Goal: Transaction & Acquisition: Purchase product/service

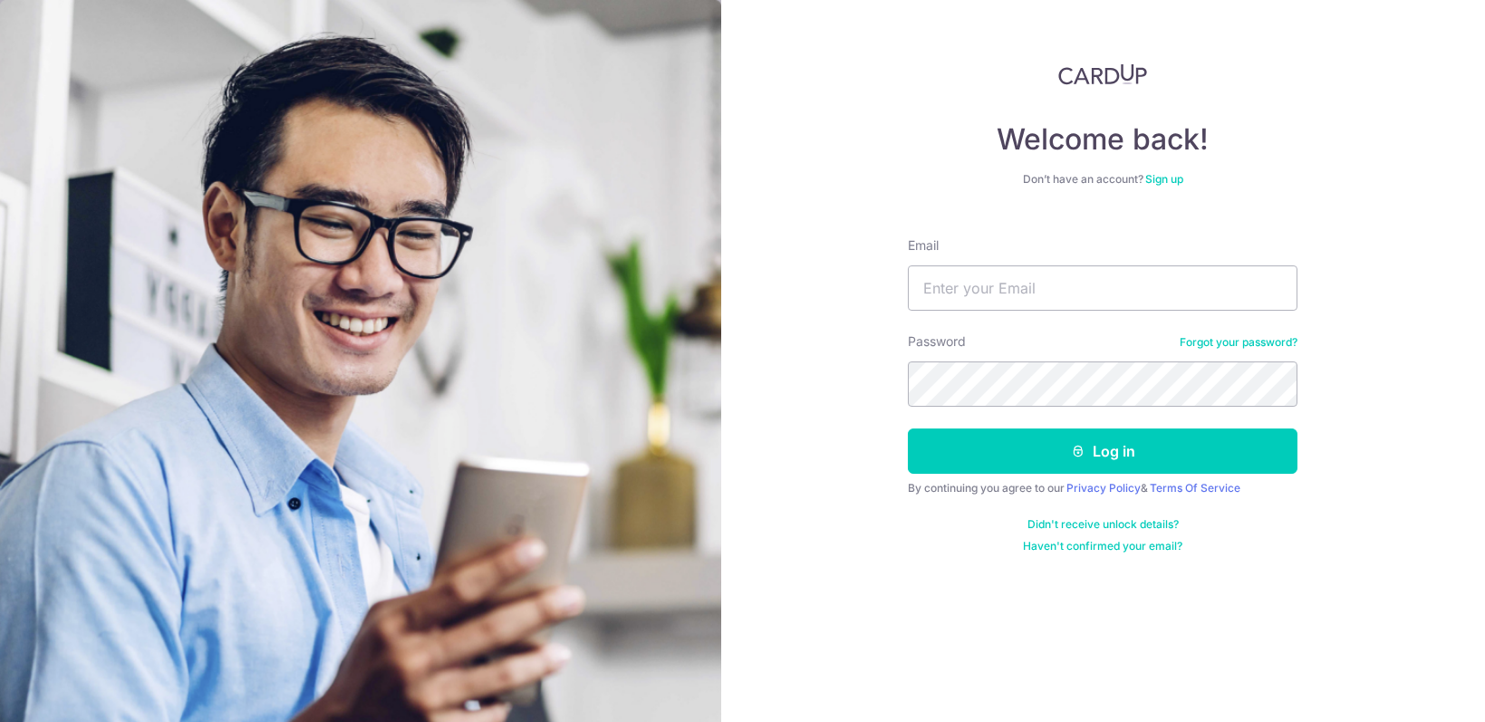
type input "[EMAIL_ADDRESS][DOMAIN_NAME]"
click at [908, 429] on button "Log in" at bounding box center [1103, 451] width 390 height 45
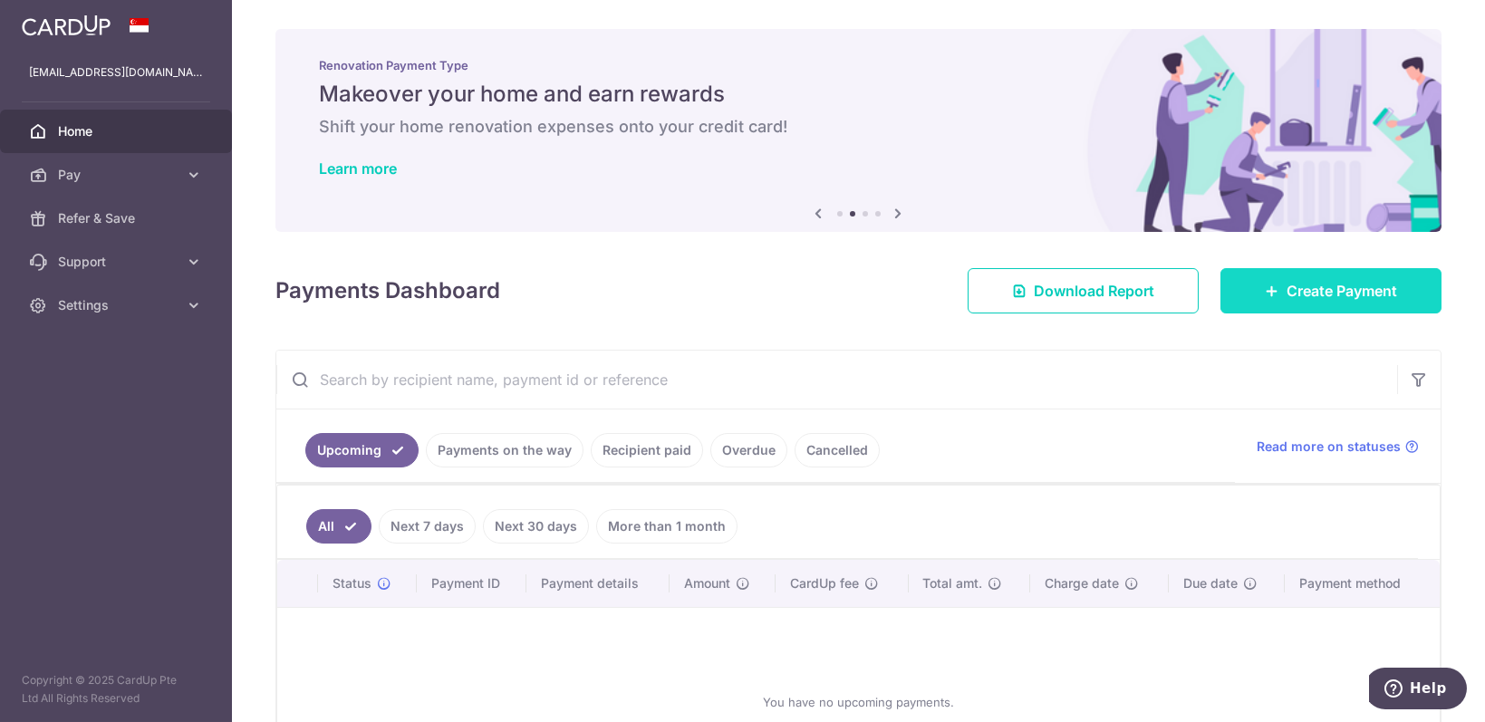
click at [1316, 305] on link "Create Payment" at bounding box center [1331, 290] width 221 height 45
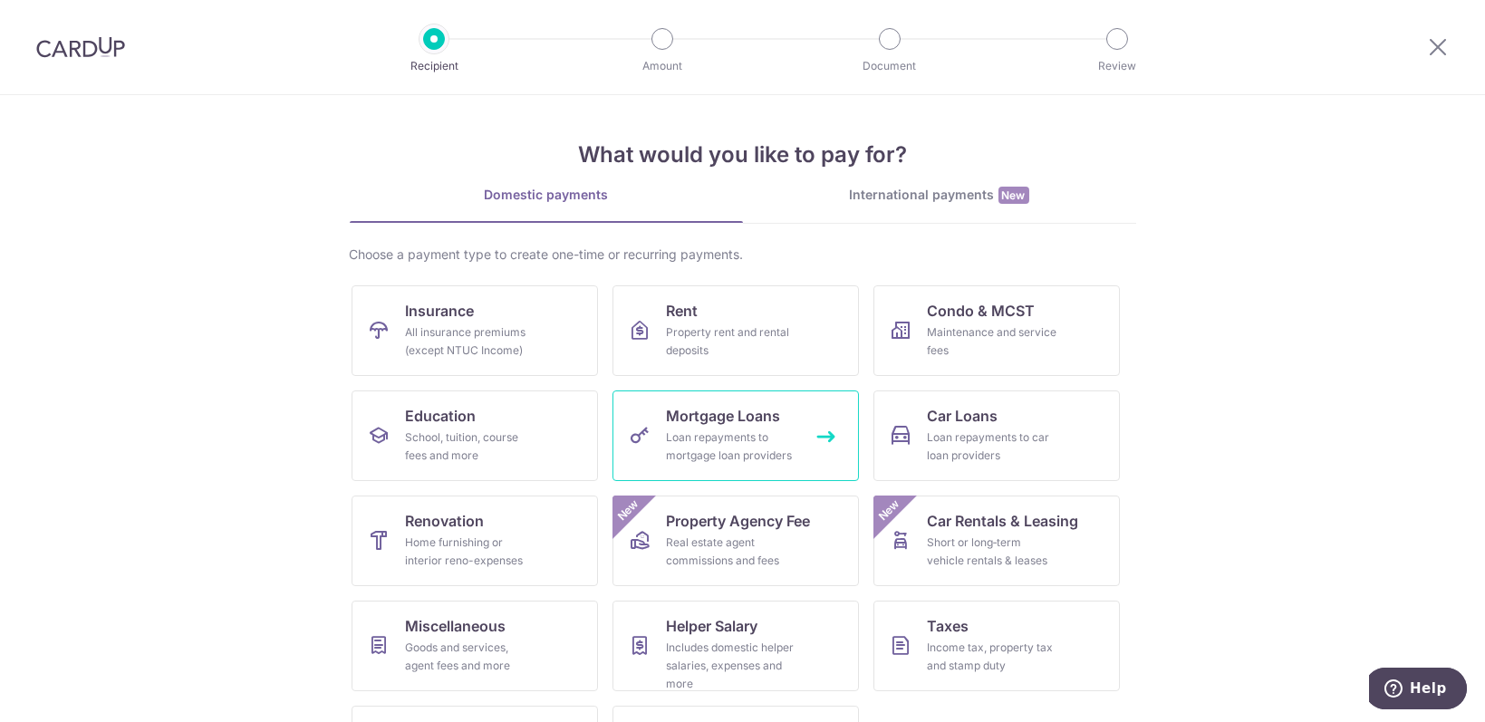
click at [709, 420] on span "Mortgage Loans" at bounding box center [724, 416] width 114 height 22
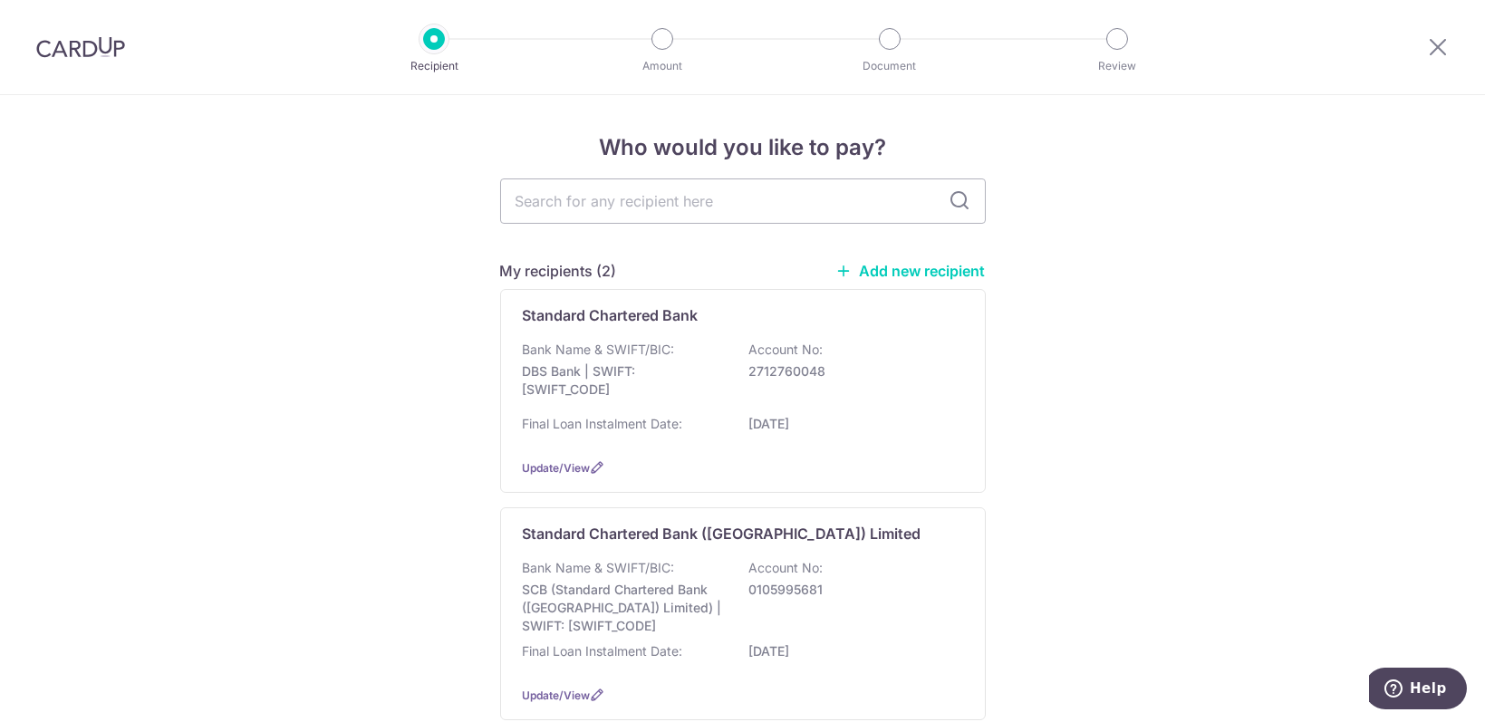
scroll to position [121, 0]
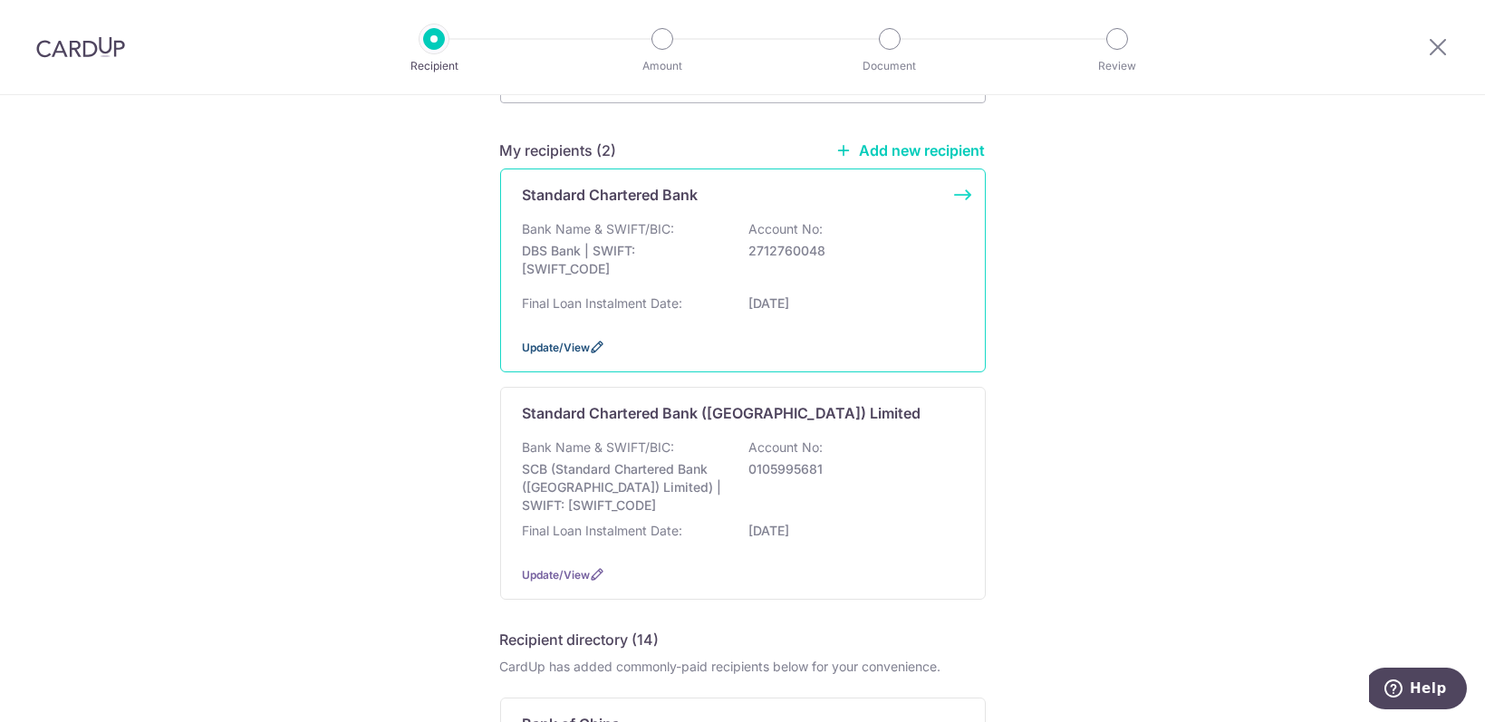
click at [595, 344] on icon at bounding box center [598, 347] width 15 height 15
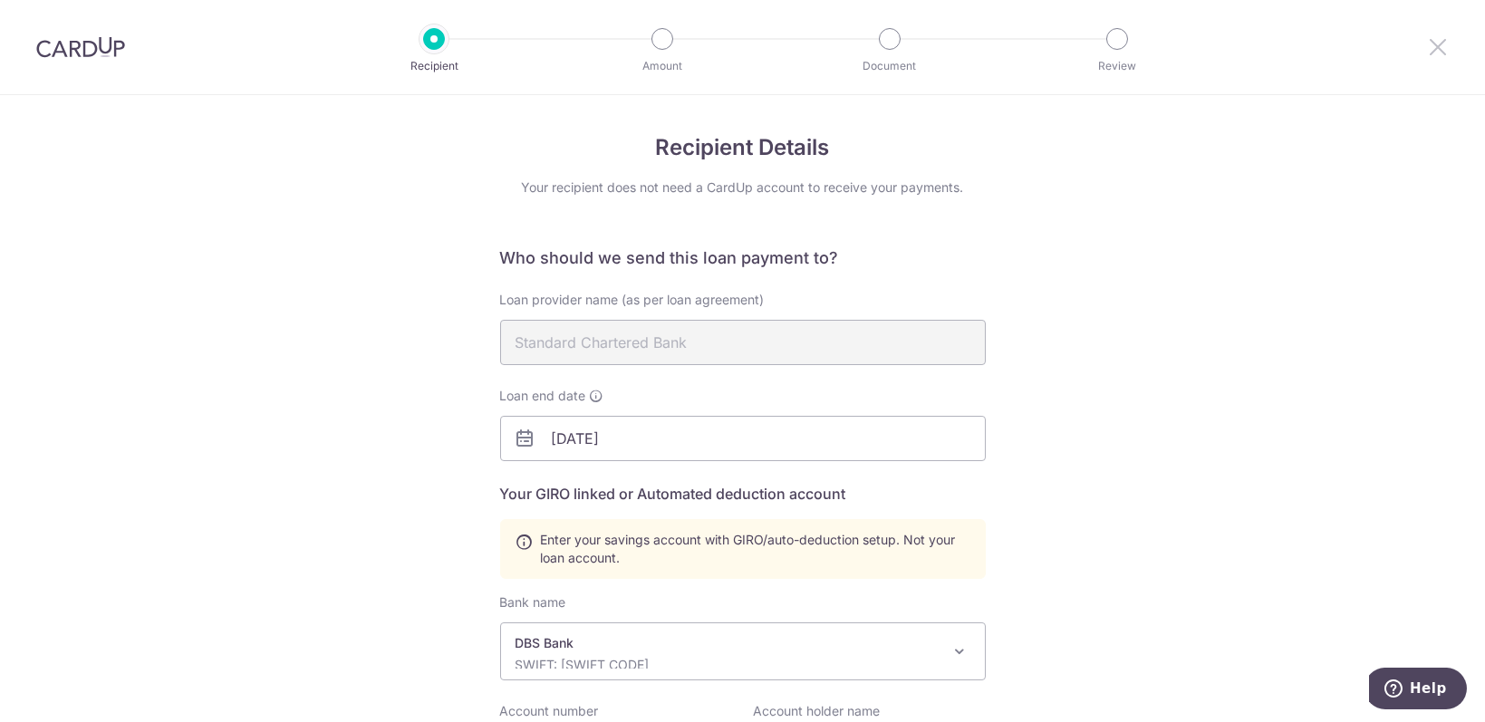
click at [1429, 50] on icon at bounding box center [1438, 46] width 22 height 23
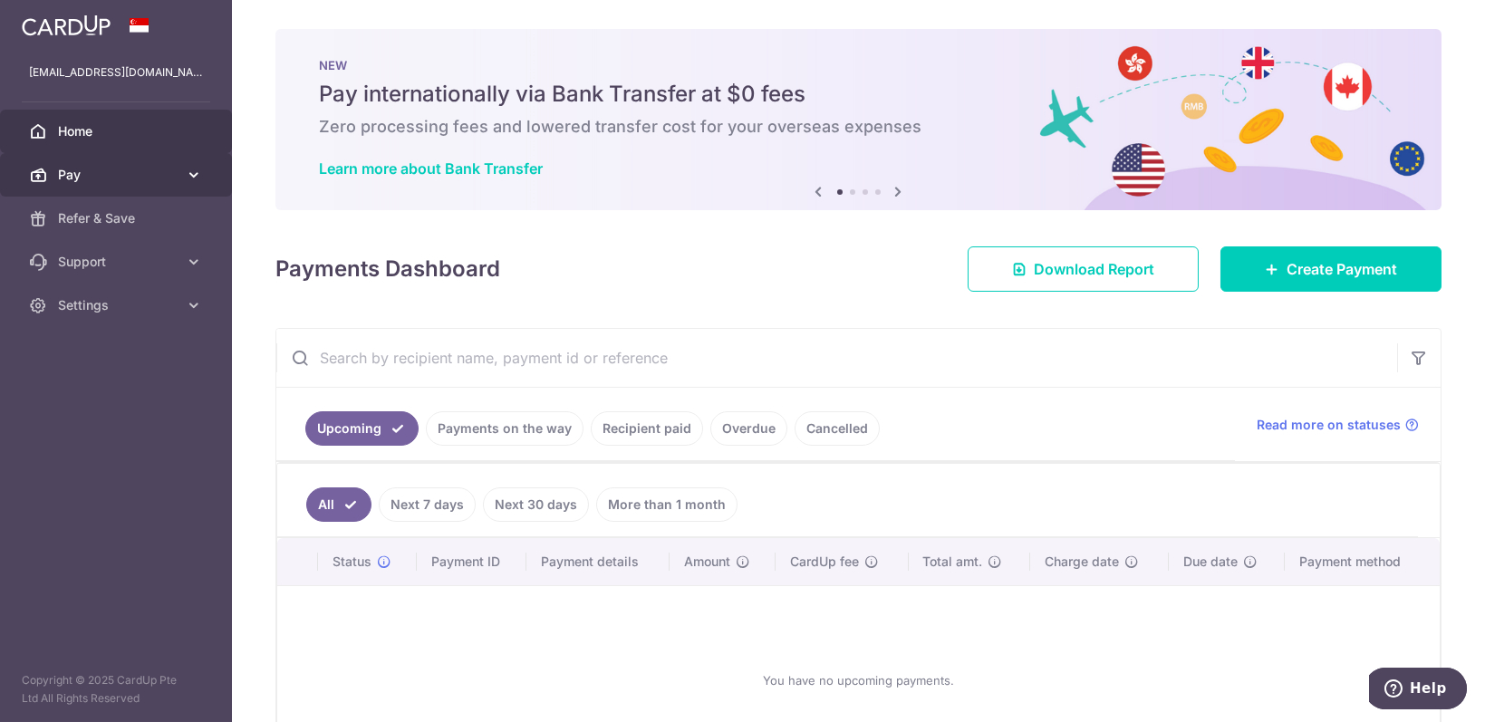
click at [188, 172] on icon at bounding box center [194, 175] width 18 height 18
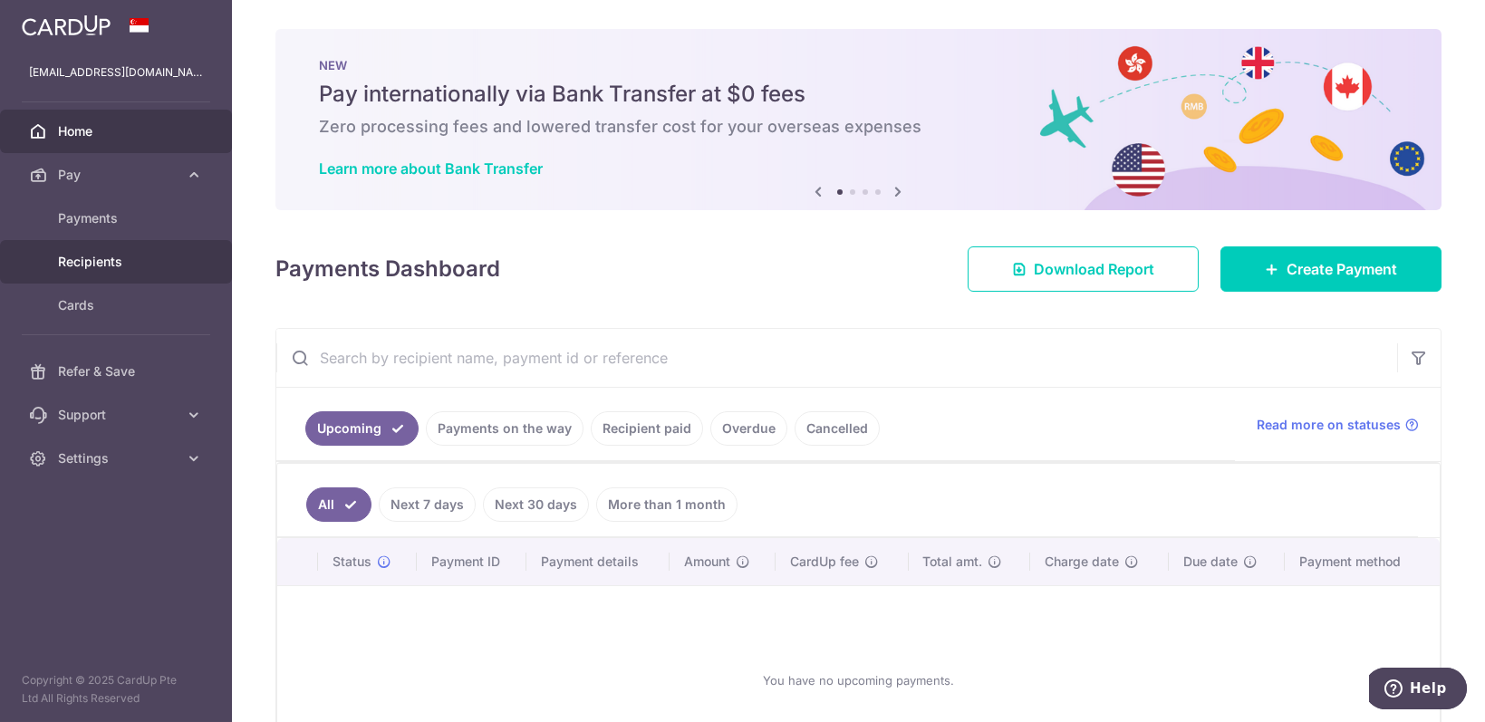
click at [122, 260] on span "Recipients" at bounding box center [118, 262] width 120 height 18
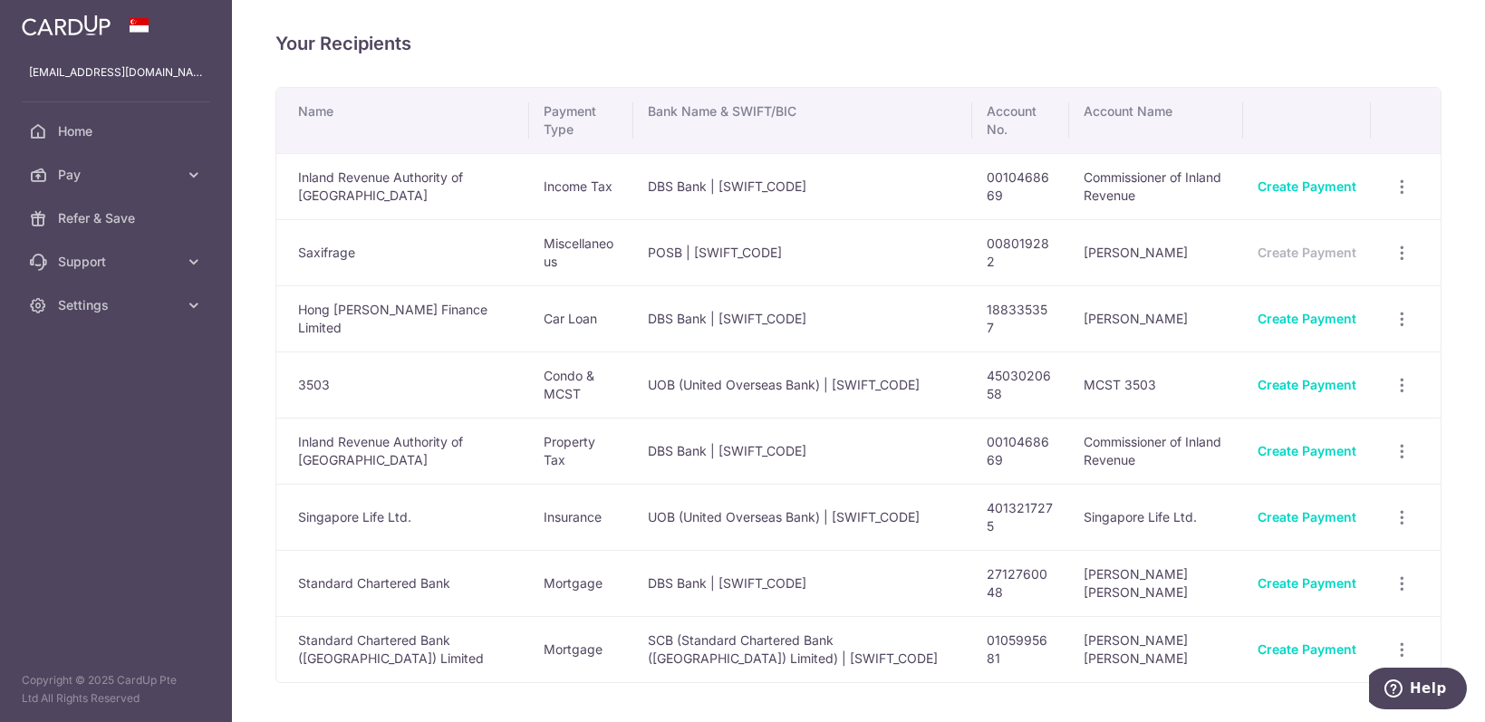
scroll to position [75, 0]
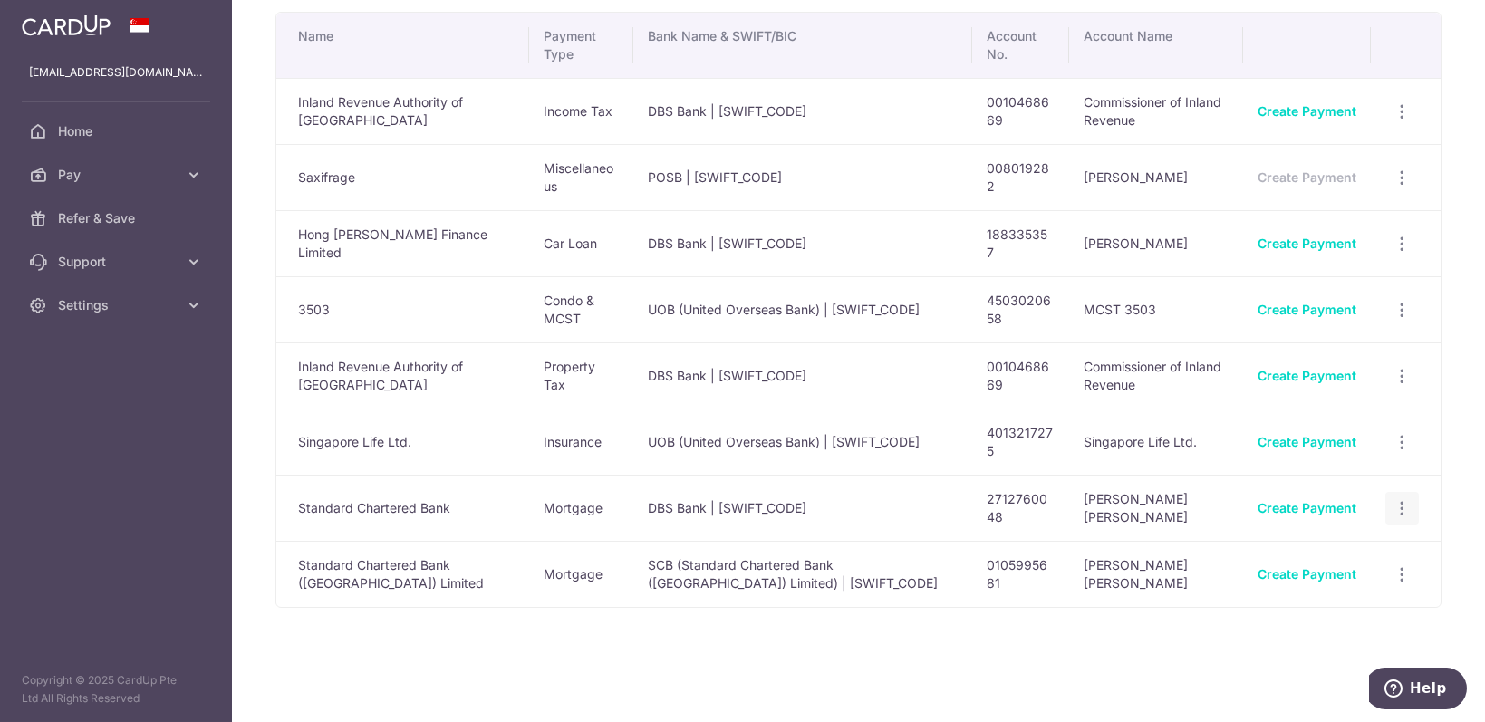
click at [1393, 508] on icon "button" at bounding box center [1402, 508] width 19 height 19
click at [1329, 547] on span "View/Edit" at bounding box center [1342, 558] width 123 height 22
click at [1393, 499] on icon "button" at bounding box center [1402, 508] width 19 height 19
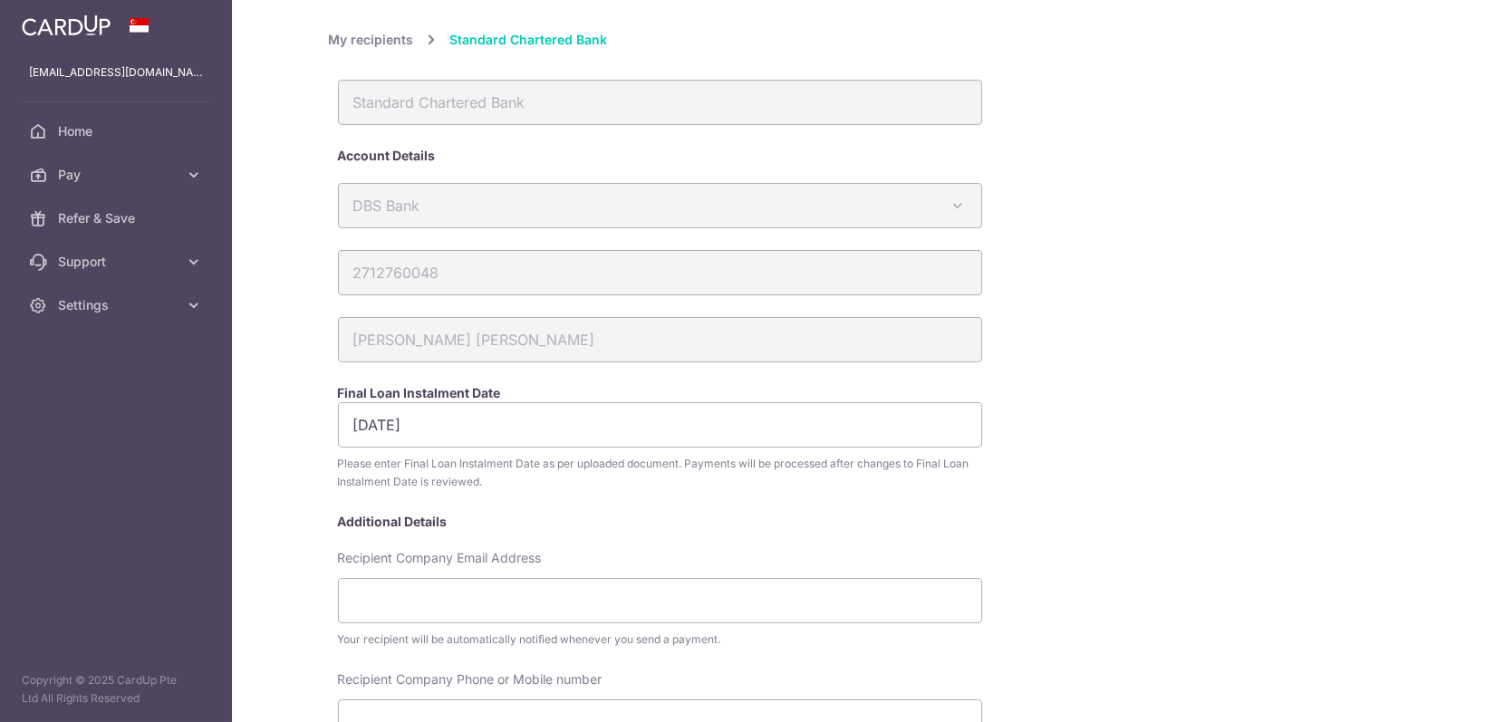
click at [1324, 547] on div "My recipients Standard Chartered Bank Standard Chartered Bank Account Details D…" at bounding box center [859, 692] width 1060 height 1327
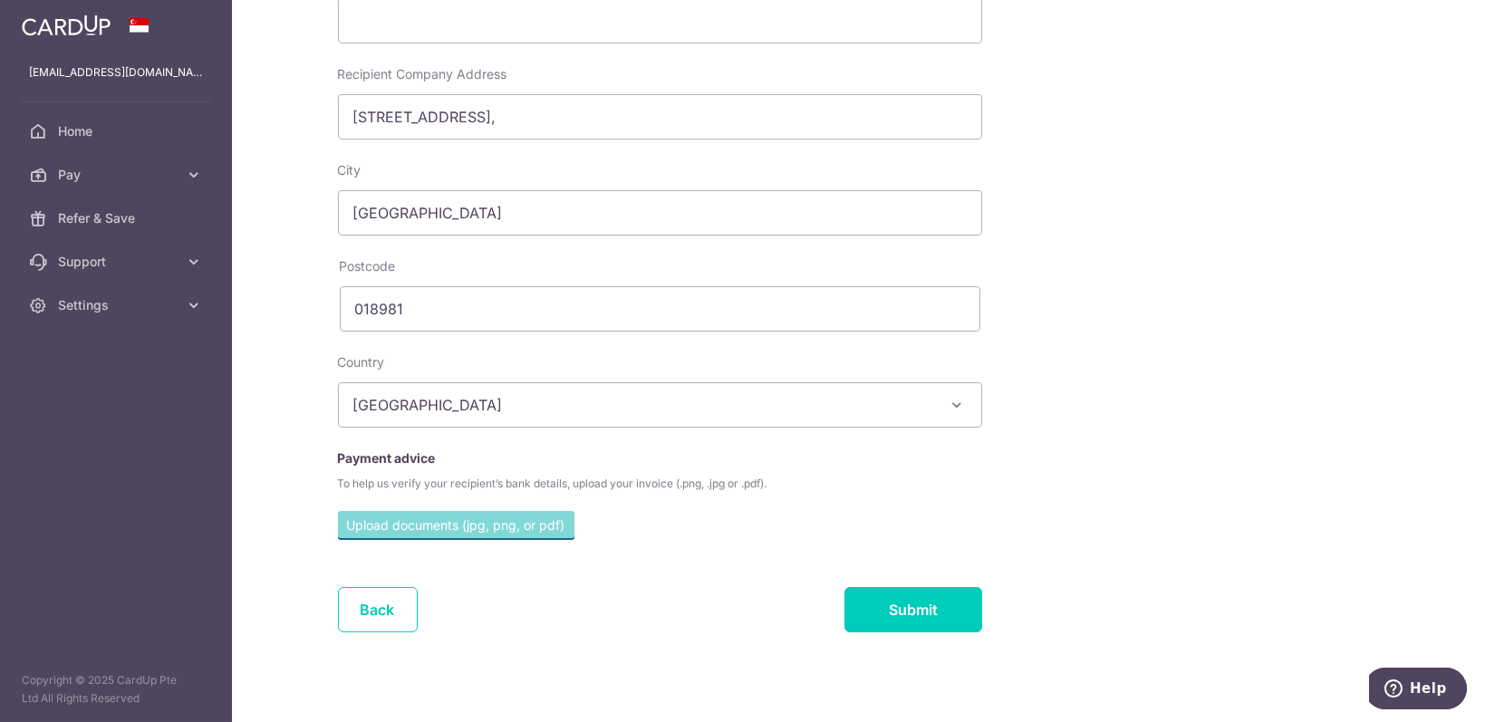
scroll to position [717, 0]
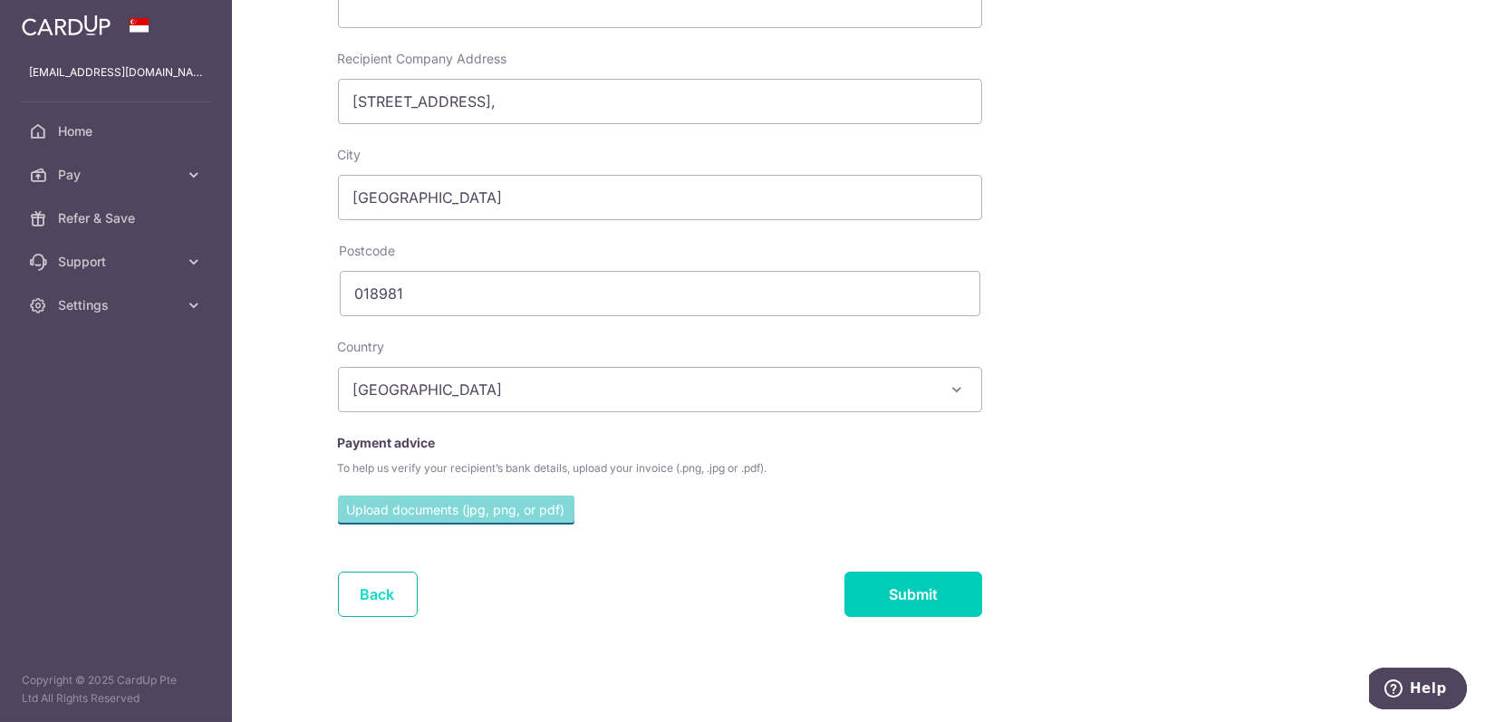
click at [389, 601] on link "Back" at bounding box center [378, 594] width 80 height 45
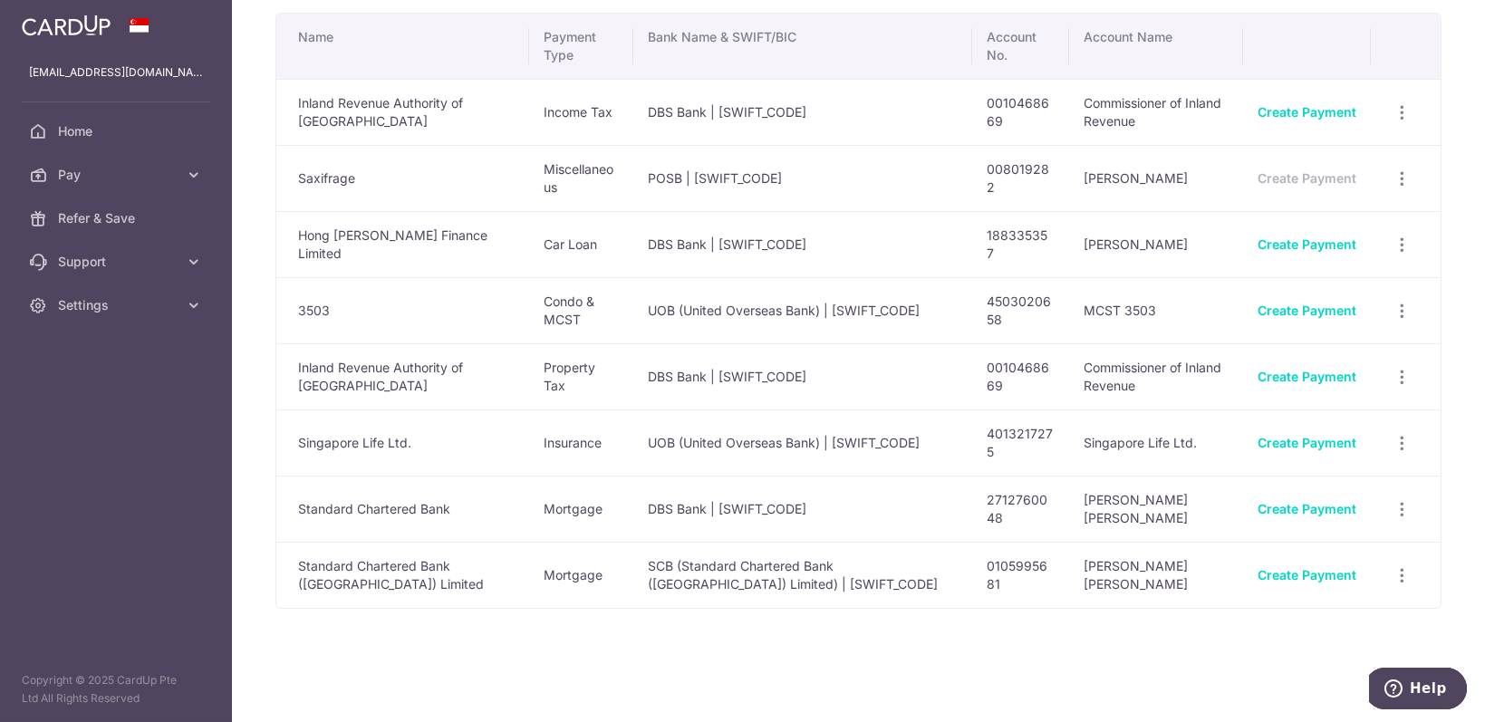
scroll to position [75, 0]
click at [1393, 502] on icon "button" at bounding box center [1402, 508] width 19 height 19
click at [706, 625] on div "Name Payment Type Bank Name & SWIFT/BIC Account No. Account Name Inland Revenue…" at bounding box center [859, 333] width 1166 height 642
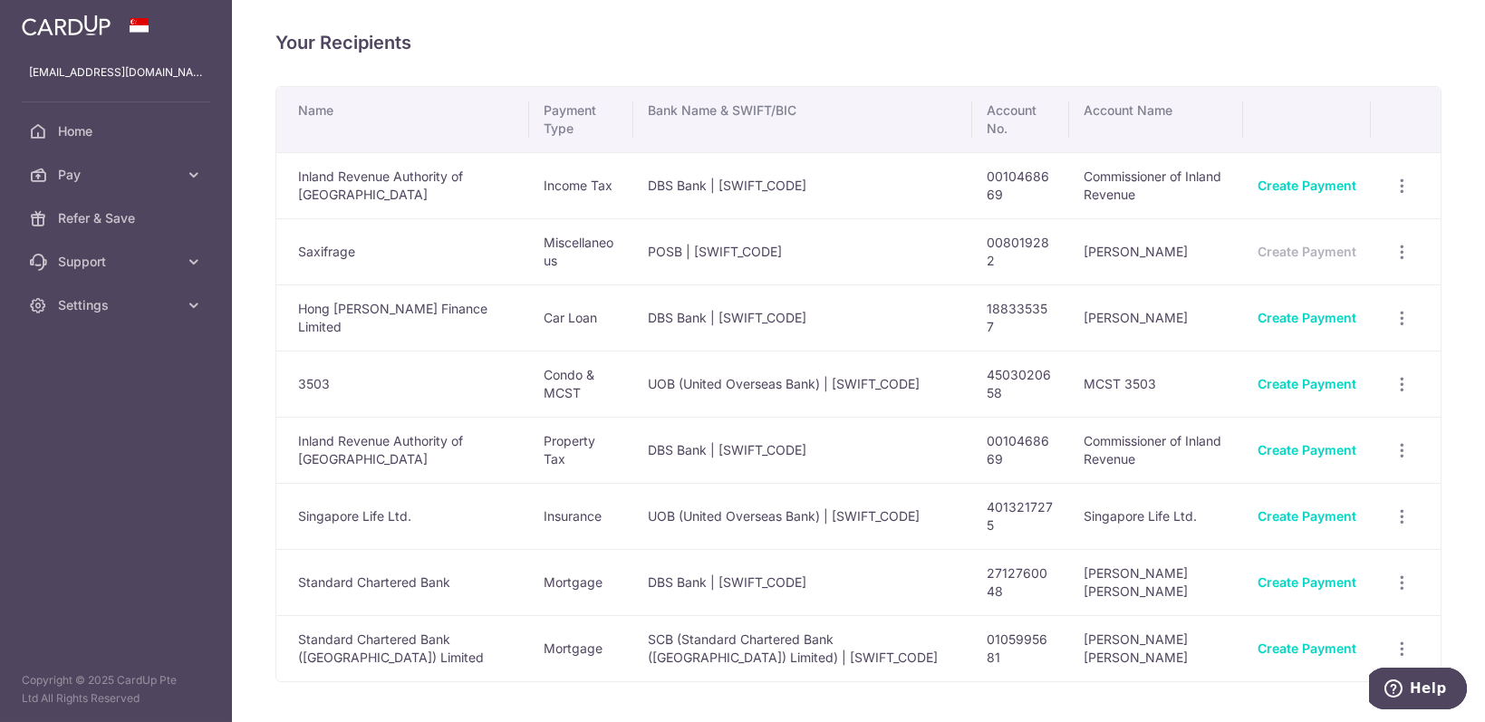
scroll to position [0, 0]
click at [203, 168] on link "Pay" at bounding box center [116, 175] width 232 height 44
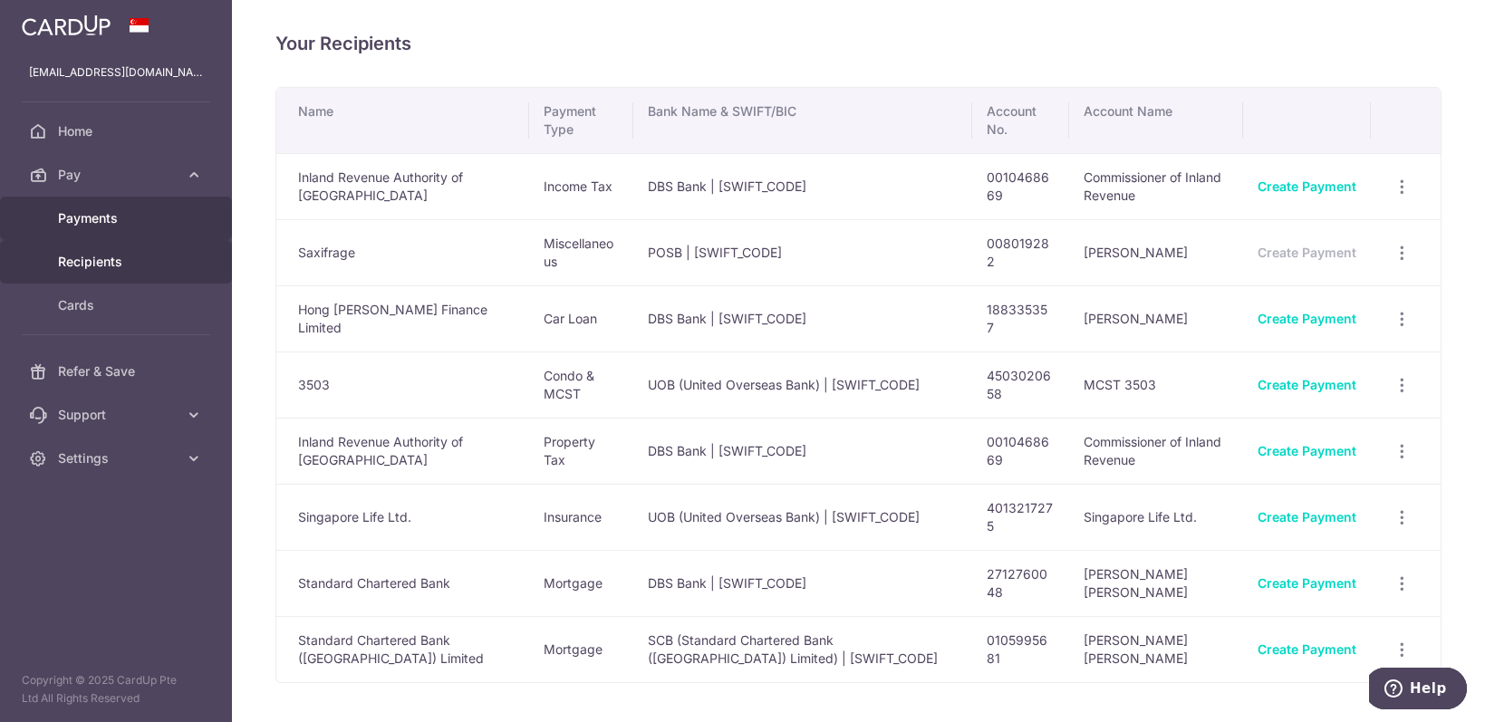
click at [115, 222] on span "Payments" at bounding box center [118, 218] width 120 height 18
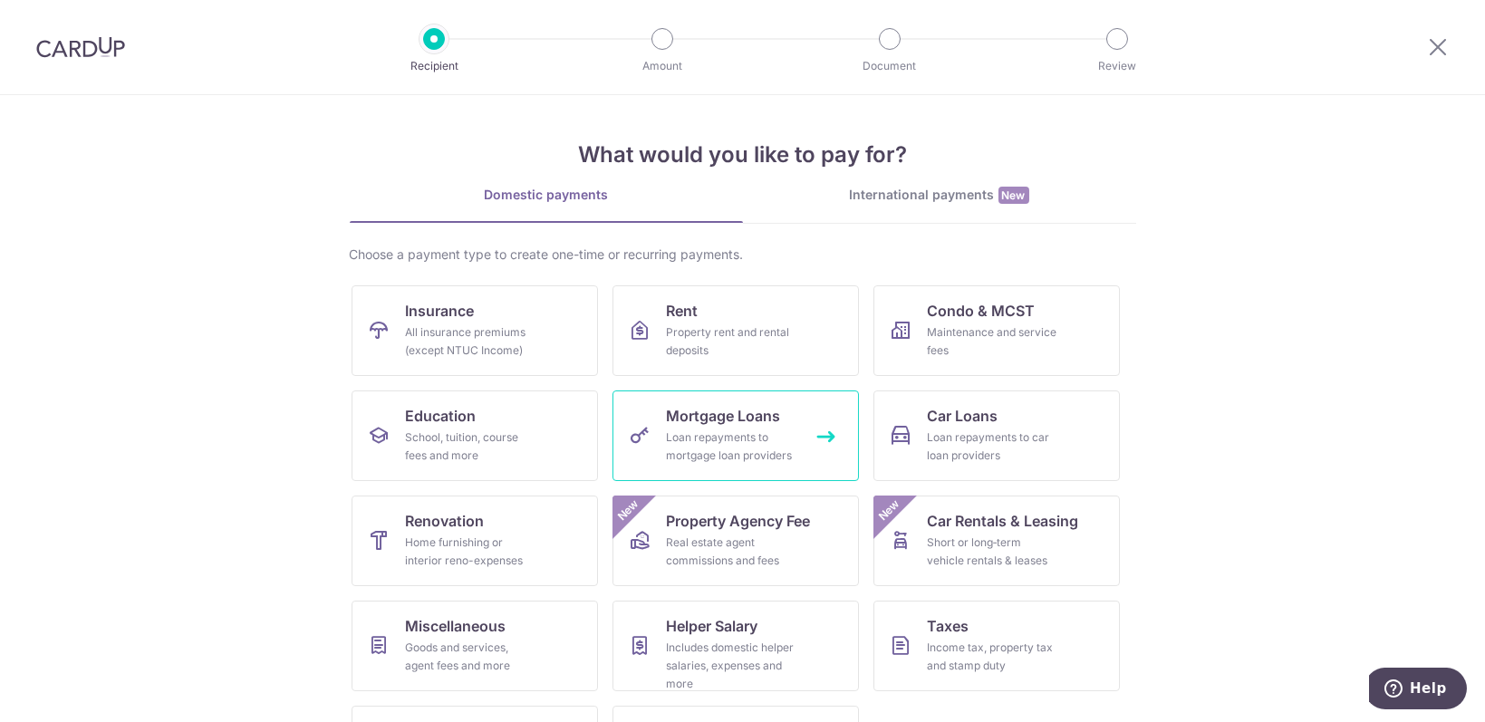
click at [754, 411] on span "Mortgage Loans" at bounding box center [724, 416] width 114 height 22
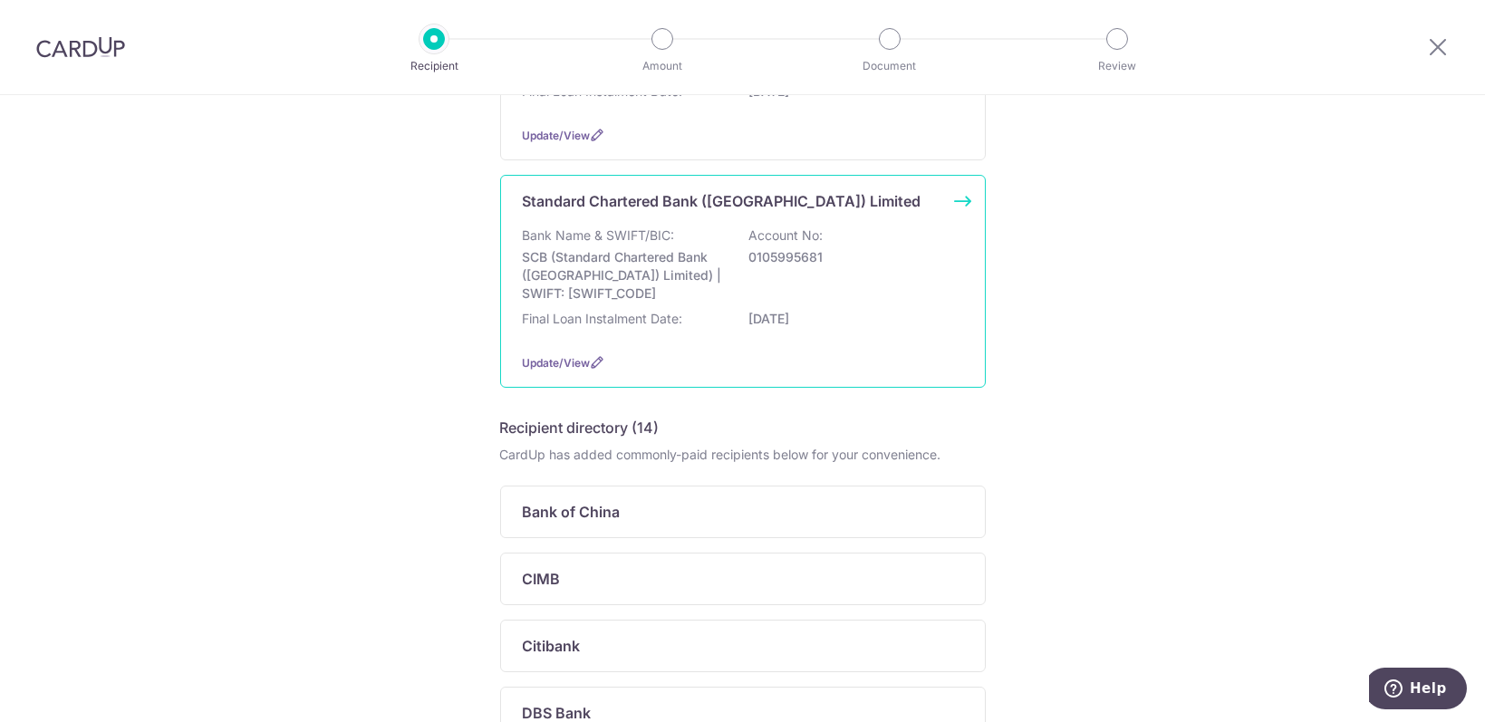
scroll to position [846, 0]
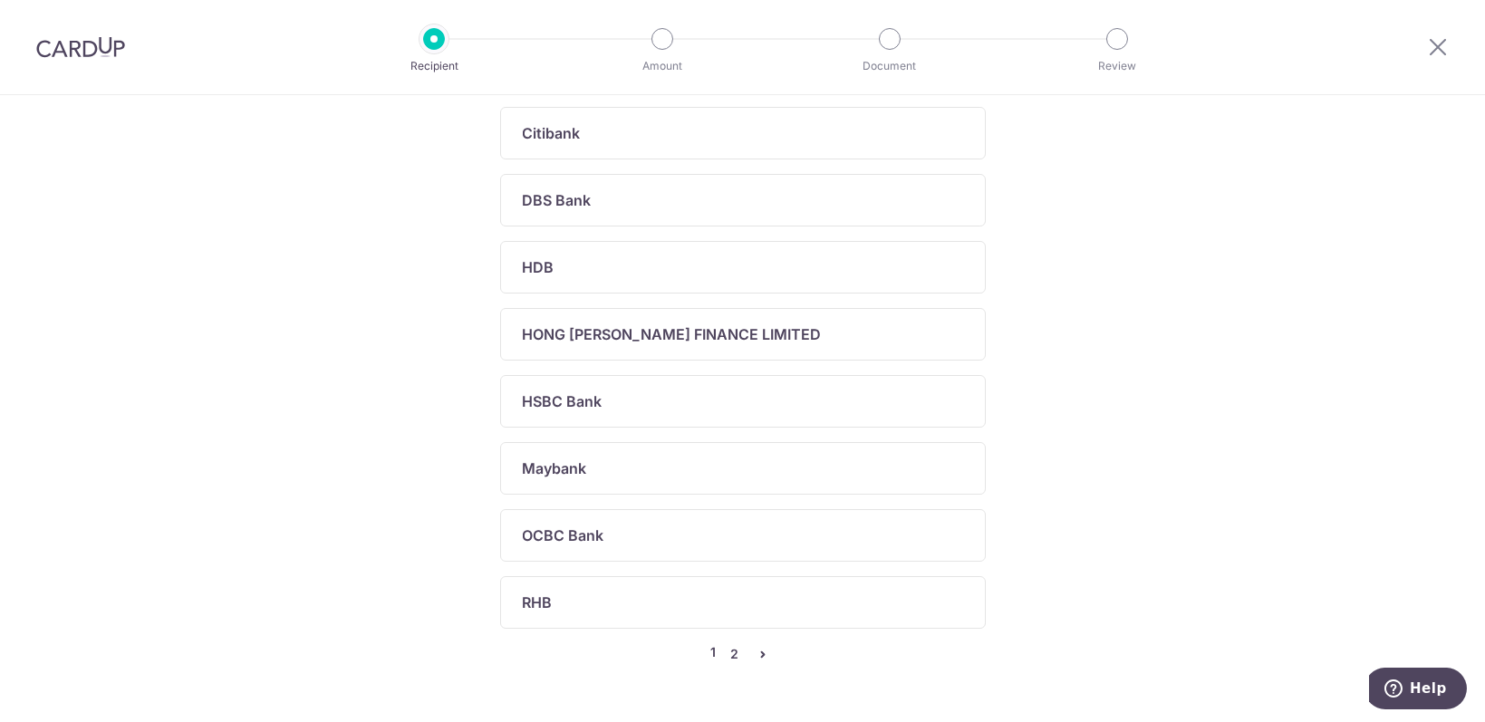
click at [727, 643] on link "2" at bounding box center [735, 654] width 22 height 22
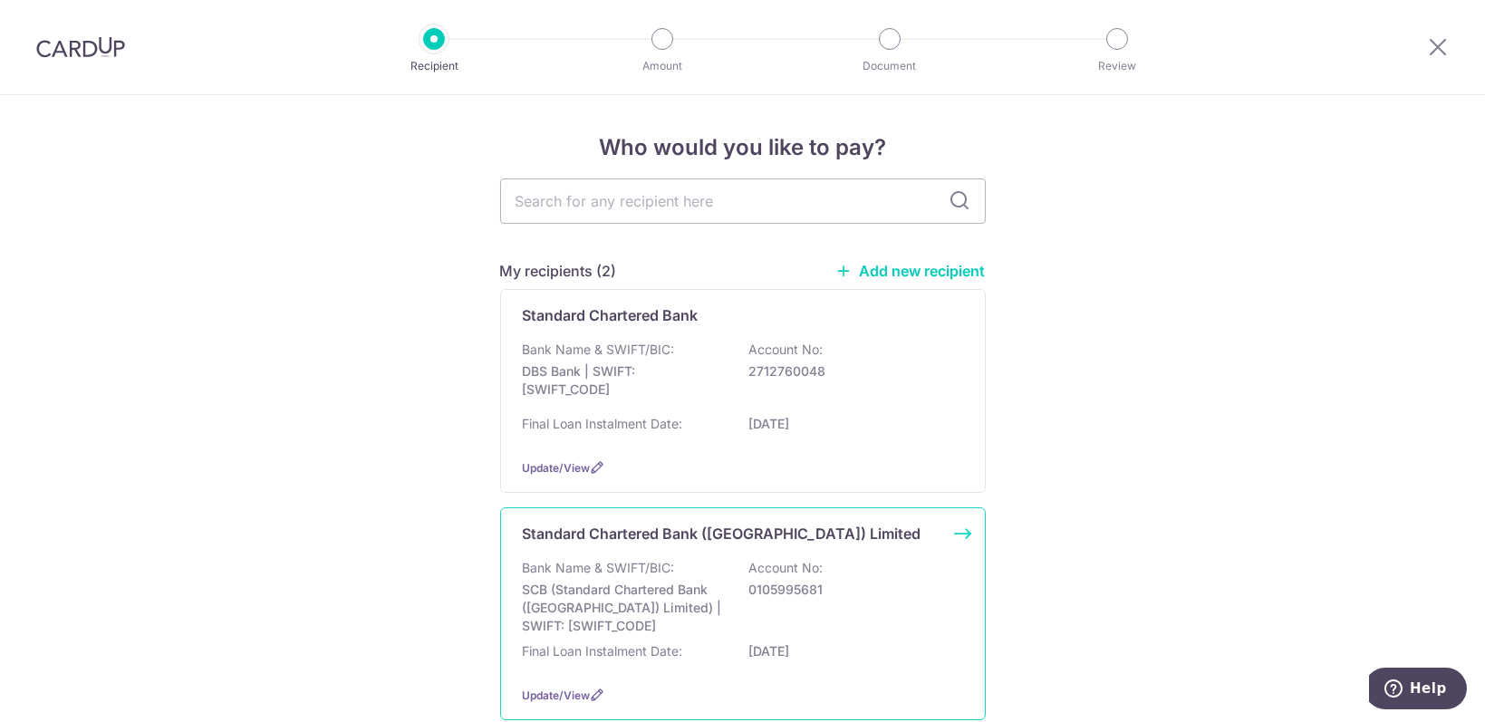
scroll to position [488, 0]
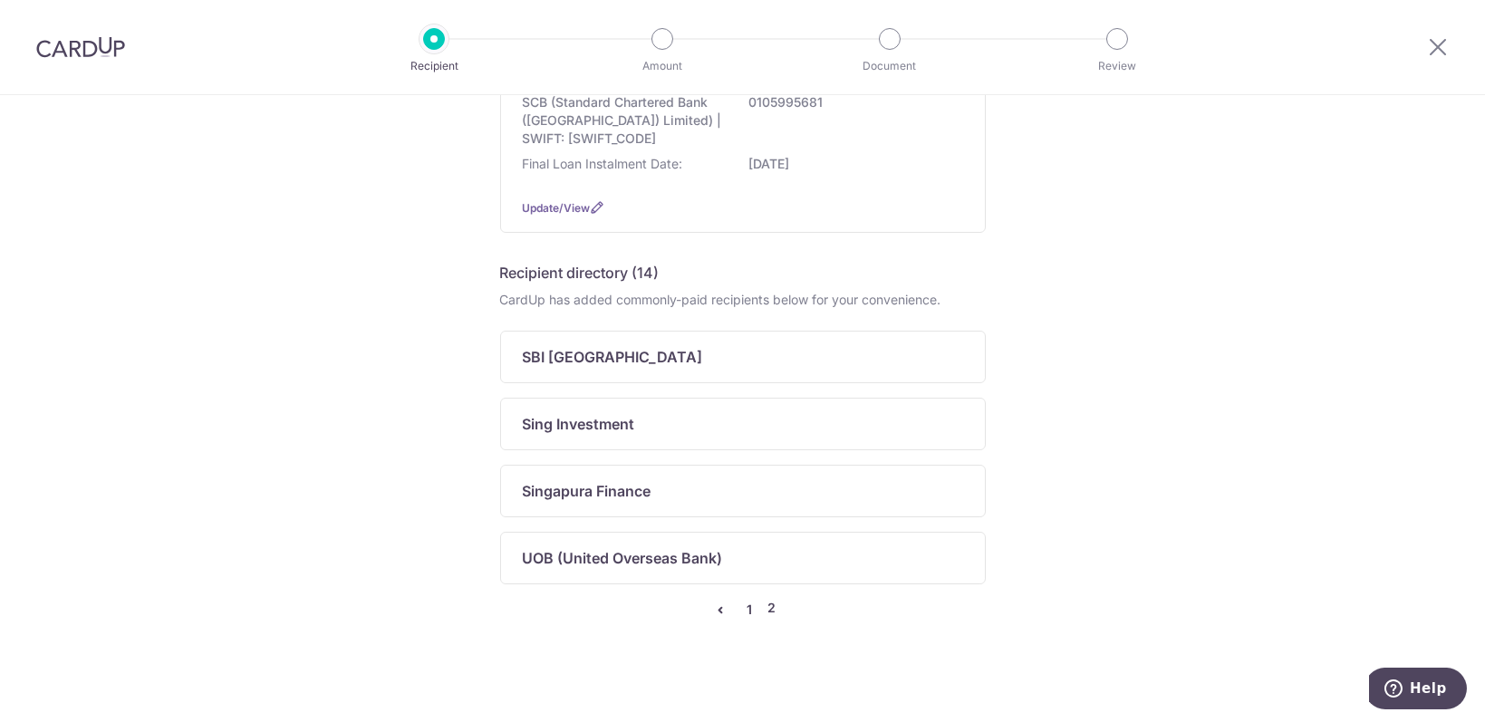
click at [742, 603] on link "1" at bounding box center [750, 610] width 22 height 22
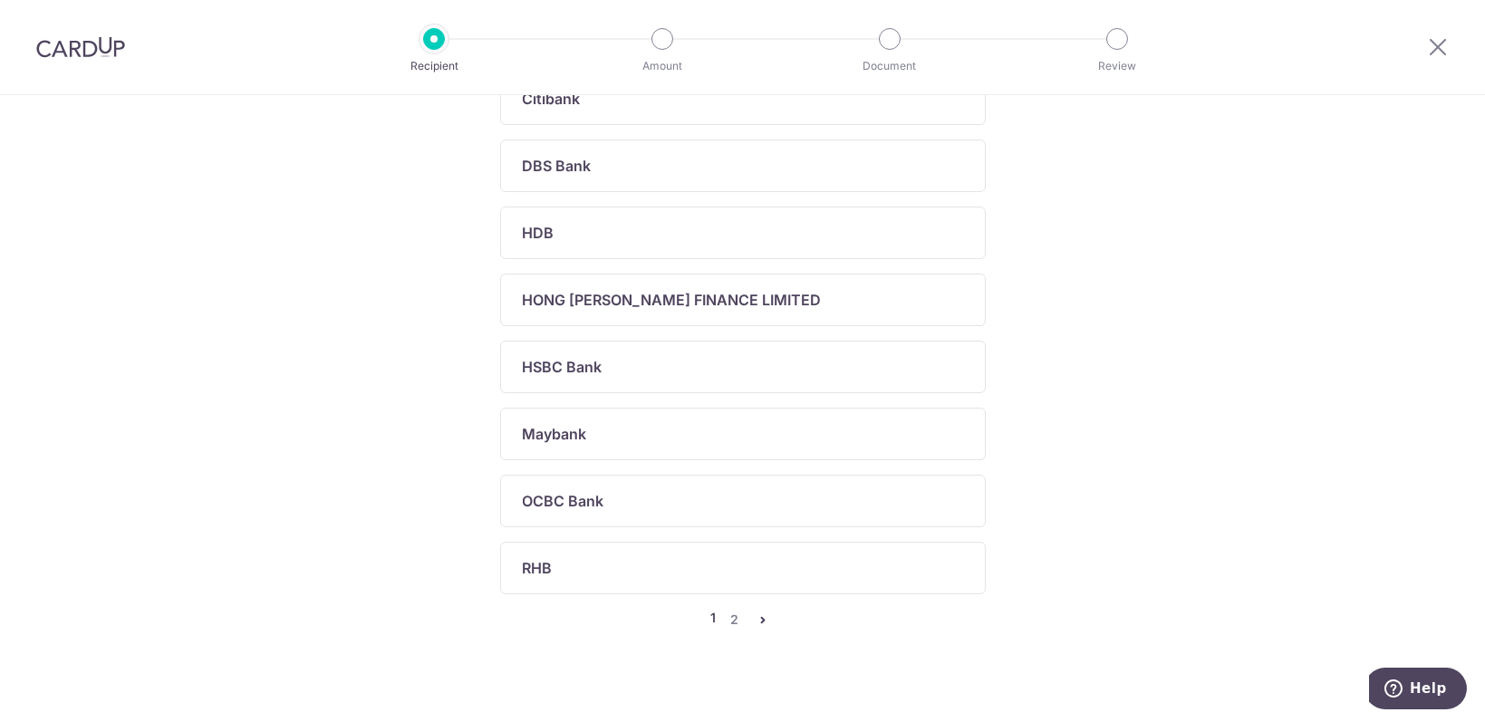
scroll to position [885, 0]
click at [730, 604] on link "2" at bounding box center [735, 615] width 22 height 22
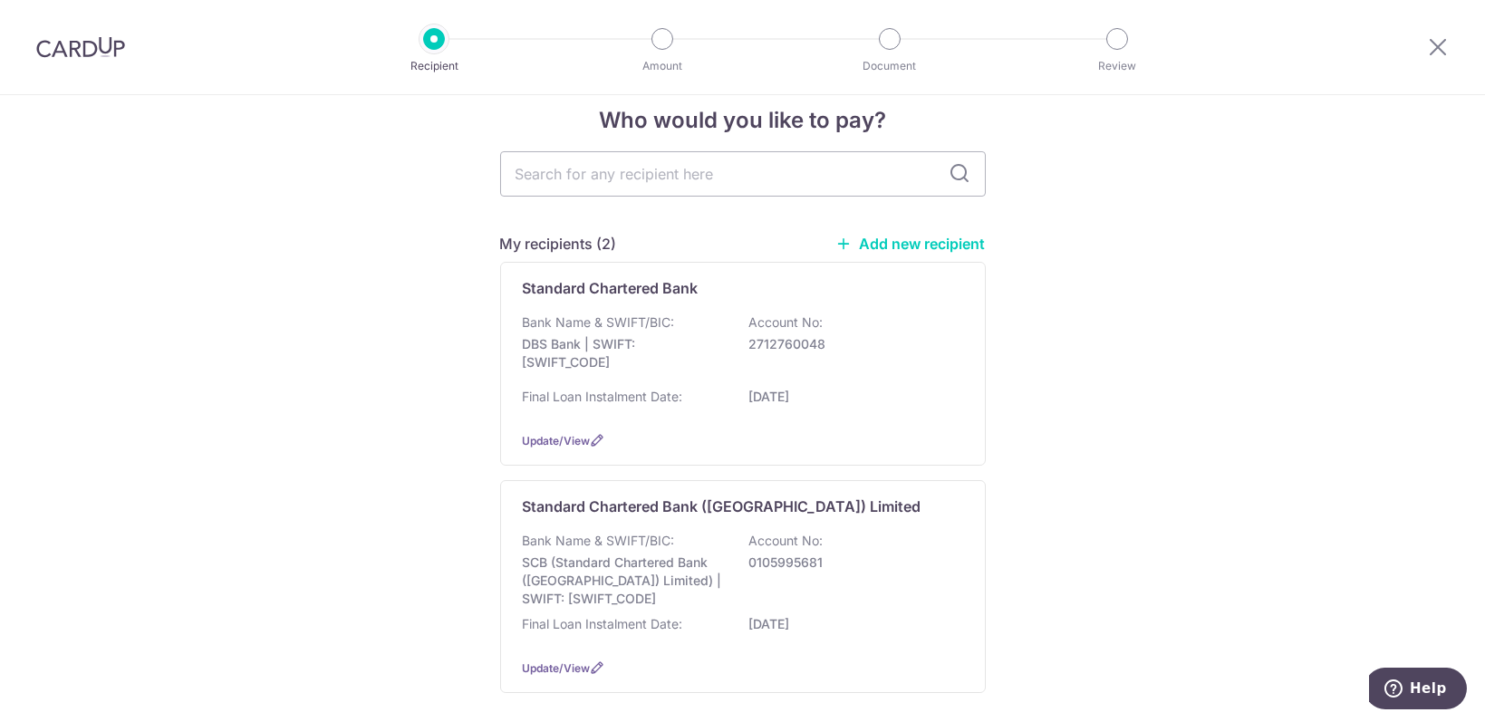
scroll to position [0, 0]
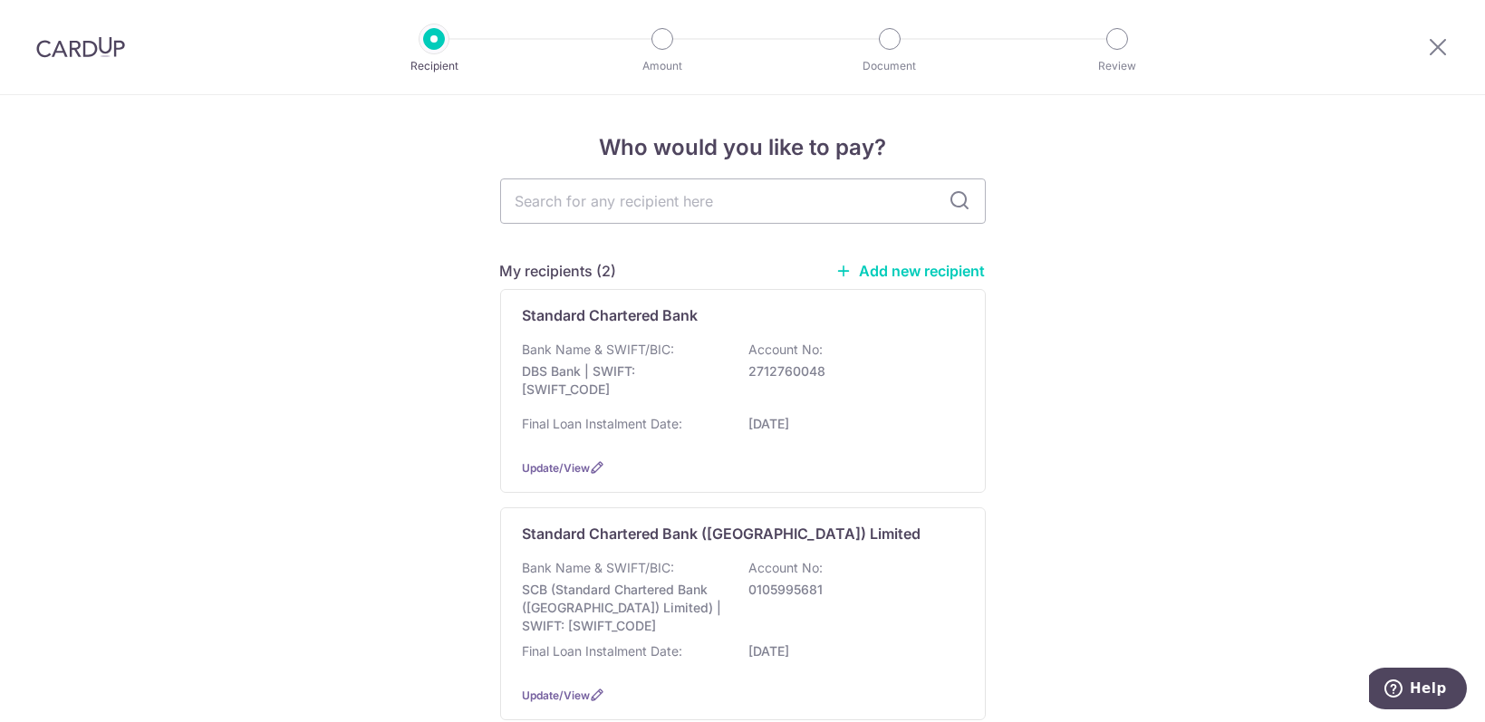
click at [947, 264] on link "Add new recipient" at bounding box center [912, 271] width 150 height 18
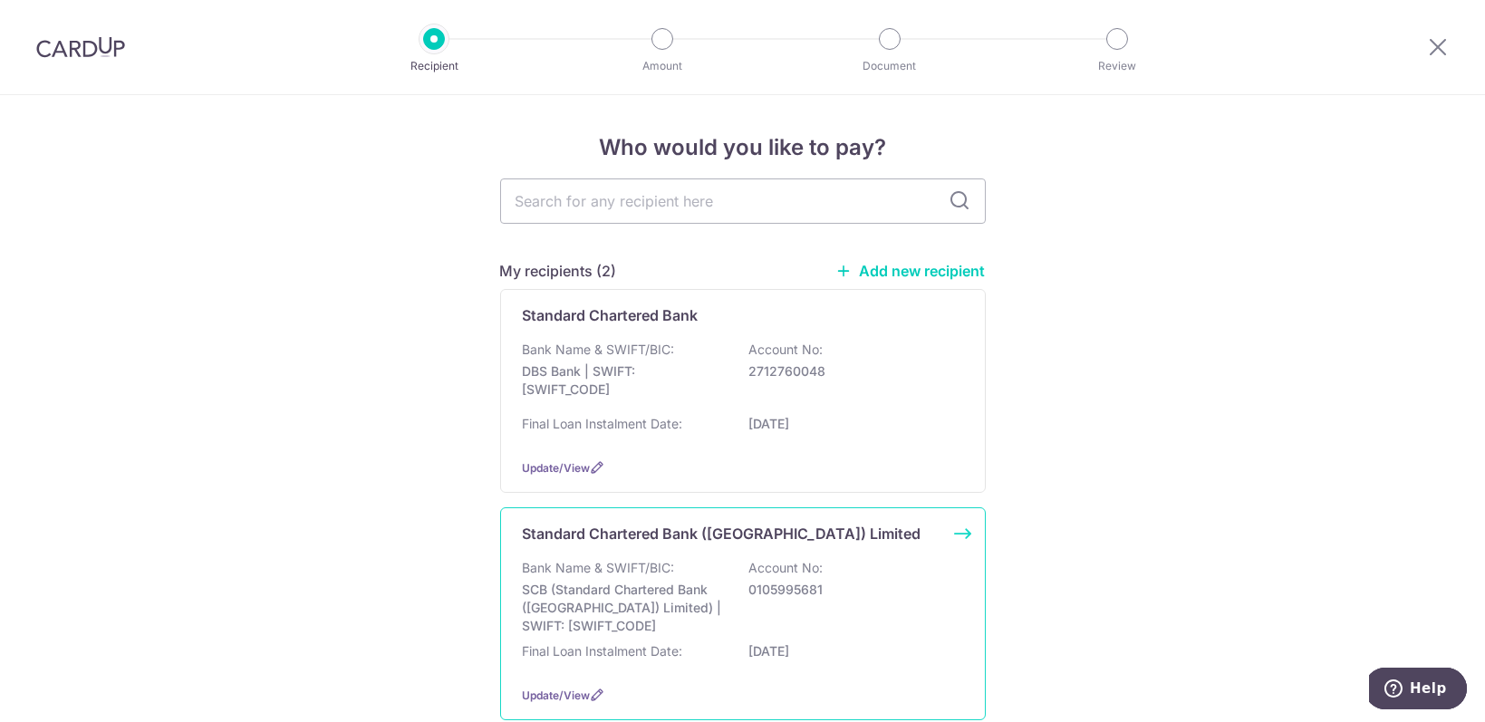
scroll to position [241, 0]
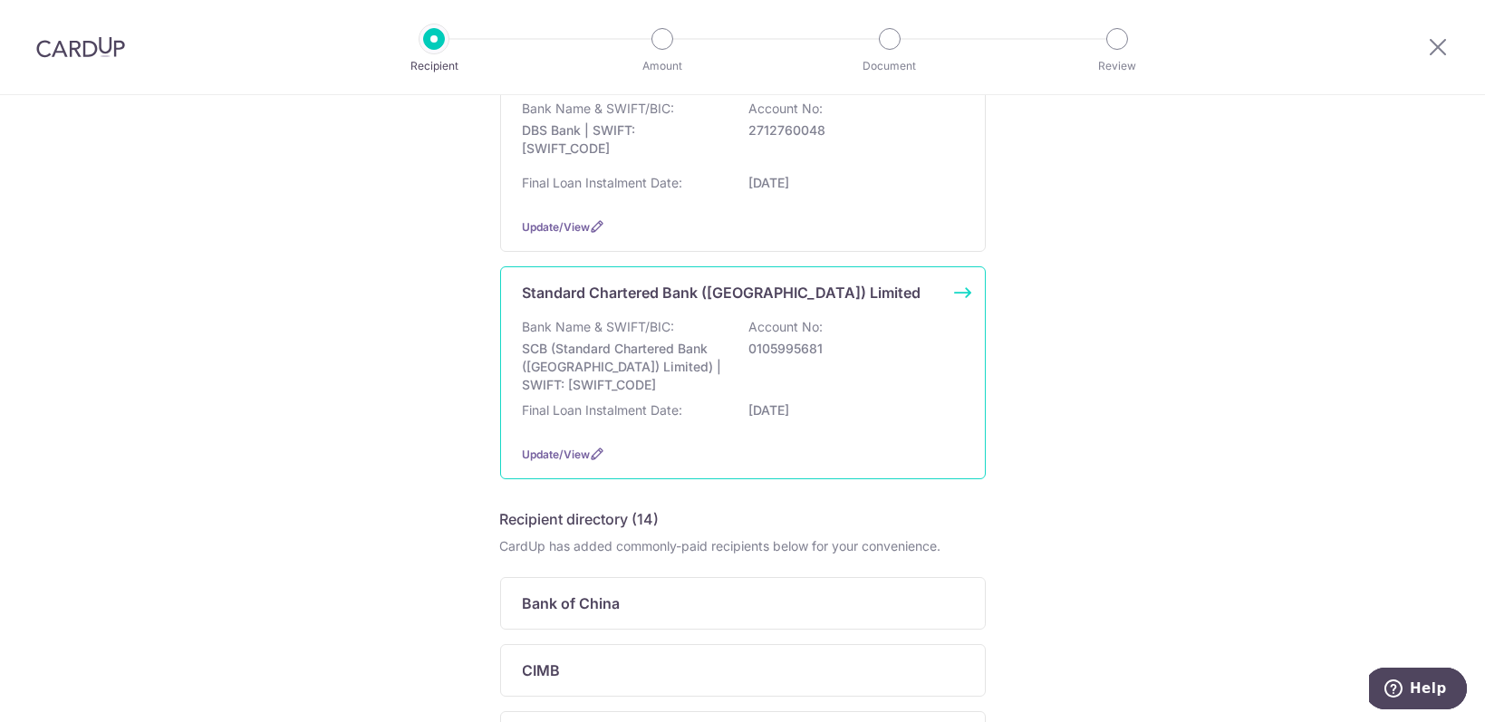
click at [902, 422] on div "Final Loan Instalment Date: 01/10/2046" at bounding box center [743, 415] width 440 height 29
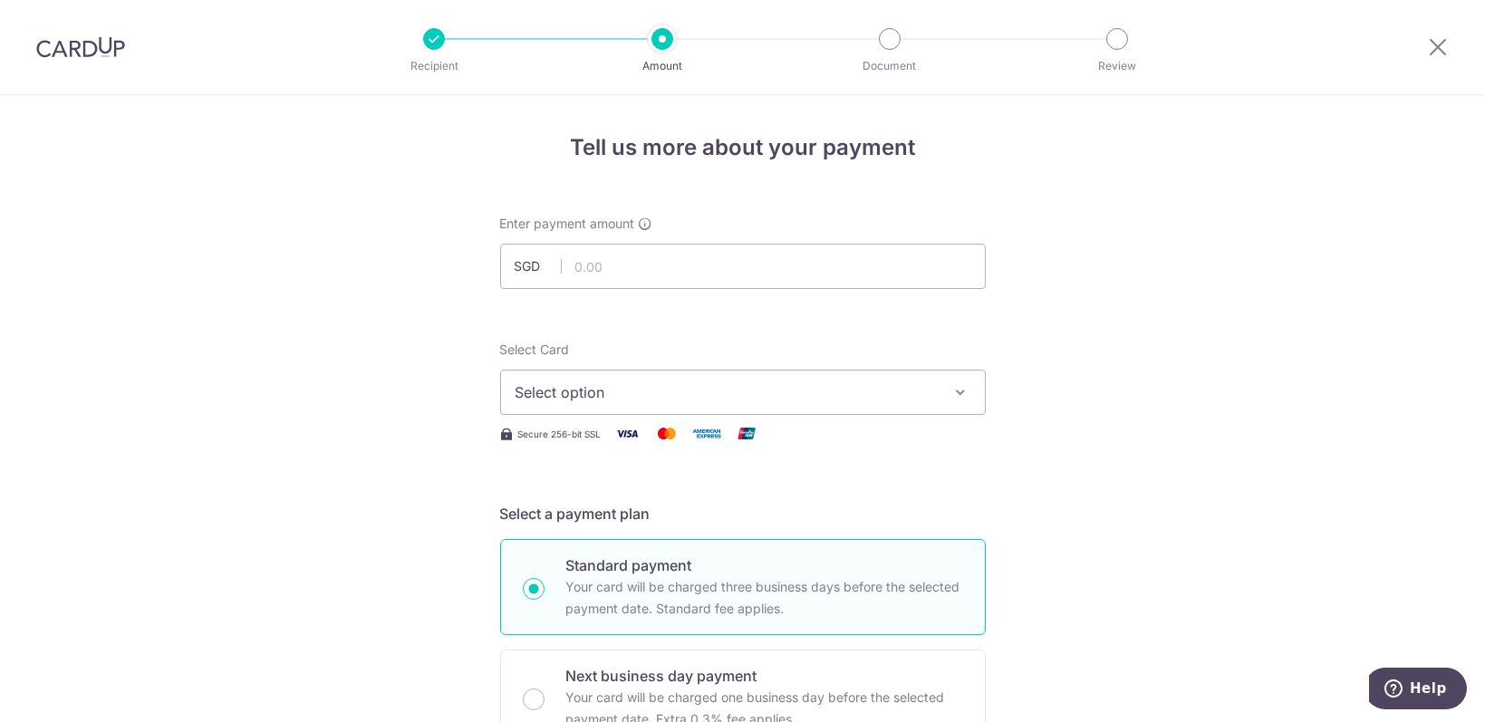
click at [680, 395] on span "Select option" at bounding box center [727, 393] width 422 height 22
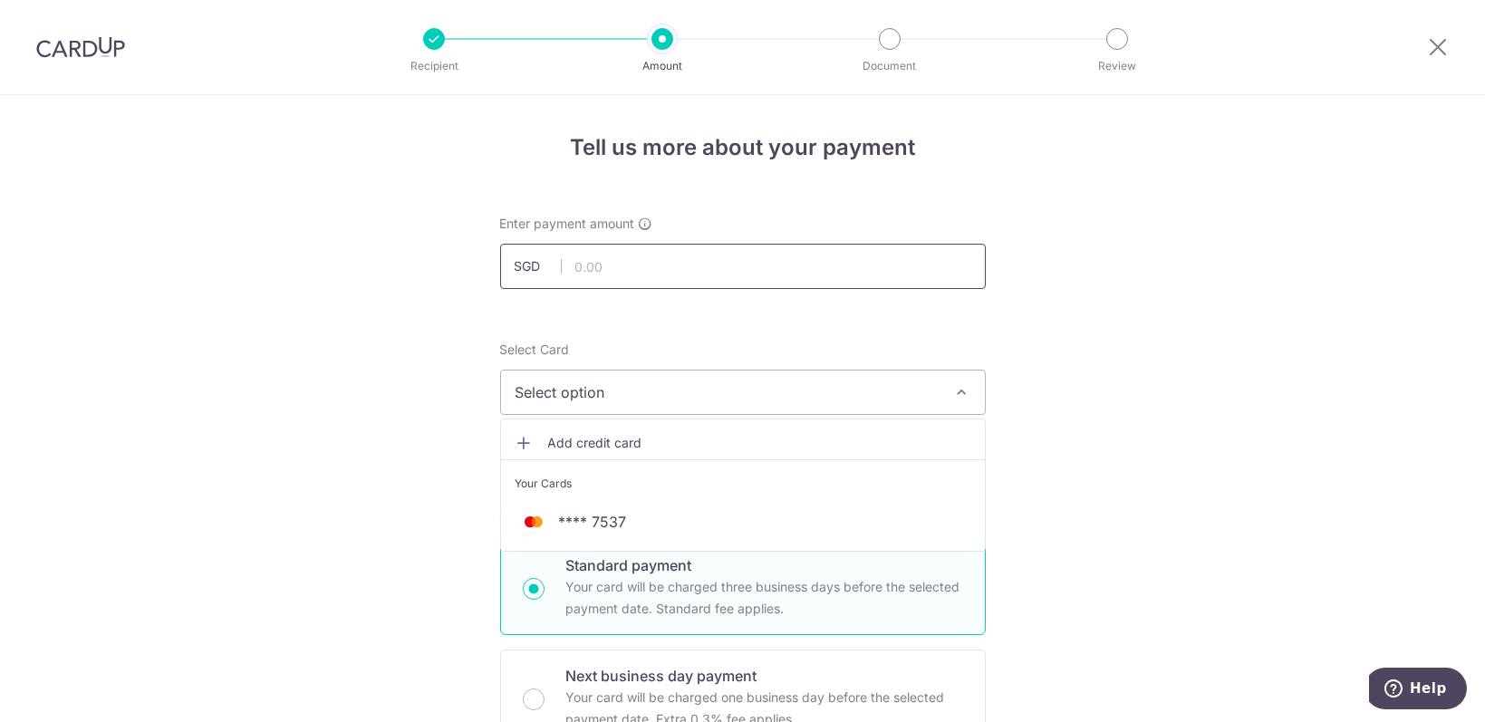
click at [652, 255] on input "text" at bounding box center [743, 266] width 486 height 45
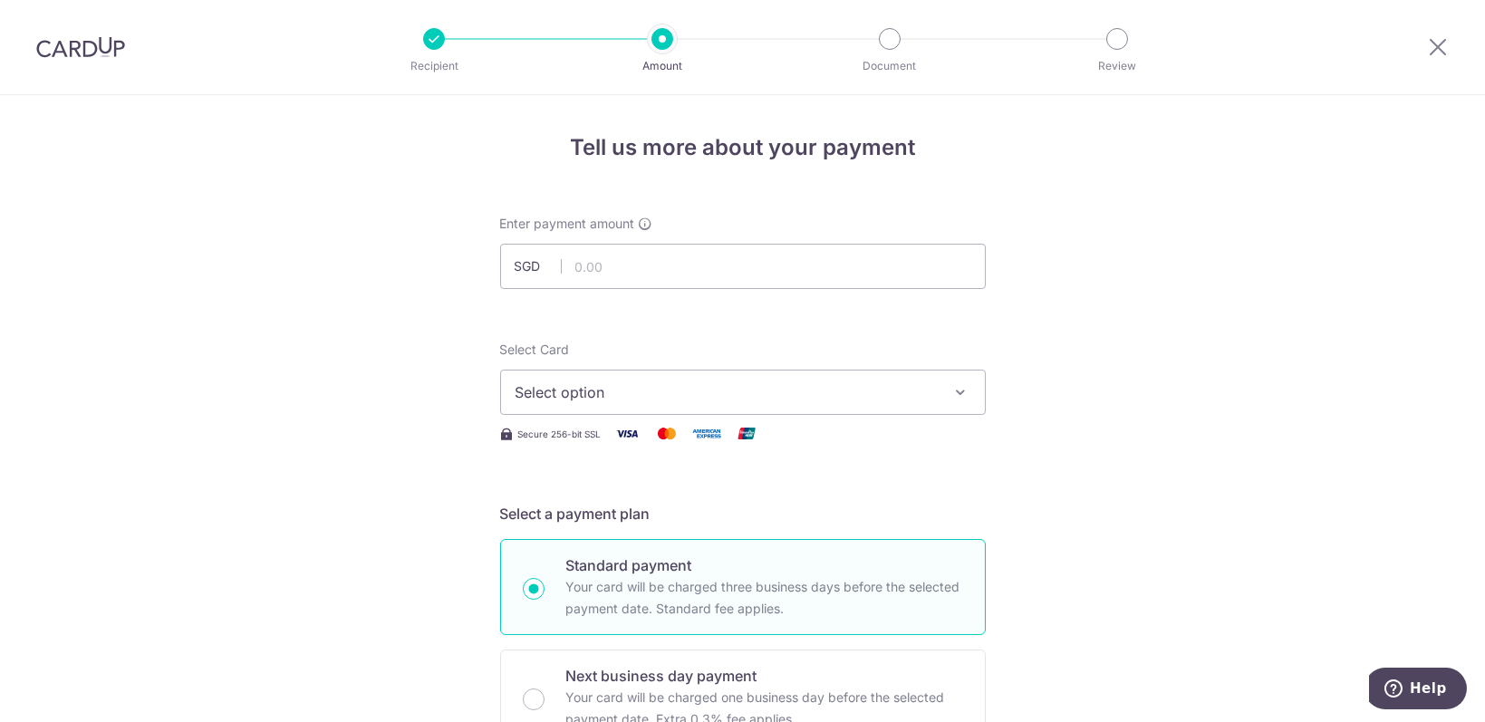
click at [698, 390] on span "Select option" at bounding box center [727, 393] width 422 height 22
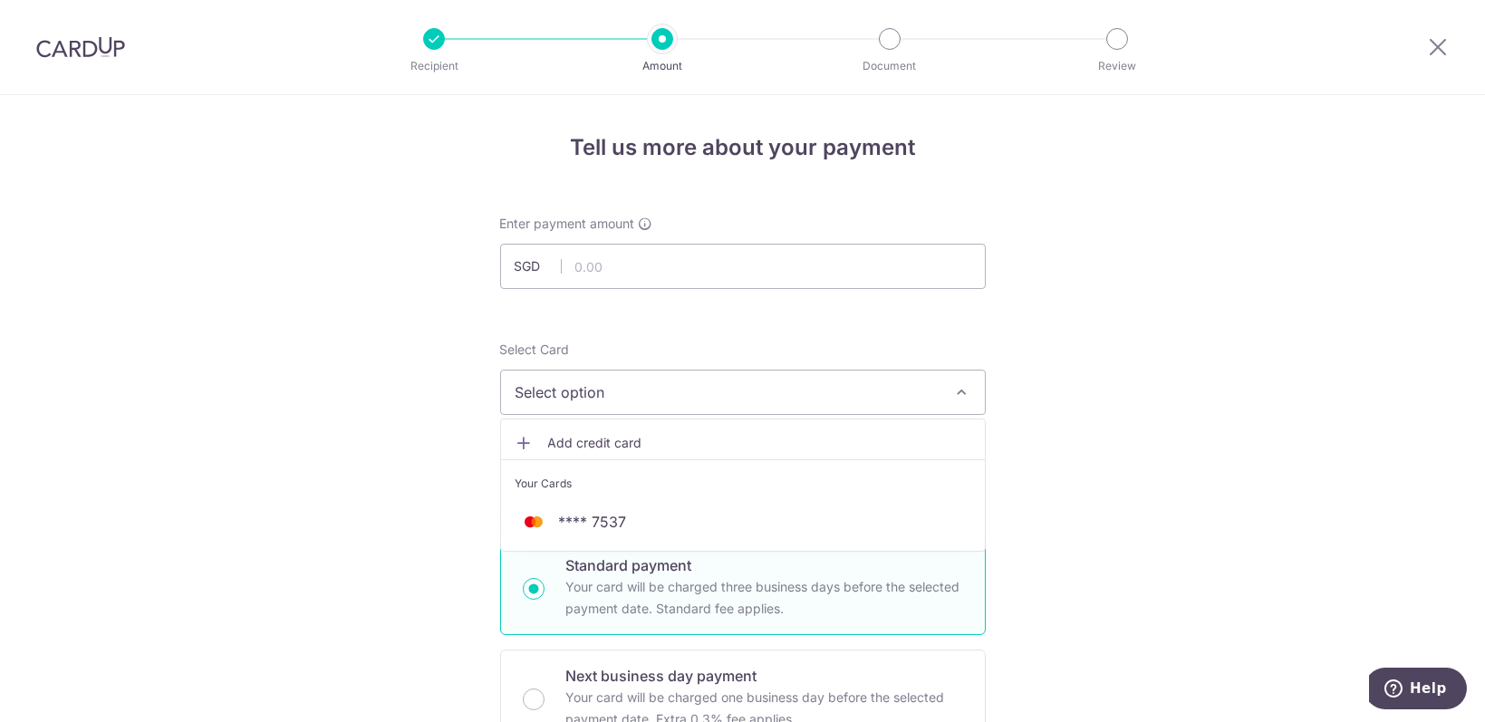
click at [647, 438] on span "Add credit card" at bounding box center [759, 443] width 422 height 18
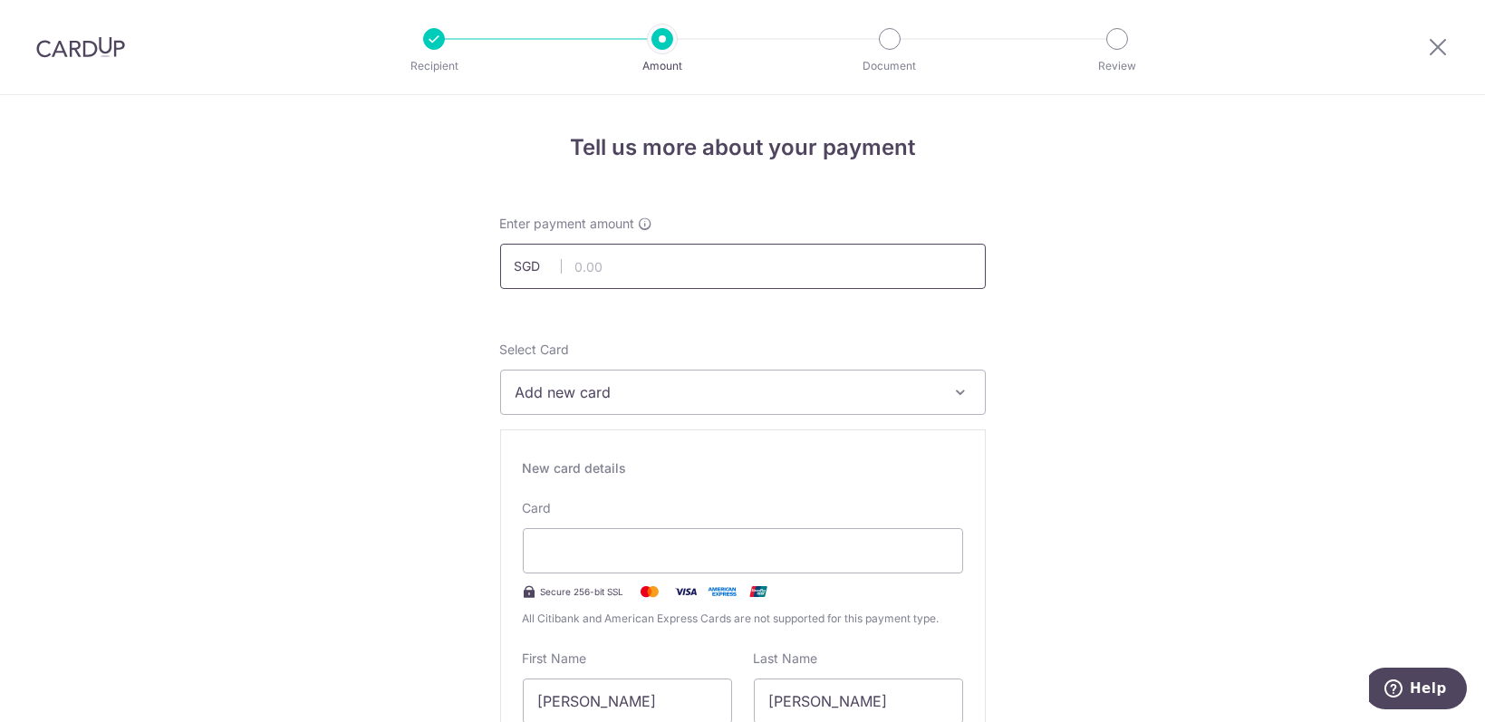
click at [678, 284] on input "text" at bounding box center [743, 266] width 486 height 45
type input "1,853.11"
click at [643, 401] on span "Add new card" at bounding box center [727, 393] width 422 height 22
click at [626, 448] on span "Add credit card" at bounding box center [759, 443] width 422 height 18
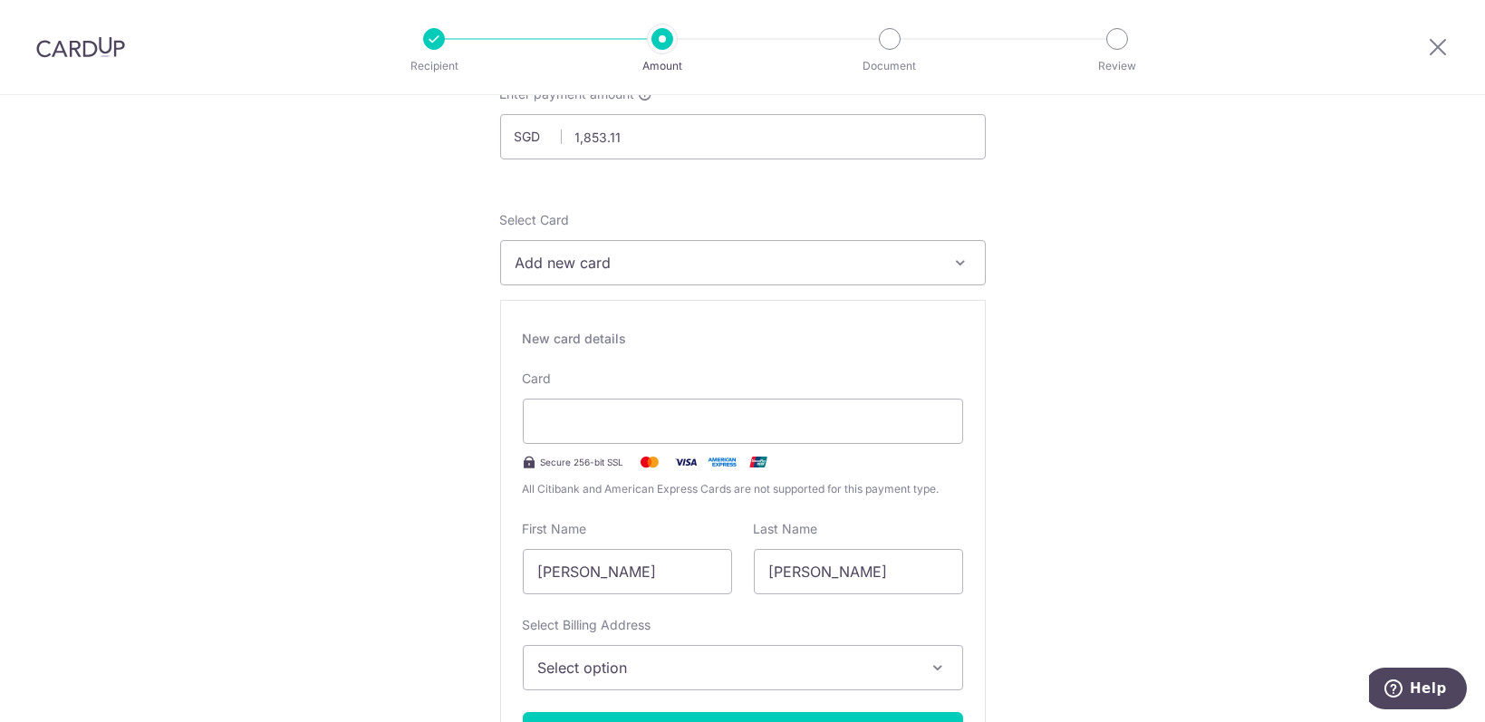
scroll to position [241, 0]
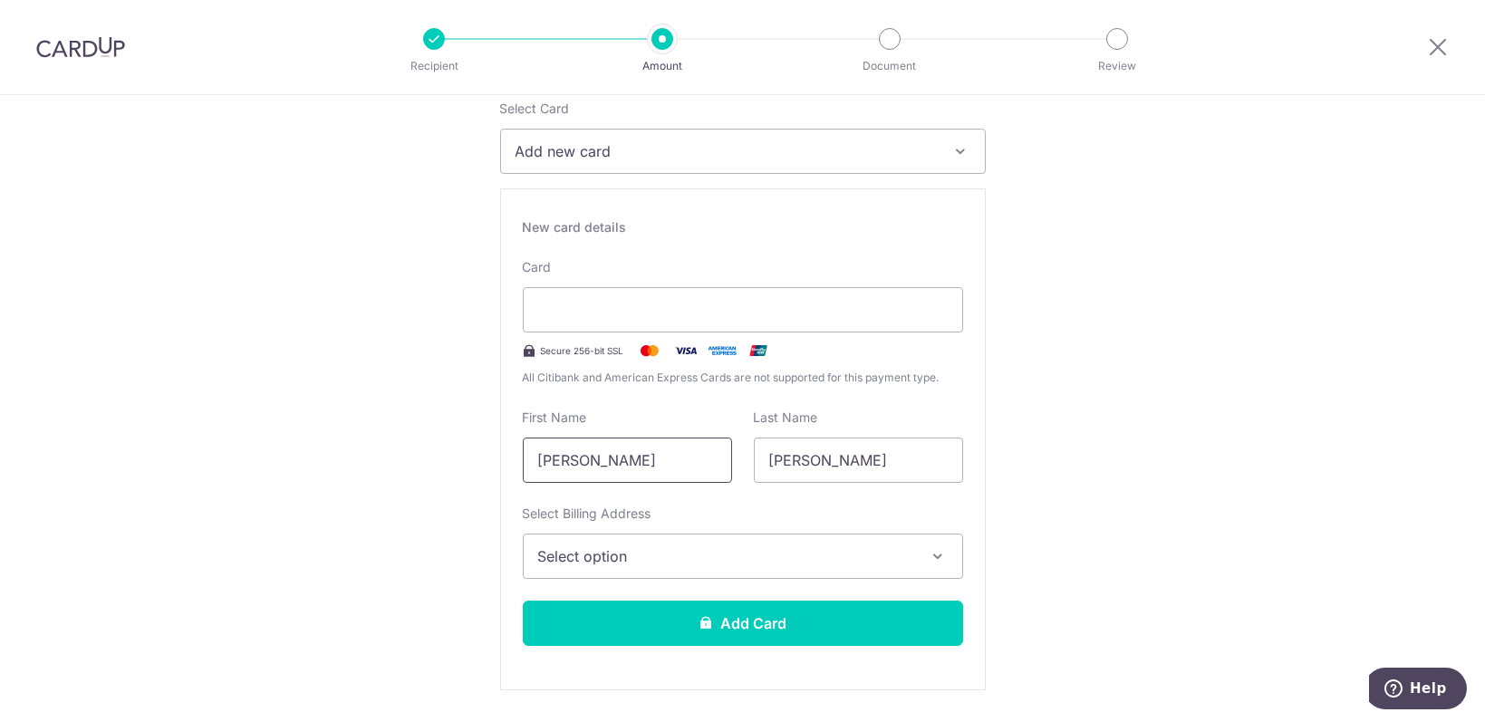
drag, startPoint x: 678, startPoint y: 466, endPoint x: 572, endPoint y: 460, distance: 106.2
click at [572, 460] on input "Timon Kai Xiang" at bounding box center [627, 460] width 209 height 45
type input "Timon"
click at [628, 554] on span "Select option" at bounding box center [726, 557] width 377 height 22
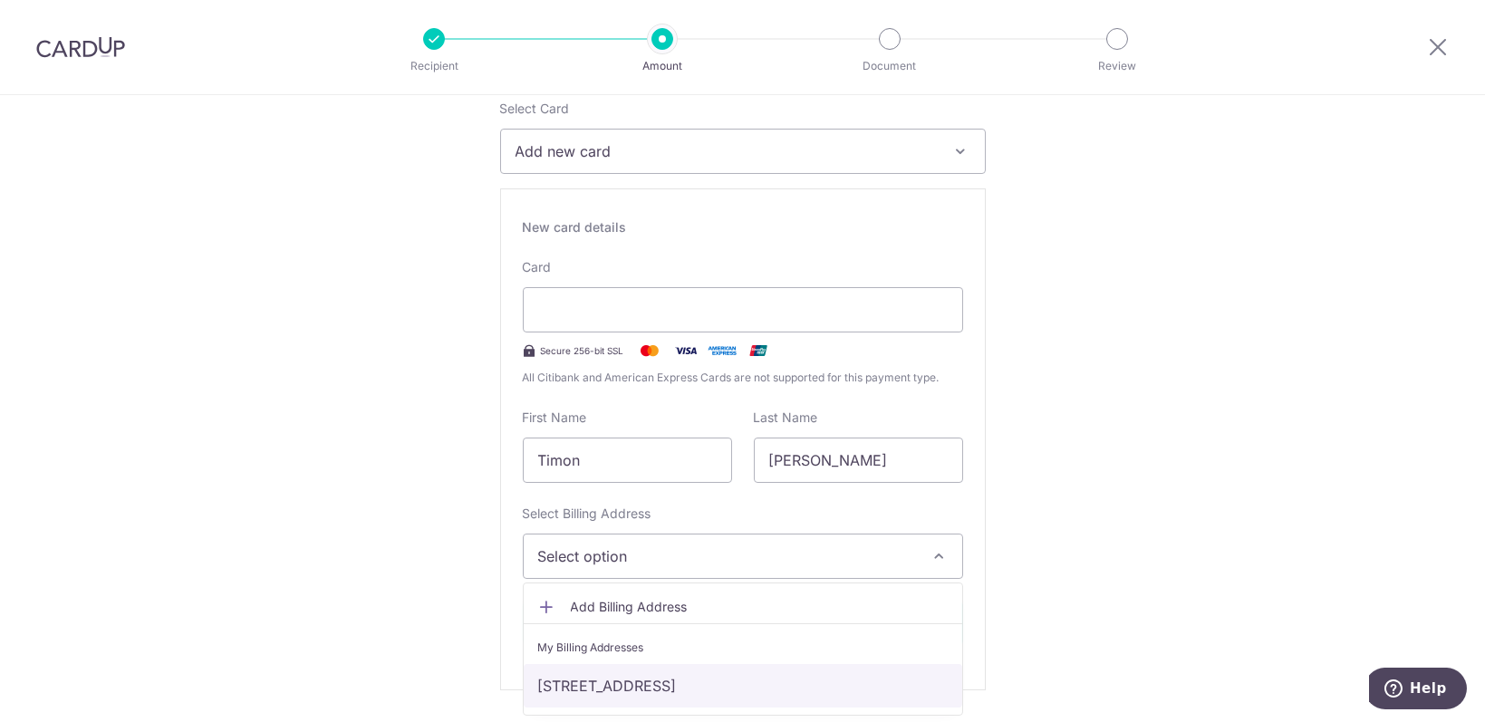
click at [614, 668] on link "55, #12-07, Jalan Bunga Rampai, Singapore, Singapore, Singapore-400339" at bounding box center [743, 686] width 439 height 44
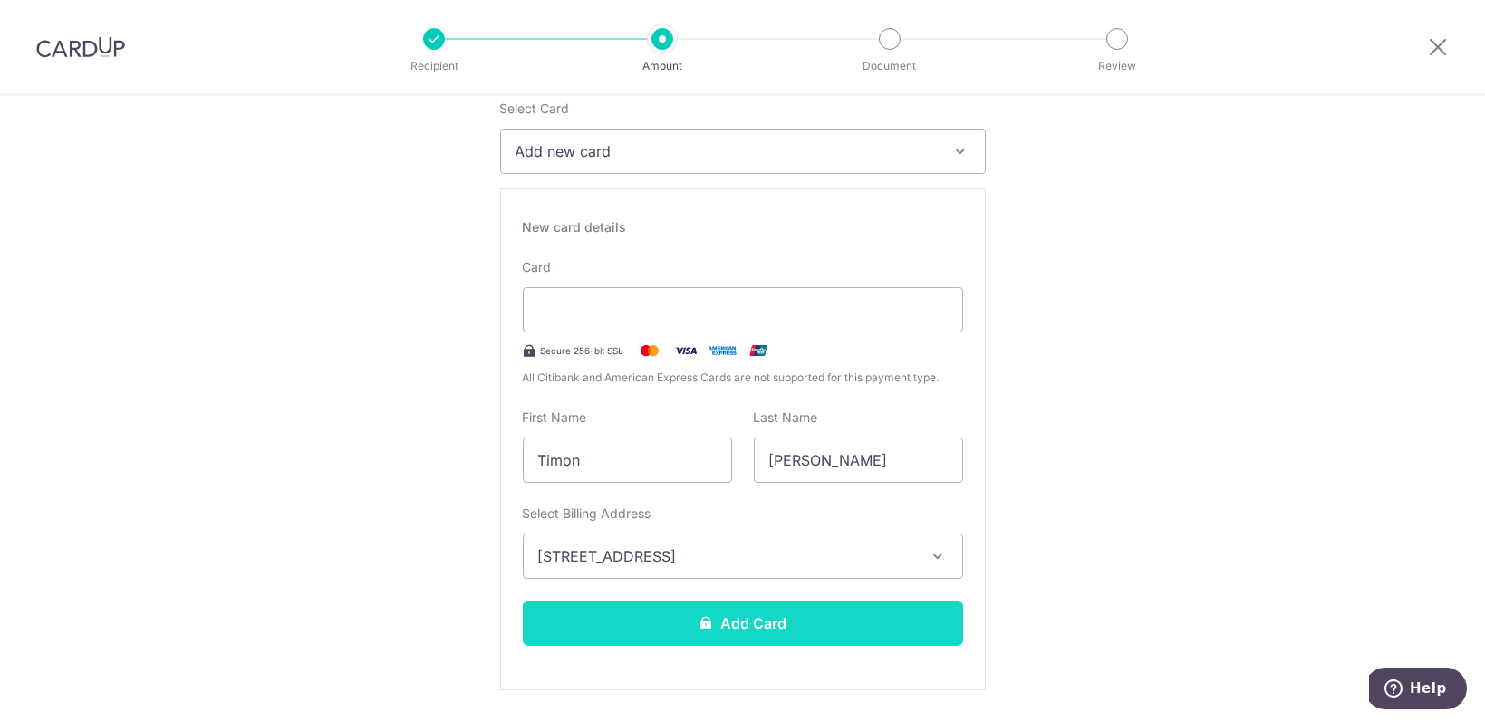
click at [825, 615] on button "Add Card" at bounding box center [743, 623] width 440 height 45
click at [828, 630] on button "Add Card" at bounding box center [743, 623] width 440 height 45
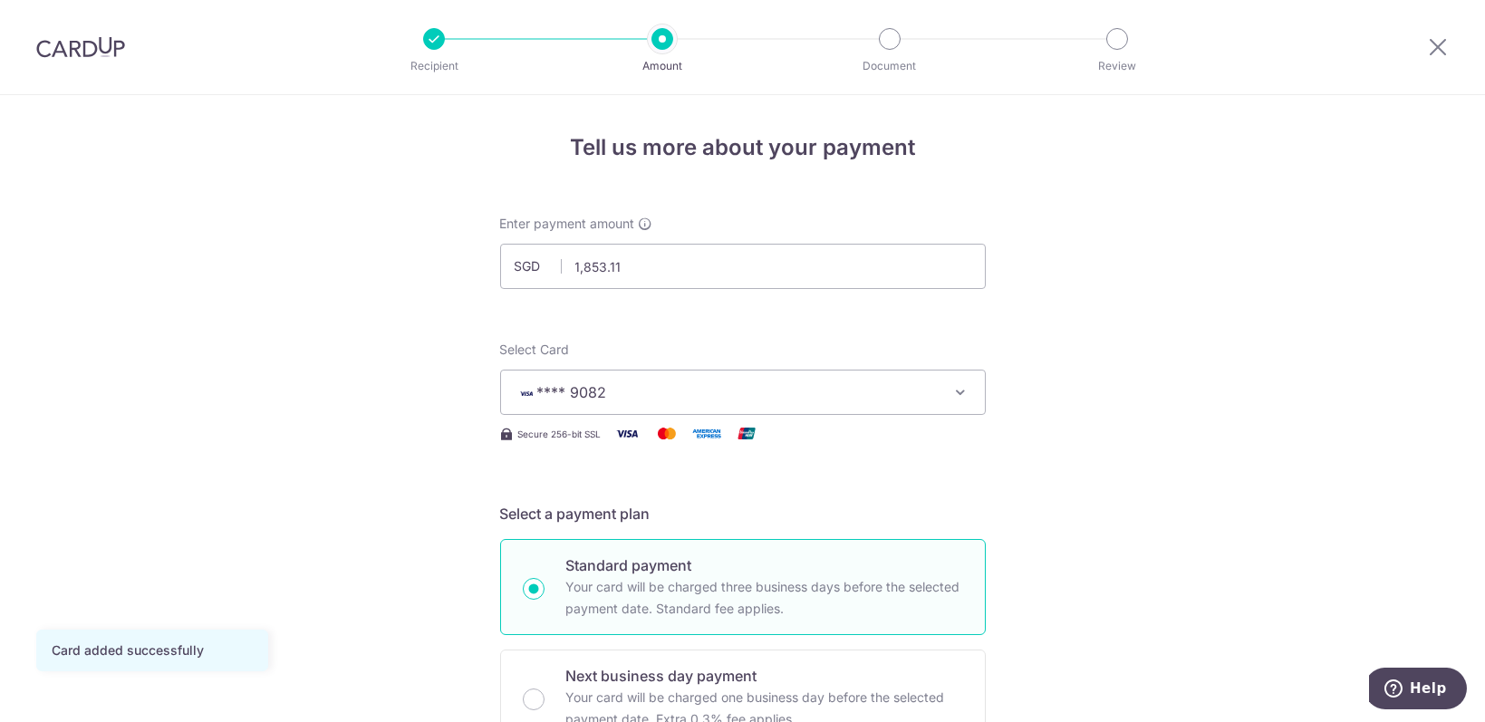
click at [920, 392] on span "**** 9082" at bounding box center [727, 393] width 422 height 22
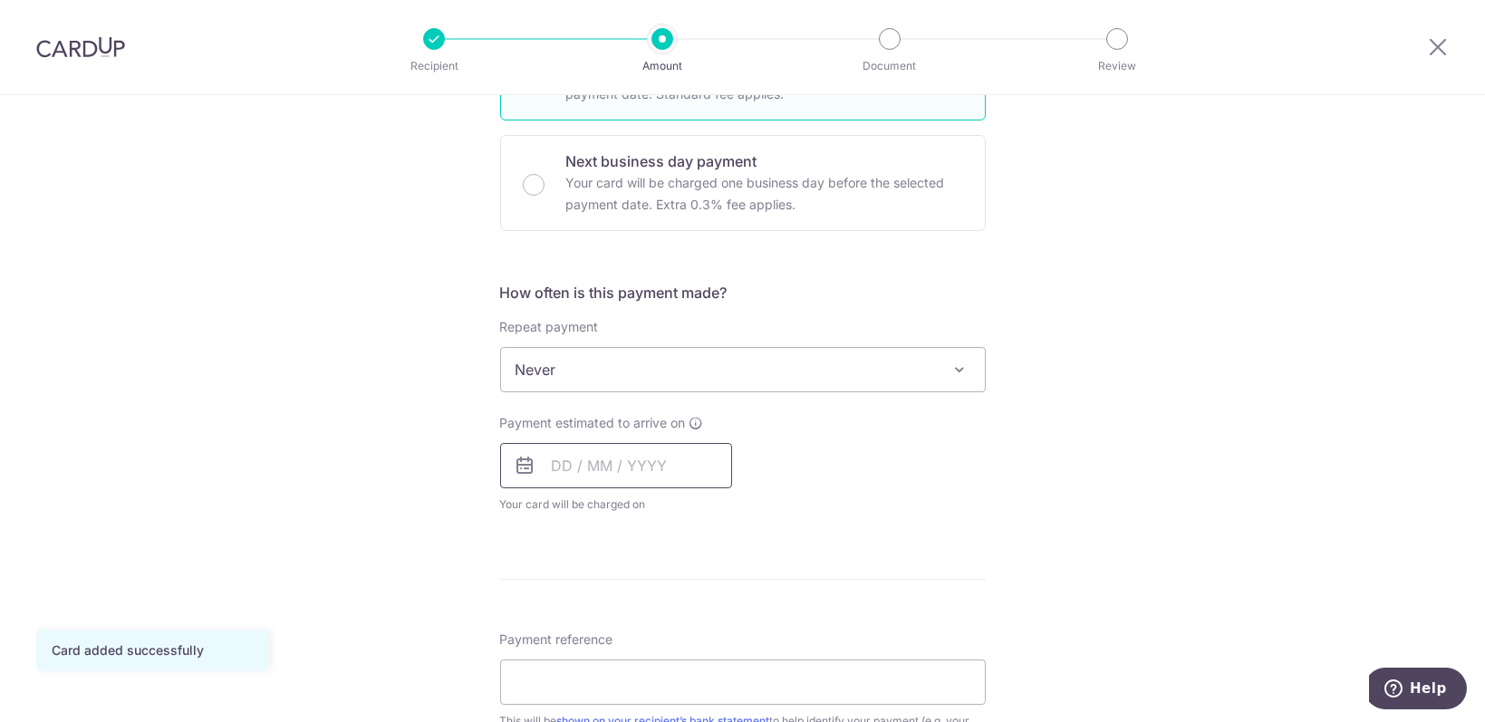
scroll to position [604, 0]
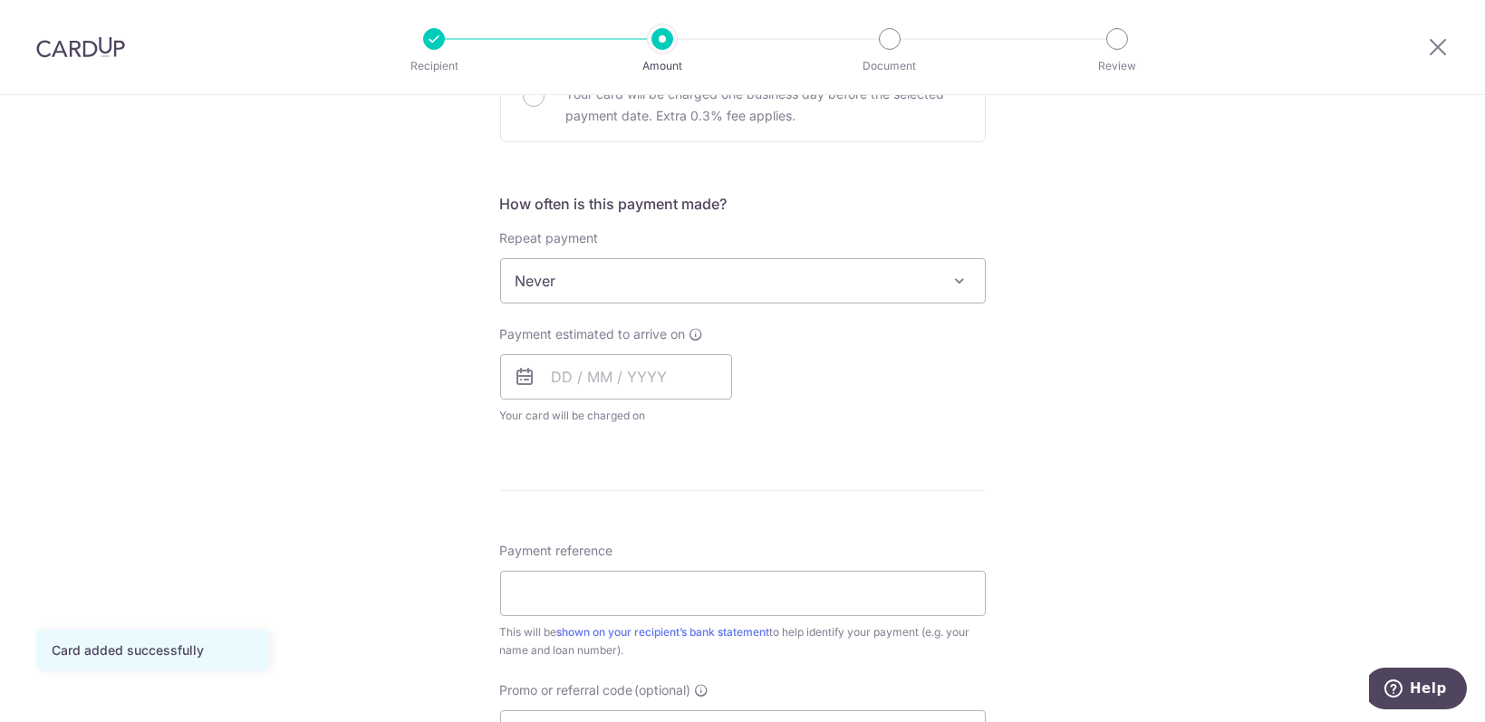
click at [654, 295] on span "Never" at bounding box center [743, 281] width 484 height 44
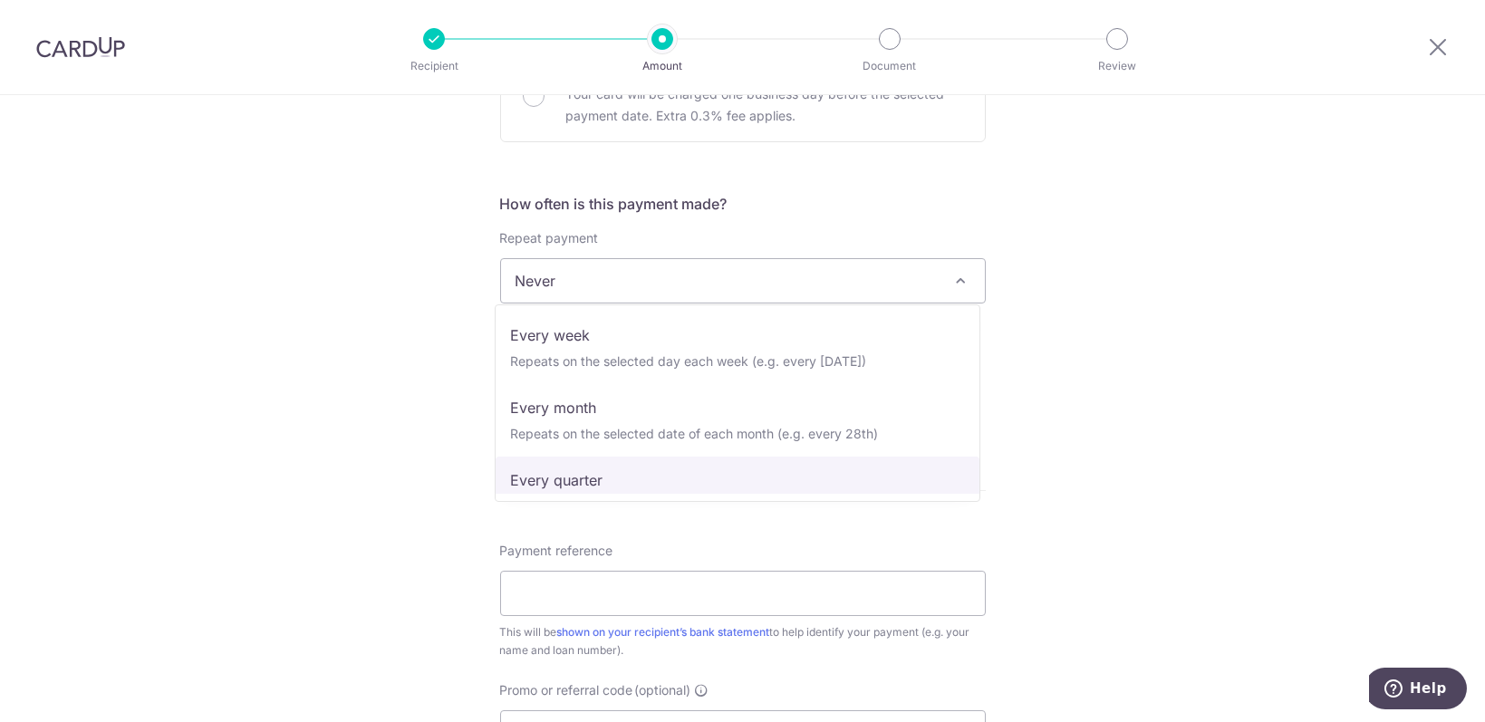
scroll to position [60, 0]
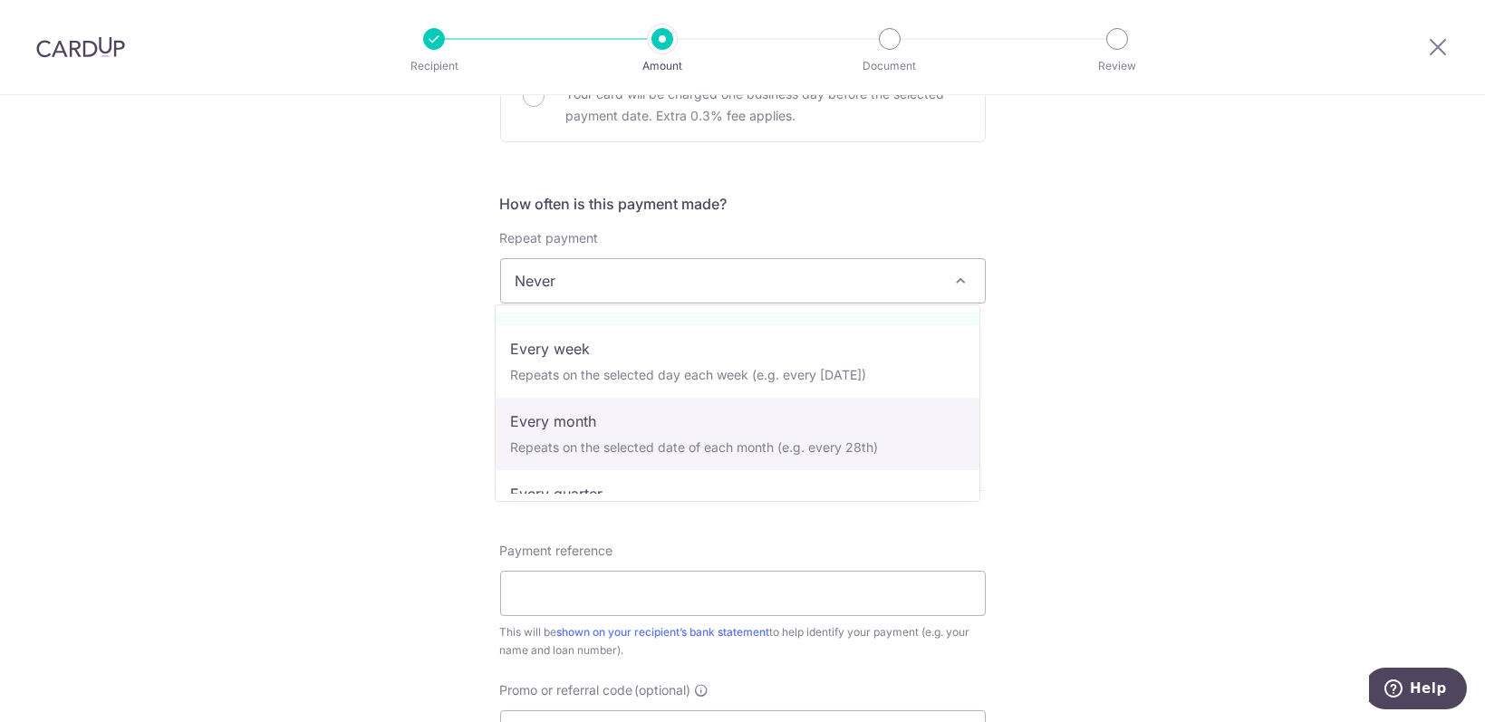
select select "3"
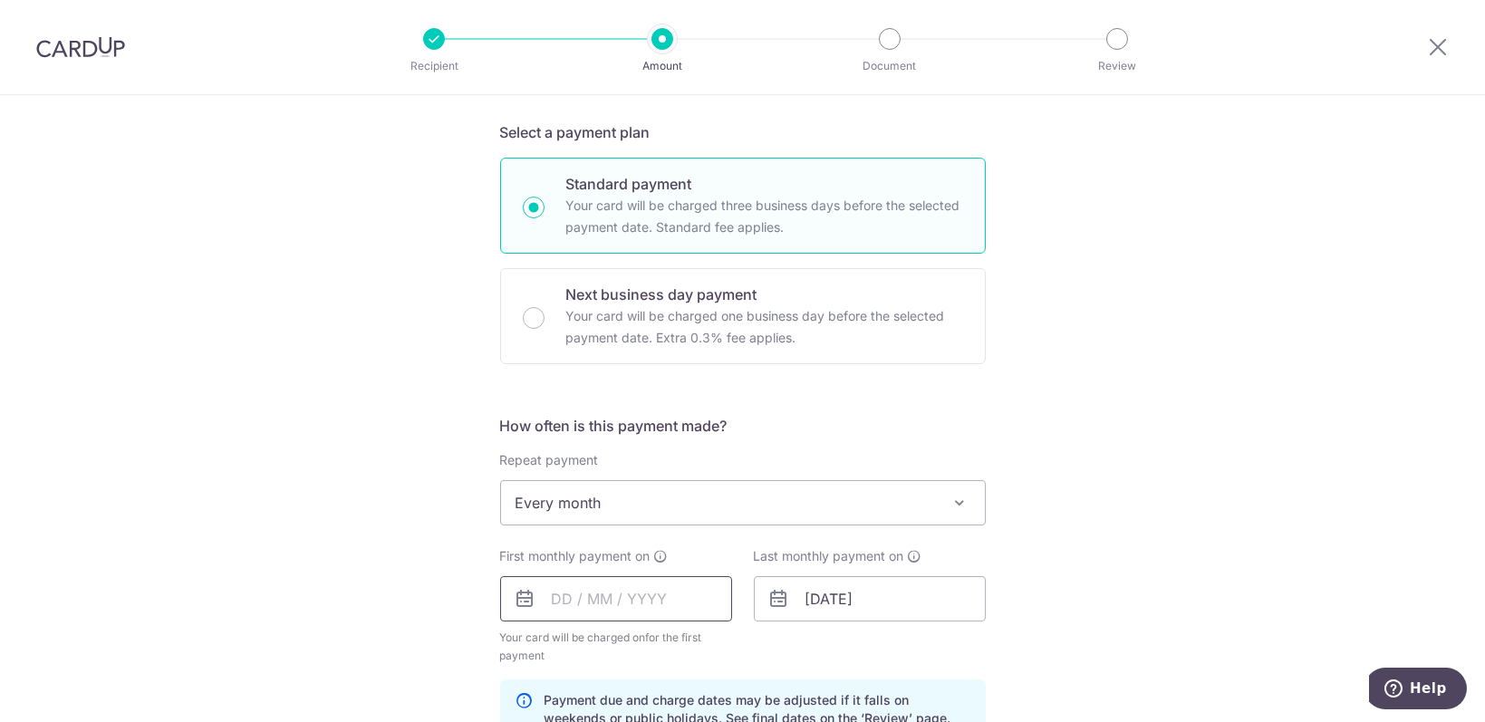
scroll to position [363, 0]
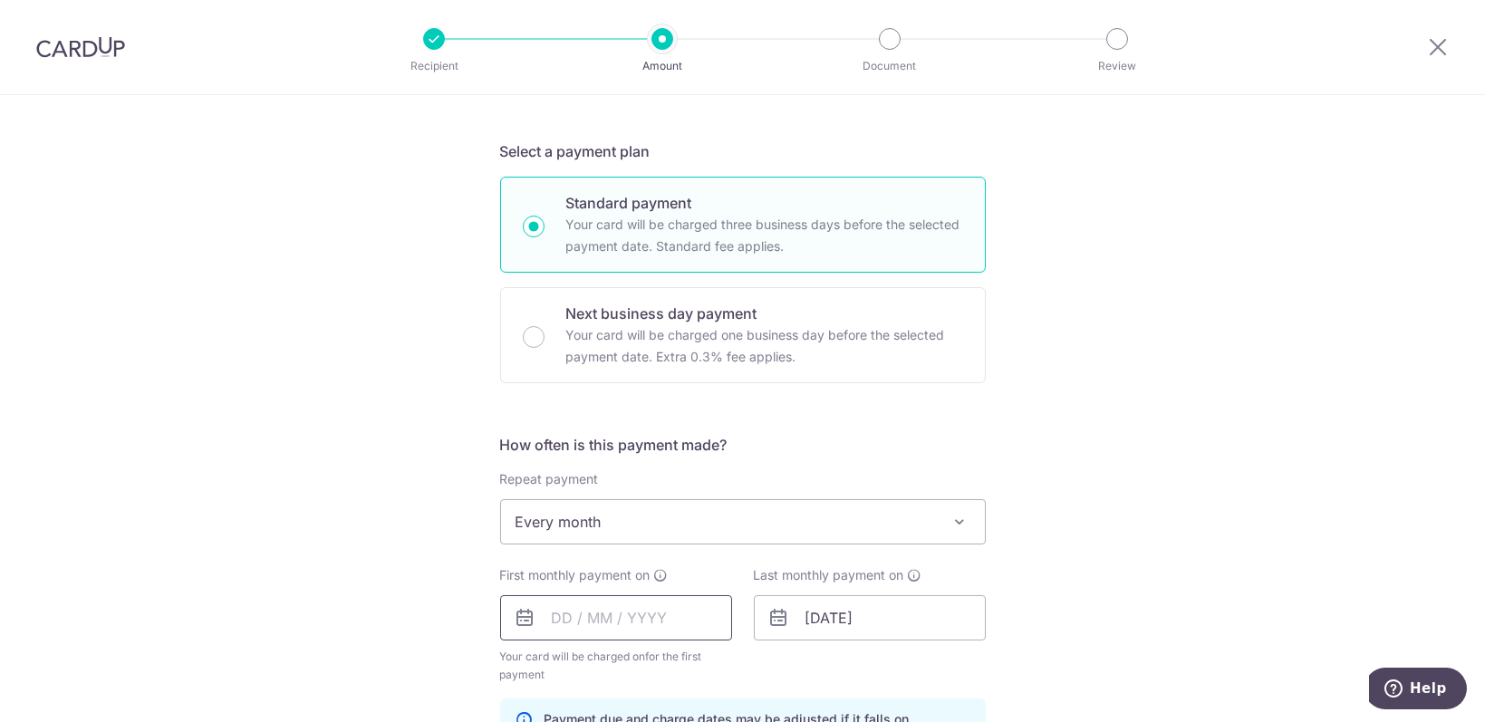
click at [591, 610] on input "text" at bounding box center [616, 617] width 232 height 45
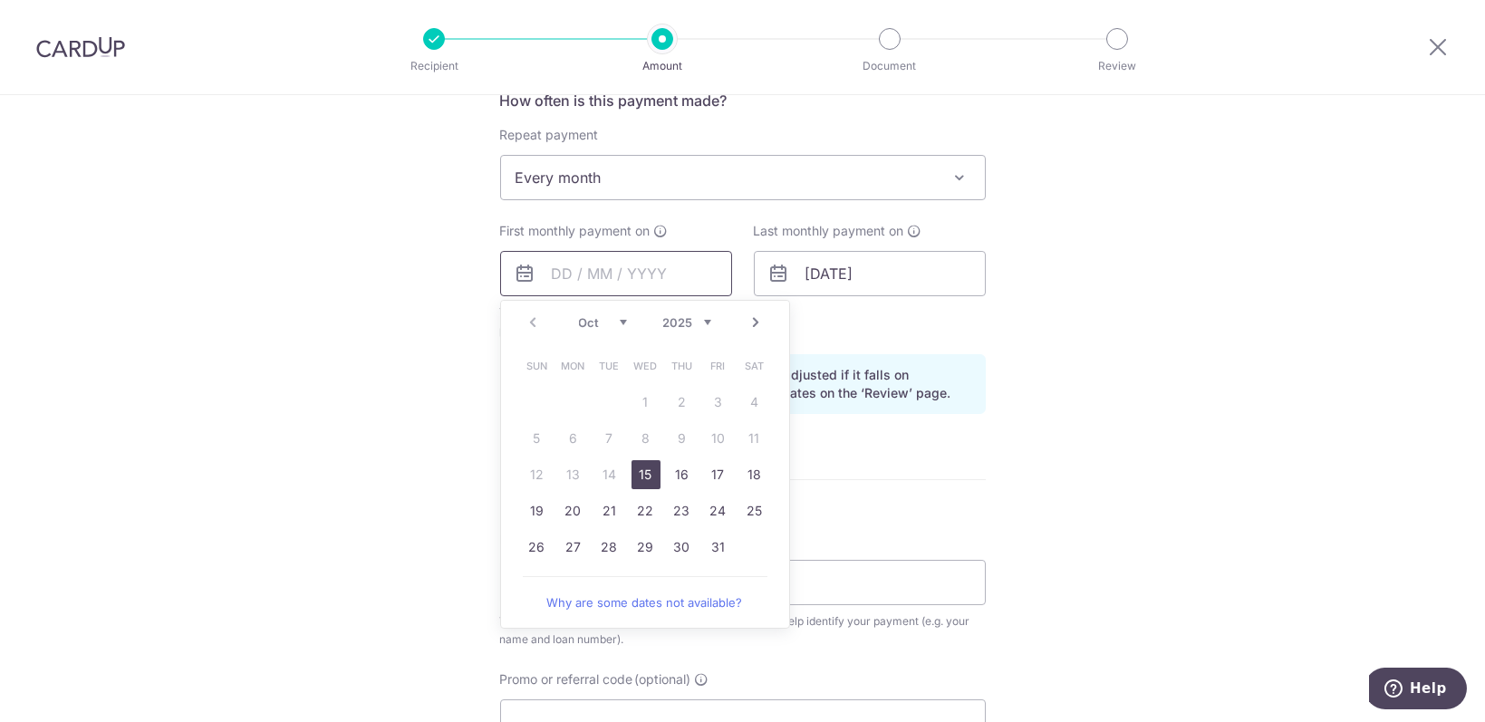
scroll to position [725, 0]
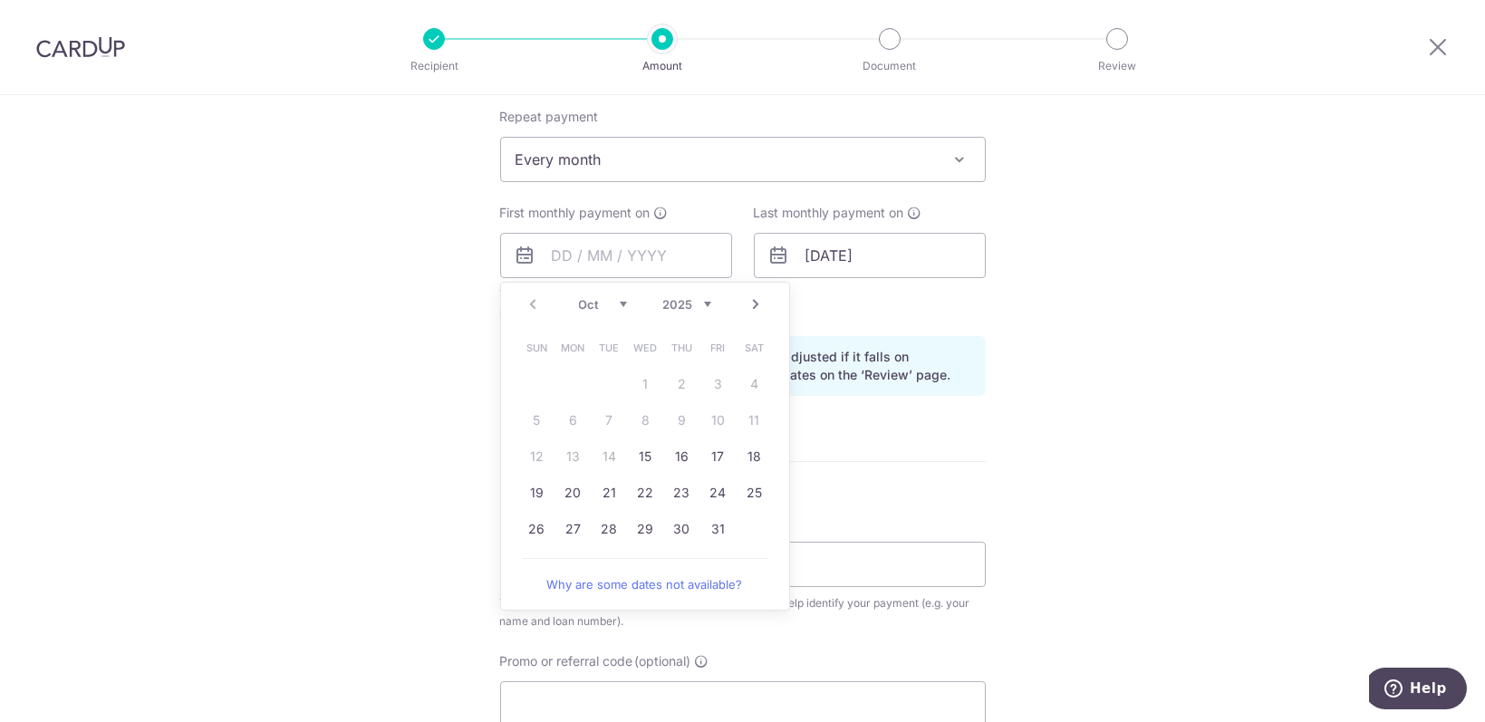
click at [750, 299] on link "Next" at bounding box center [757, 305] width 22 height 22
click at [746, 380] on link "1" at bounding box center [754, 384] width 29 height 29
type input "01/11/2025"
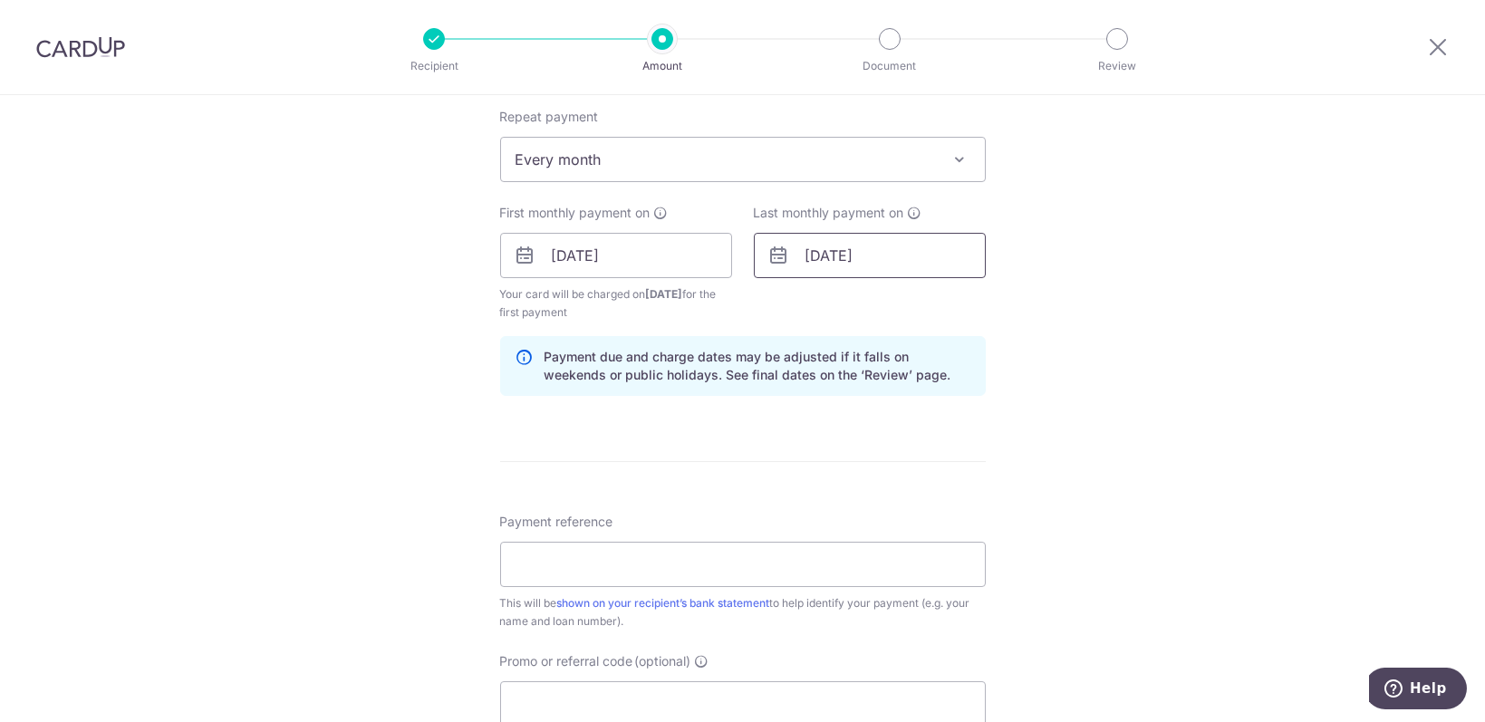
click at [876, 256] on input "[DATE]" at bounding box center [870, 255] width 232 height 45
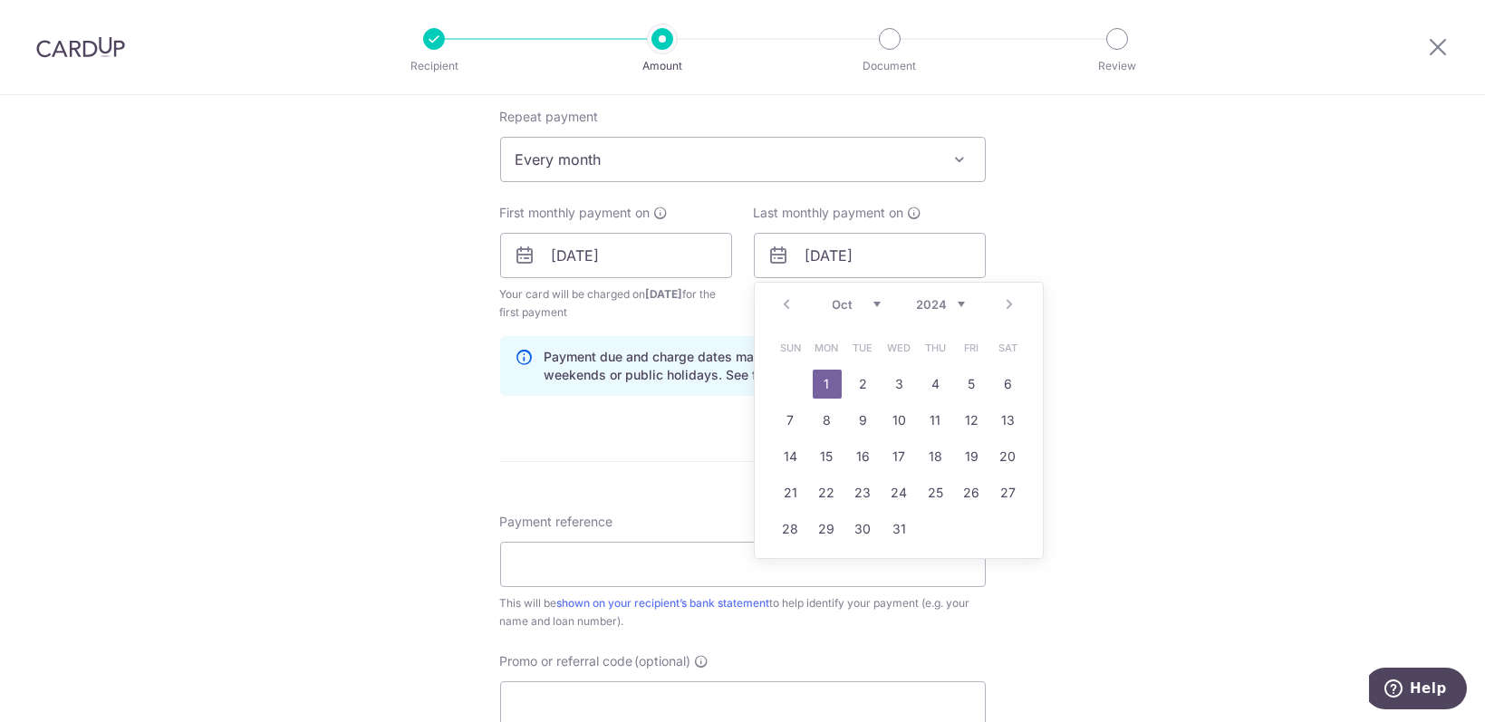
click at [1008, 303] on div "Prev Next Jan Feb Mar Apr May Jun Jul Aug Sep Oct Nov Dec 2024 2025 2026 2027 2…" at bounding box center [899, 305] width 288 height 44
click at [1004, 295] on div "Prev Next Jan Feb Mar Apr May Jun Jul Aug Sep Oct Nov Dec 2024 2025 2026 2027 2…" at bounding box center [899, 305] width 288 height 44
click at [952, 298] on select "2024 2025 2026 2027 2028 2029 2030 2031 2032 2033 2034 2035" at bounding box center [941, 304] width 48 height 15
click at [1004, 301] on link "Next" at bounding box center [1011, 305] width 22 height 22
click at [1001, 301] on link "Next" at bounding box center [1011, 305] width 22 height 22
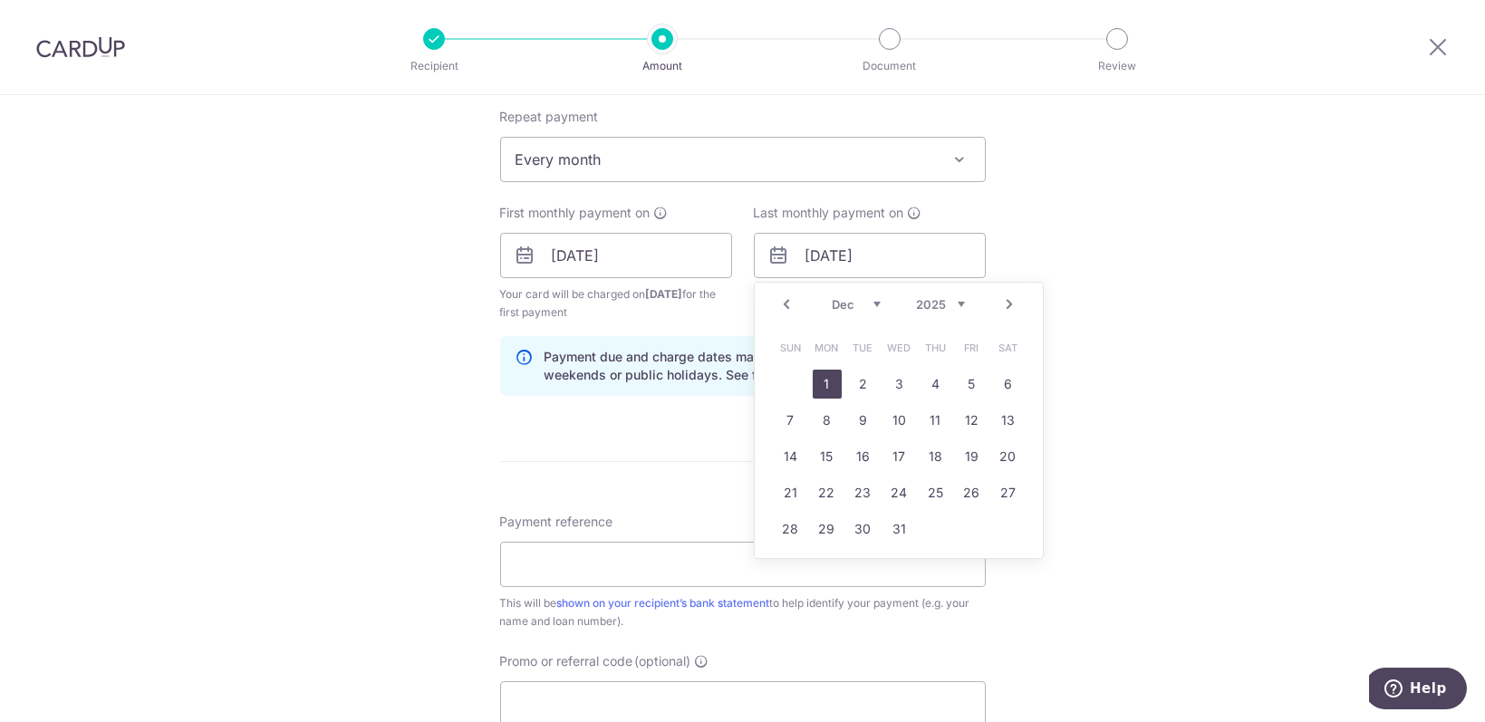
click at [813, 377] on link "1" at bounding box center [827, 384] width 29 height 29
type input "01/12/2025"
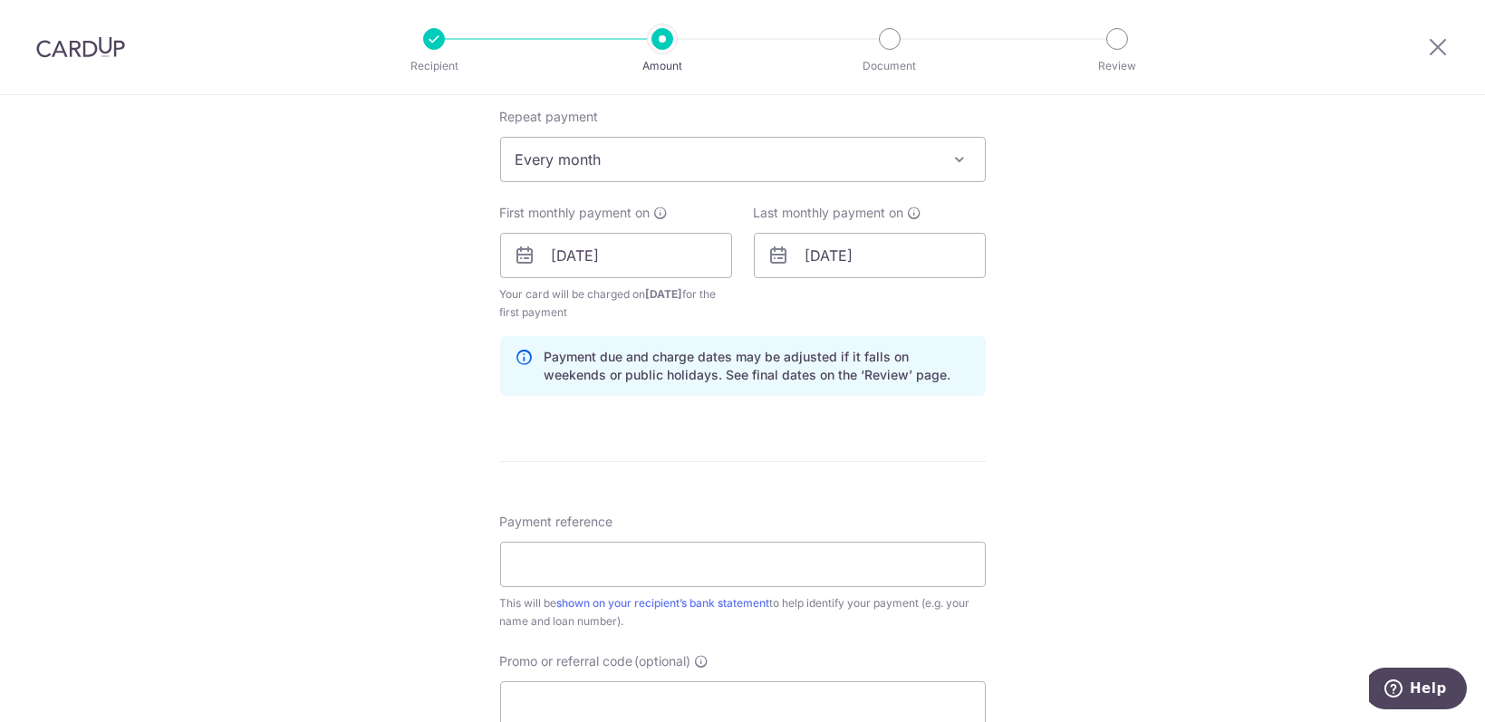
click at [659, 206] on icon at bounding box center [661, 213] width 15 height 15
click at [577, 251] on input "01/11/2025" at bounding box center [616, 255] width 232 height 45
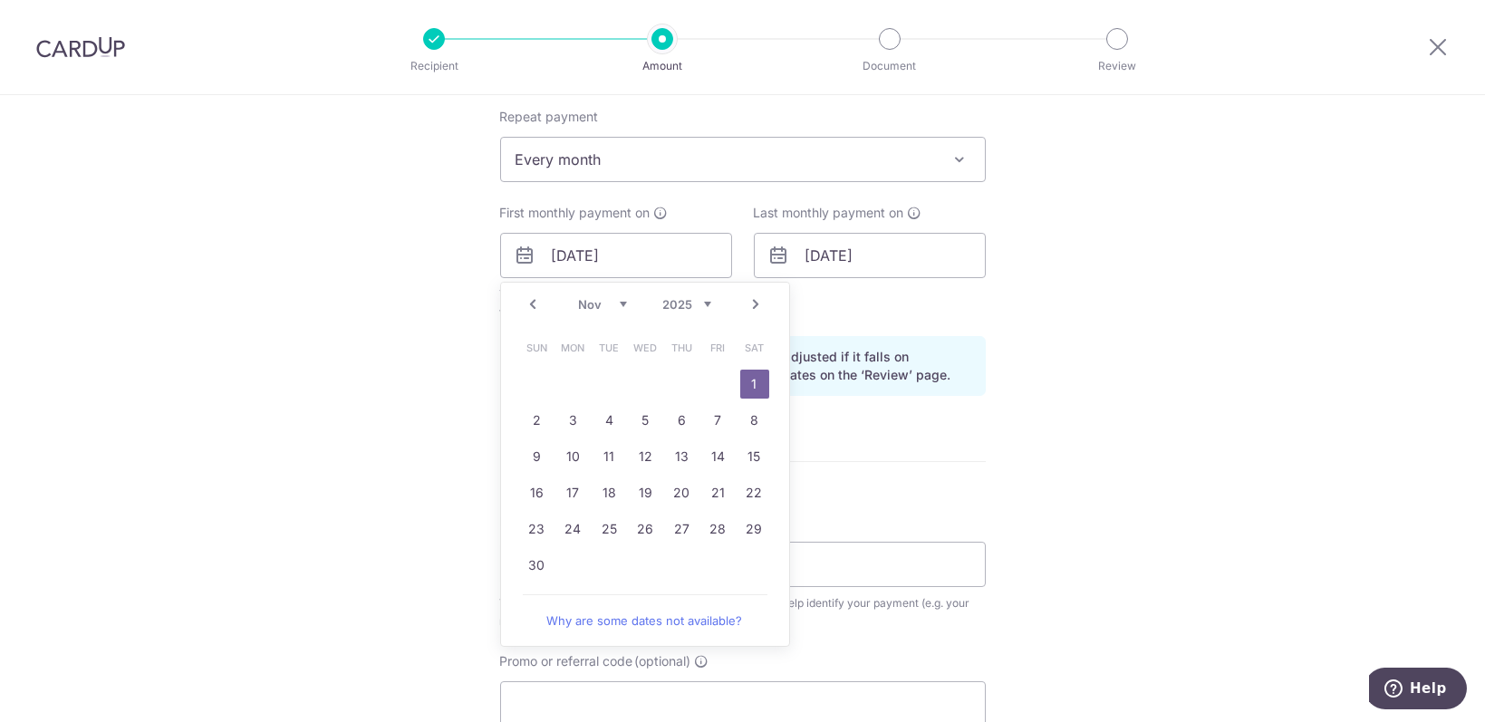
click at [533, 311] on link "Prev" at bounding box center [534, 305] width 22 height 22
click at [713, 523] on link "31" at bounding box center [718, 529] width 29 height 29
type input "[DATE]"
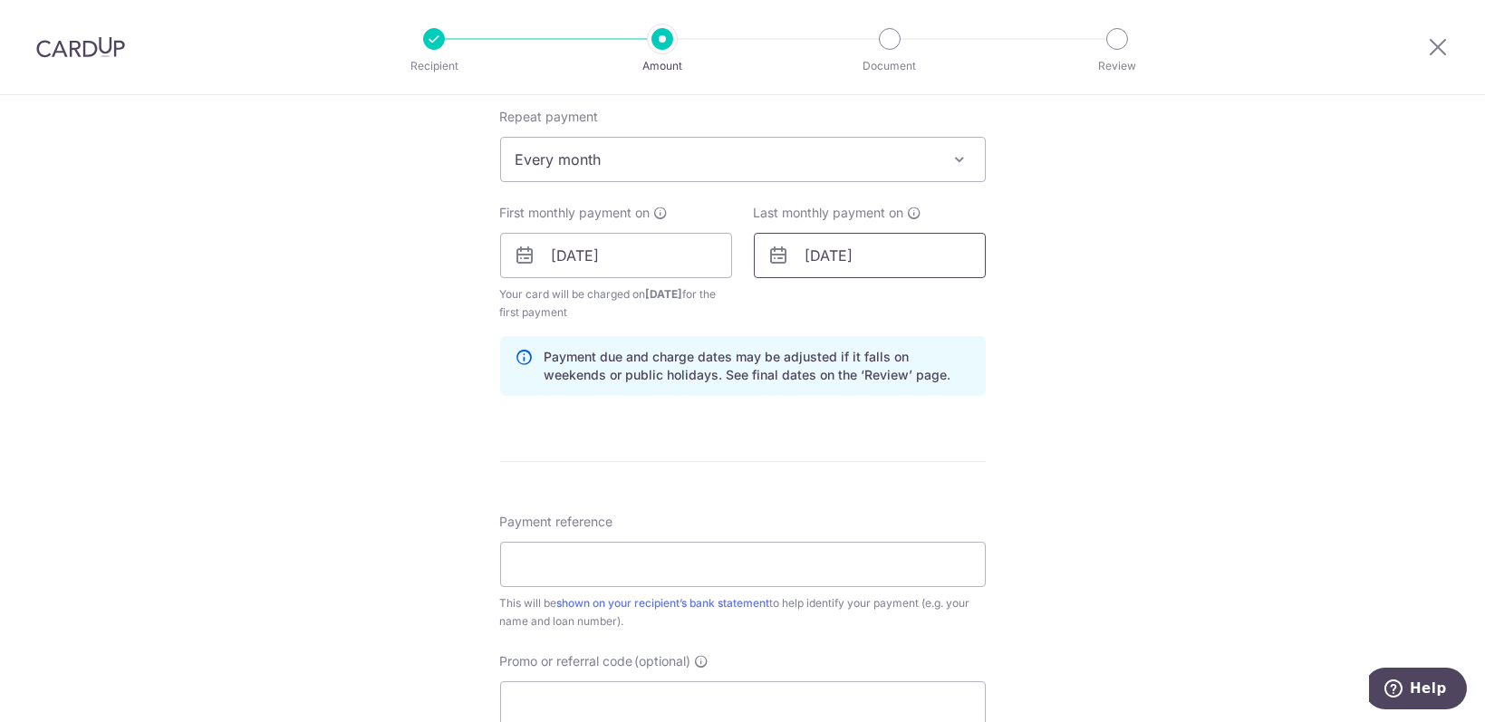
click at [831, 253] on input "01/12/2025" at bounding box center [870, 255] width 232 height 45
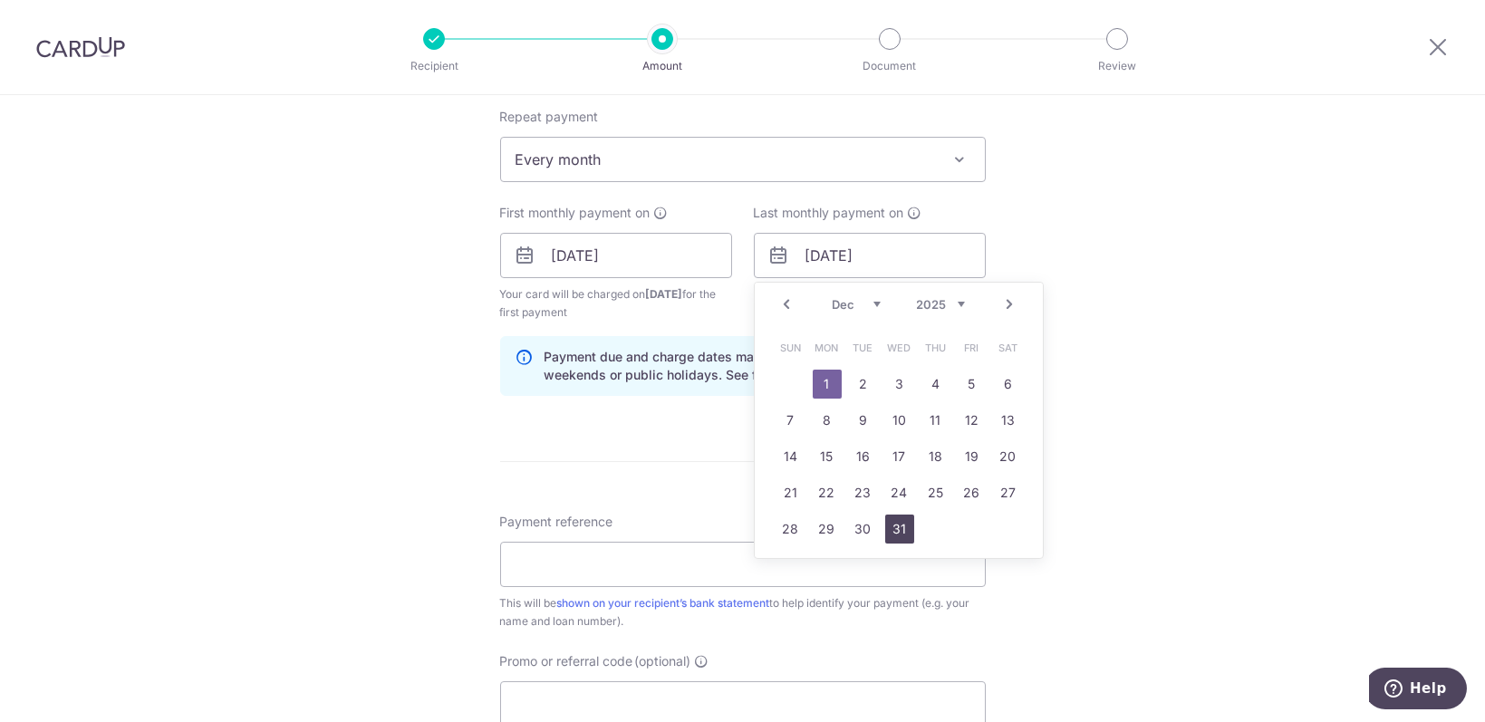
click at [904, 519] on link "31" at bounding box center [899, 529] width 29 height 29
type input "[DATE]"
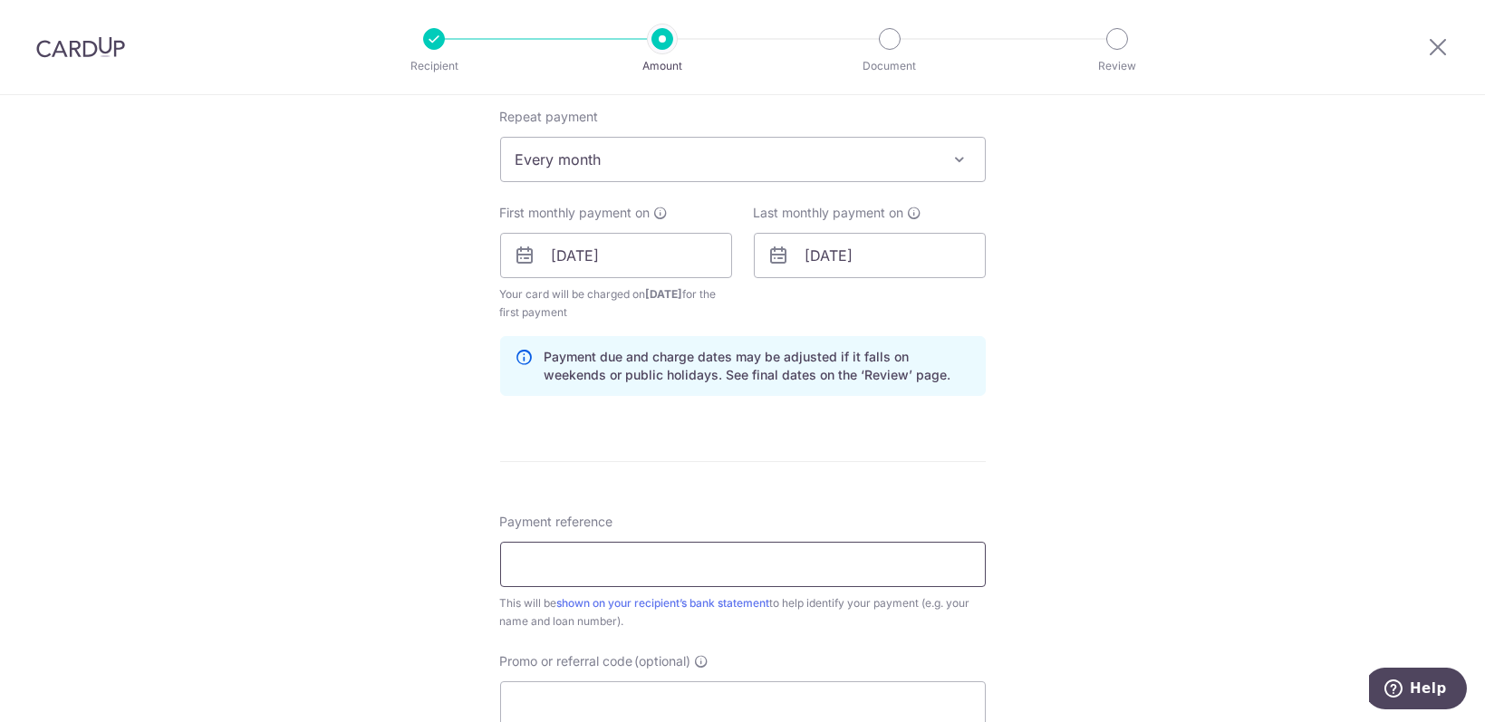
click at [670, 575] on input "Payment reference" at bounding box center [743, 564] width 486 height 45
type input "H"
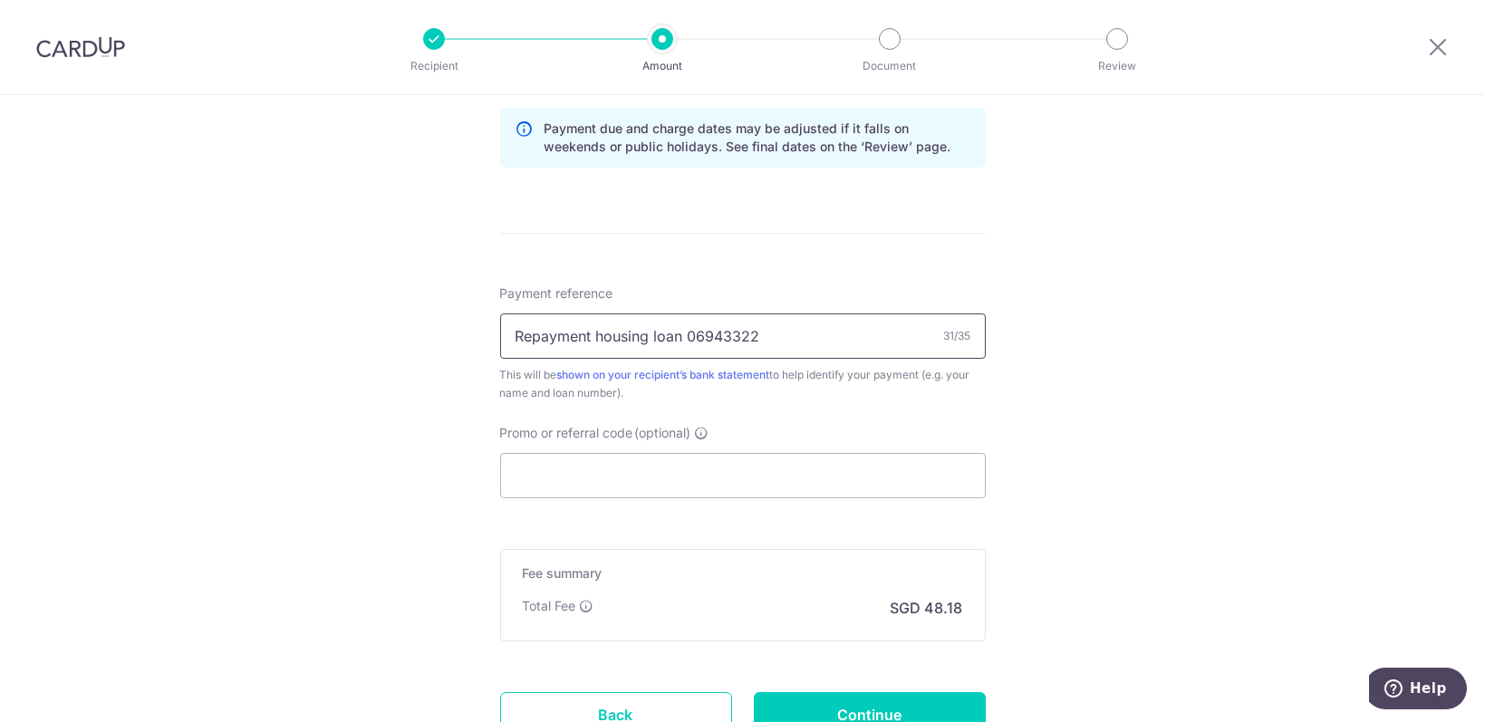
scroll to position [966, 0]
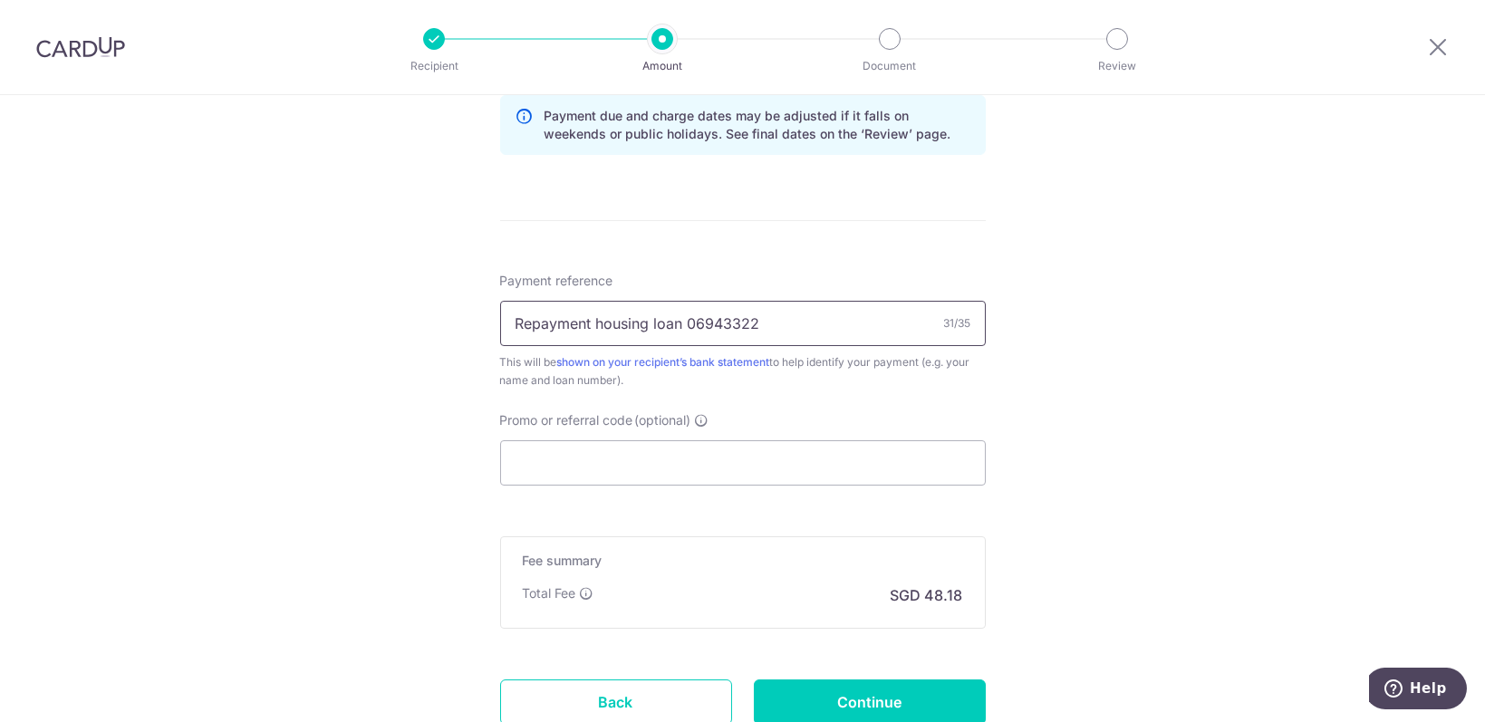
type input "Repayment housing loan 06943322"
click at [800, 470] on input "Promo or referral code (optional)" at bounding box center [743, 462] width 486 height 45
paste input "3HOME25R"
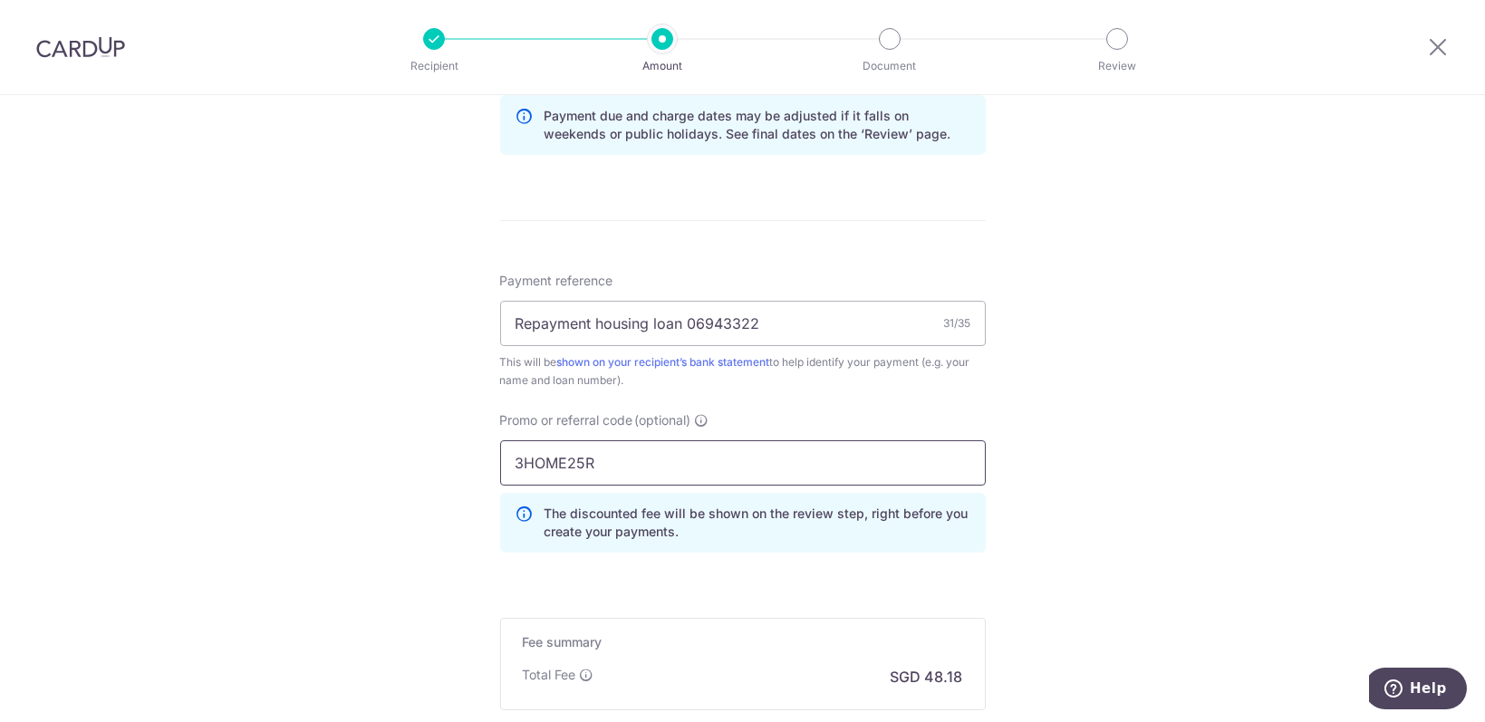
type input "3HOME25R"
click at [1168, 493] on div "Tell us more about your payment Enter payment amount SGD 1,853.11 1853.11 Card …" at bounding box center [742, 35] width 1485 height 1813
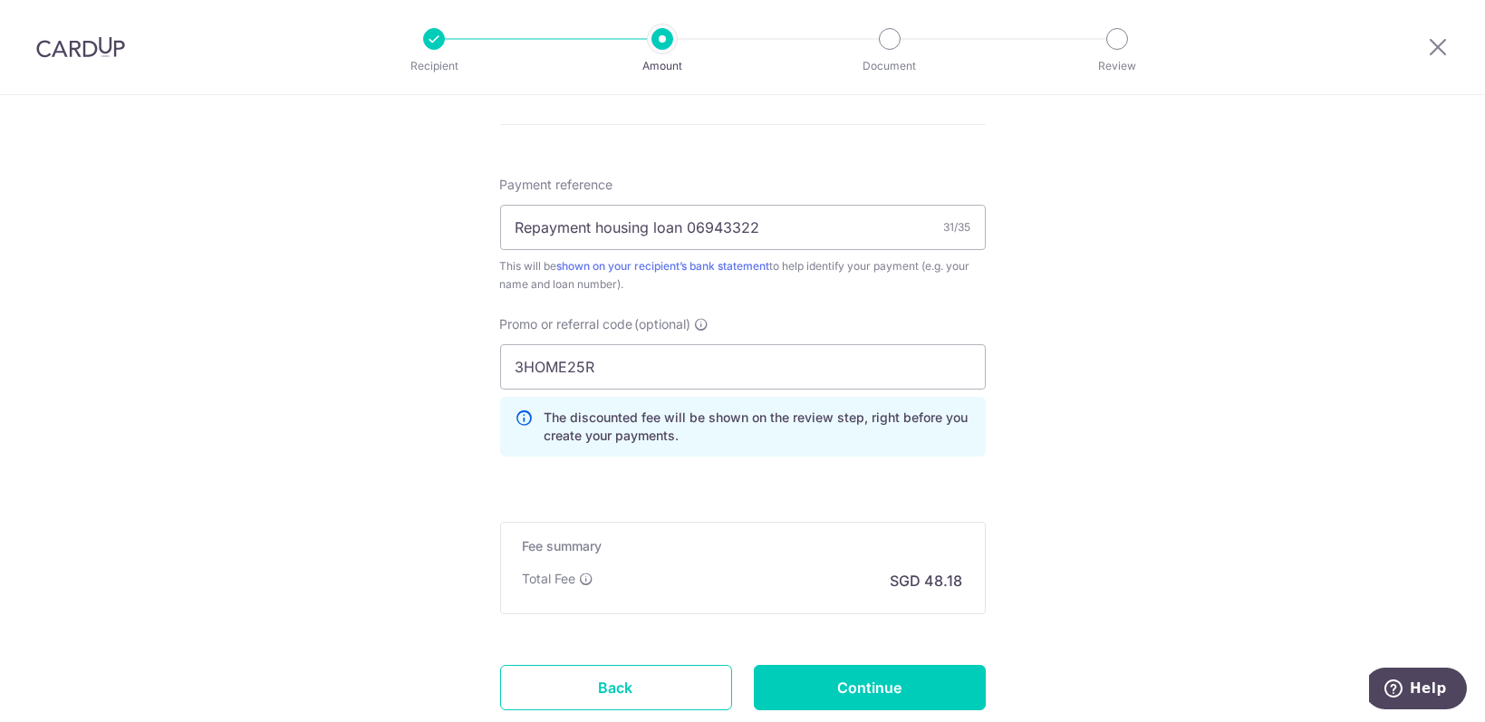
scroll to position [1181, 0]
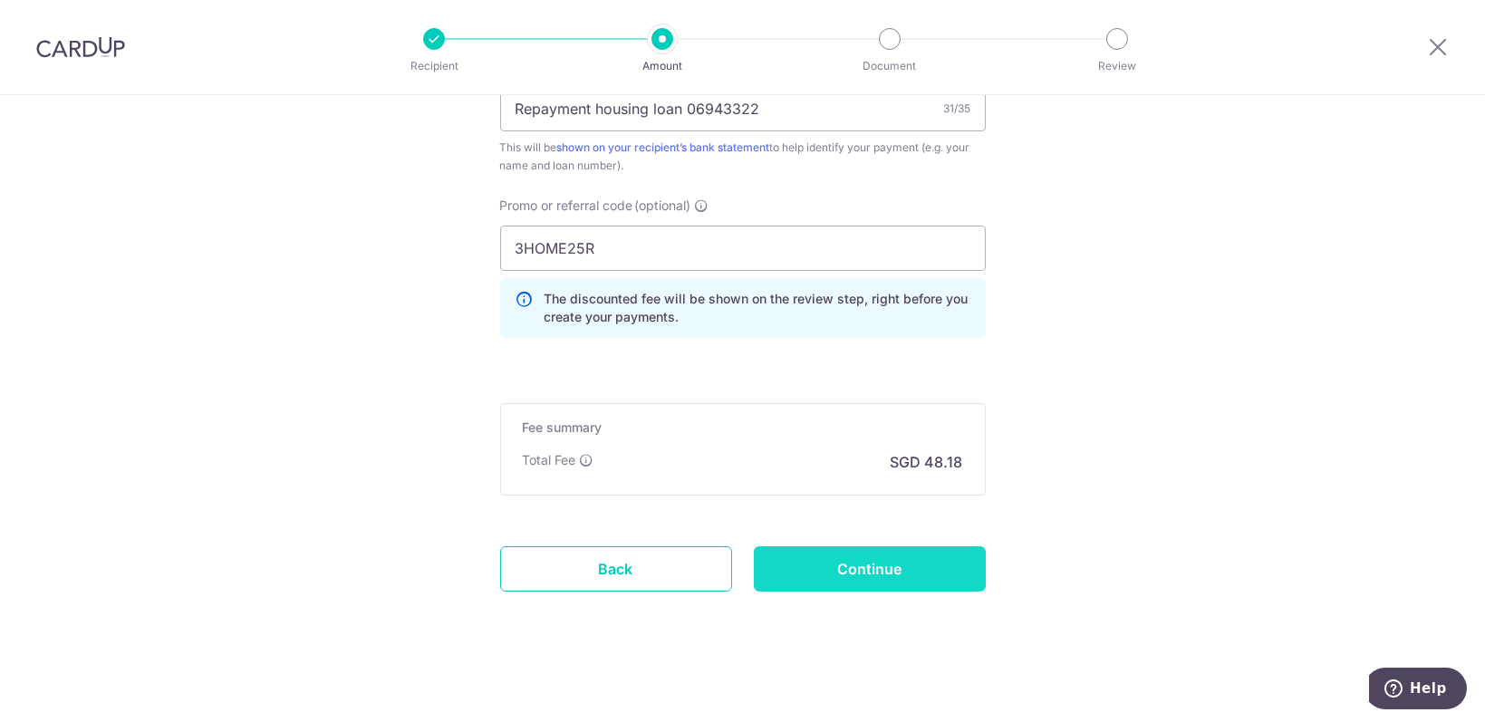
click at [927, 552] on input "Continue" at bounding box center [870, 568] width 232 height 45
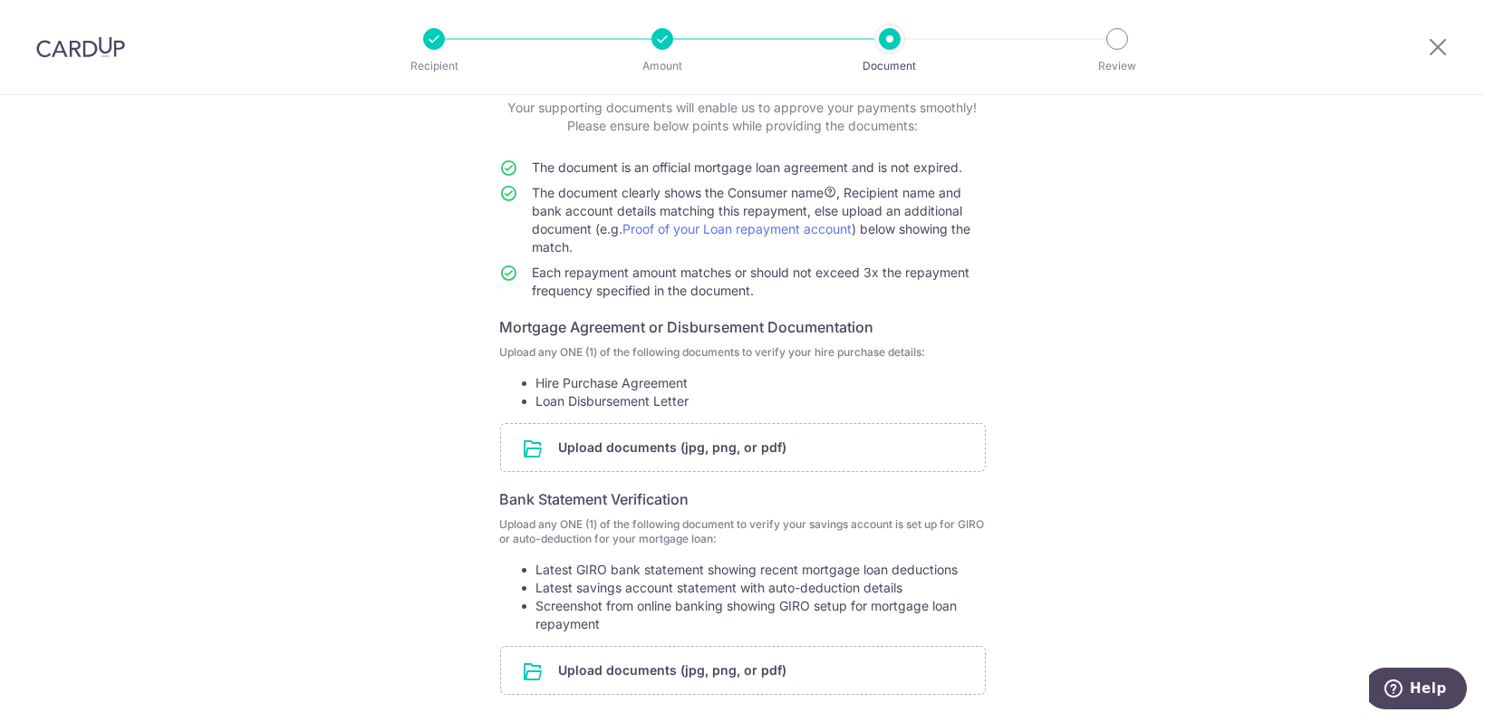
scroll to position [121, 0]
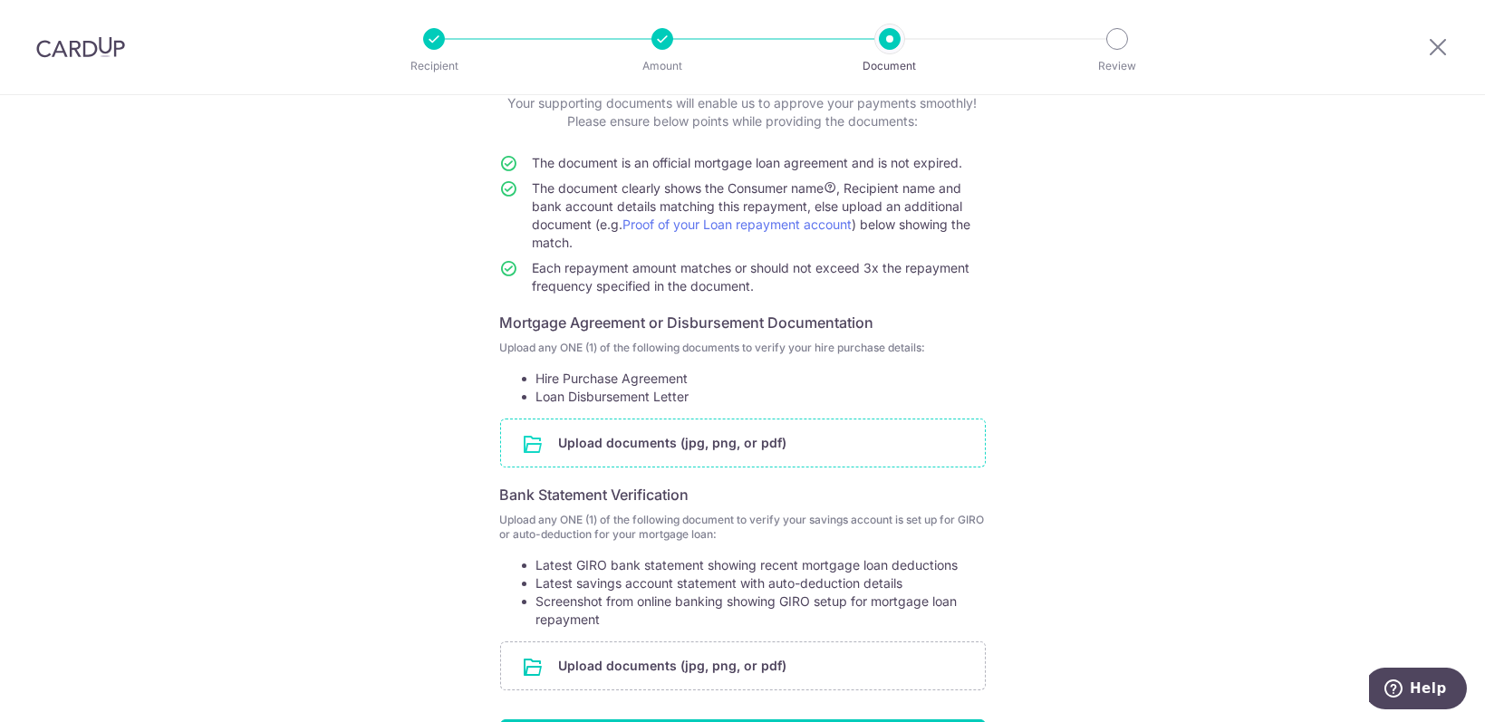
click at [730, 445] on input "file" at bounding box center [743, 443] width 484 height 47
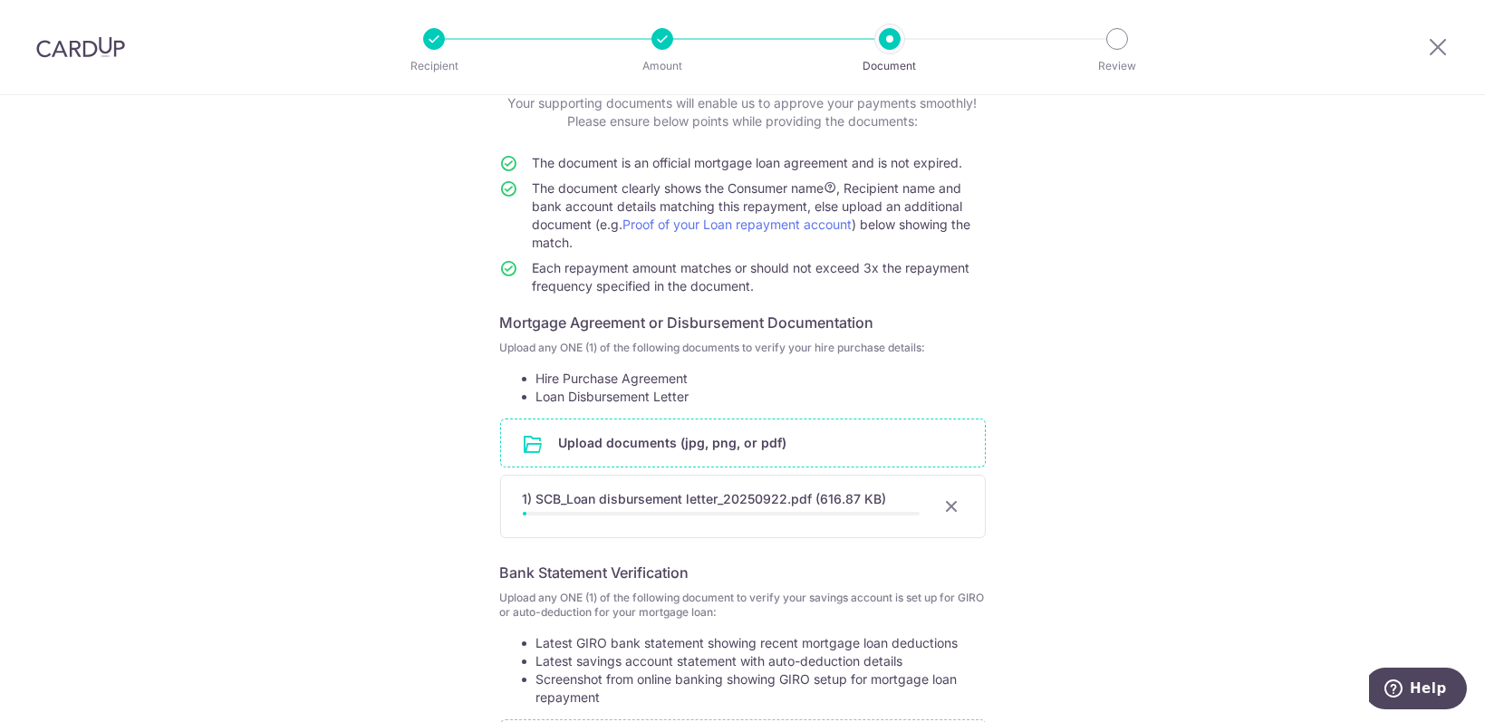
scroll to position [241, 0]
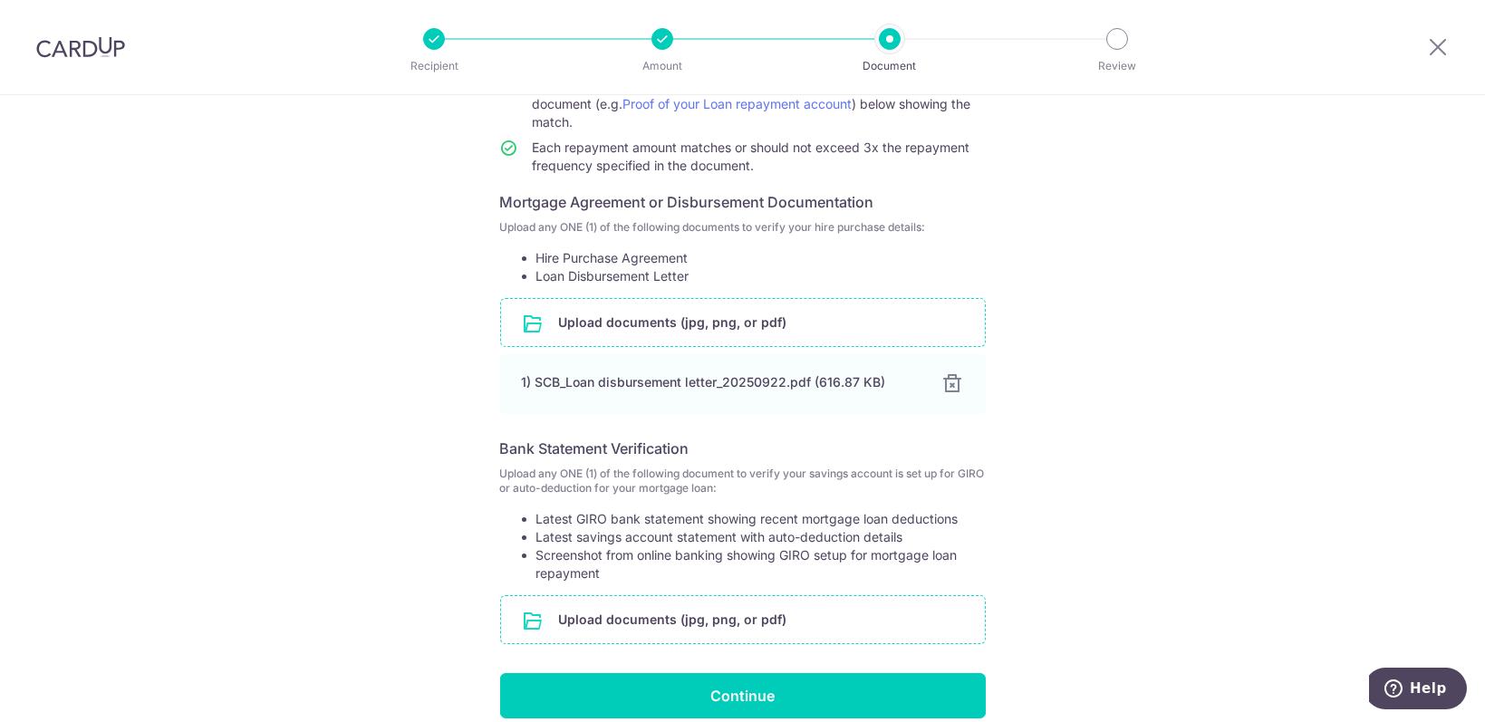
click at [826, 614] on input "file" at bounding box center [743, 619] width 484 height 47
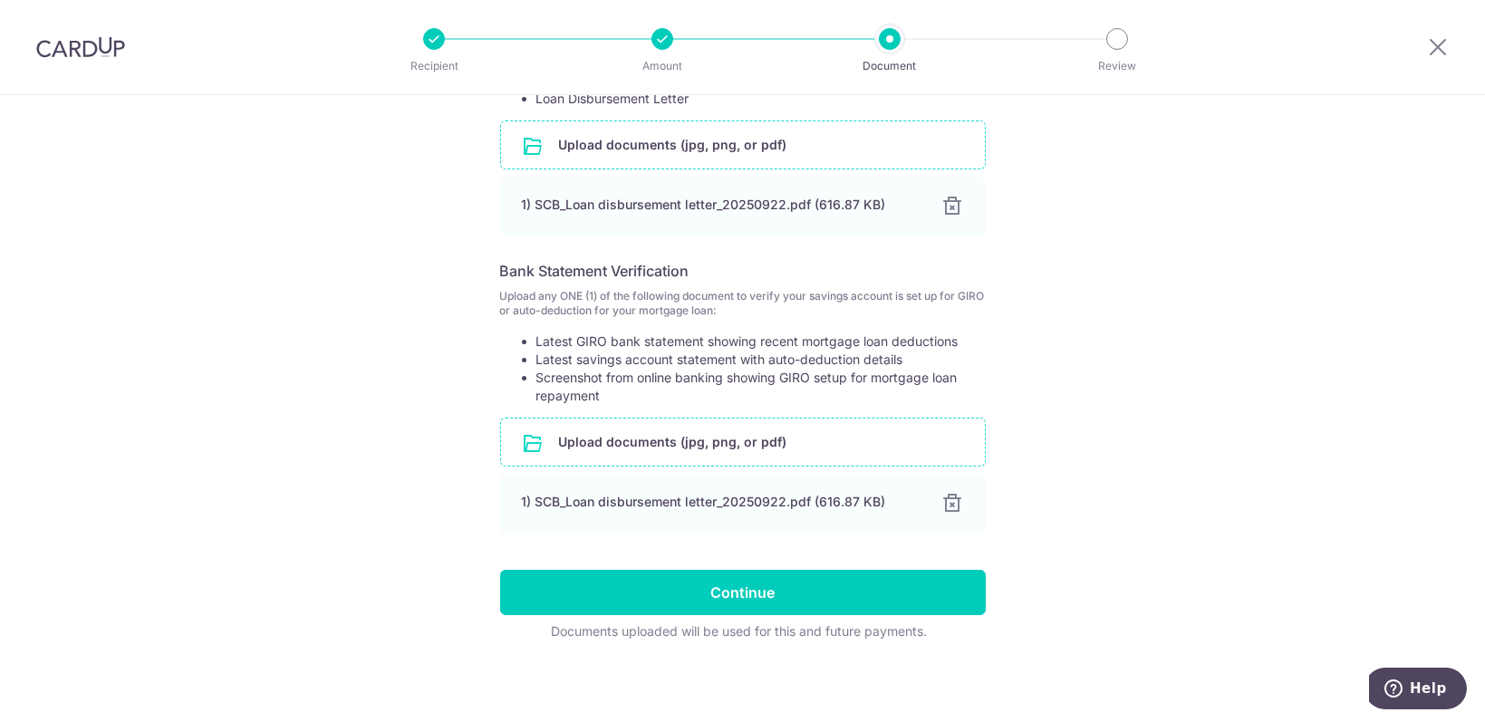
scroll to position [420, 0]
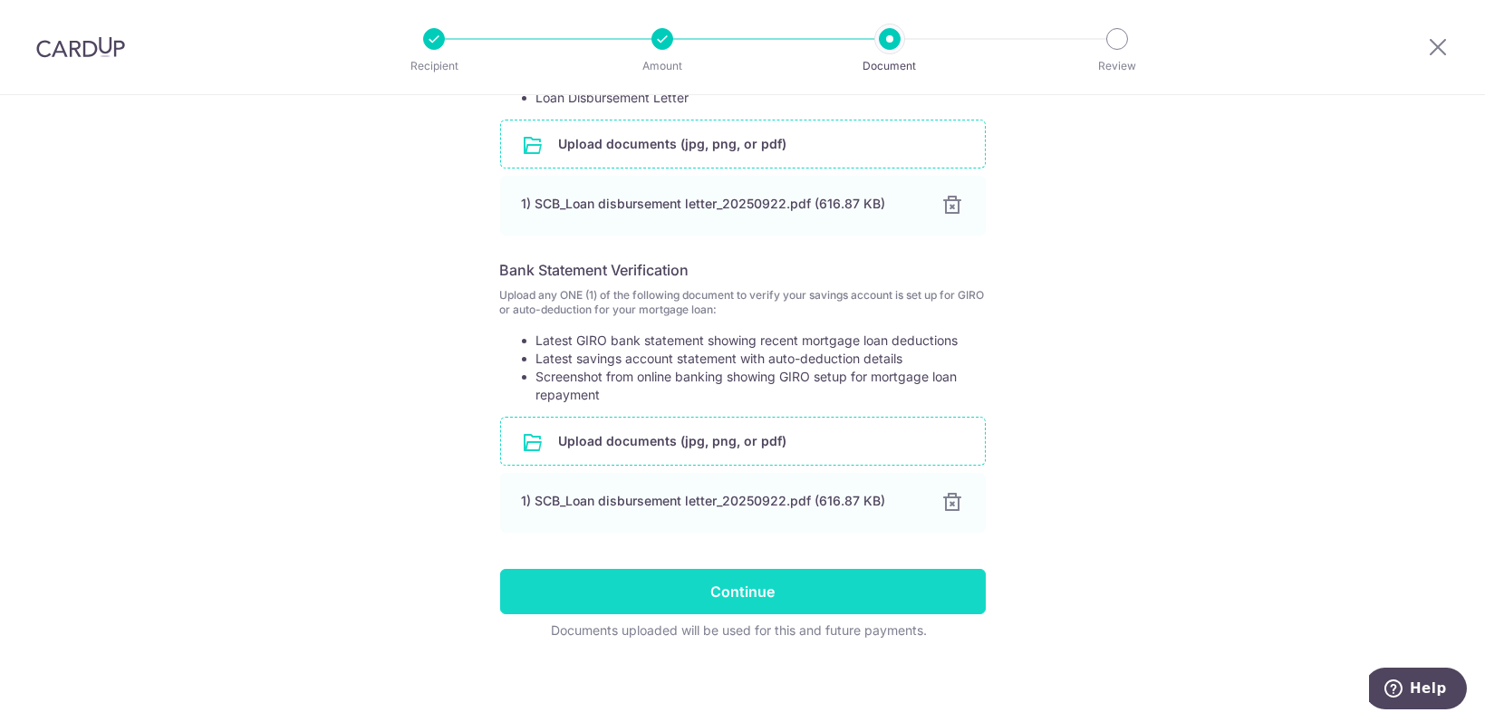
click at [833, 581] on input "Continue" at bounding box center [743, 591] width 486 height 45
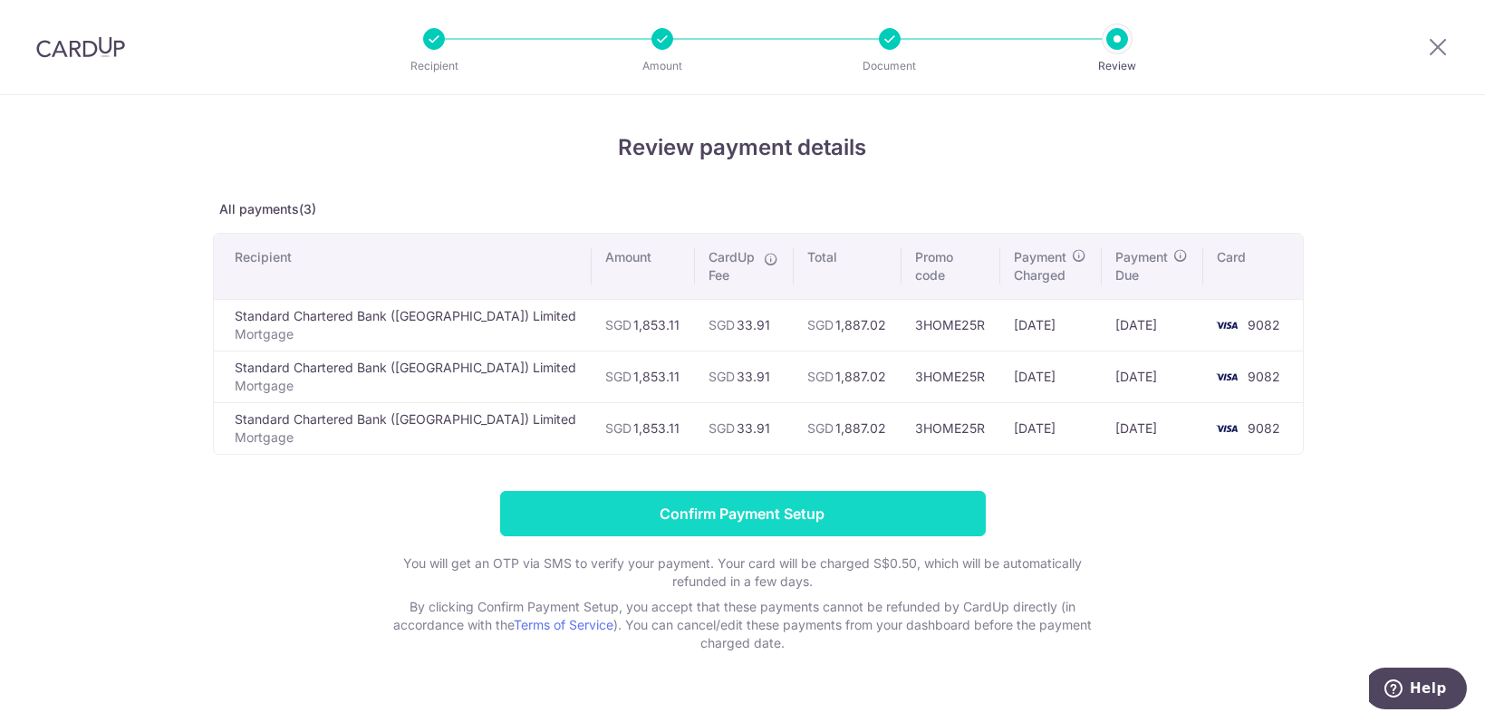
click at [715, 518] on input "Confirm Payment Setup" at bounding box center [743, 513] width 486 height 45
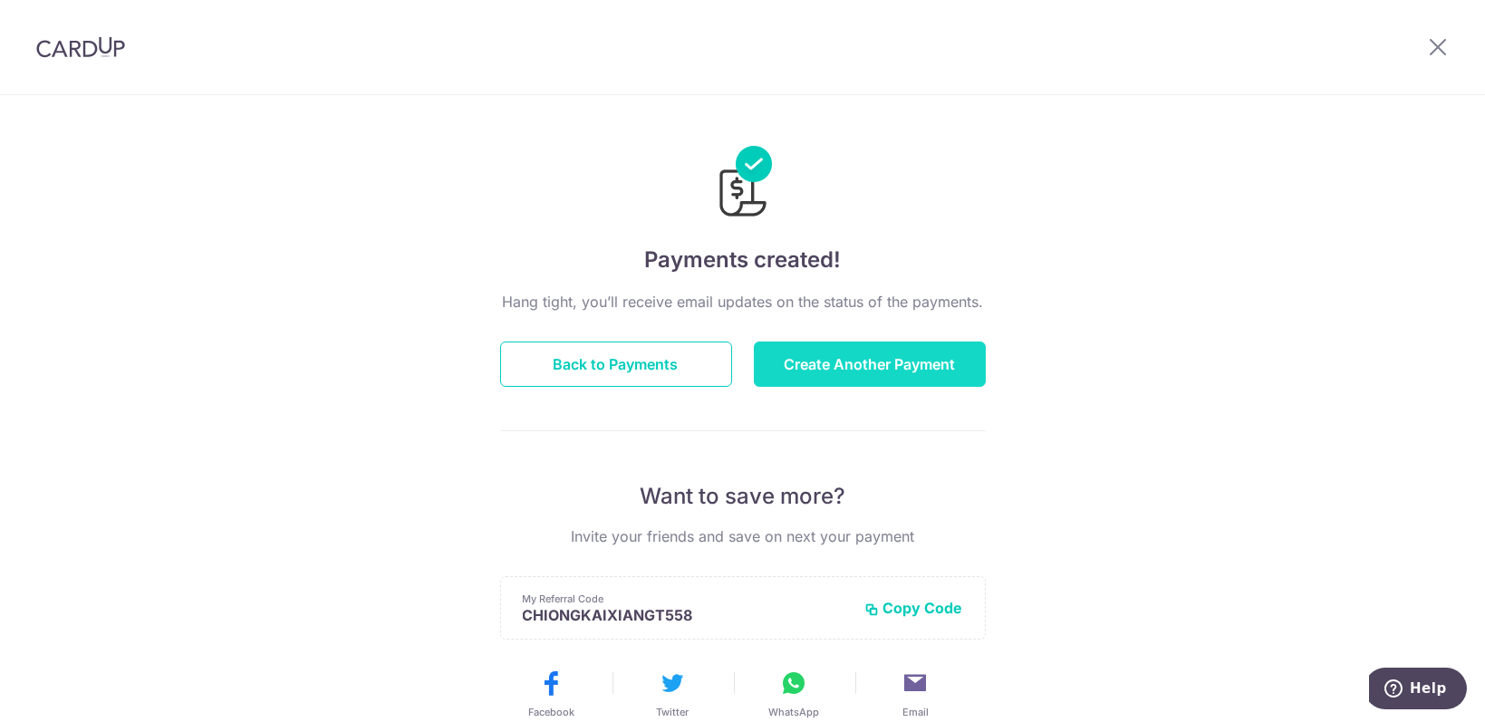
click at [852, 367] on button "Create Another Payment" at bounding box center [870, 364] width 232 height 45
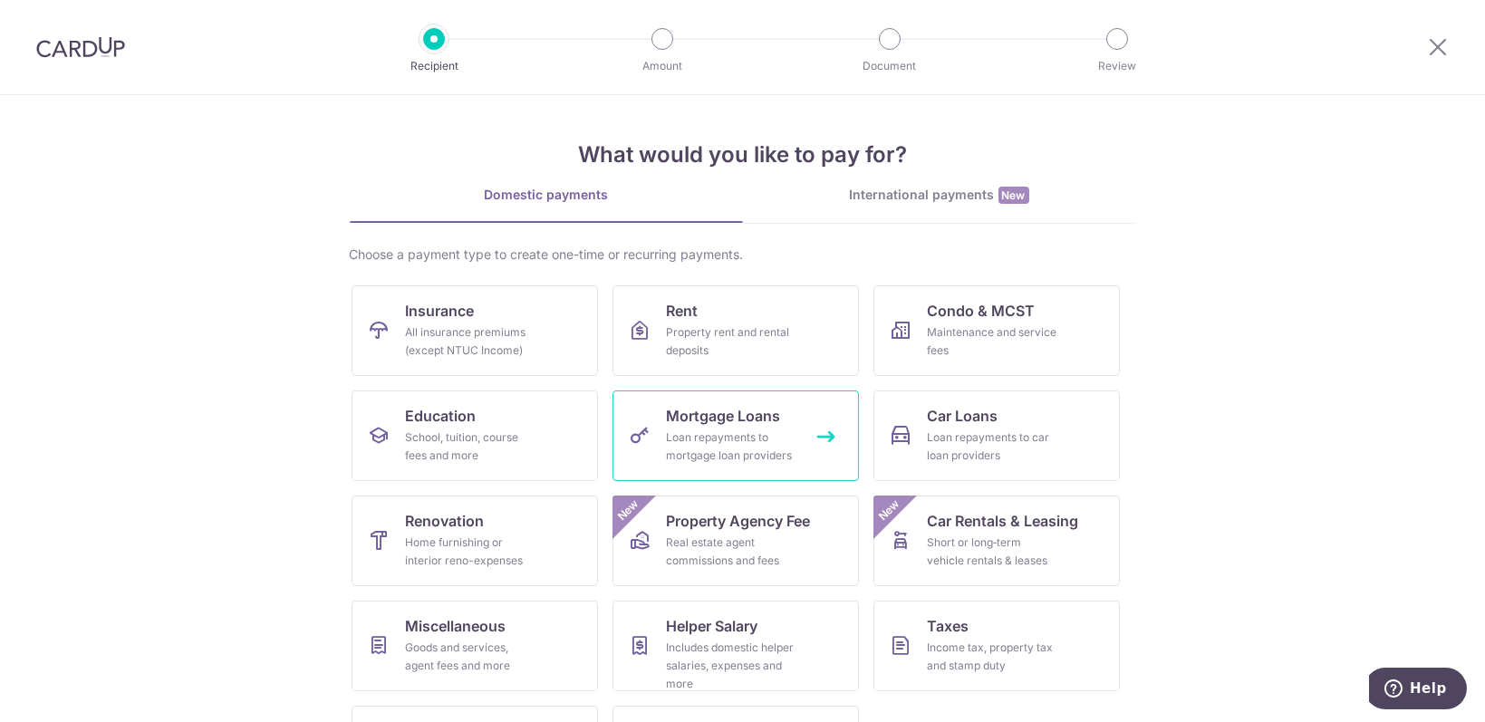
click at [693, 415] on span "Mortgage Loans" at bounding box center [724, 416] width 114 height 22
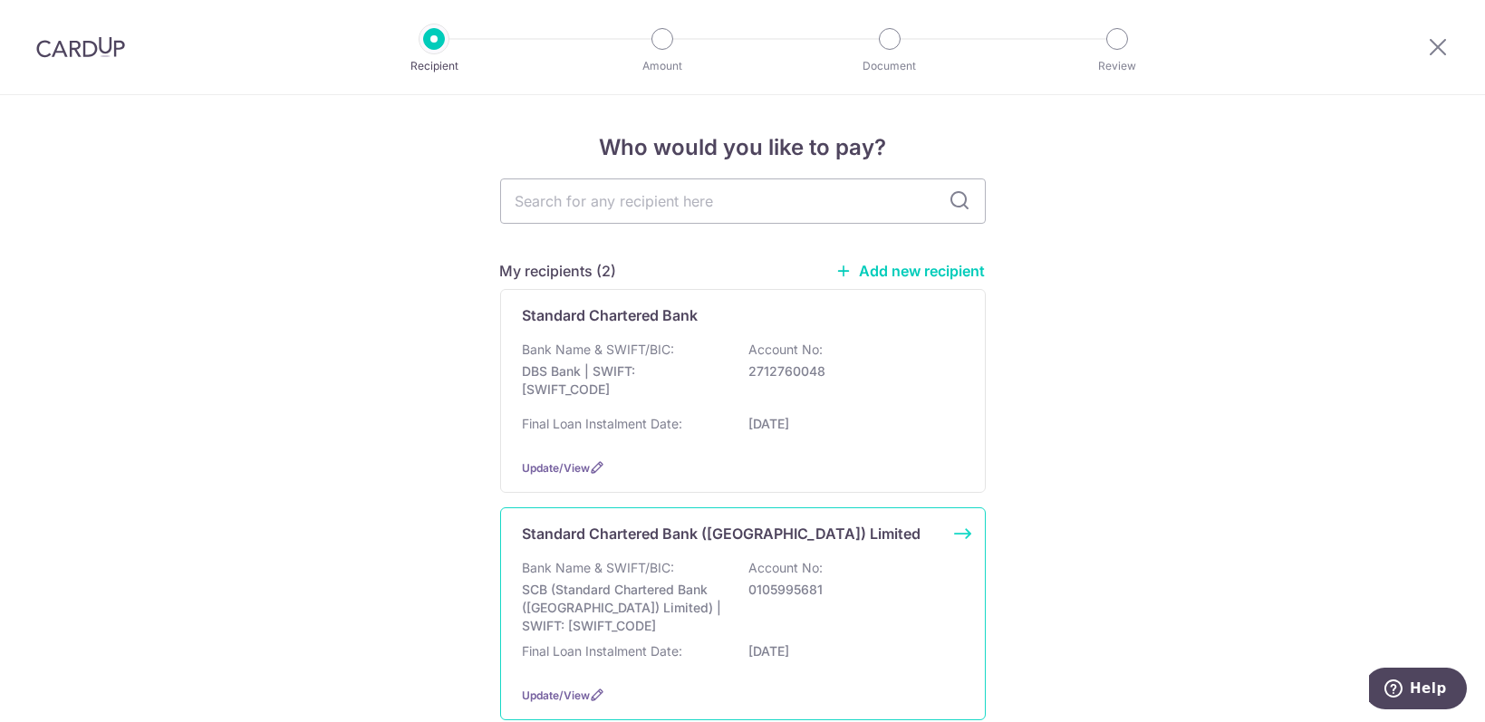
click at [863, 621] on div "Bank Name & SWIFT/BIC: SCB (Standard Chartered Bank (Singapore) Limited) | SWIF…" at bounding box center [743, 597] width 440 height 76
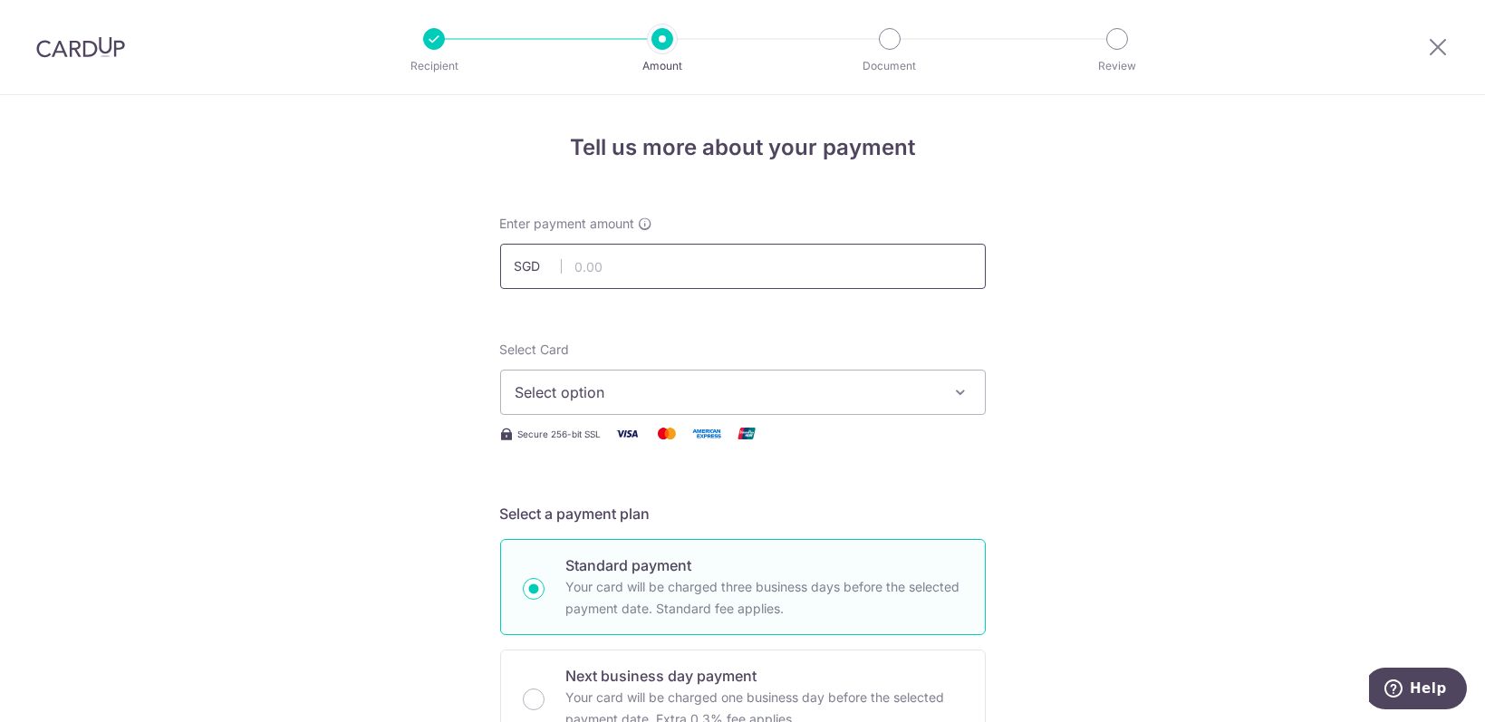
click at [799, 280] on input "text" at bounding box center [743, 266] width 486 height 45
type input "1,853.11"
click at [590, 382] on span "Select option" at bounding box center [727, 393] width 422 height 22
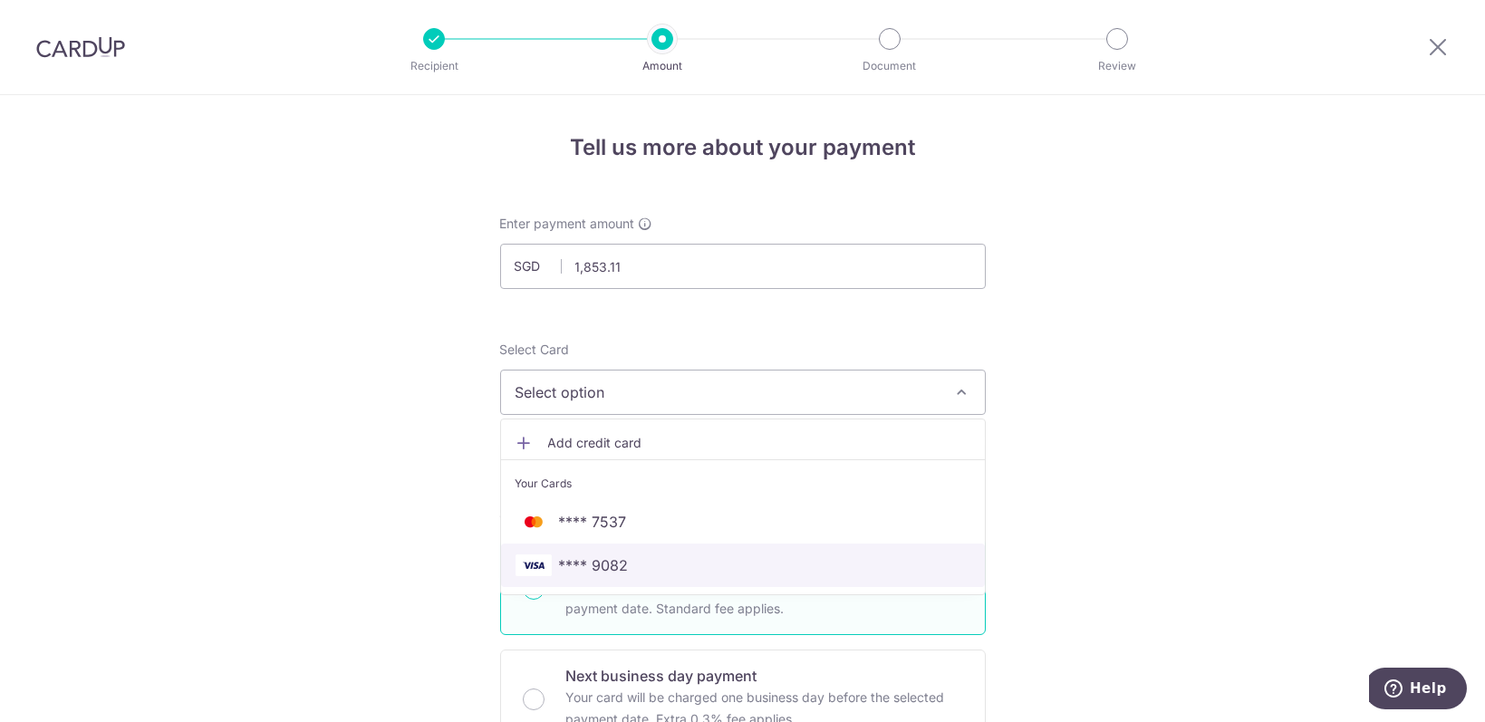
click at [593, 570] on span "**** 9082" at bounding box center [594, 566] width 70 height 22
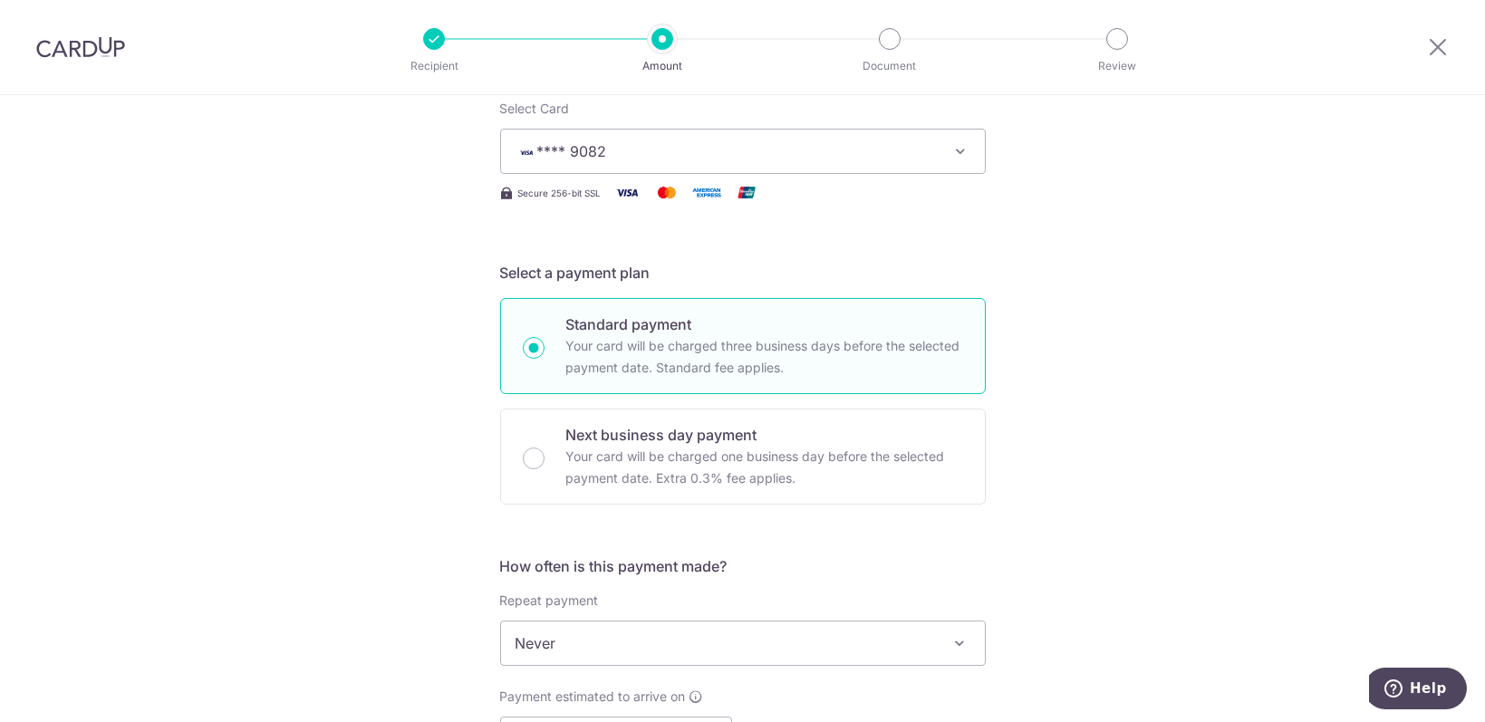
scroll to position [363, 0]
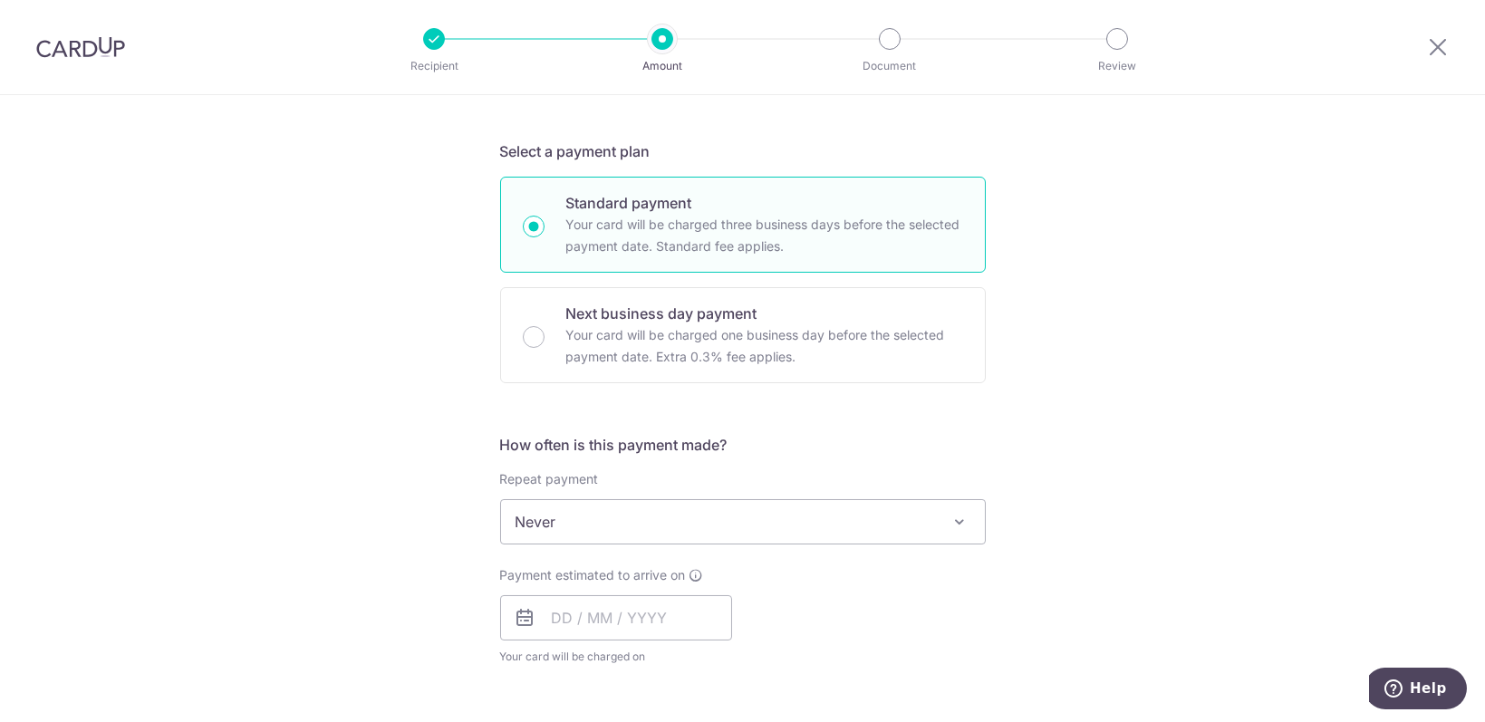
click at [663, 517] on span "Never" at bounding box center [743, 522] width 484 height 44
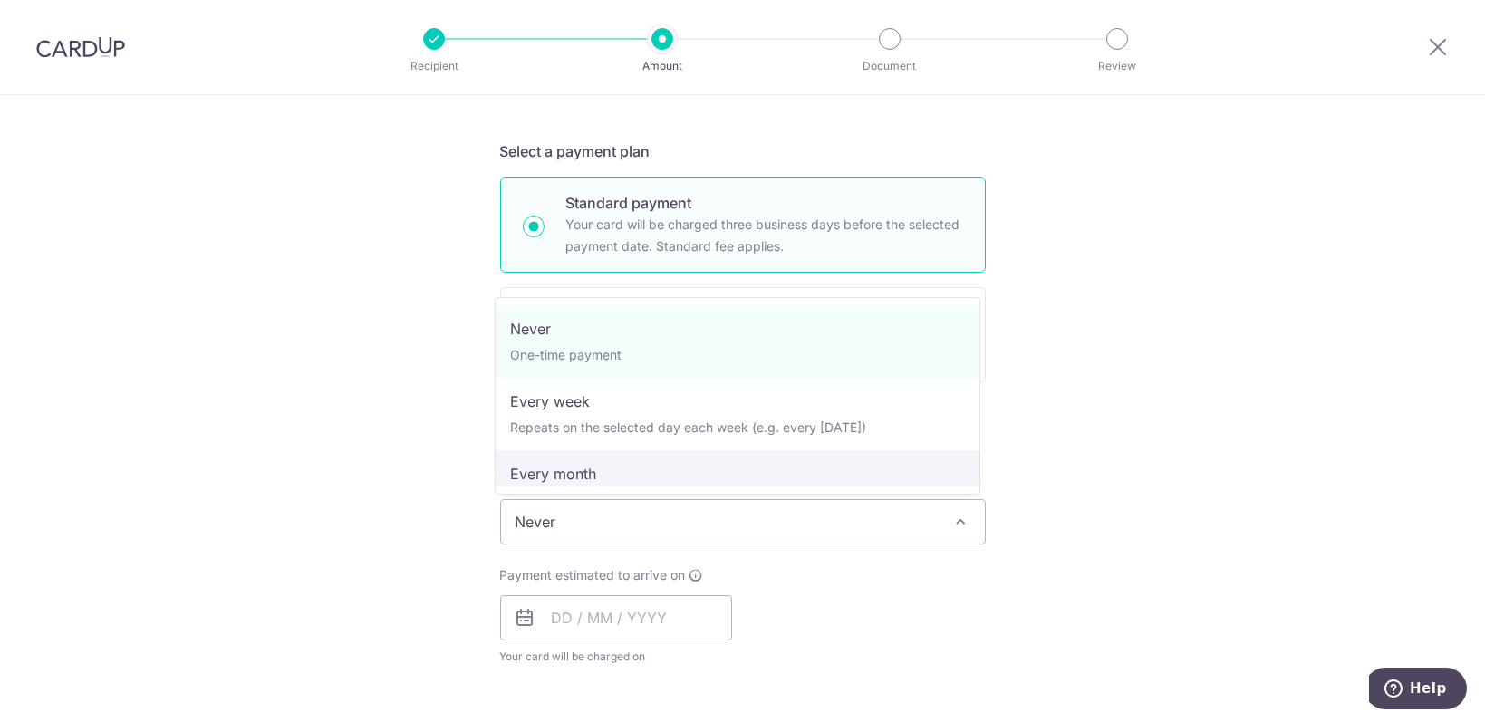
select select "3"
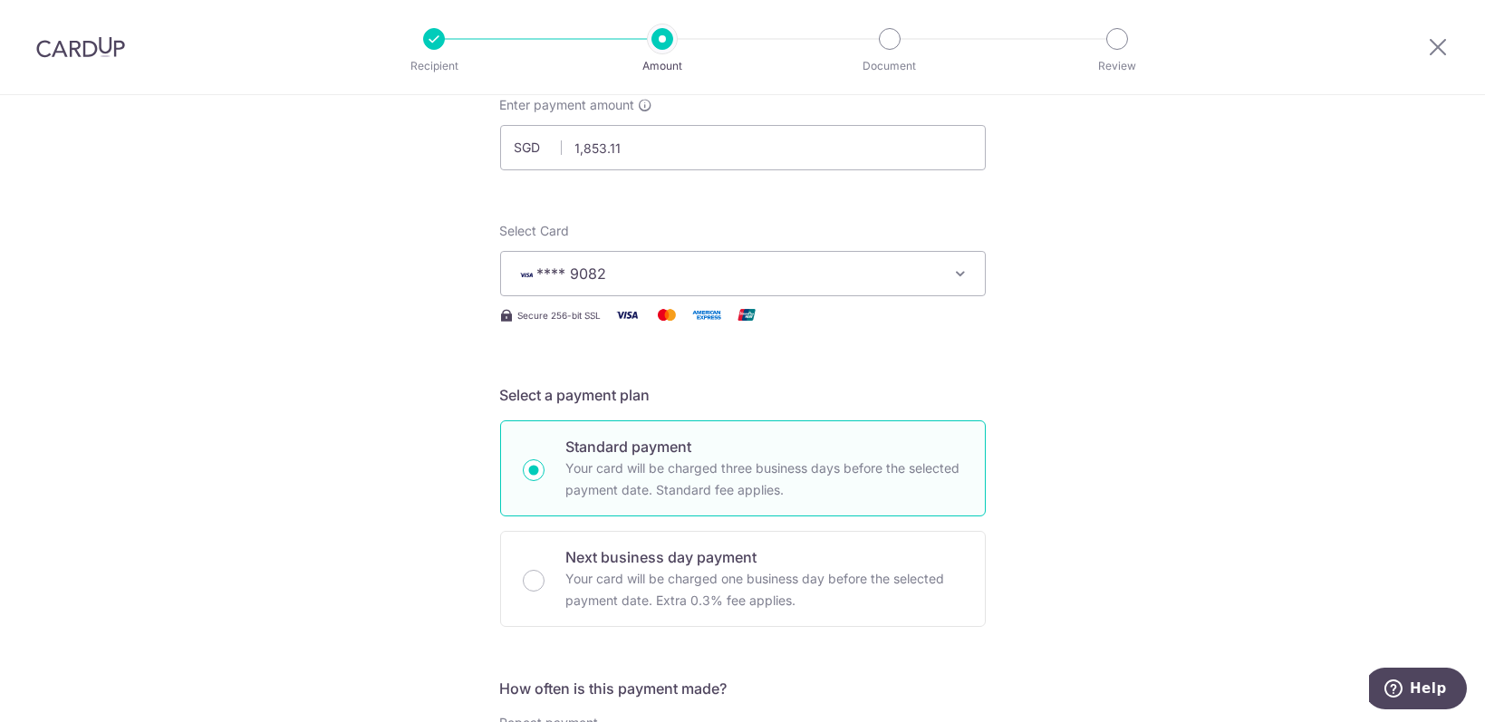
scroll to position [0, 0]
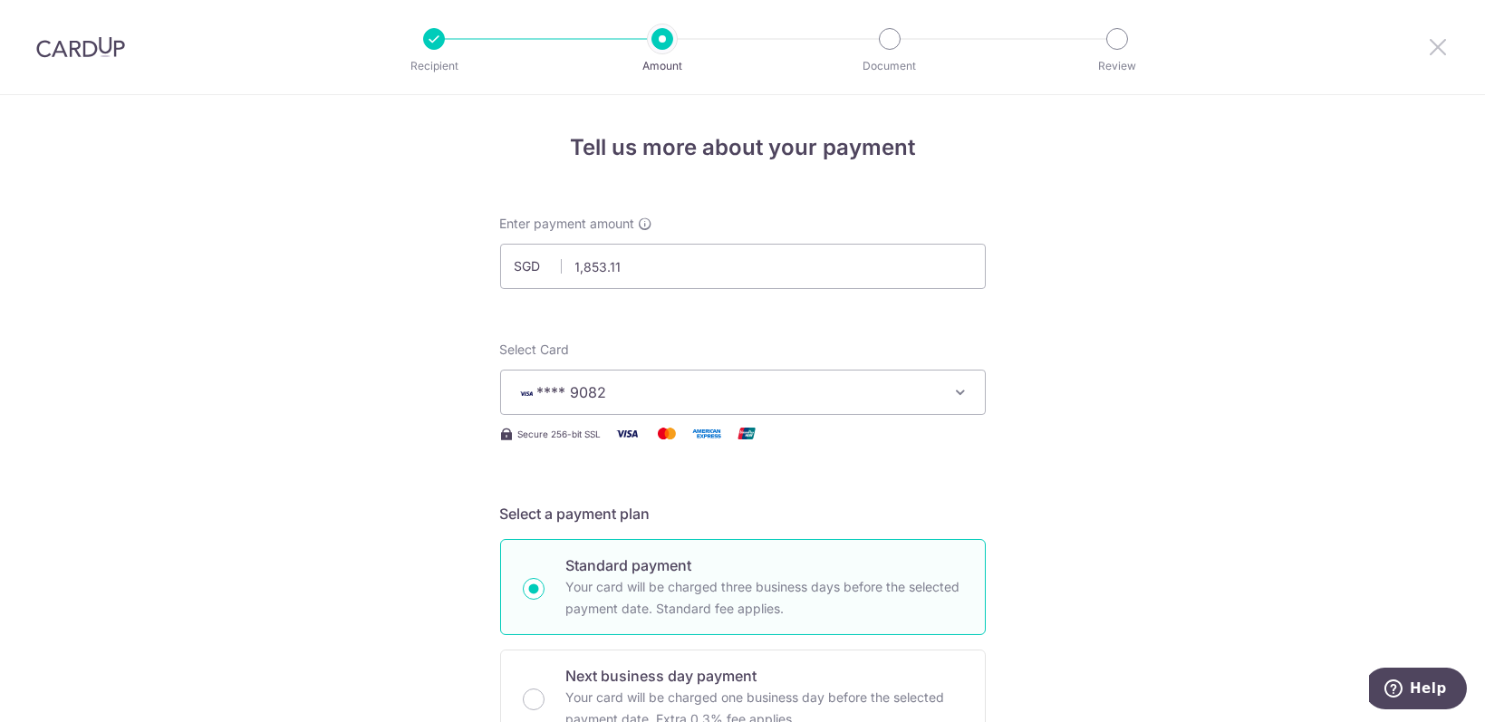
click at [1435, 51] on icon at bounding box center [1438, 46] width 22 height 23
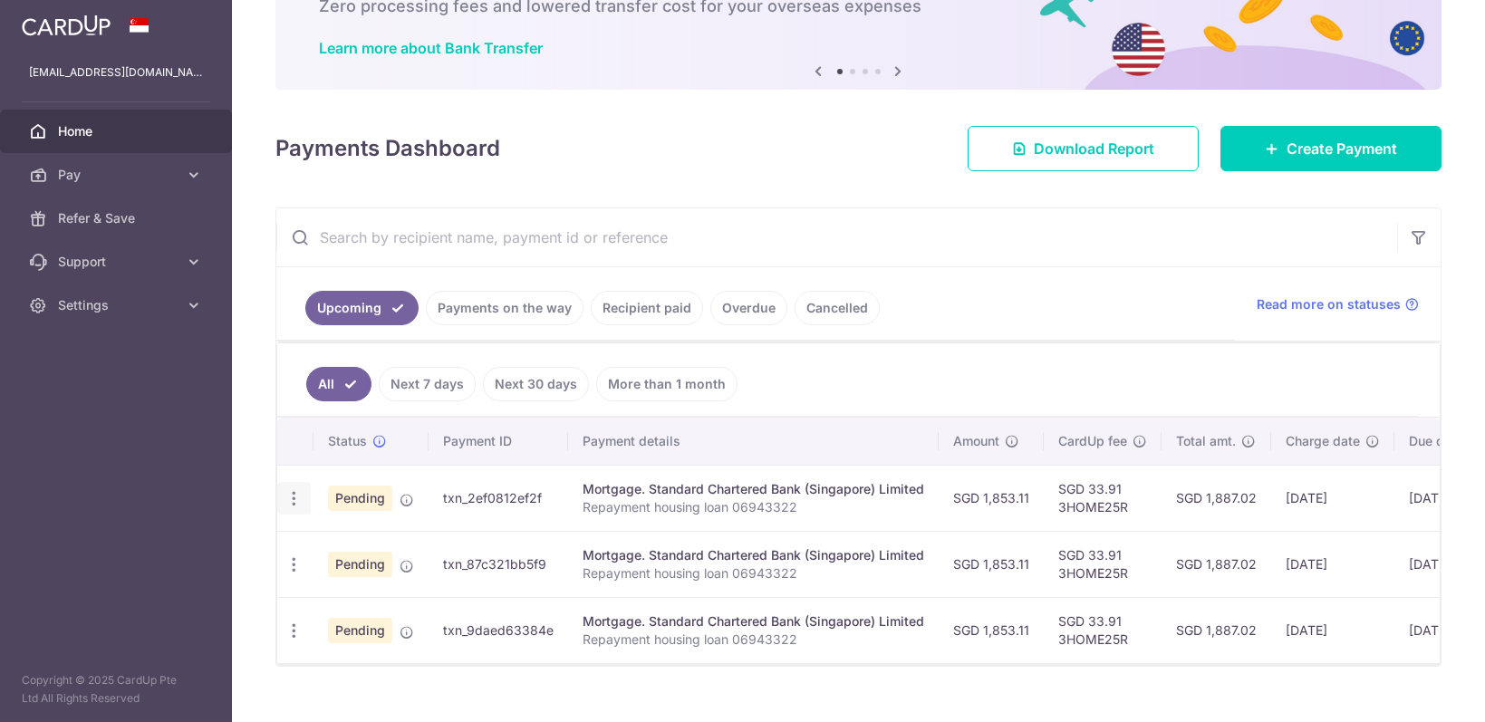
click at [290, 498] on icon "button" at bounding box center [294, 498] width 19 height 19
click at [418, 582] on span "Cancel payment" at bounding box center [390, 593] width 121 height 22
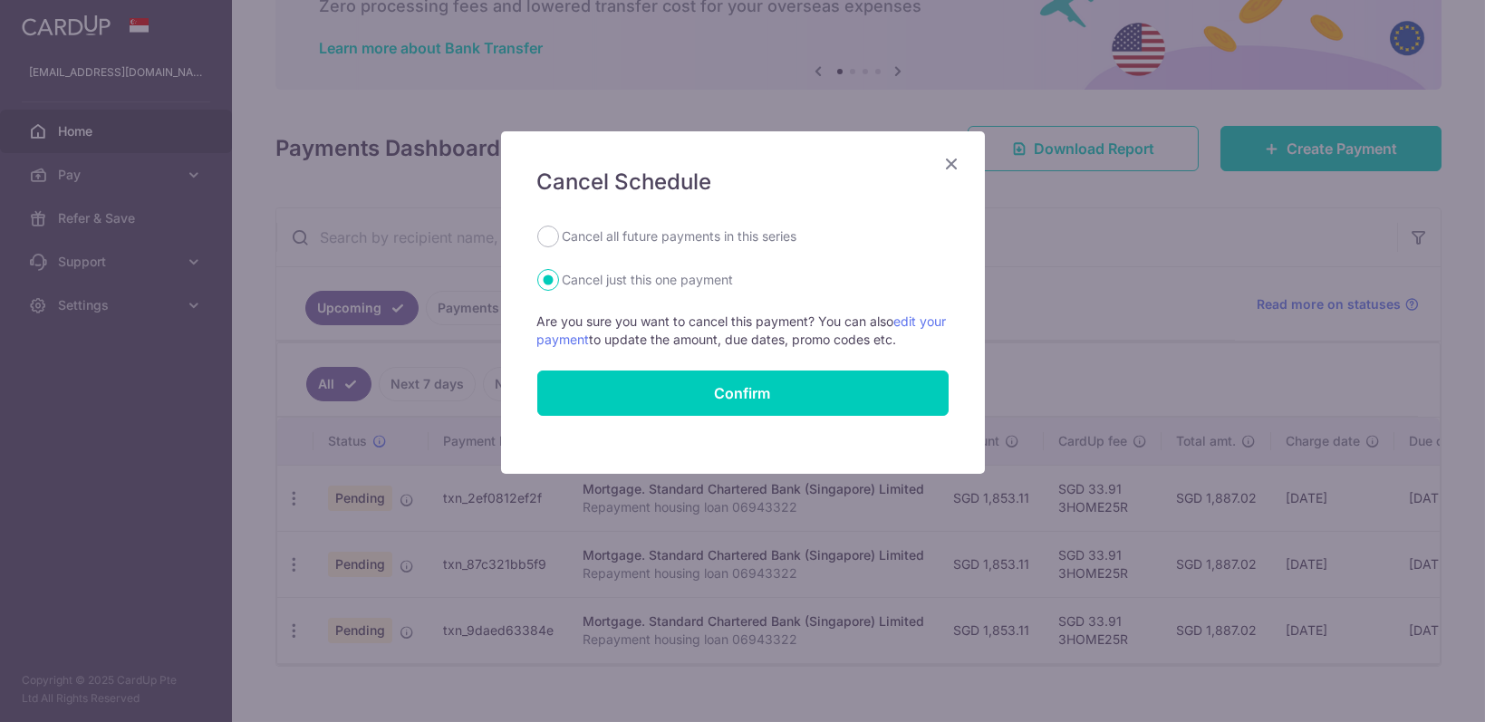
click at [740, 240] on label "Cancel all future payments in this series" at bounding box center [680, 237] width 235 height 22
click at [559, 240] on input "Cancel all future payments in this series" at bounding box center [548, 237] width 22 height 22
radio input "true"
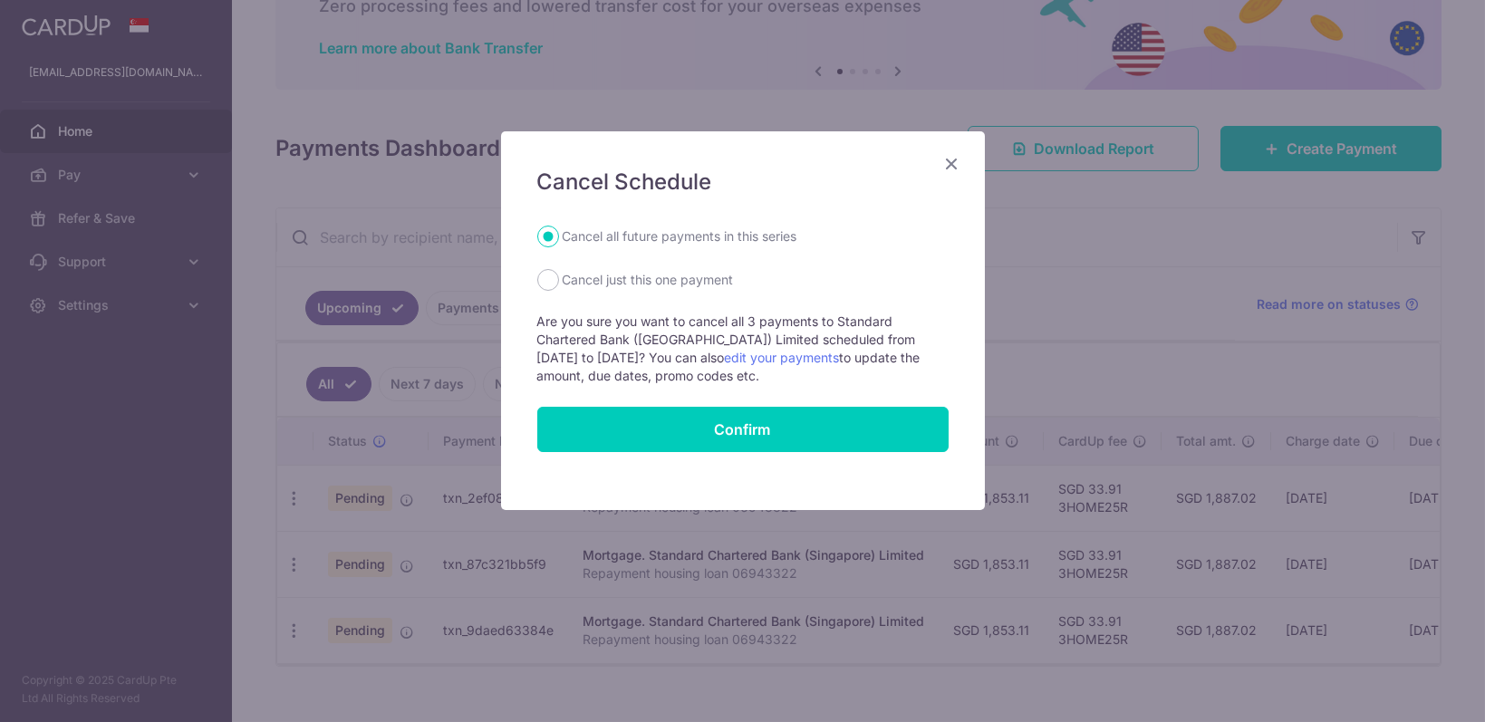
click at [955, 160] on icon "Close" at bounding box center [953, 163] width 22 height 23
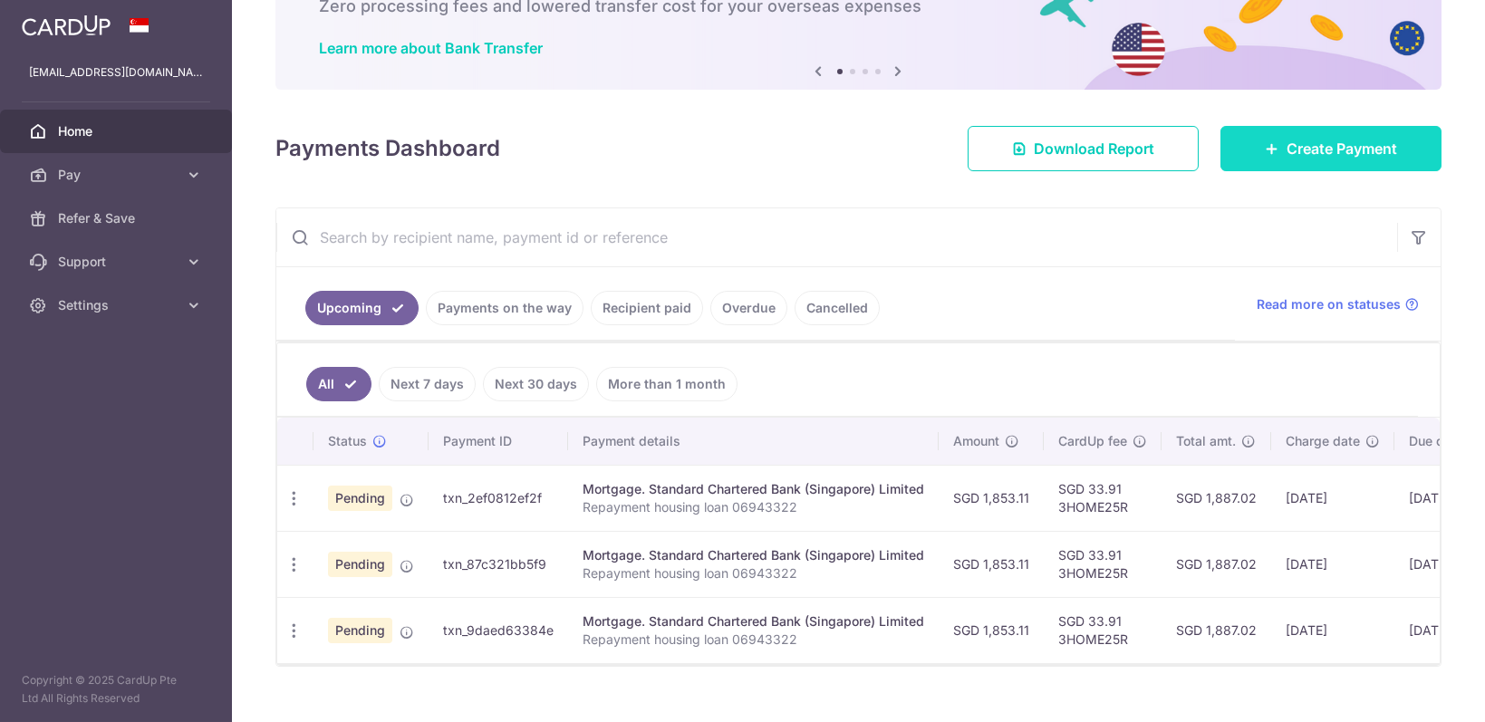
click at [1286, 161] on link "Create Payment" at bounding box center [1331, 148] width 221 height 45
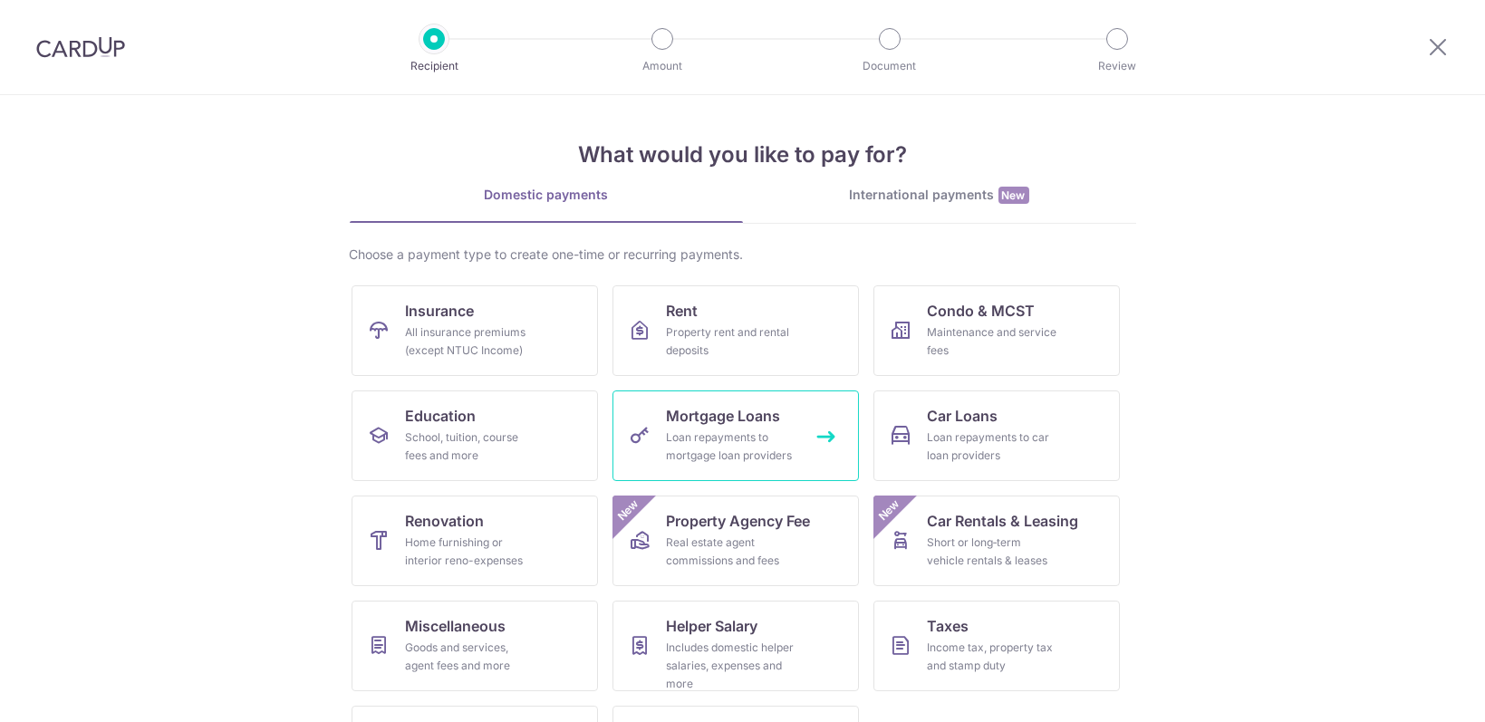
click at [788, 438] on div "Loan repayments to mortgage loan providers" at bounding box center [732, 447] width 131 height 36
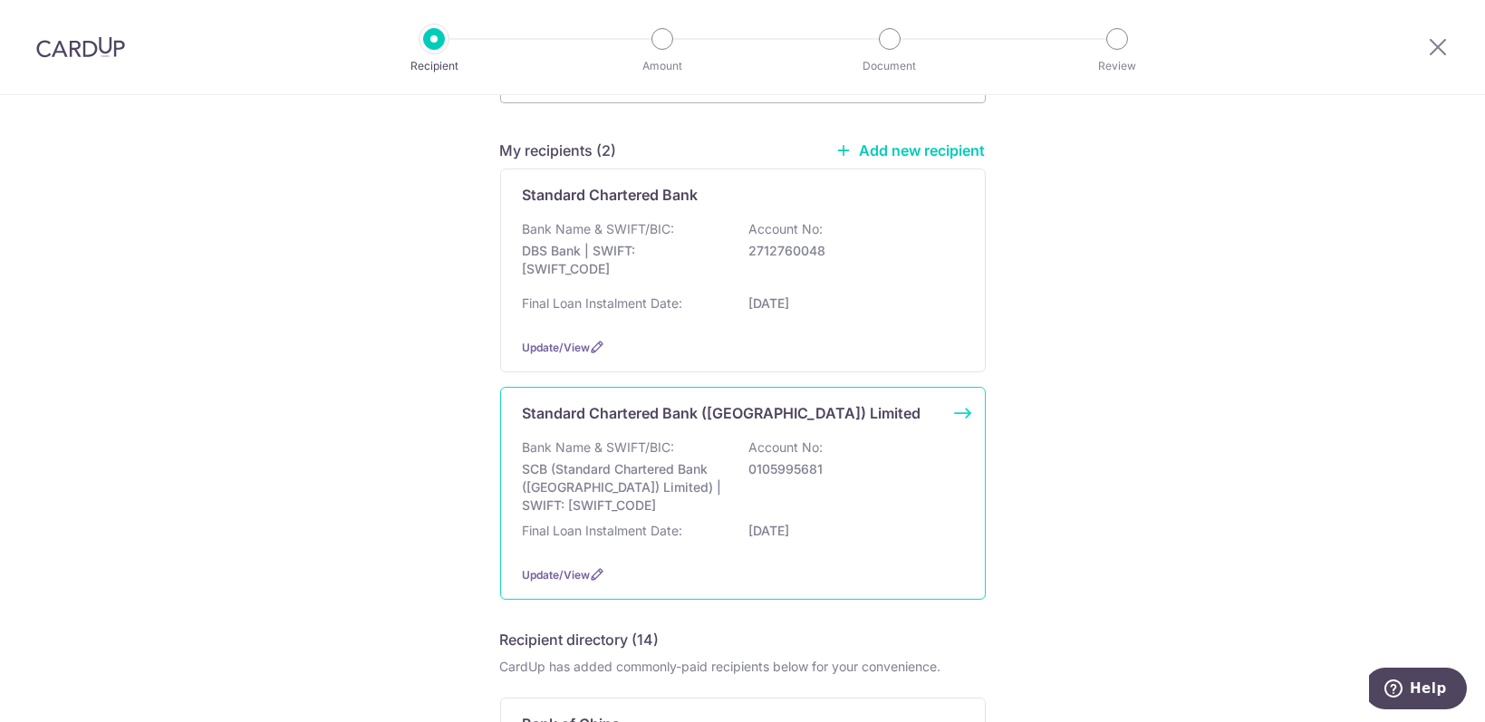
click at [781, 488] on div "Bank Name & SWIFT/BIC: SCB (Standard Chartered Bank (Singapore) Limited) | SWIF…" at bounding box center [743, 477] width 440 height 76
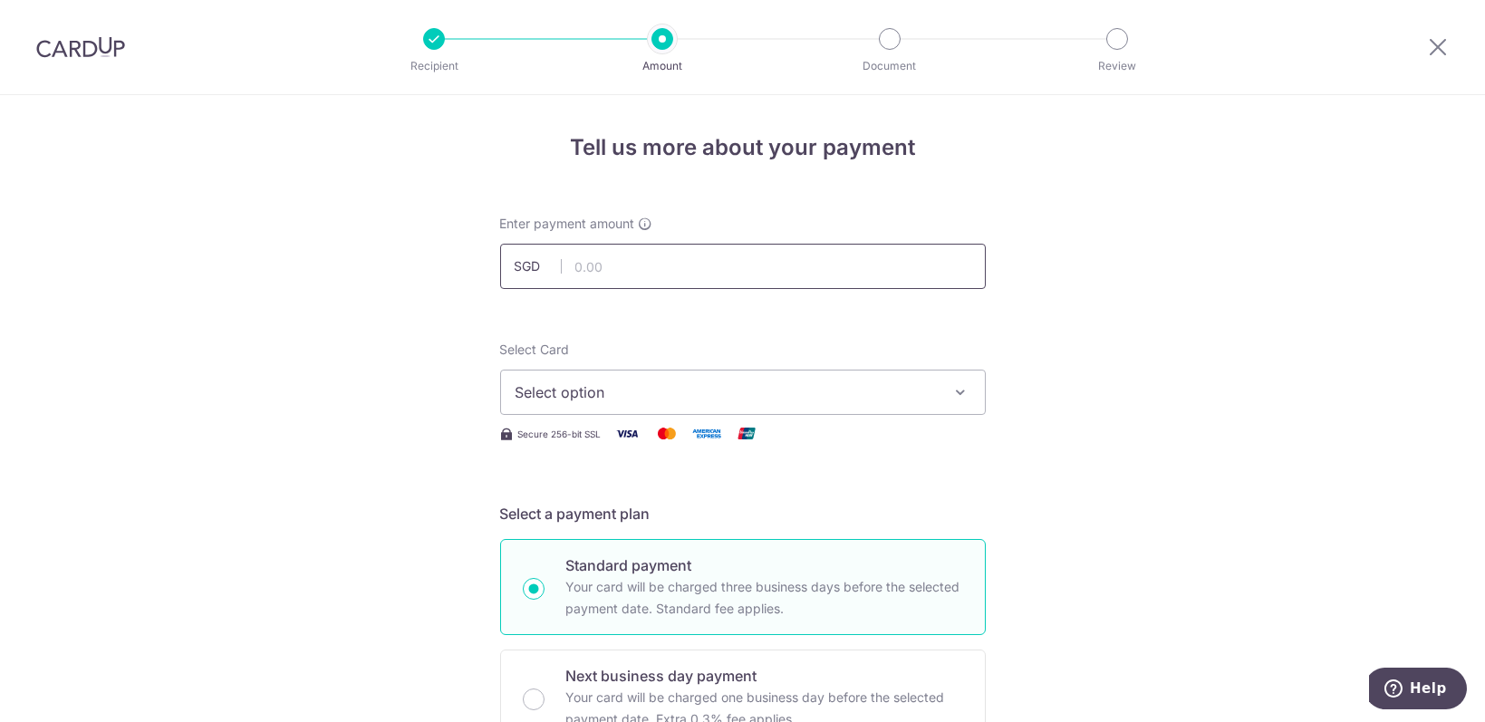
click at [647, 276] on input "text" at bounding box center [743, 266] width 486 height 45
type input "1,853.11"
click at [612, 372] on button "Select option" at bounding box center [743, 392] width 486 height 45
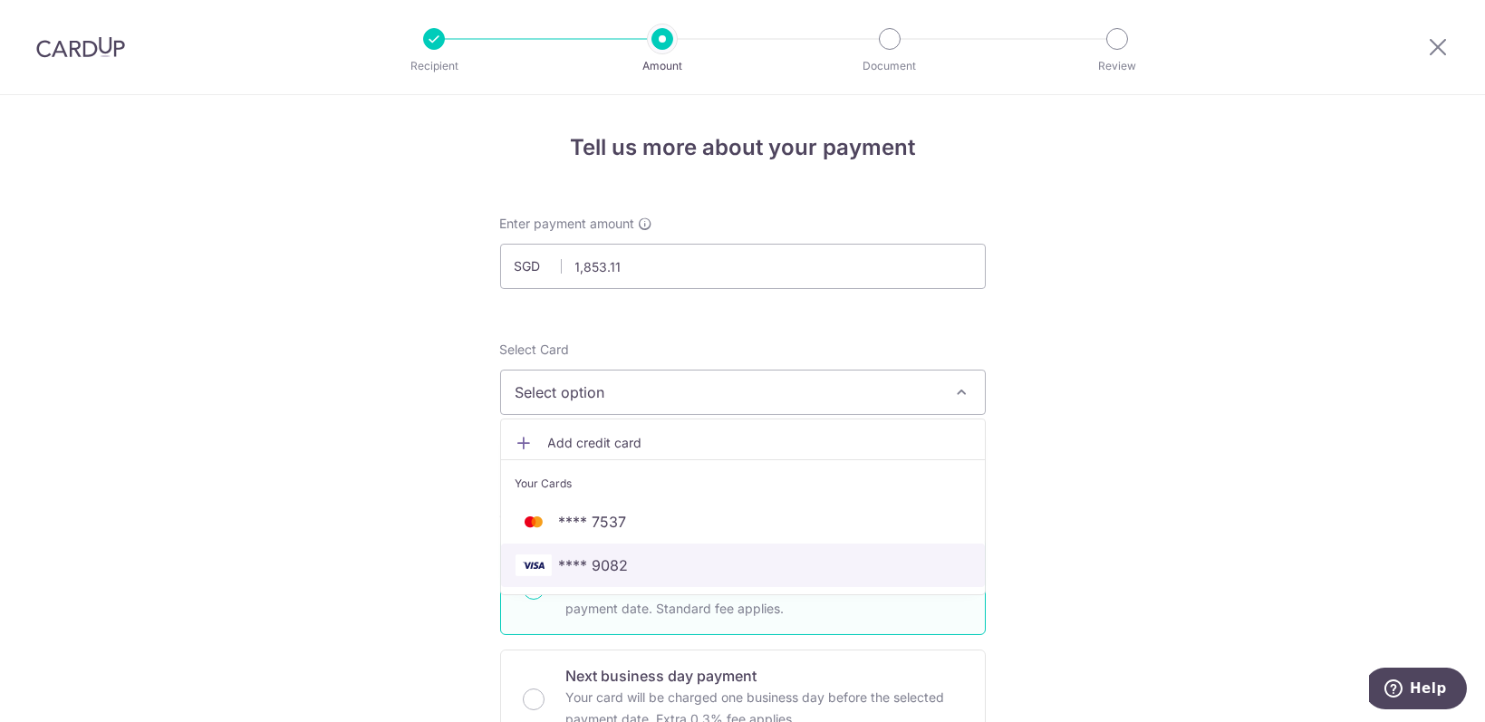
click at [595, 566] on span "**** 9082" at bounding box center [594, 566] width 70 height 22
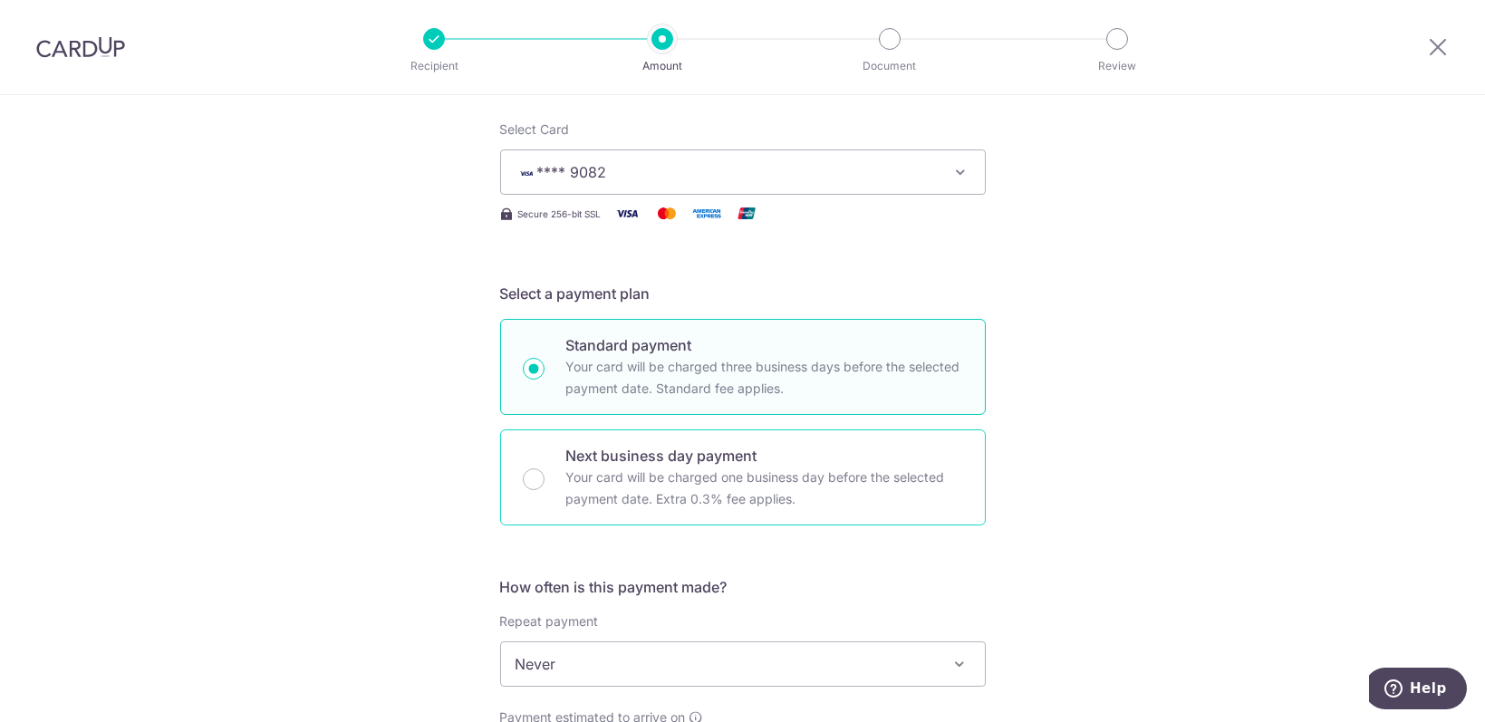
scroll to position [241, 0]
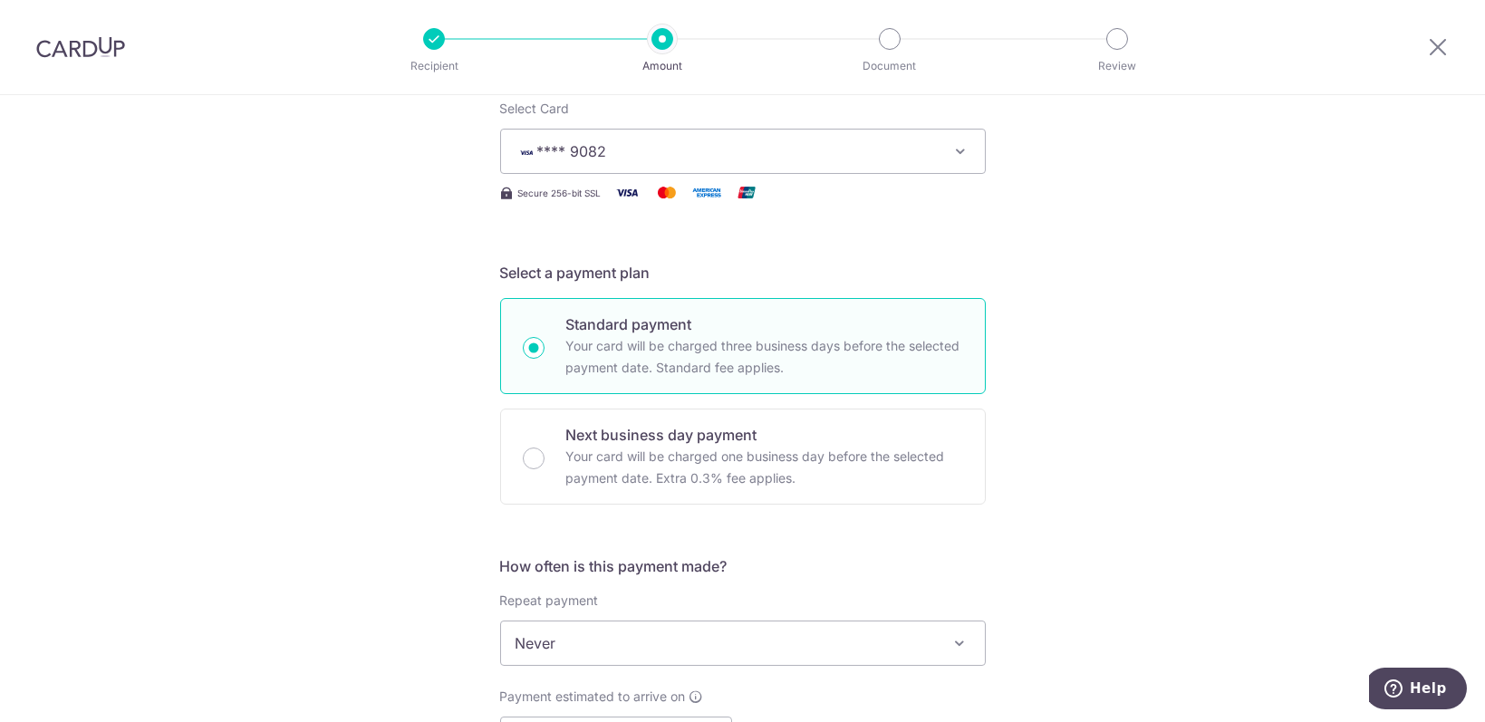
click at [560, 624] on span "Never" at bounding box center [743, 644] width 484 height 44
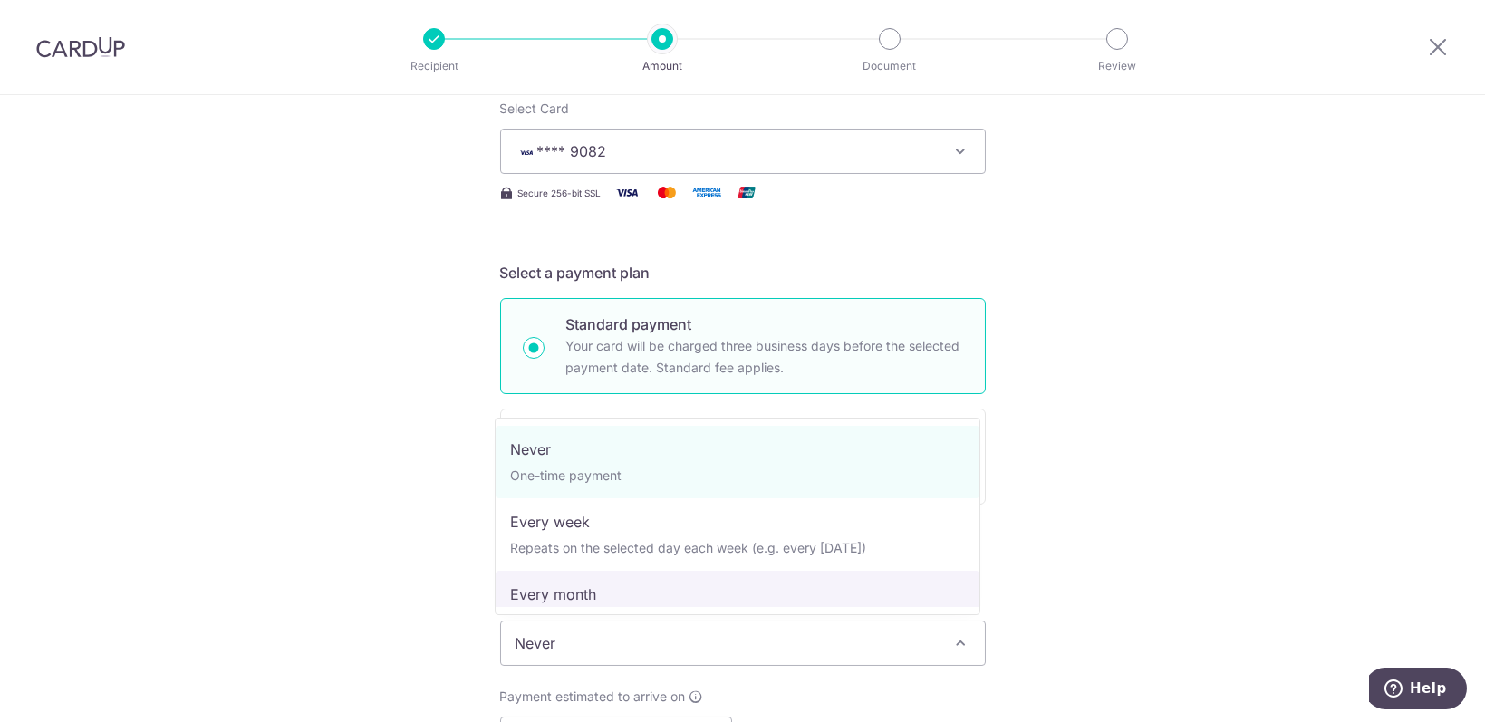
select select "3"
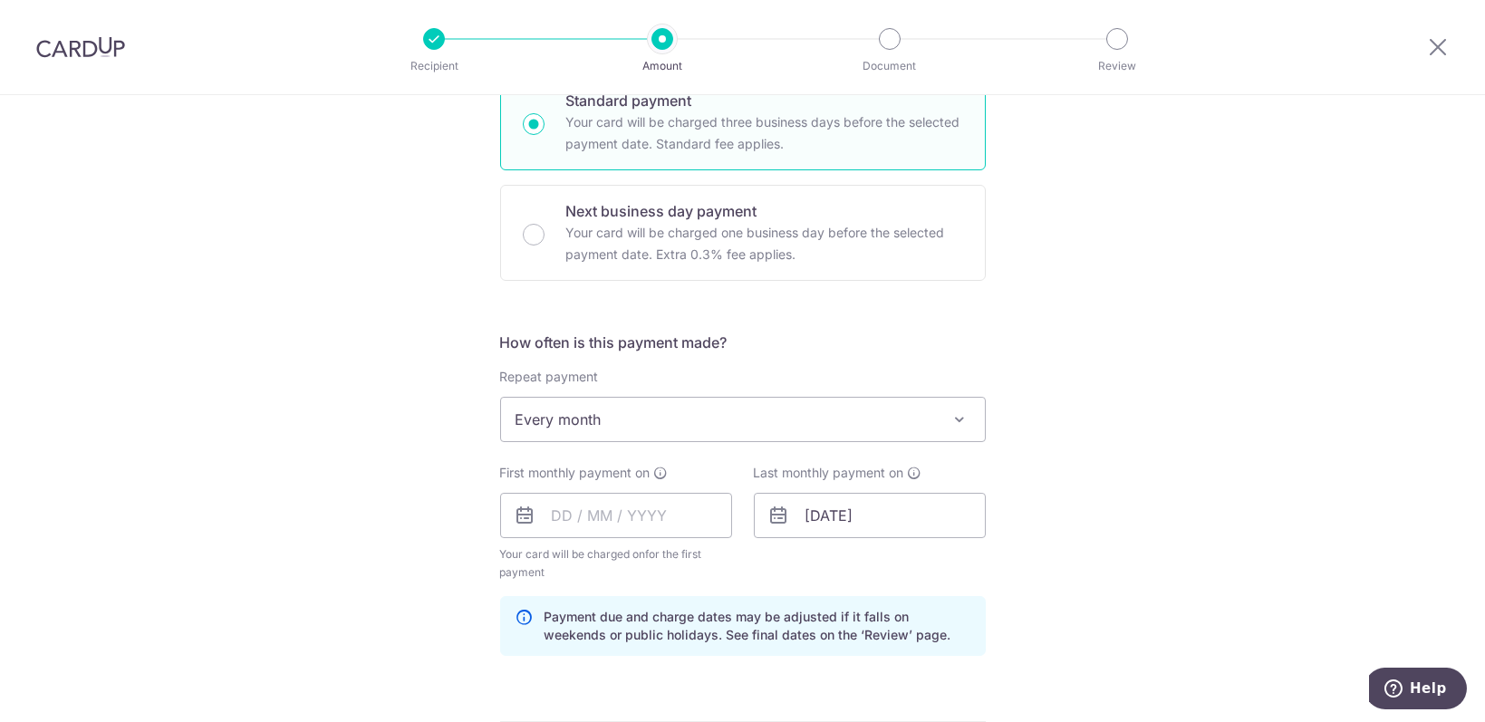
scroll to position [483, 0]
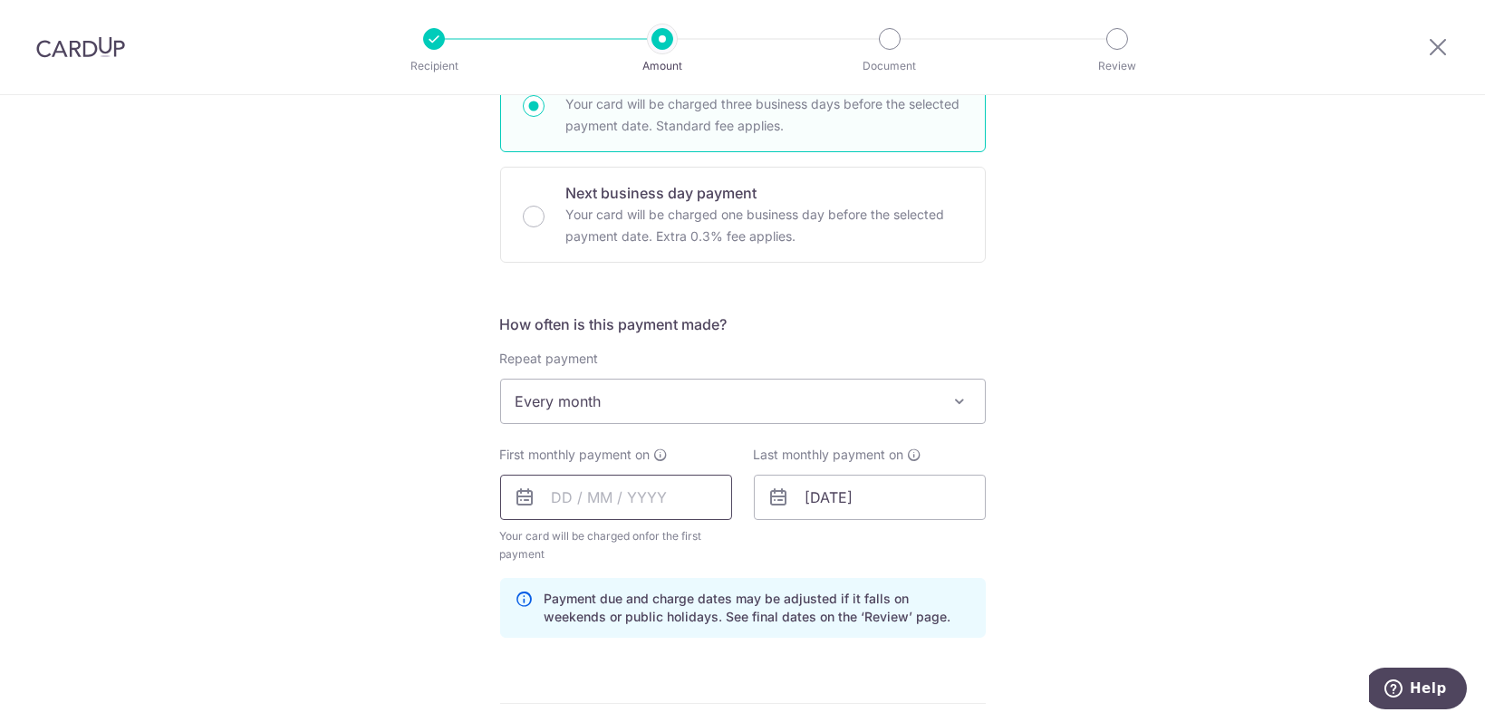
click at [597, 501] on input "text" at bounding box center [616, 497] width 232 height 45
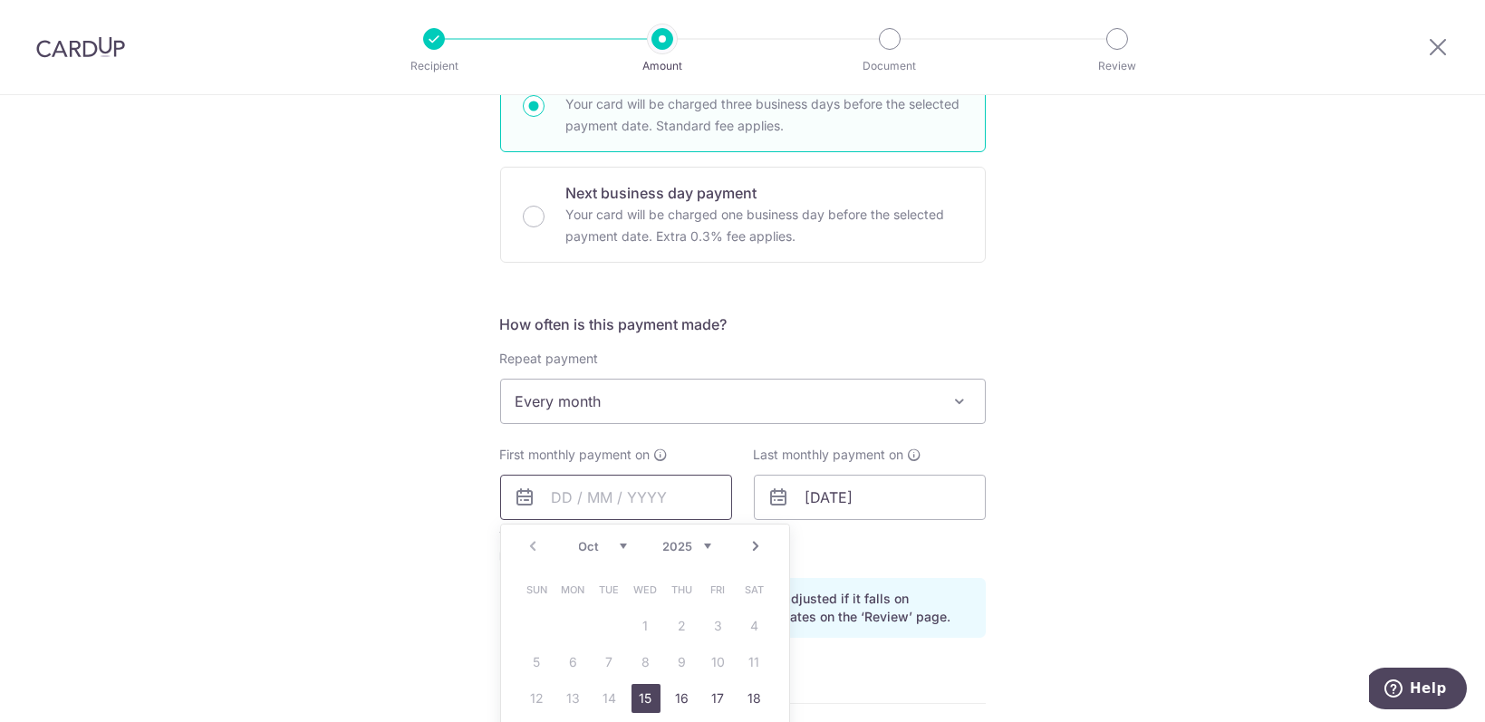
scroll to position [604, 0]
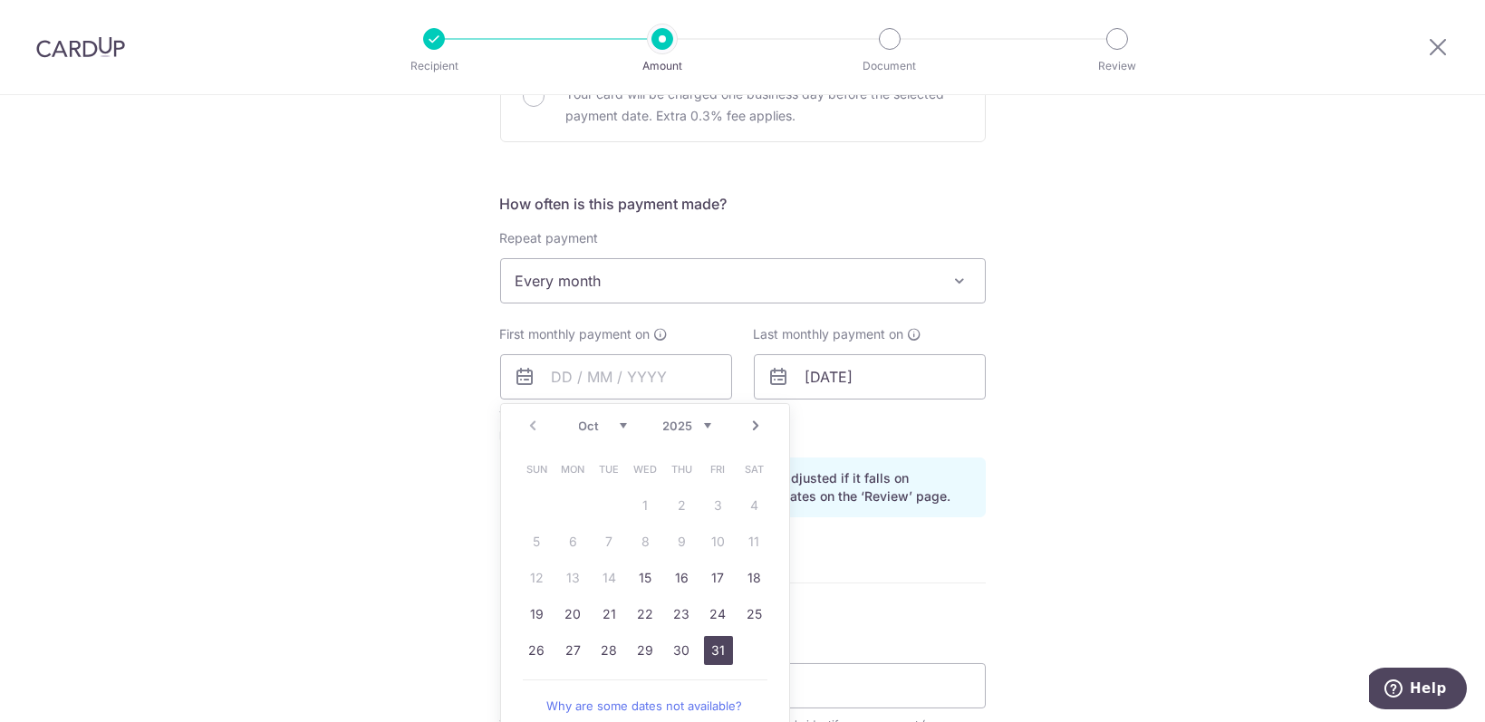
click at [709, 650] on link "31" at bounding box center [718, 650] width 29 height 29
type input "31/10/2025"
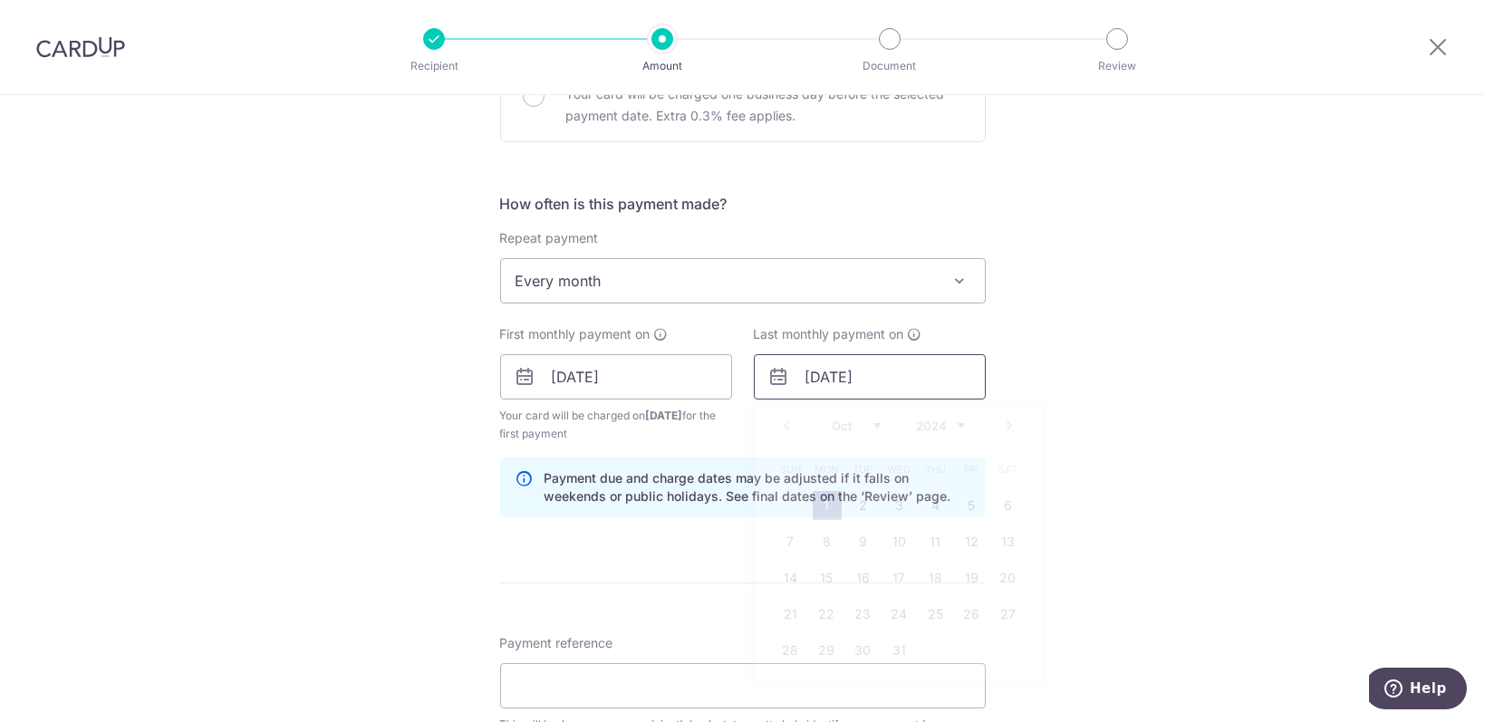
click at [878, 371] on input "01/10/2046" at bounding box center [870, 376] width 232 height 45
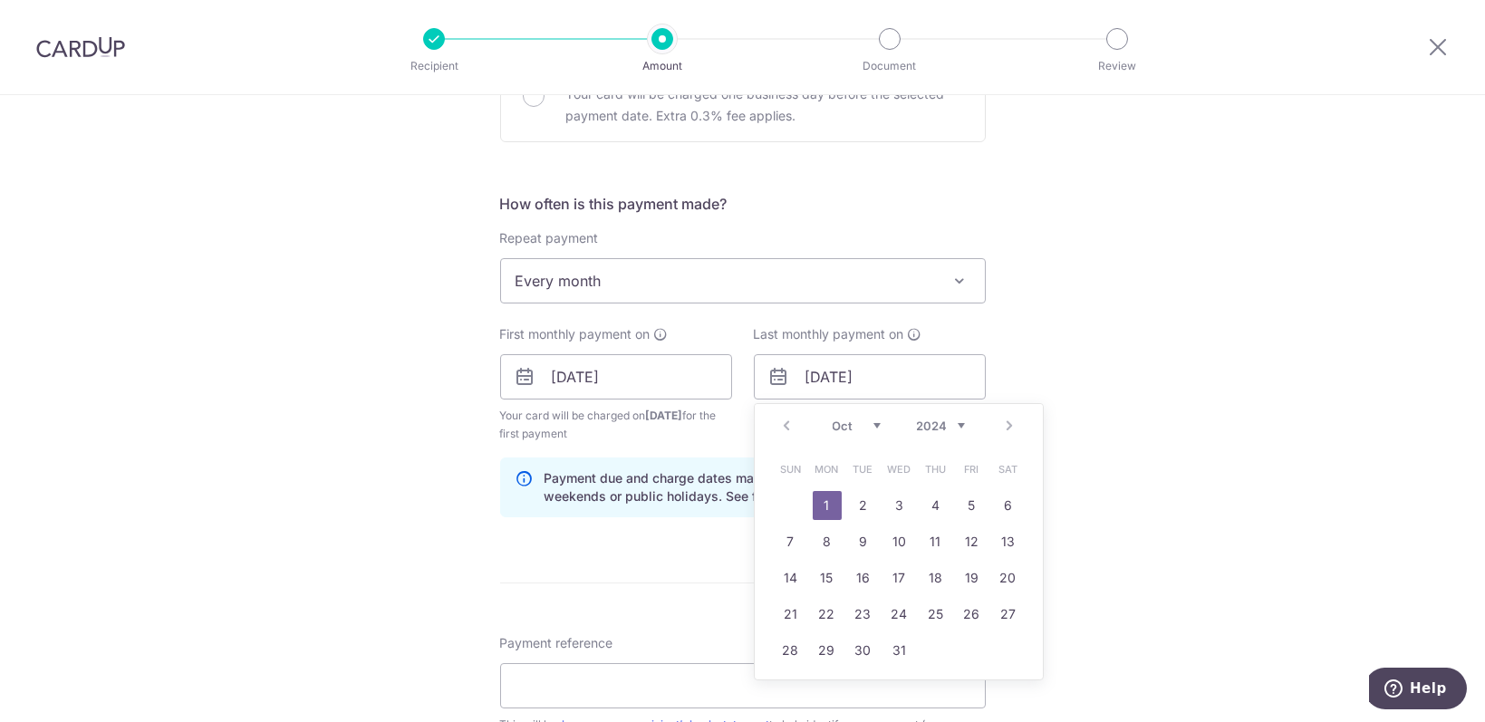
click at [953, 419] on select "2024 2025 2026 2027 2028 2029 2030 2031 2032 2033 2034 2035" at bounding box center [941, 426] width 48 height 15
click at [1001, 427] on link "Next" at bounding box center [1011, 426] width 22 height 22
click at [785, 688] on link "31" at bounding box center [791, 686] width 29 height 29
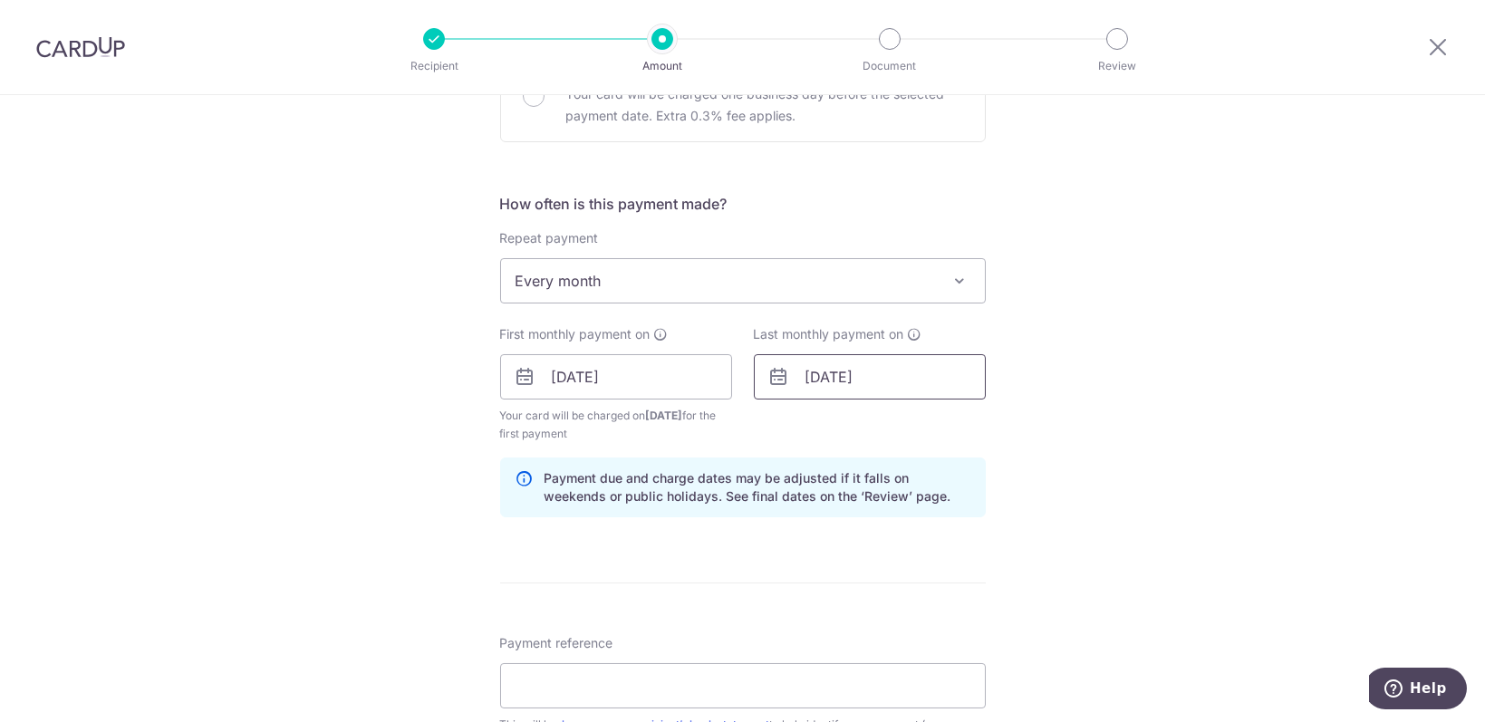
click at [899, 371] on input "31/01/2027" at bounding box center [870, 376] width 232 height 45
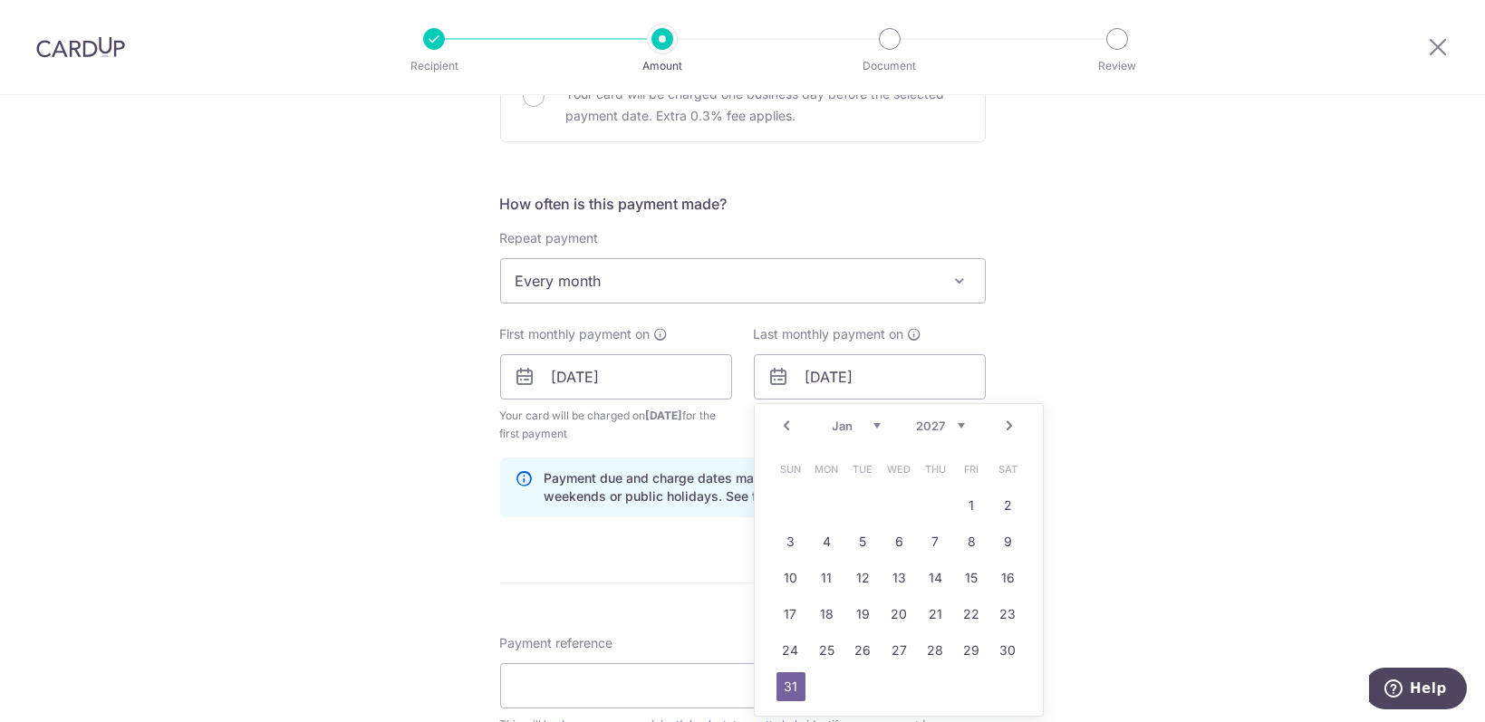
click at [950, 420] on select "2024 2025 2026 2027 2028 2029 2030 2031 2032 2033 2034 2035" at bounding box center [941, 426] width 48 height 15
click at [1001, 647] on link "31" at bounding box center [1008, 650] width 29 height 29
type input "[DATE]"
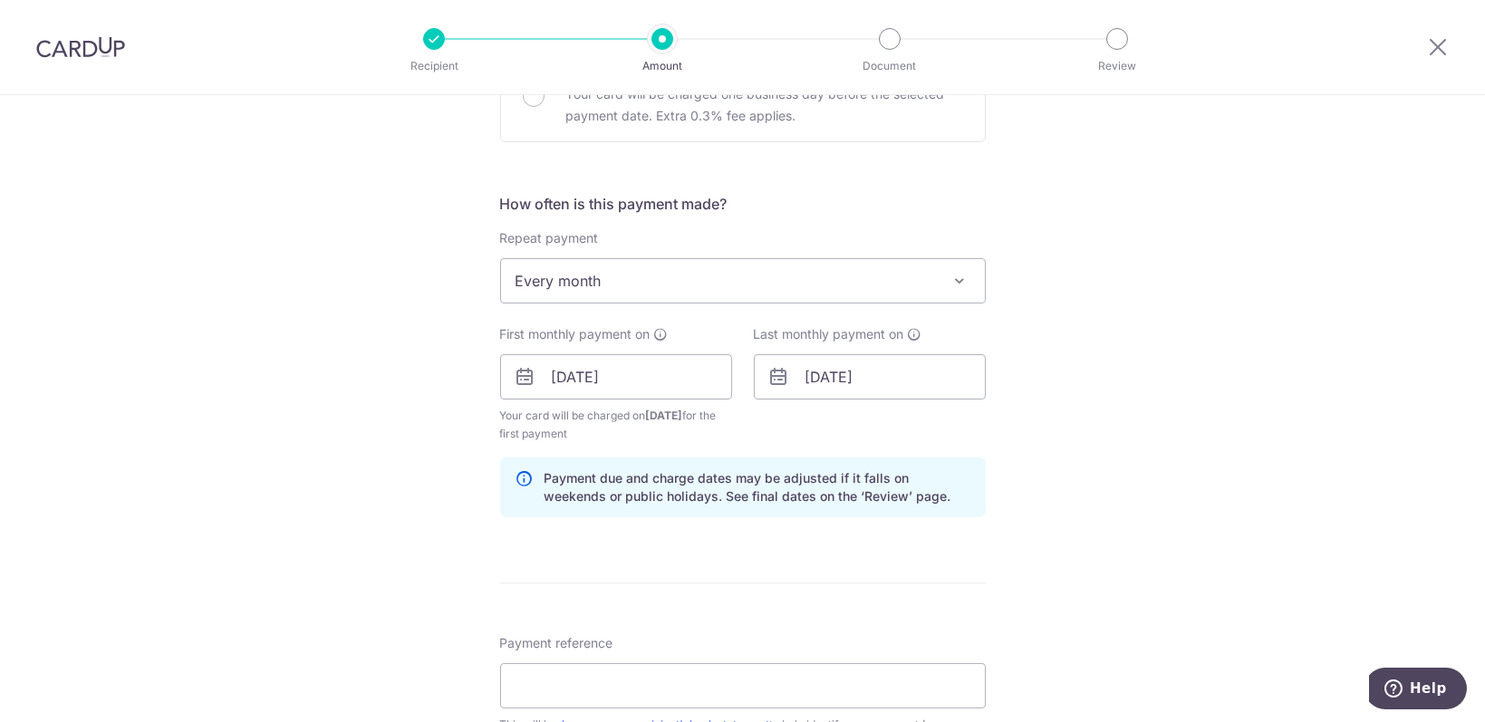
click at [1207, 524] on div "Tell us more about your payment Enter payment amount SGD 1,853.11 1853.11 Selec…" at bounding box center [742, 358] width 1485 height 1732
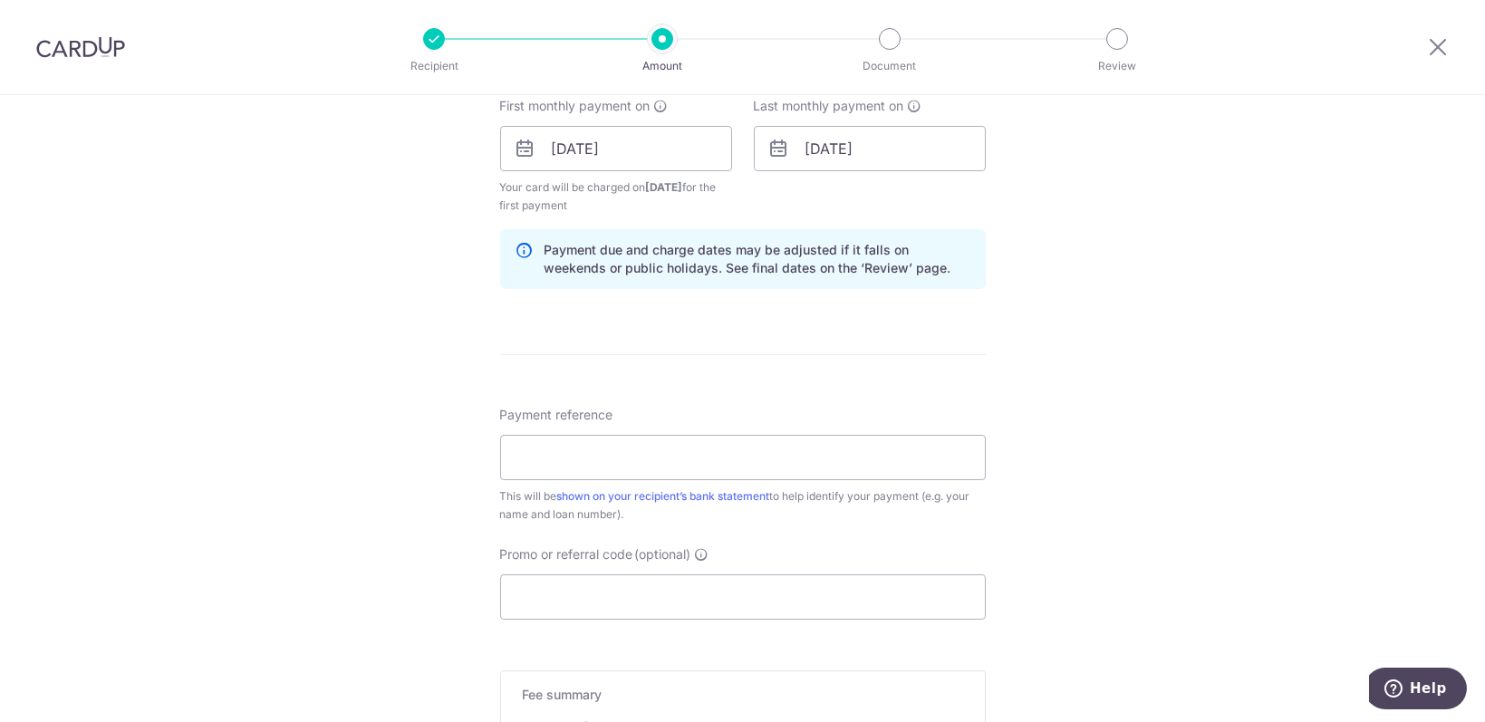
scroll to position [846, 0]
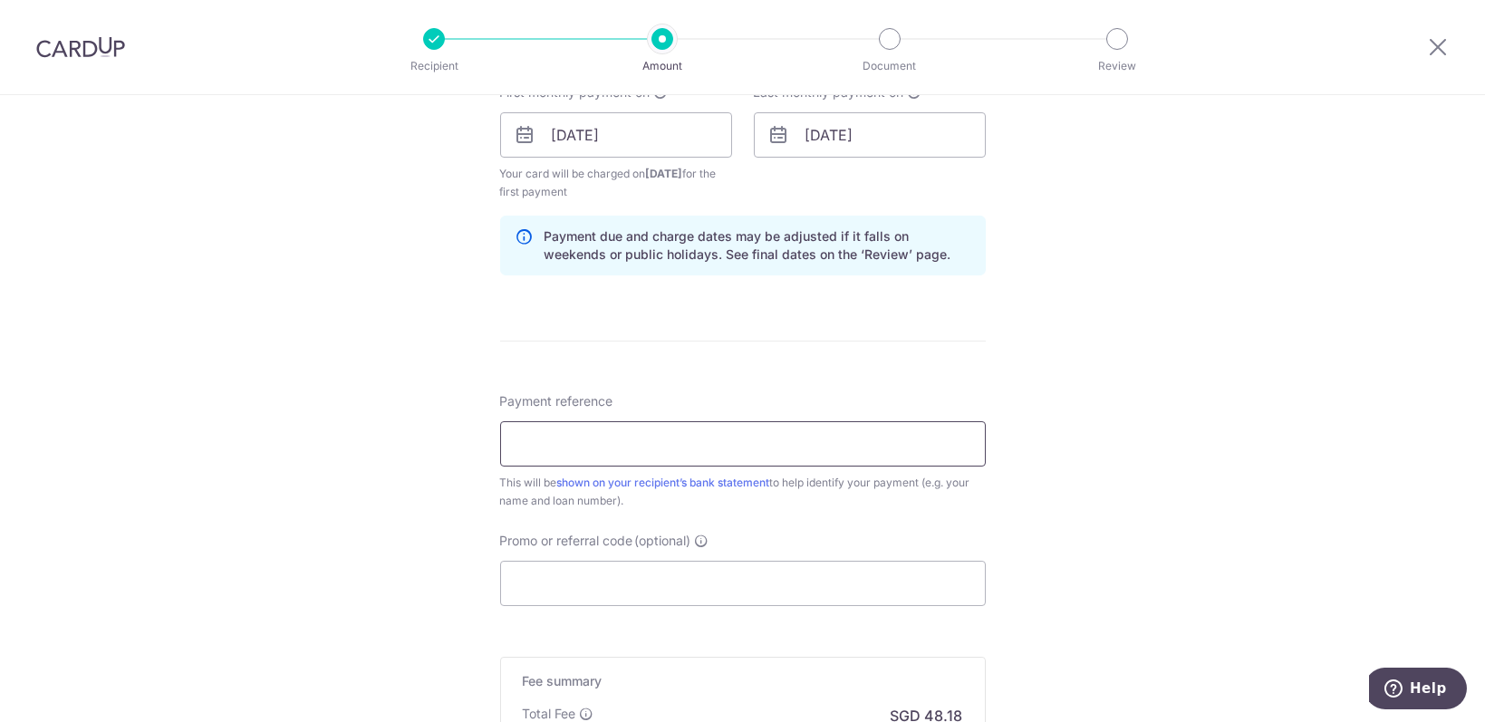
click at [597, 433] on input "Payment reference" at bounding box center [743, 443] width 486 height 45
type input "Repayment housing loan 06943322"
click at [564, 583] on input "Promo or referral code (optional)" at bounding box center [743, 583] width 486 height 45
paste input "REC185"
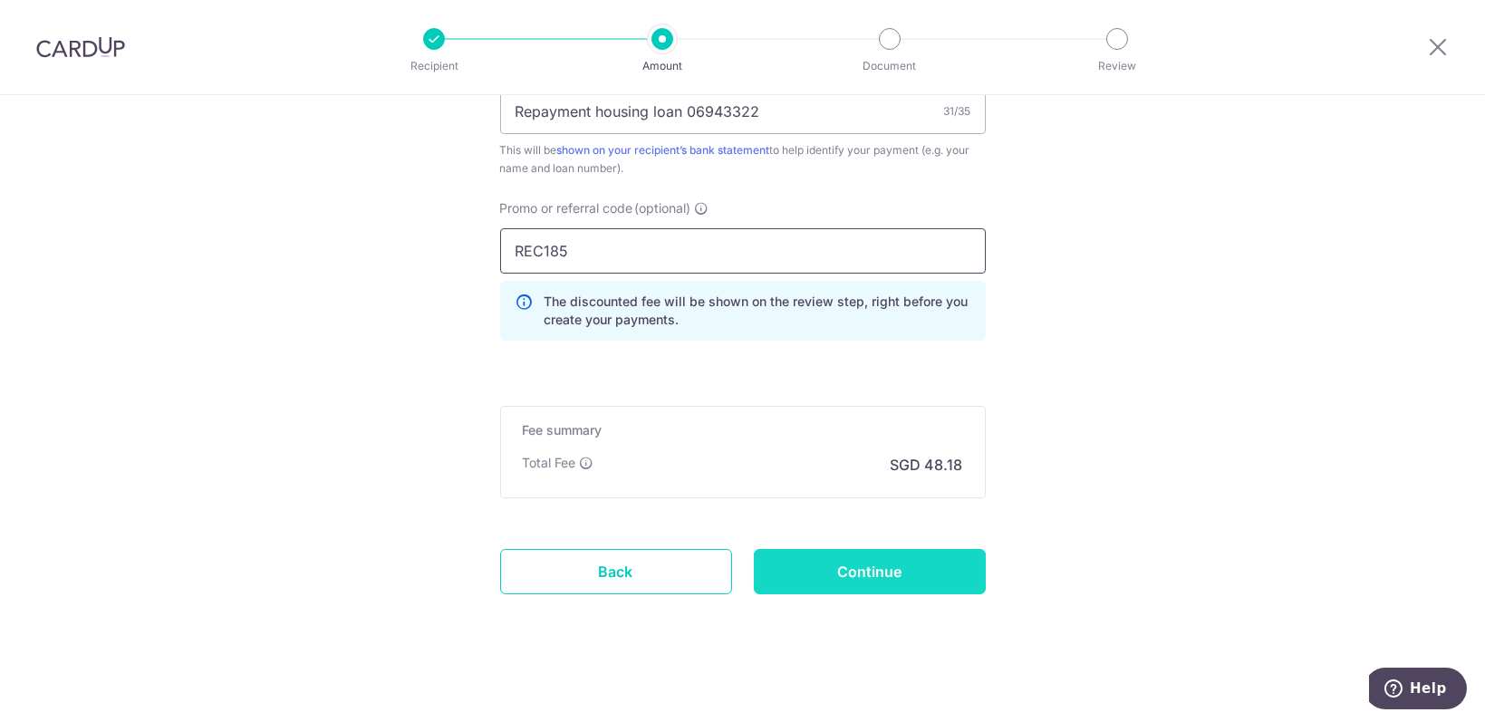
scroll to position [1181, 0]
type input "REC185"
click at [885, 575] on input "Continue" at bounding box center [870, 568] width 232 height 45
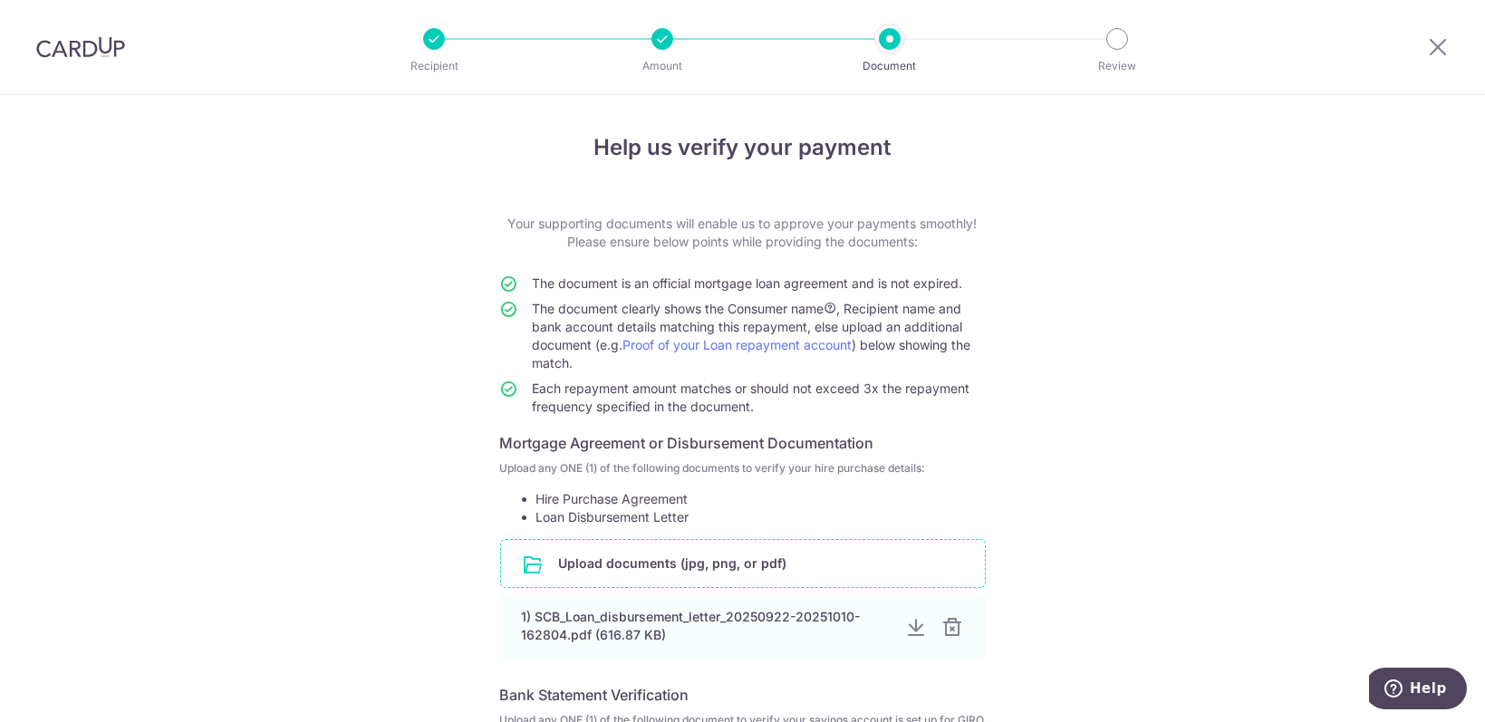
click at [899, 551] on input "file" at bounding box center [743, 563] width 484 height 47
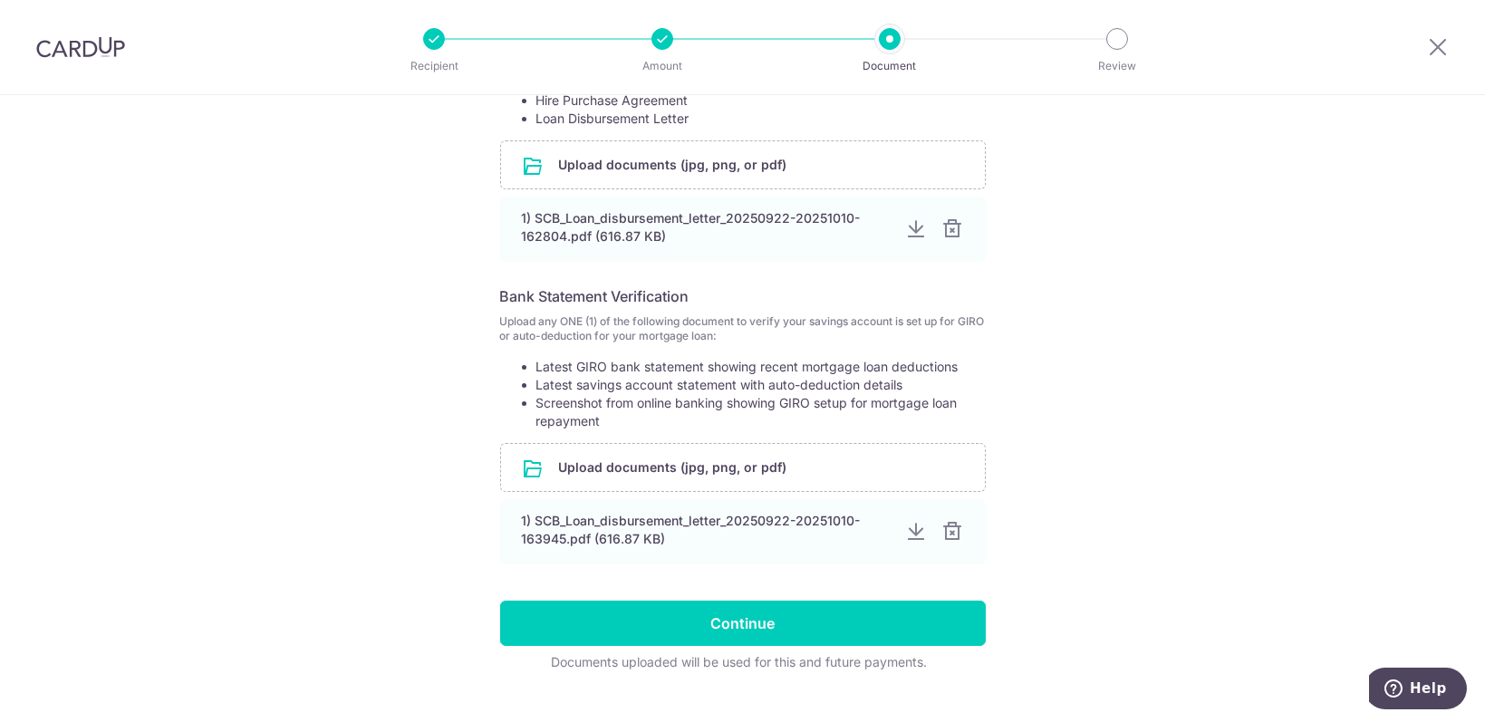
scroll to position [430, 0]
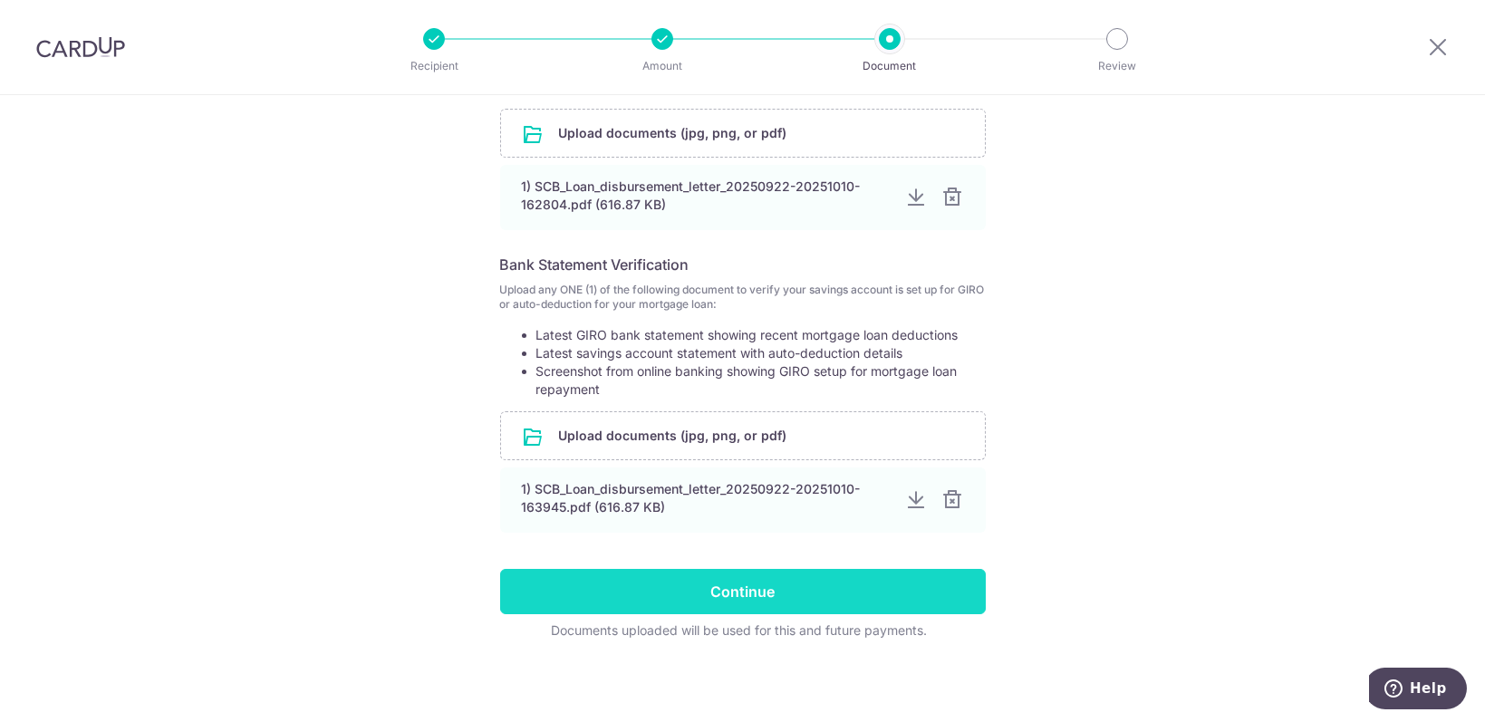
click at [744, 609] on input "Continue" at bounding box center [743, 591] width 486 height 45
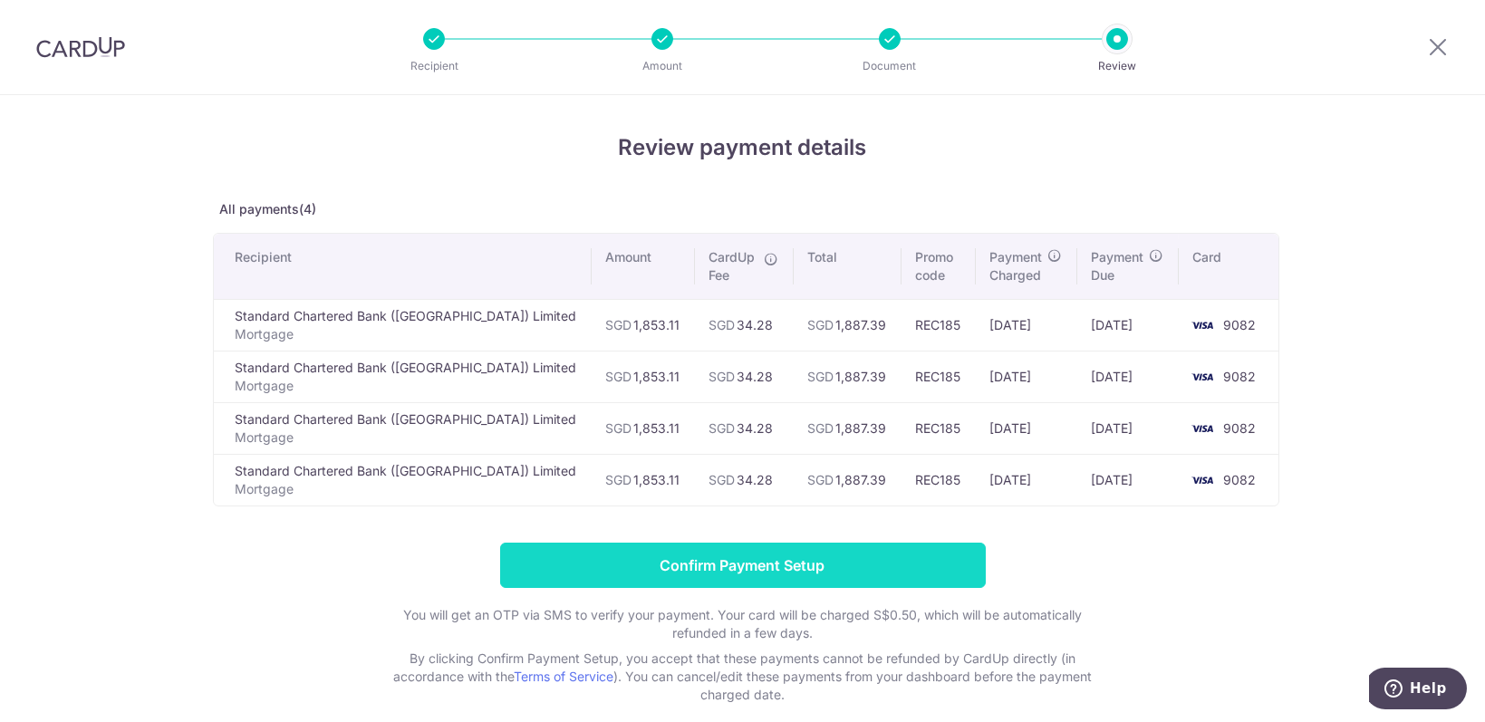
click at [810, 572] on input "Confirm Payment Setup" at bounding box center [743, 565] width 486 height 45
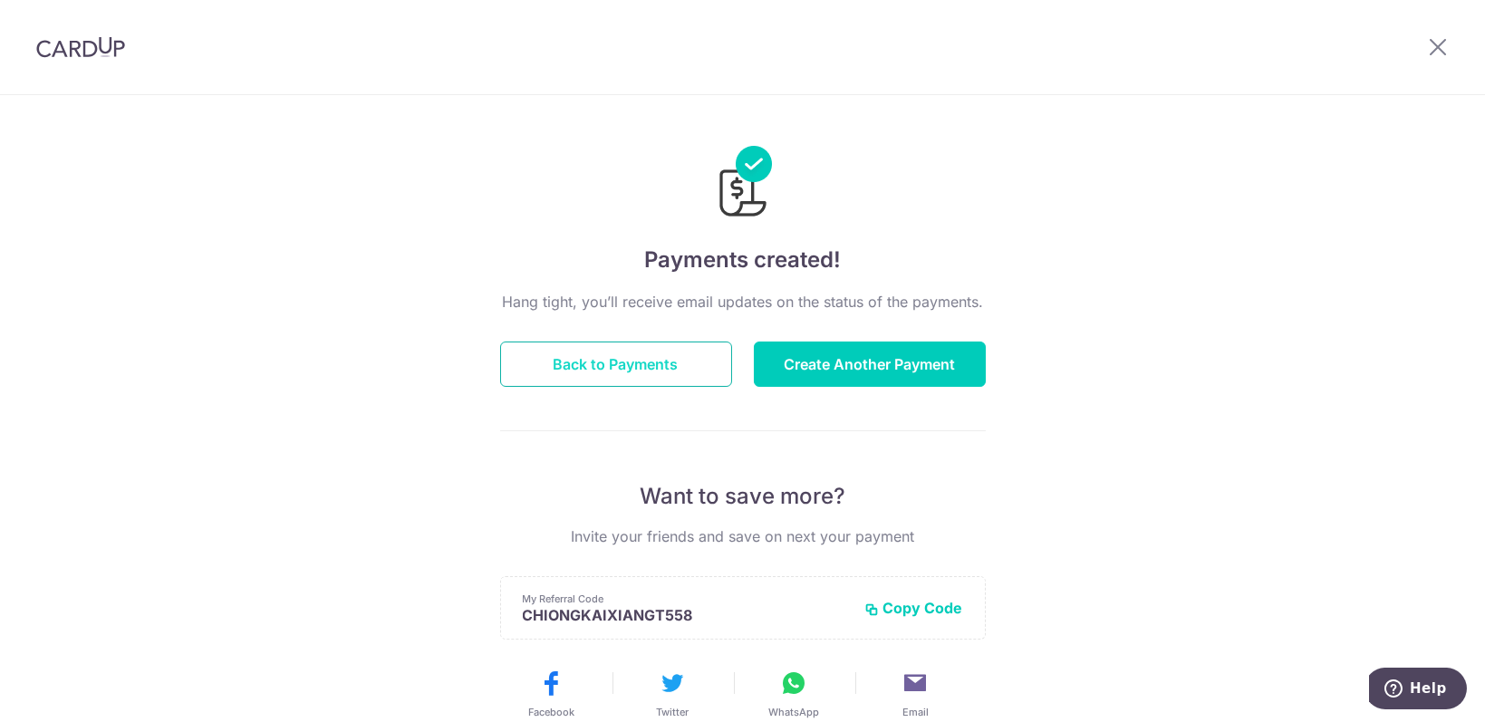
click at [585, 353] on button "Back to Payments" at bounding box center [616, 364] width 232 height 45
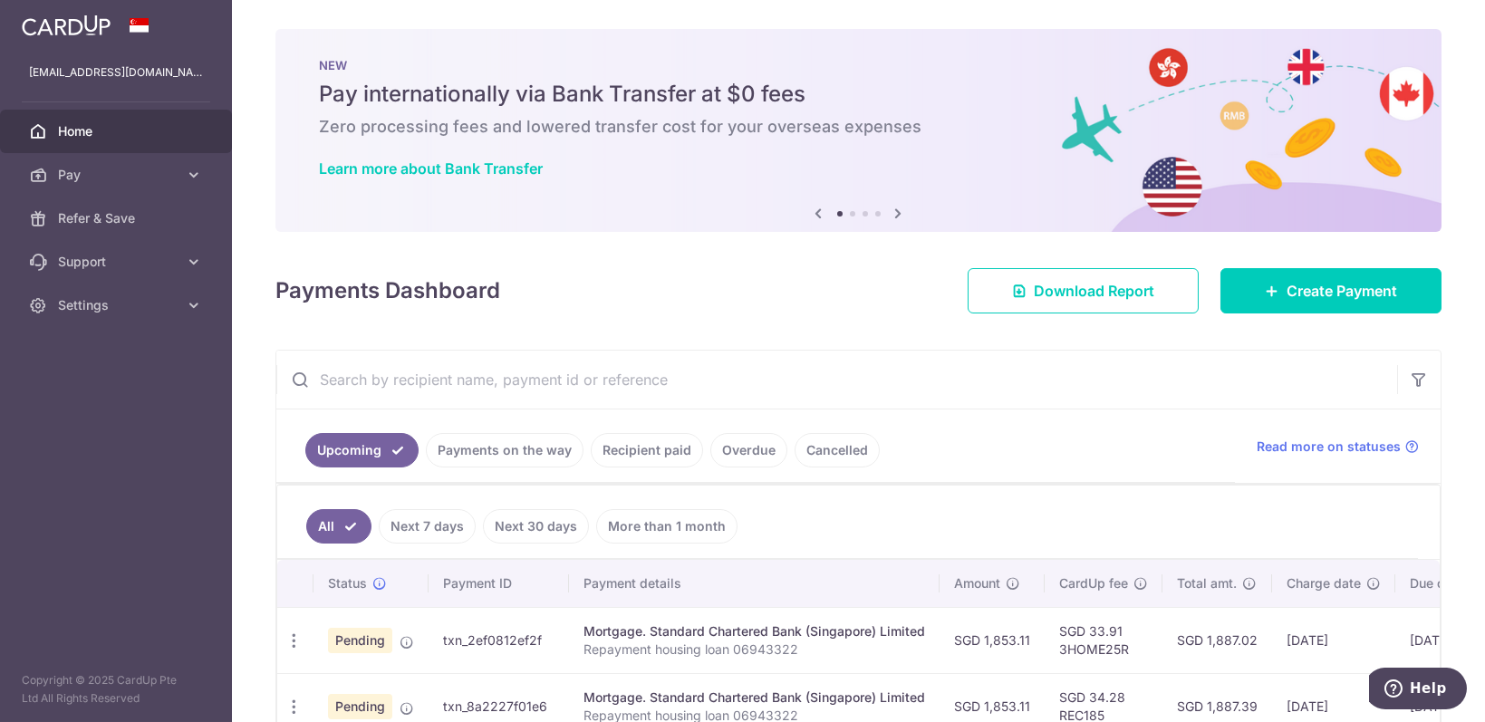
scroll to position [241, 0]
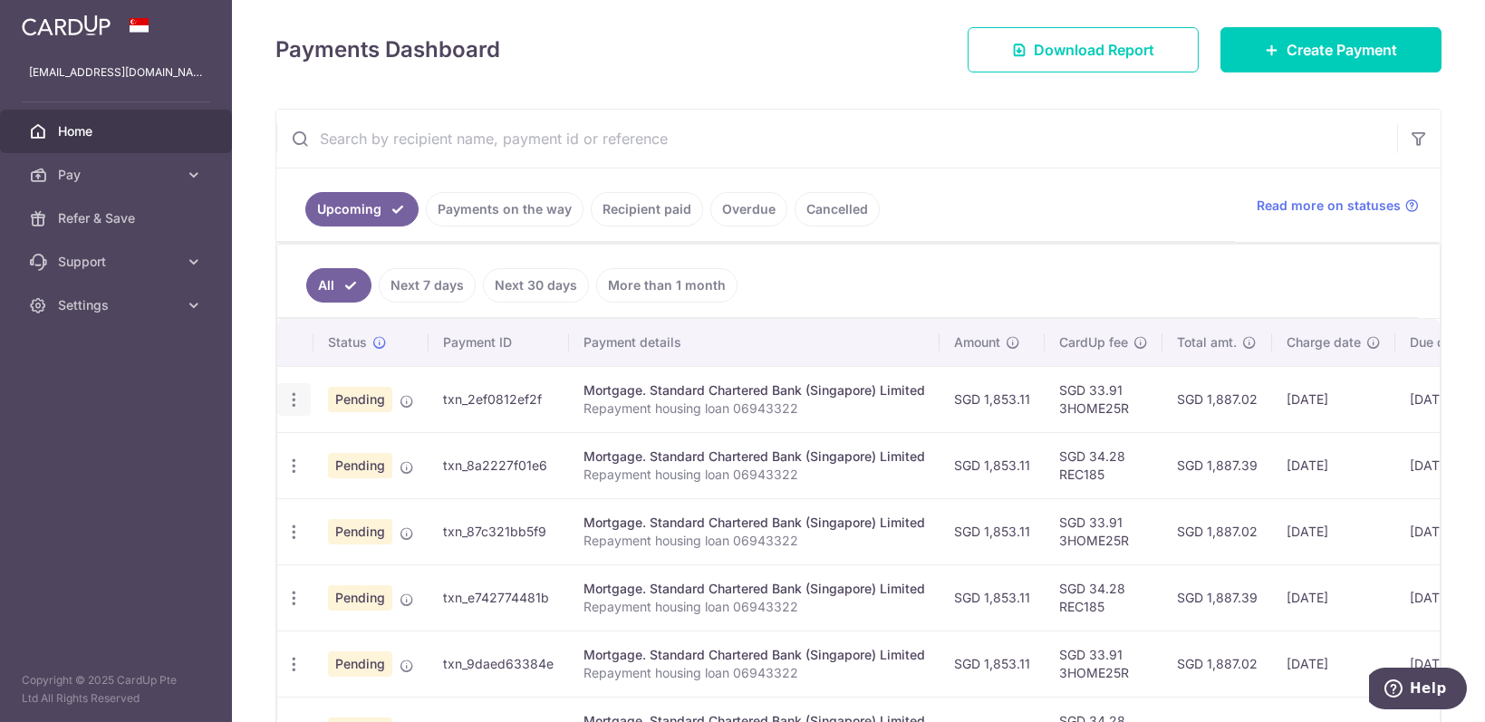
click at [292, 392] on icon "button" at bounding box center [294, 400] width 19 height 19
click at [411, 490] on span "Cancel payment" at bounding box center [390, 494] width 121 height 22
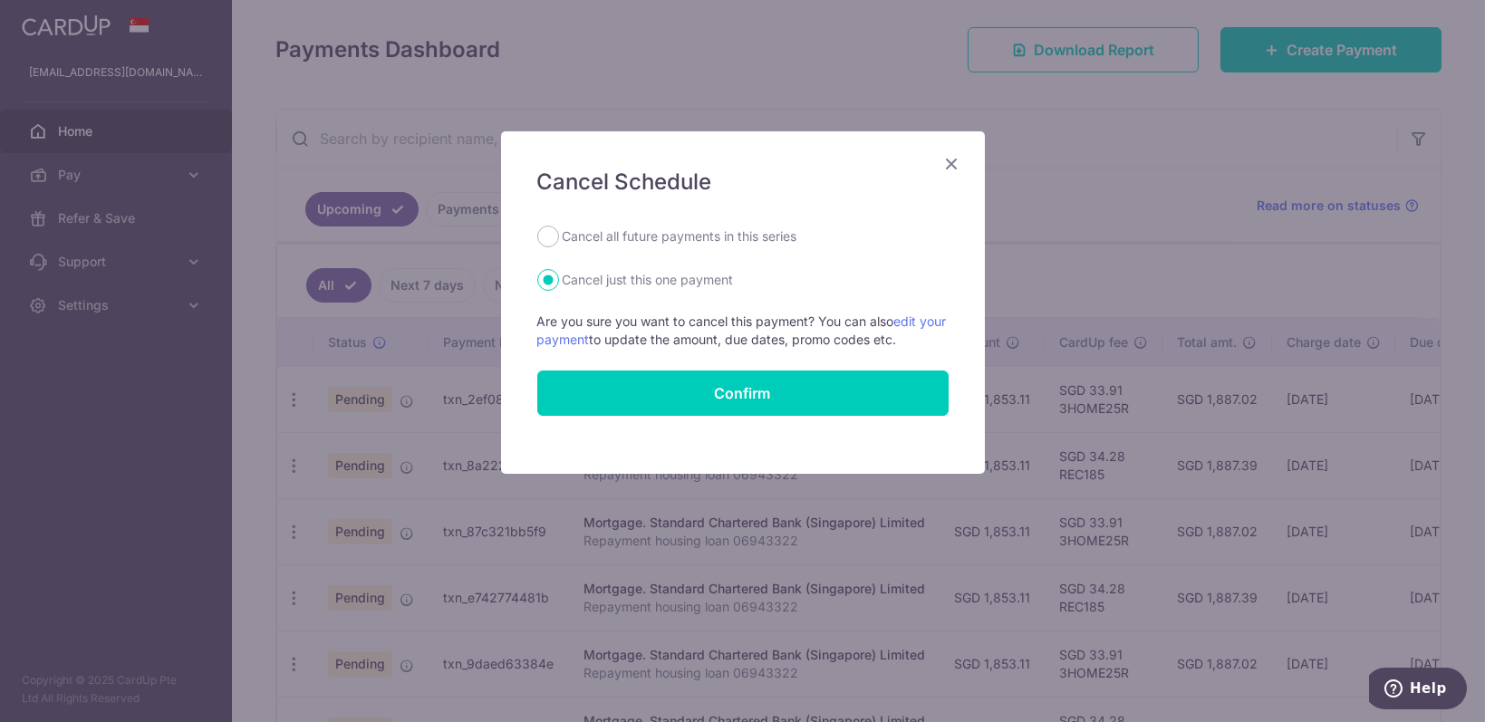
click at [630, 240] on label "Cancel all future payments in this series" at bounding box center [680, 237] width 235 height 22
click at [559, 240] on input "Cancel all future payments in this series" at bounding box center [548, 237] width 22 height 22
radio input "true"
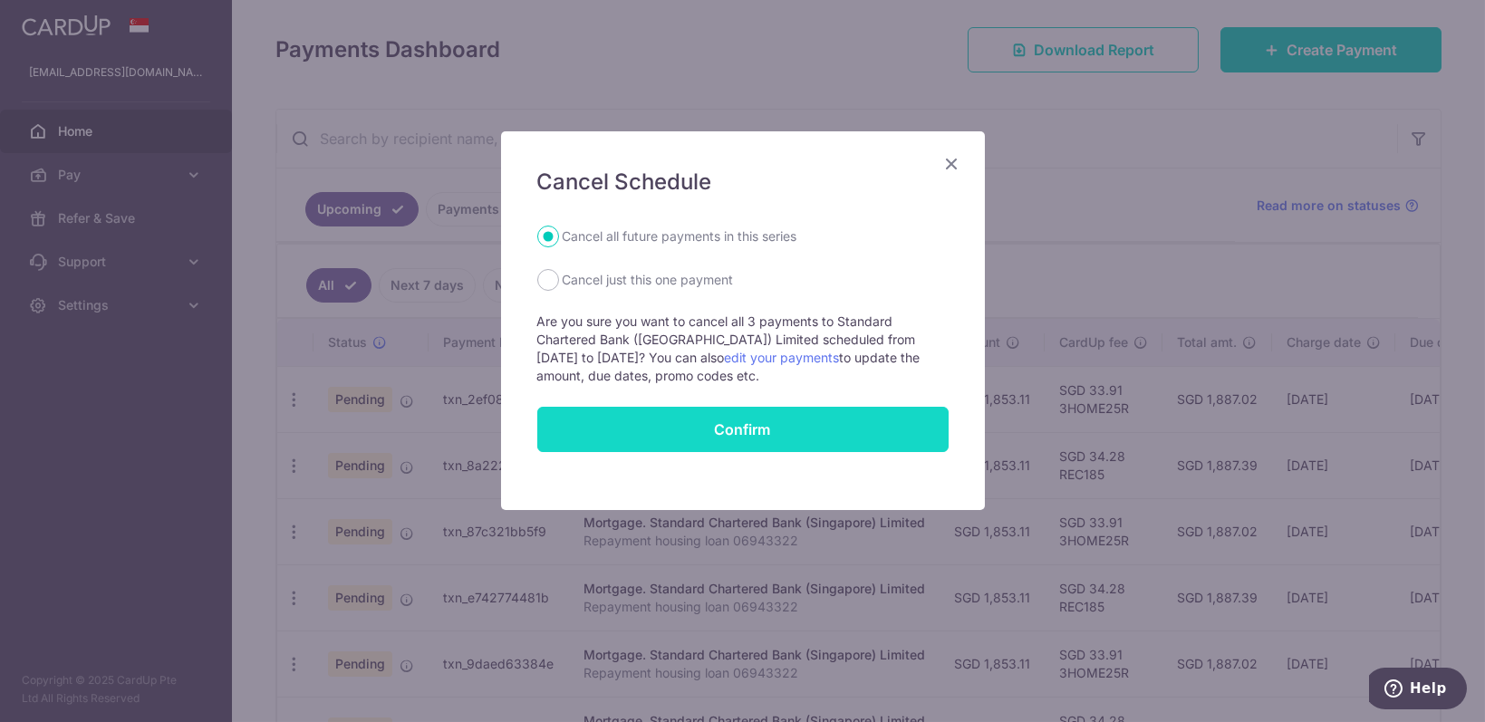
click at [737, 419] on button "Confirm" at bounding box center [742, 429] width 411 height 45
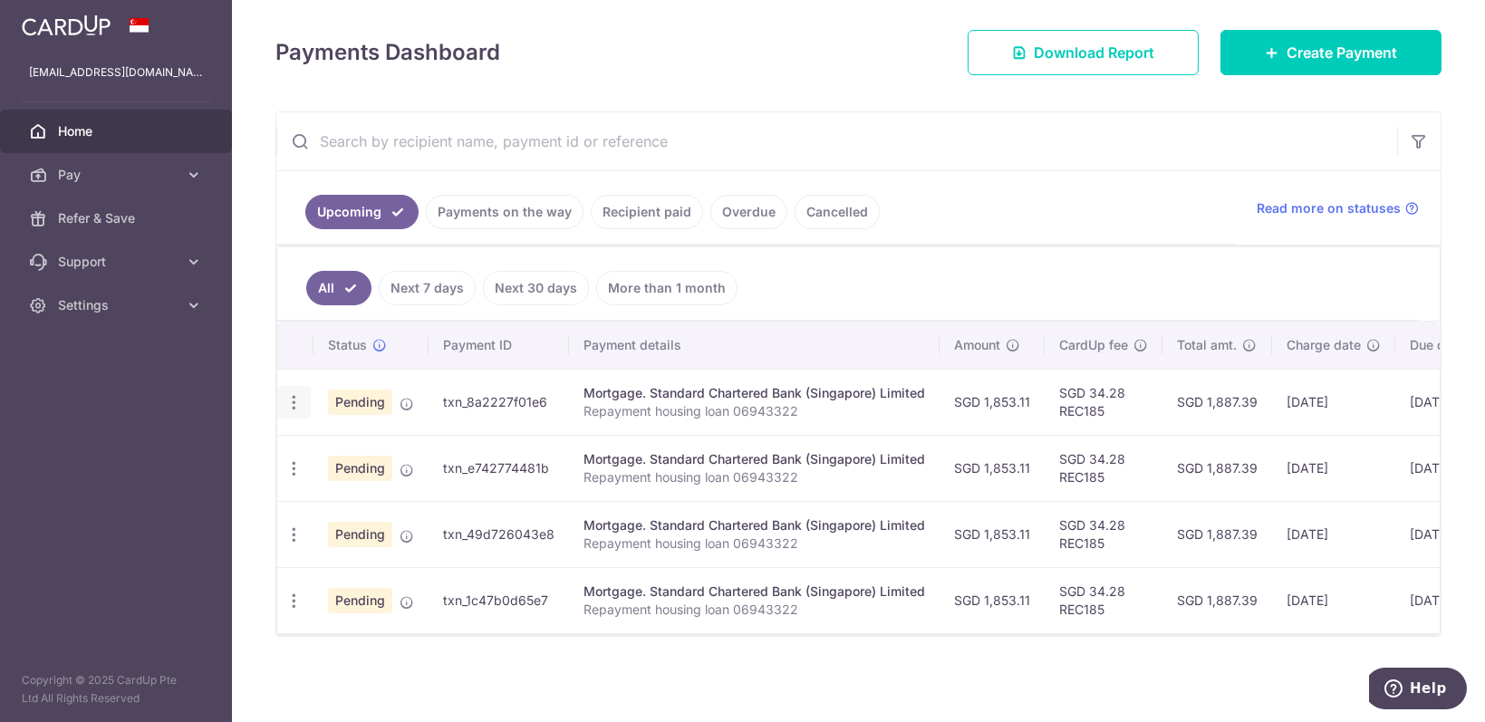
click at [296, 393] on icon "button" at bounding box center [294, 402] width 19 height 19
click at [413, 441] on span "Update payment" at bounding box center [390, 452] width 123 height 22
radio input "true"
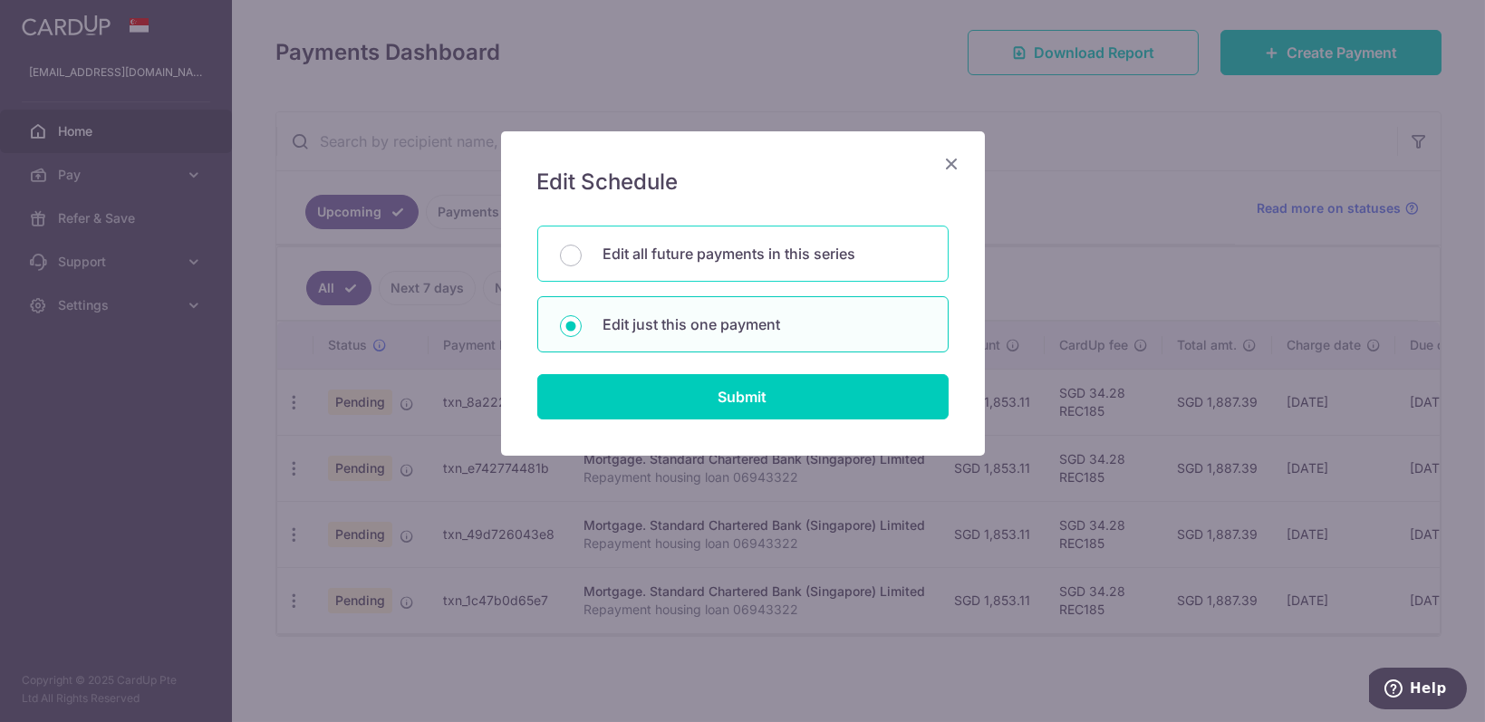
click at [808, 261] on p "Edit all future payments in this series" at bounding box center [765, 254] width 323 height 22
click at [582, 261] on input "Edit all future payments in this series" at bounding box center [571, 256] width 22 height 22
radio input "true"
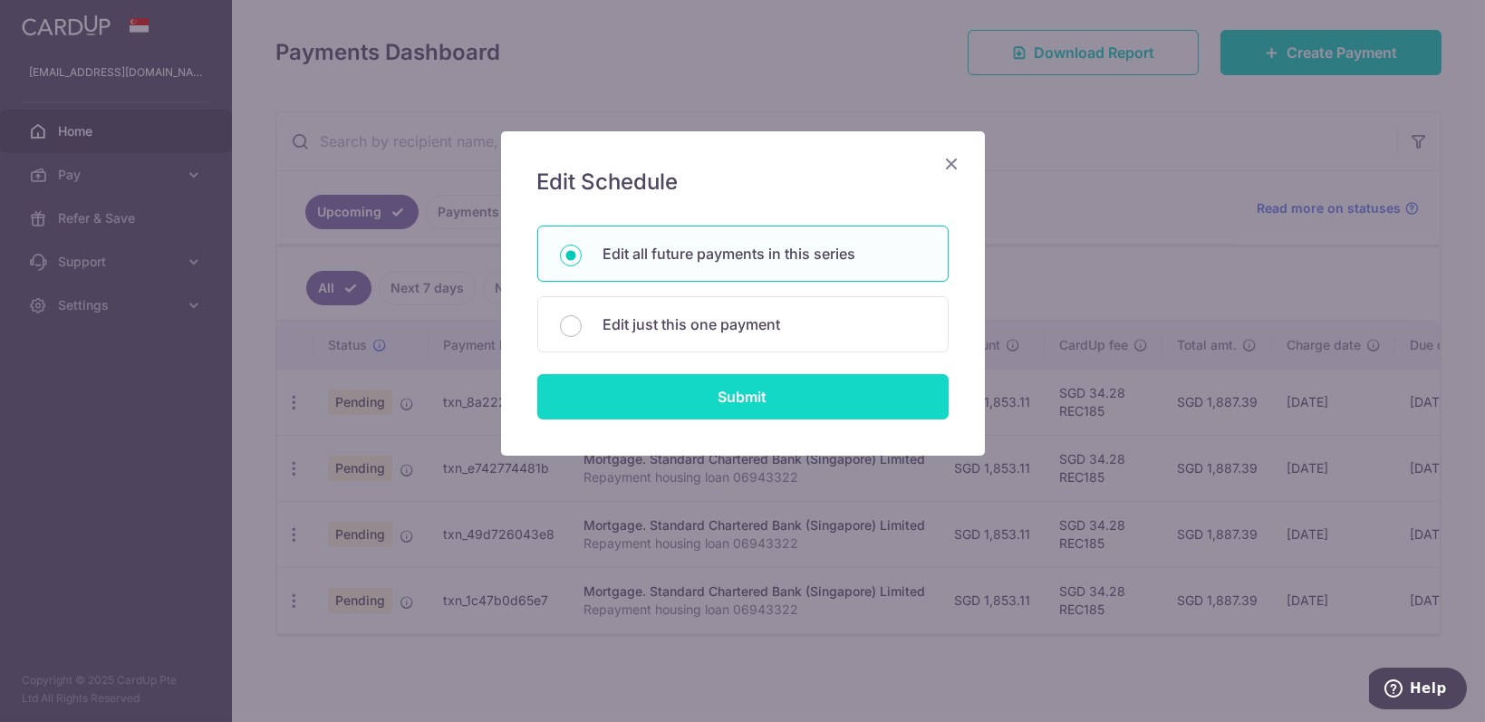
click at [757, 398] on input "Submit" at bounding box center [742, 396] width 411 height 45
radio input "true"
type input "1,853.11"
type input "Repayment housing loan 06943322"
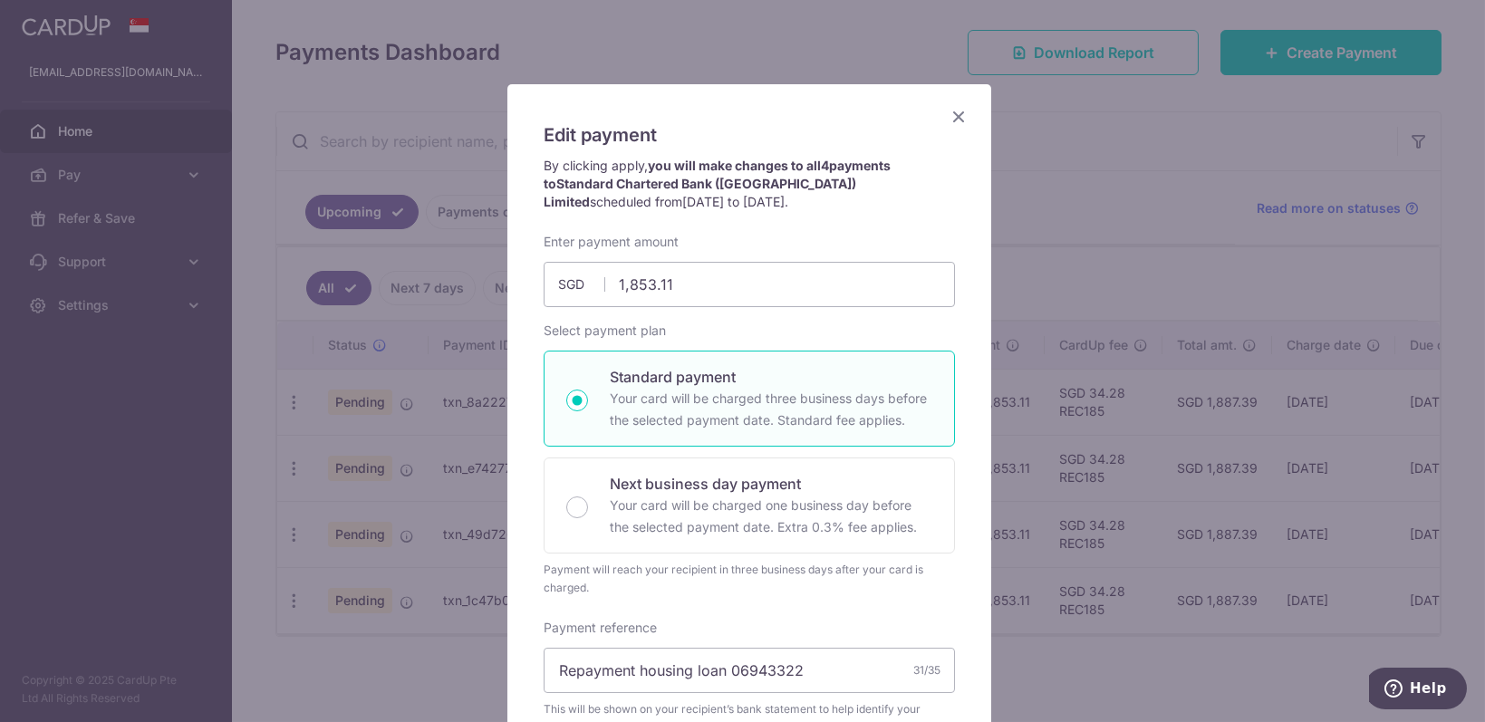
scroll to position [46, 0]
click at [950, 116] on icon "Close" at bounding box center [959, 117] width 22 height 23
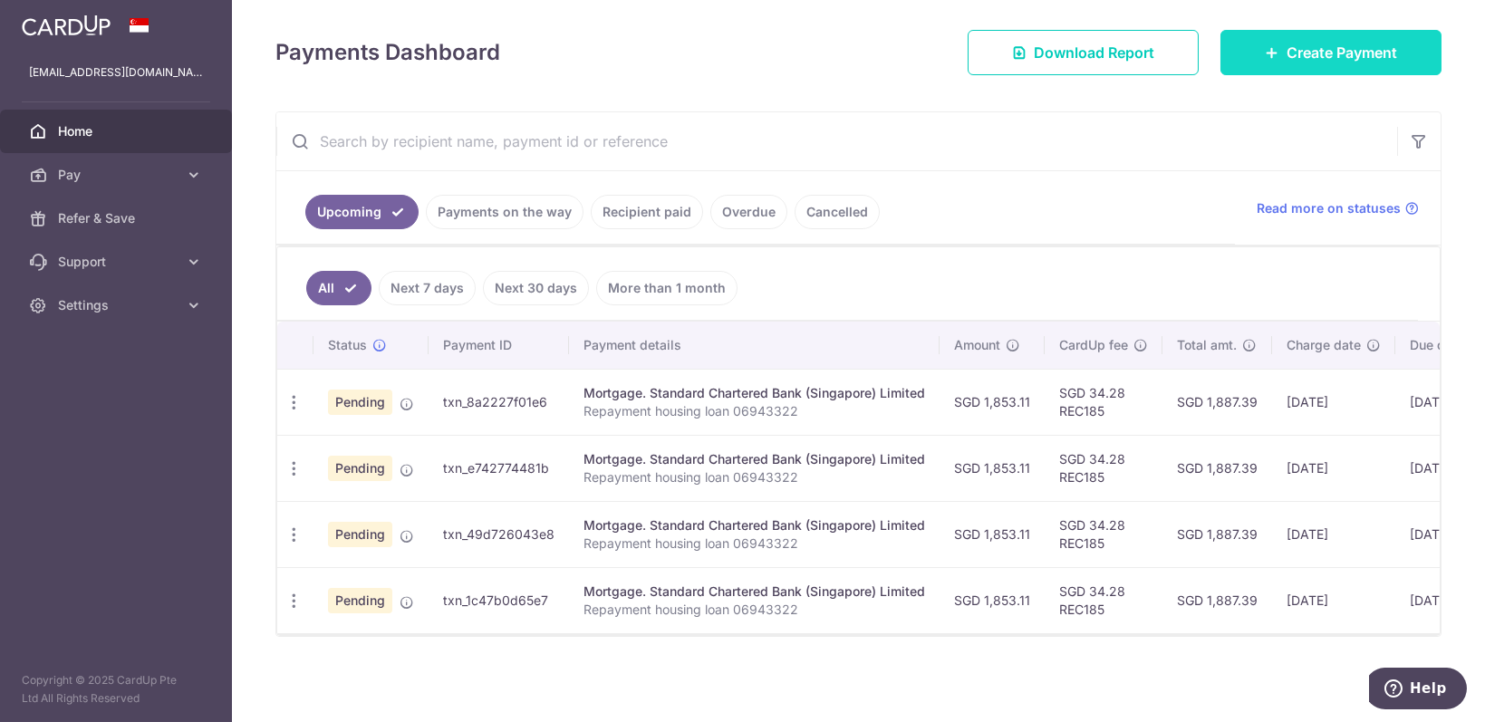
click at [1382, 45] on span "Create Payment" at bounding box center [1342, 53] width 111 height 22
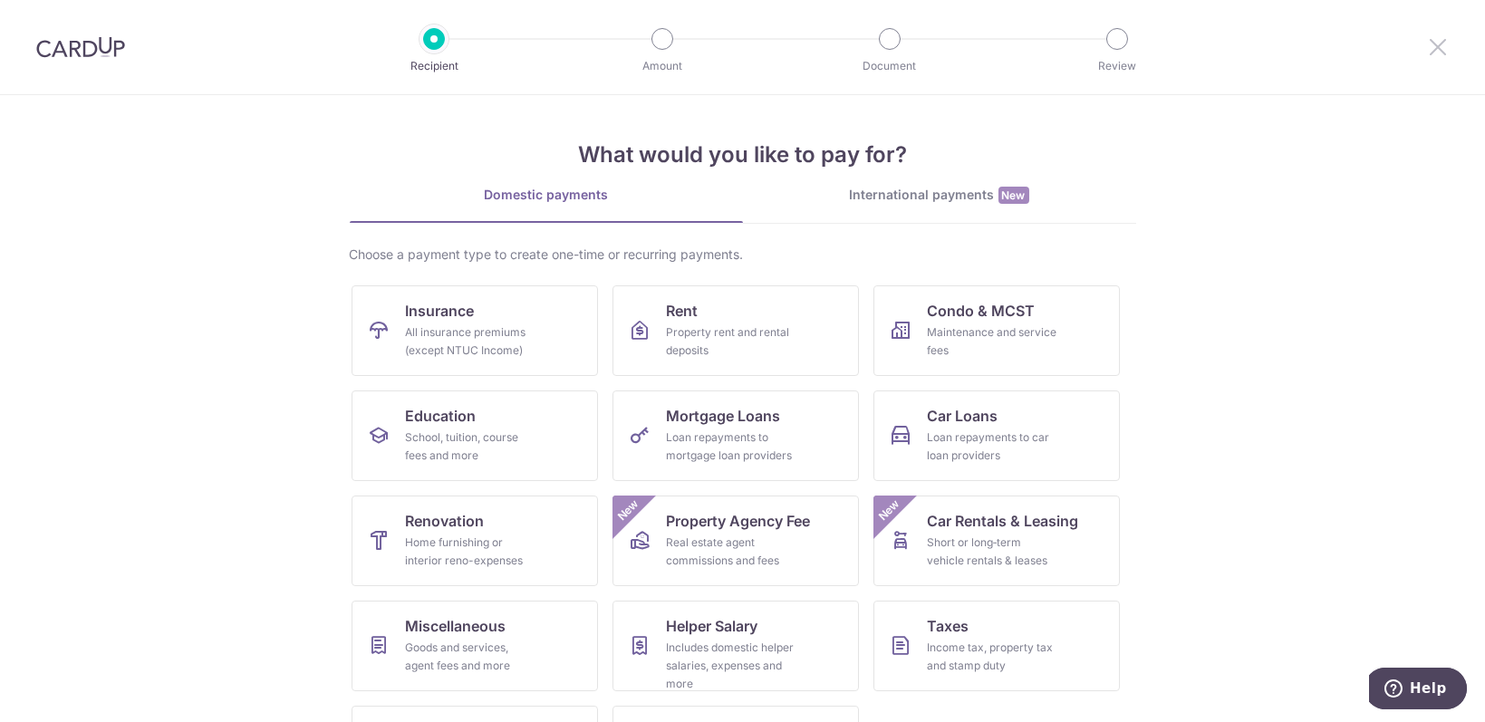
click at [1443, 44] on icon at bounding box center [1438, 46] width 22 height 23
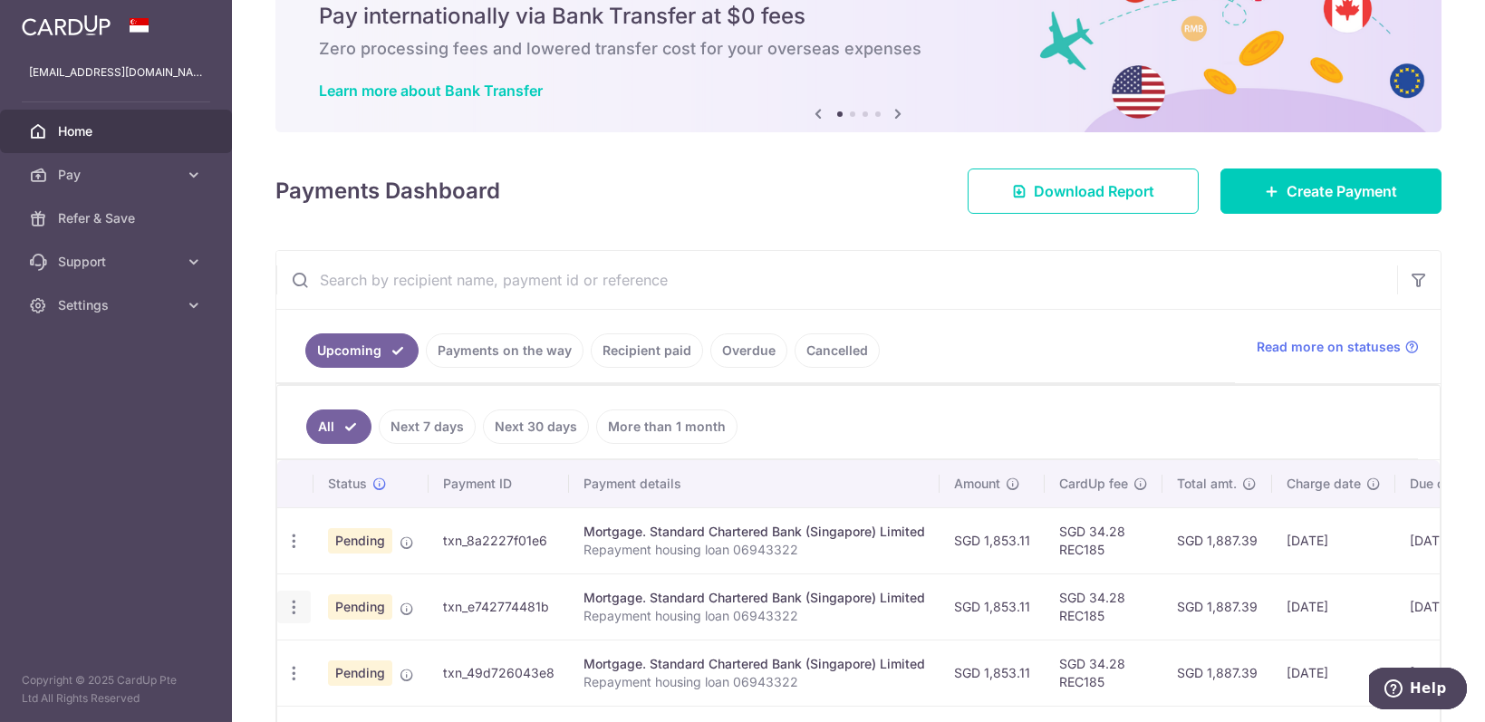
scroll to position [121, 0]
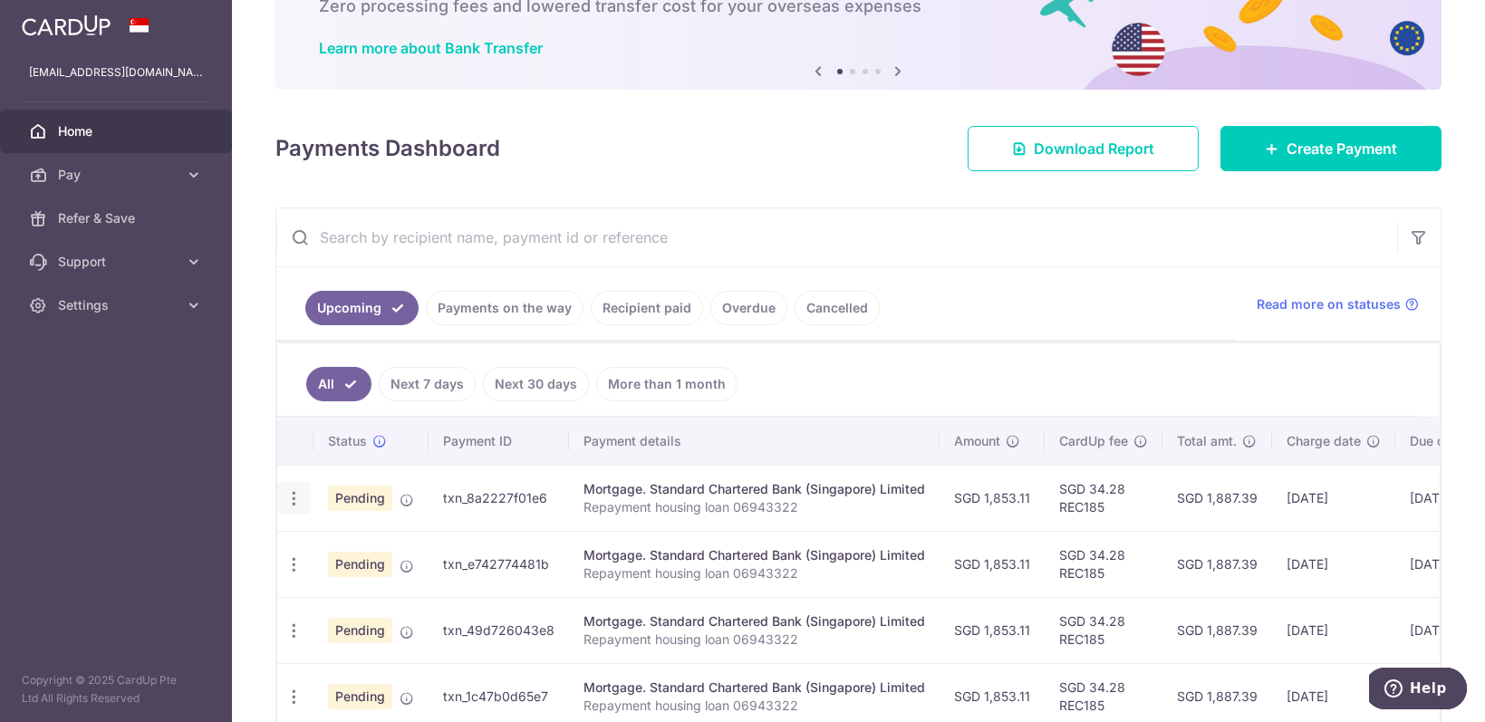
click at [293, 497] on icon "button" at bounding box center [294, 498] width 19 height 19
click at [355, 592] on span "Cancel payment" at bounding box center [390, 593] width 121 height 22
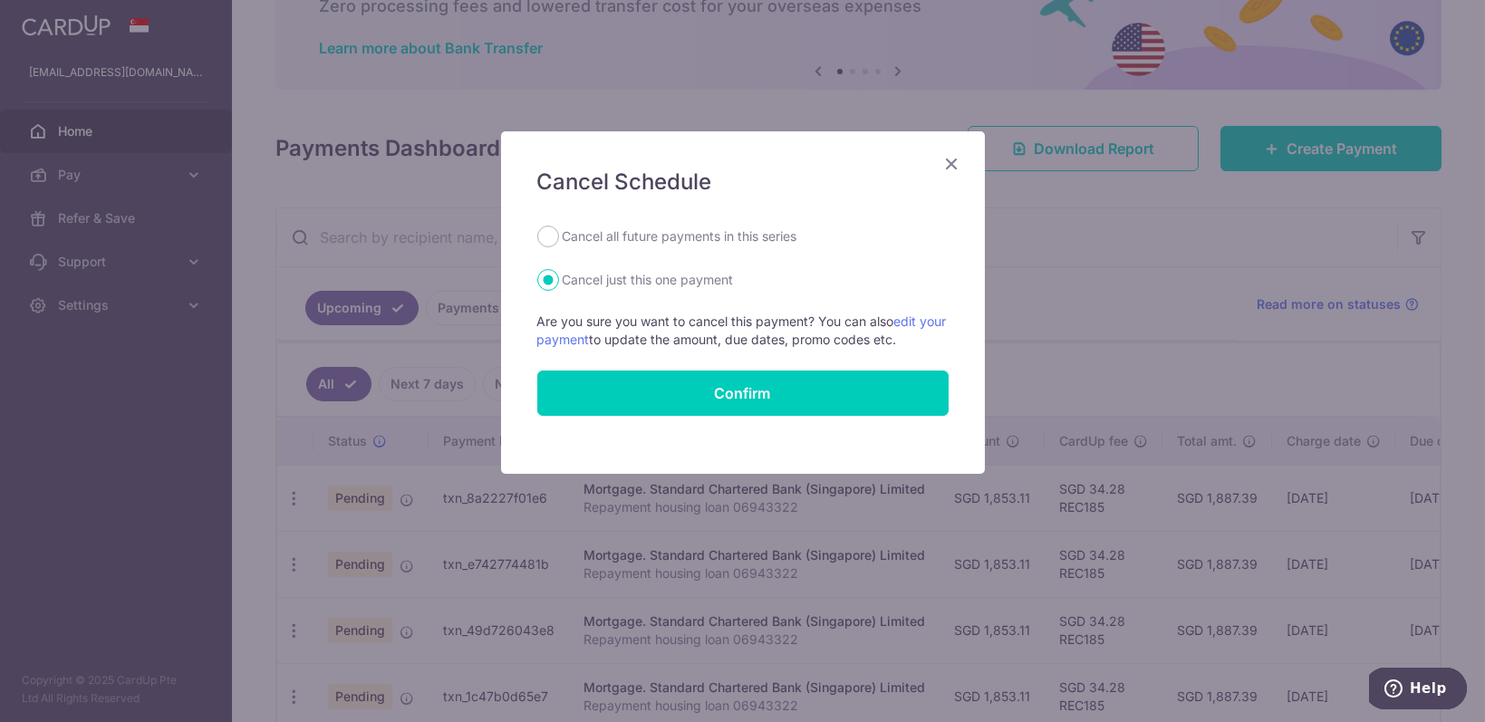
click at [776, 223] on div "Cancel Schedule Cancel all future payments in this series Cancel just this one …" at bounding box center [743, 302] width 484 height 343
click at [764, 247] on label "Cancel all future payments in this series" at bounding box center [680, 237] width 235 height 22
click at [559, 247] on input "Cancel all future payments in this series" at bounding box center [548, 237] width 22 height 22
radio input "true"
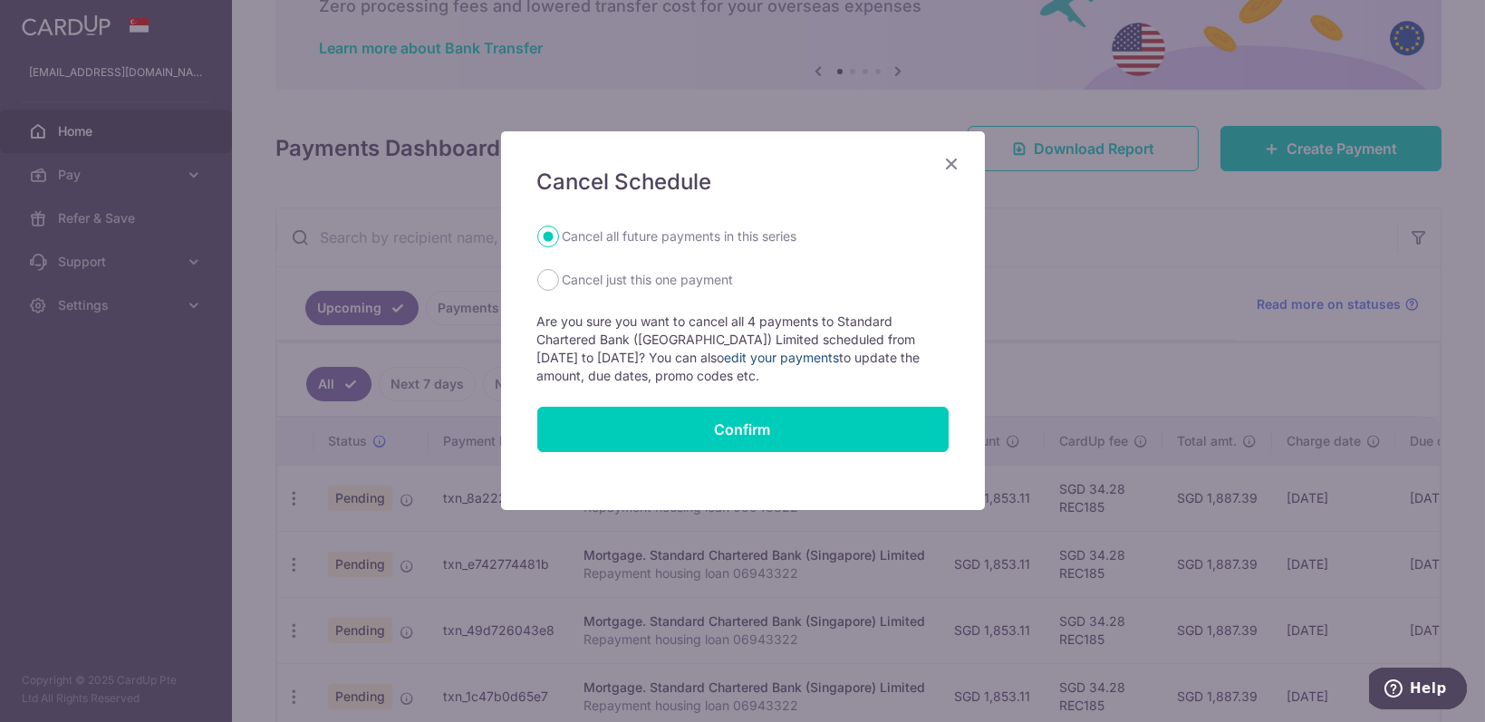
click at [792, 358] on link "edit your payments" at bounding box center [782, 357] width 115 height 15
click at [950, 160] on icon "Close" at bounding box center [953, 163] width 22 height 23
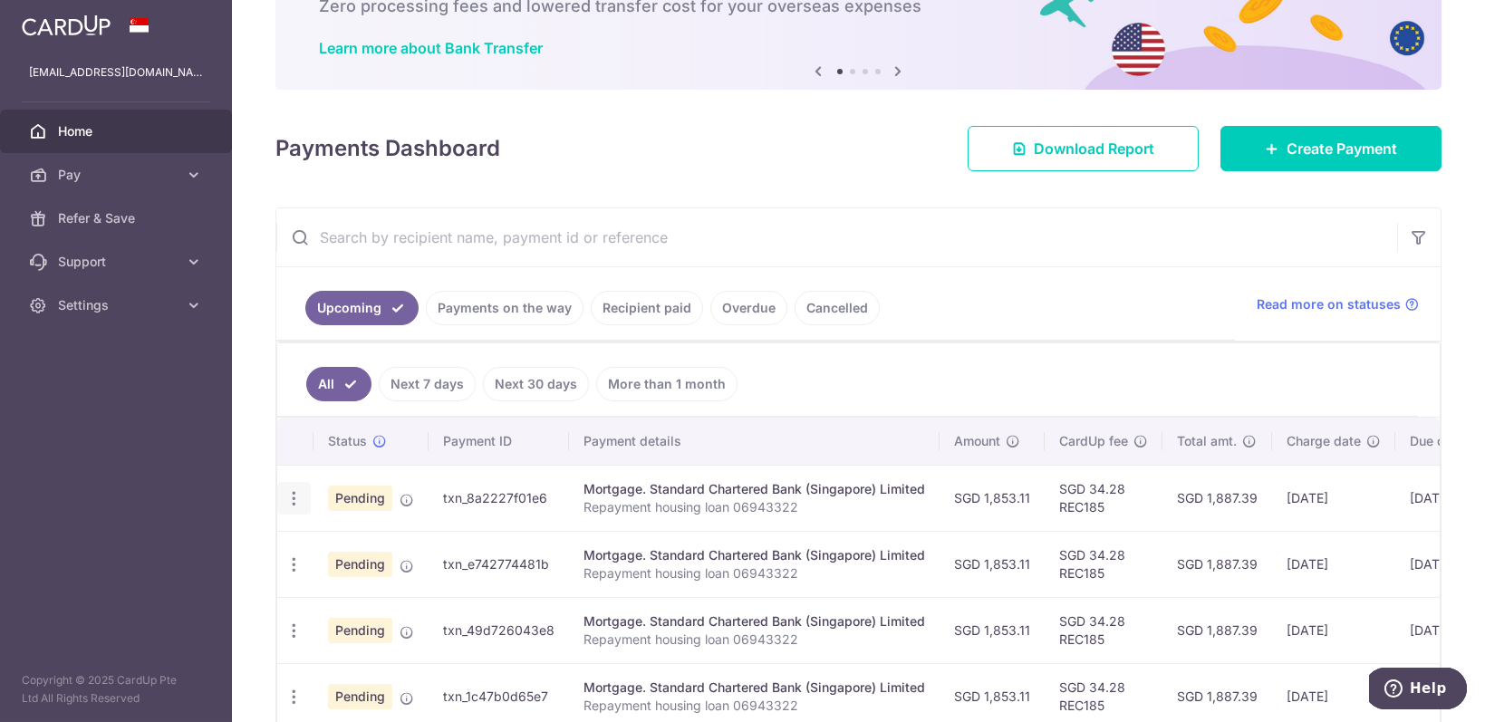
click at [296, 498] on icon "button" at bounding box center [294, 498] width 19 height 19
click at [388, 547] on span "Update payment" at bounding box center [390, 548] width 123 height 22
radio input "true"
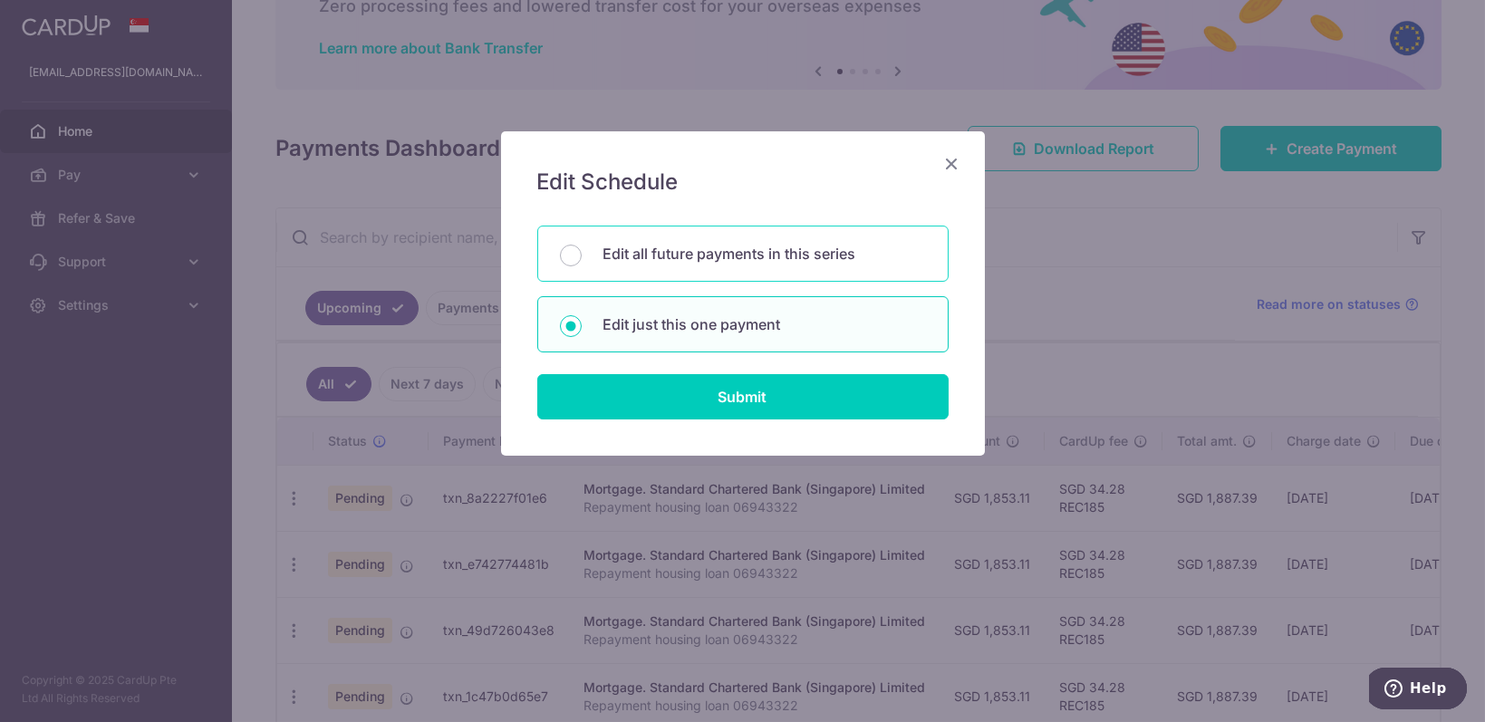
click at [691, 252] on p "Edit all future payments in this series" at bounding box center [765, 254] width 323 height 22
click at [582, 252] on input "Edit all future payments in this series" at bounding box center [571, 256] width 22 height 22
radio input "true"
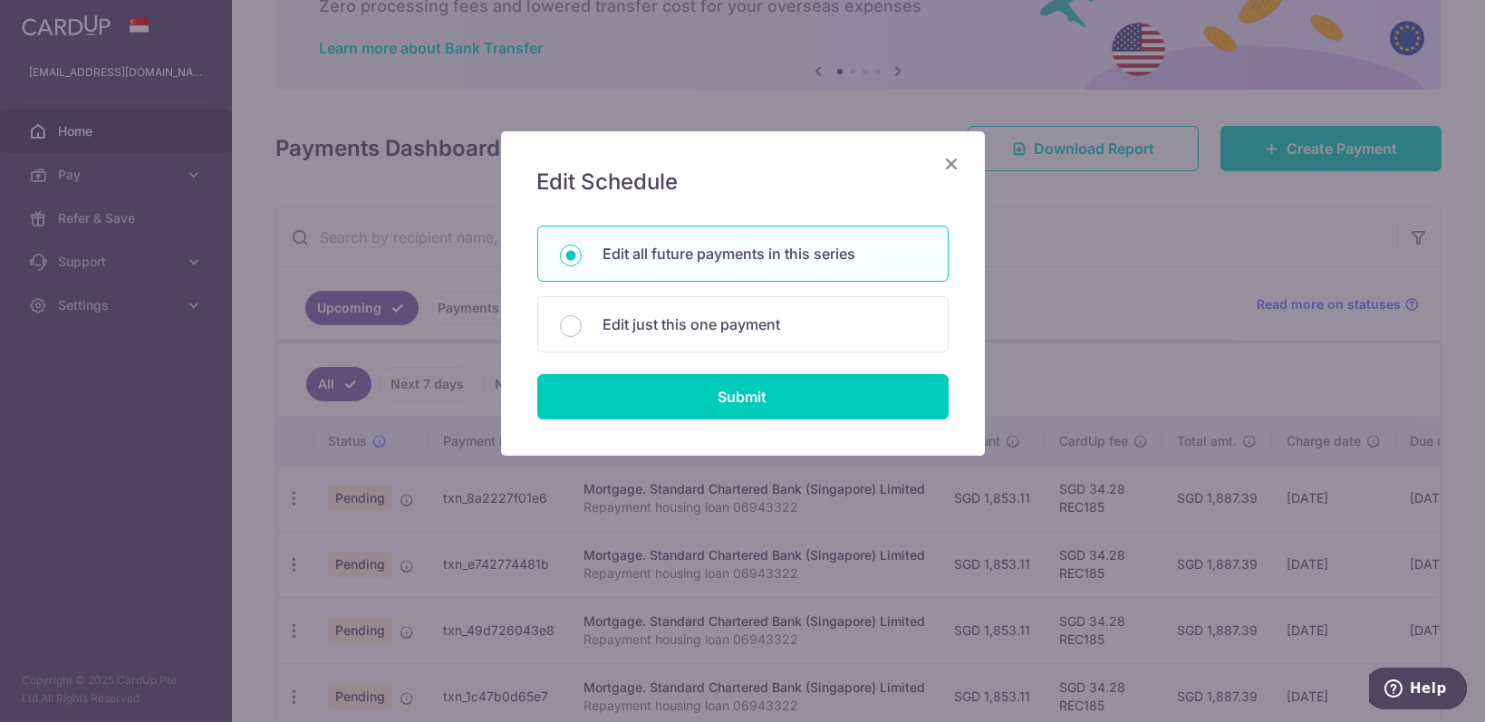
click at [962, 163] on icon "Close" at bounding box center [953, 163] width 22 height 23
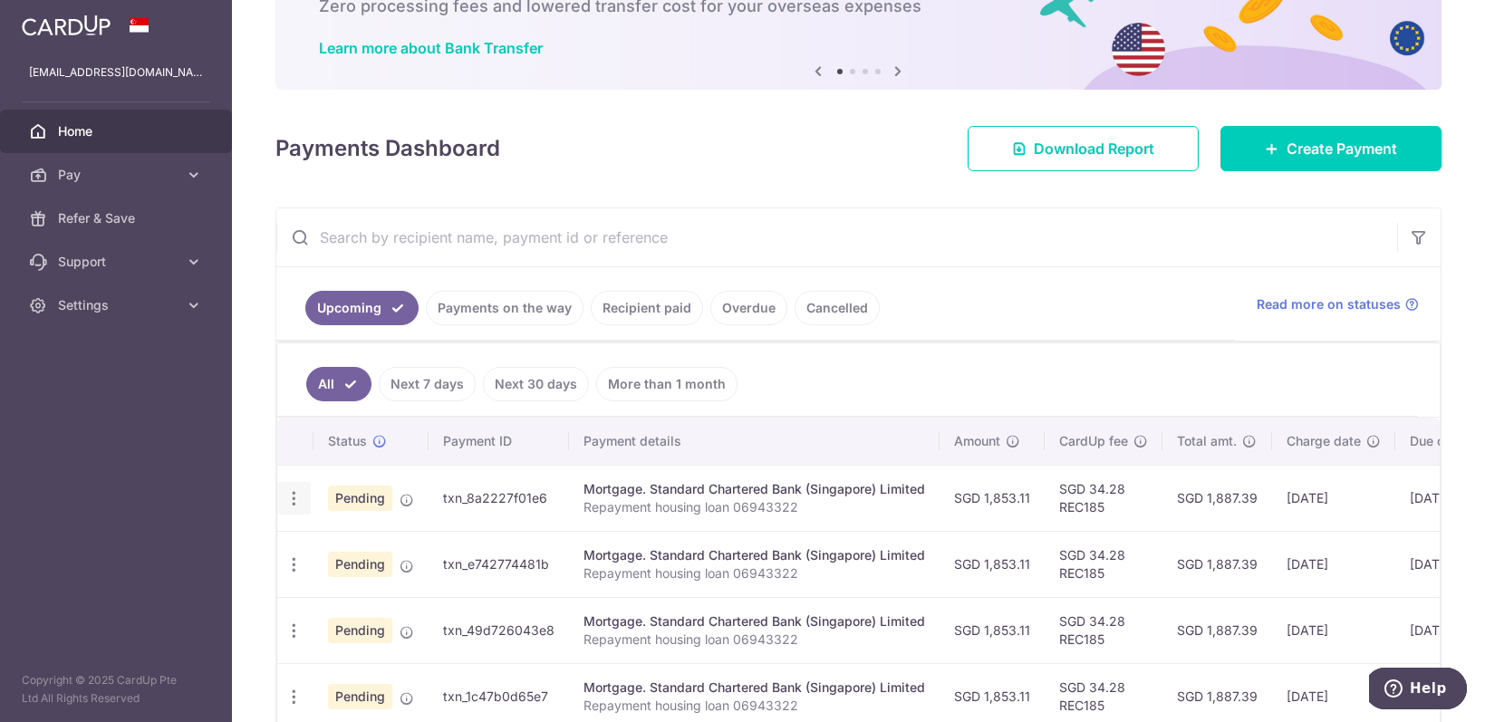
click at [295, 498] on icon "button" at bounding box center [294, 498] width 19 height 19
click at [382, 545] on span "Update payment" at bounding box center [390, 548] width 123 height 22
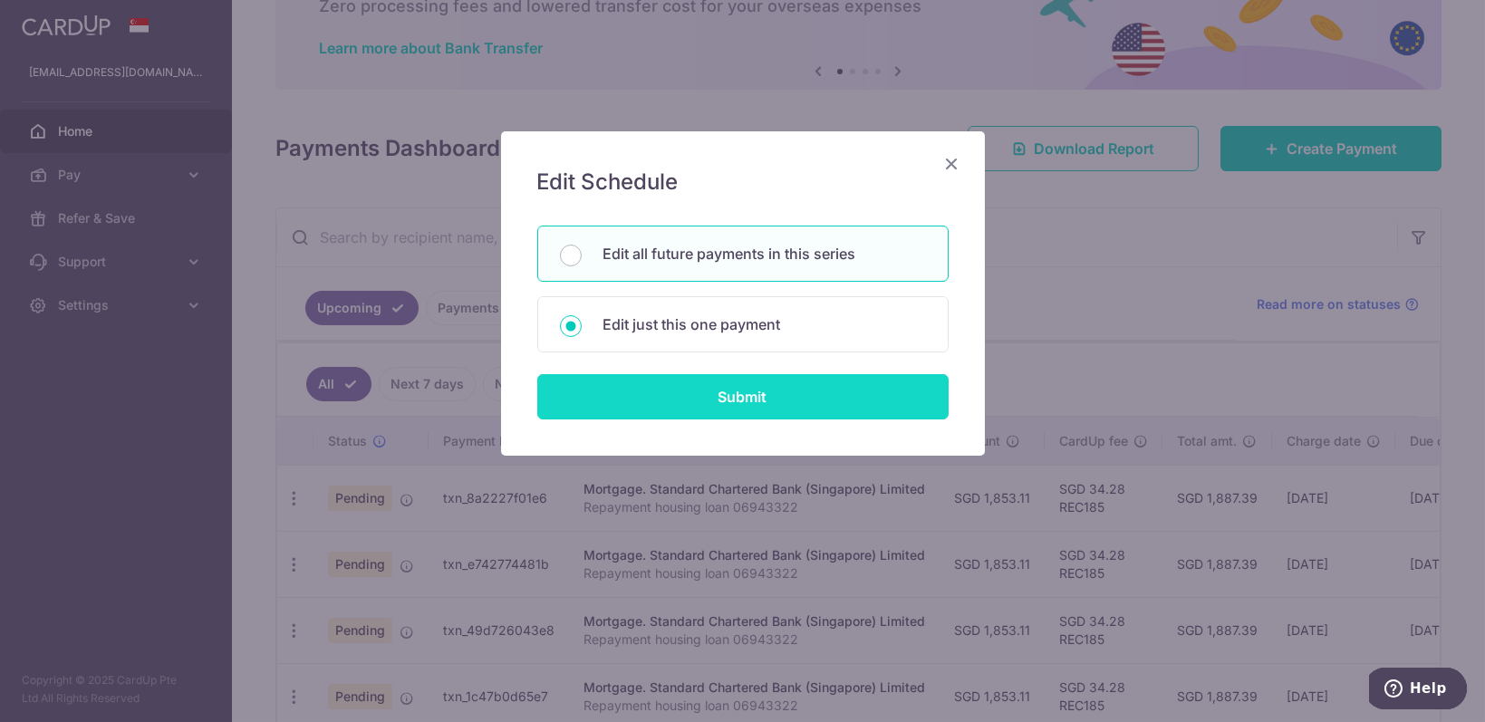
click at [722, 377] on input "Submit" at bounding box center [742, 396] width 411 height 45
radio input "true"
type input "1,853.11"
type input "31/10/2025"
type input "Repayment housing loan 06943322"
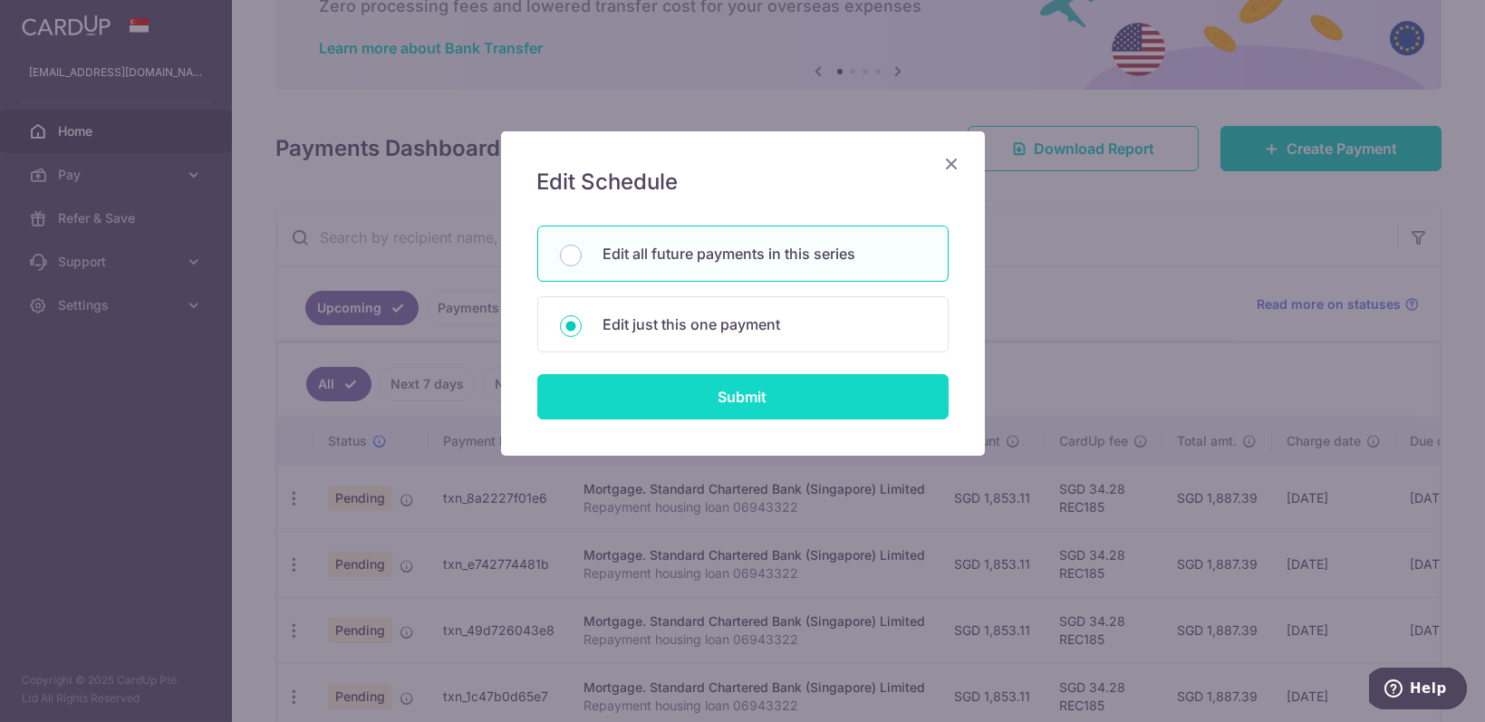
type input "REC185"
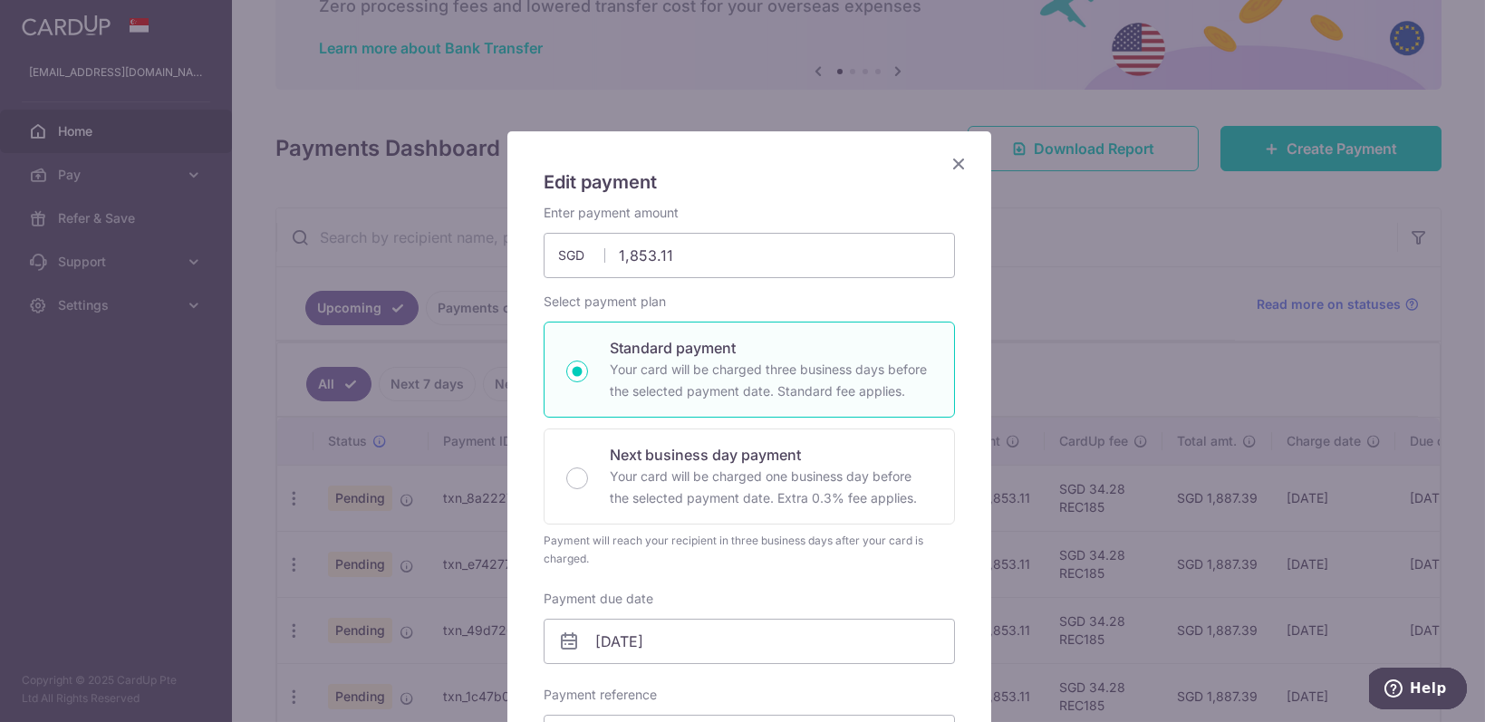
scroll to position [241, 0]
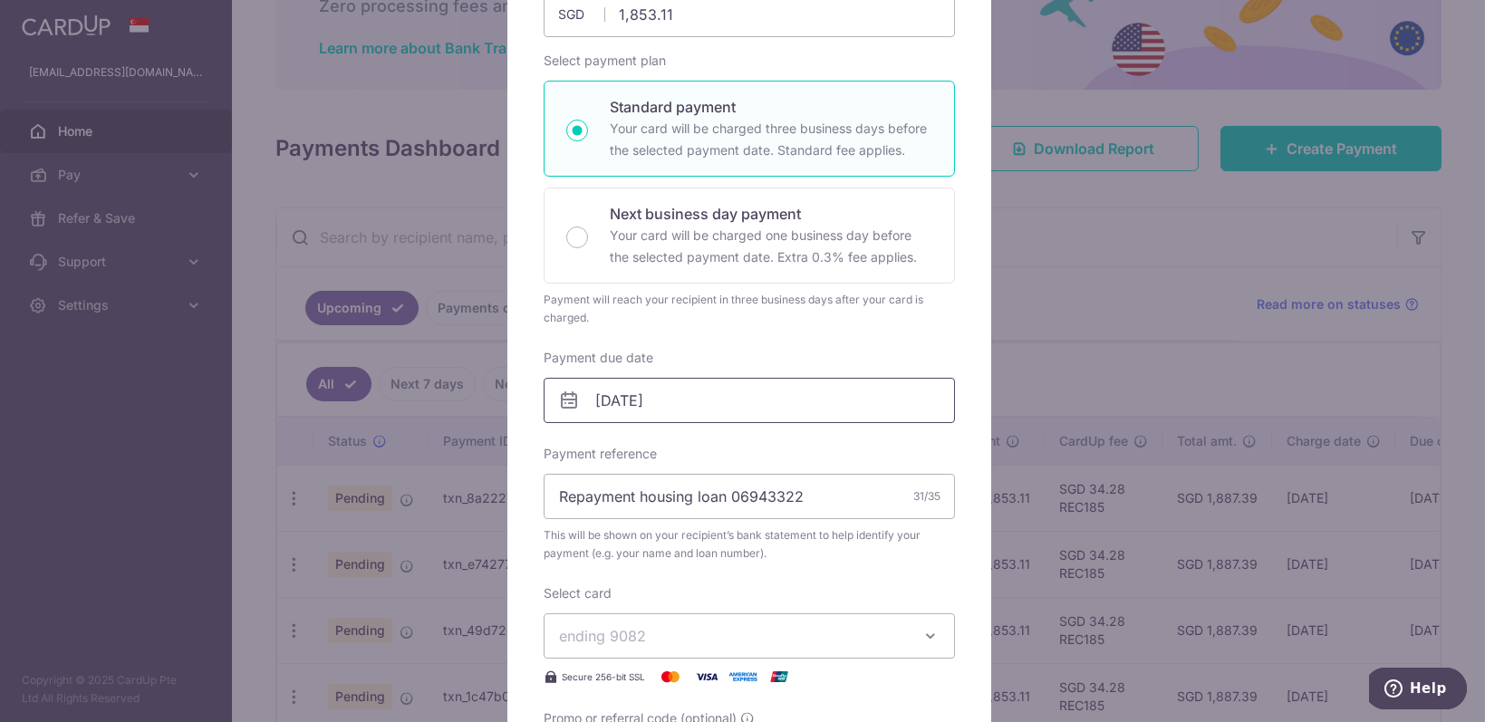
click at [658, 390] on input "31/10/2025" at bounding box center [749, 400] width 411 height 45
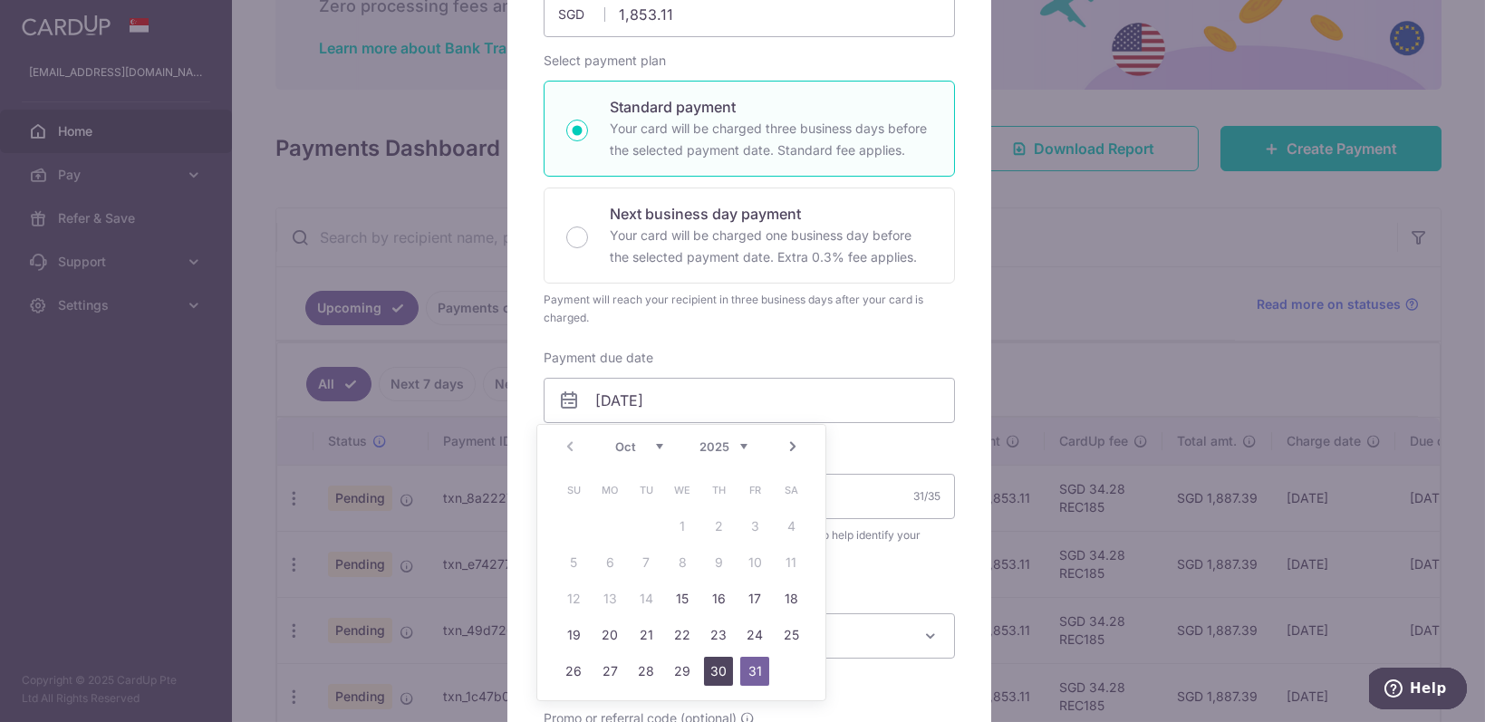
click at [711, 671] on link "30" at bounding box center [718, 671] width 29 height 29
type input "30/10/2025"
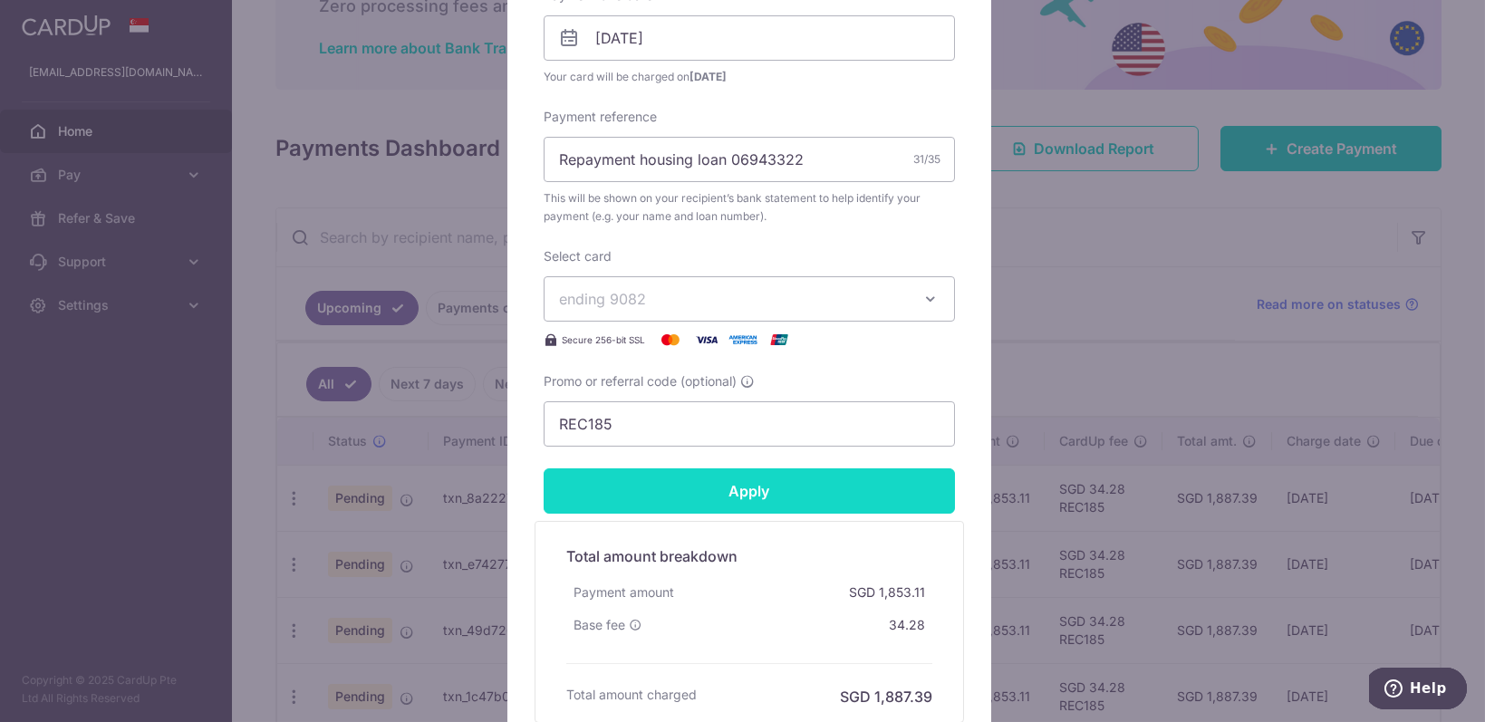
click at [780, 491] on input "Apply" at bounding box center [749, 491] width 411 height 45
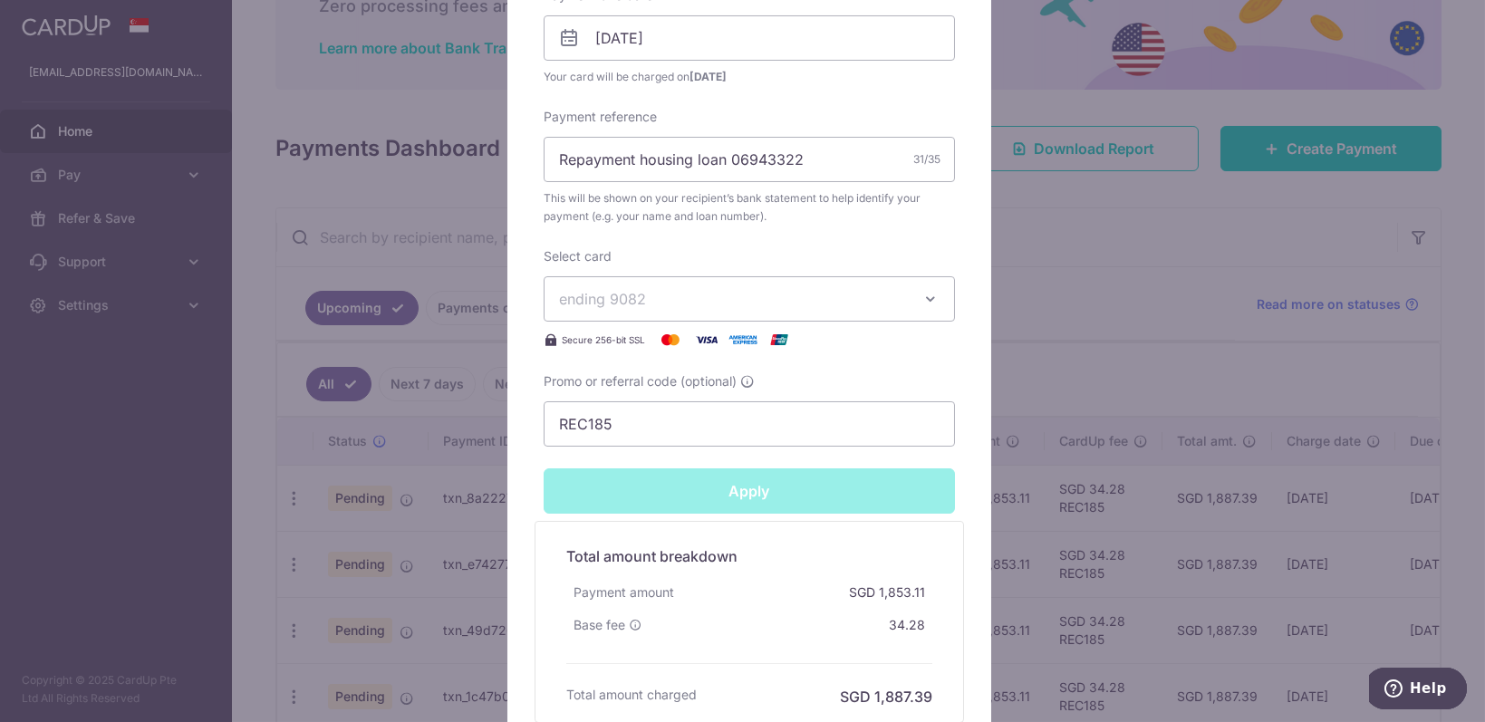
type input "Successfully Applied"
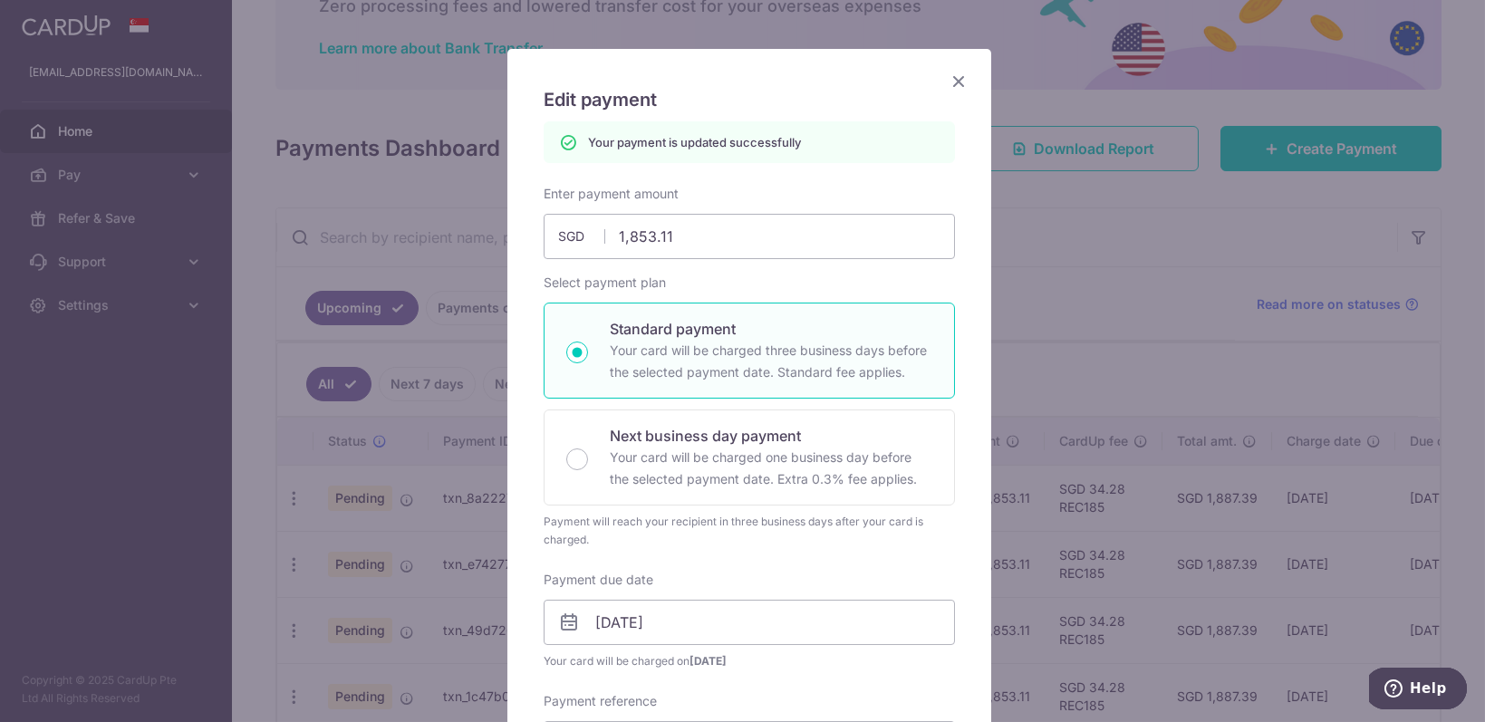
scroll to position [63, 0]
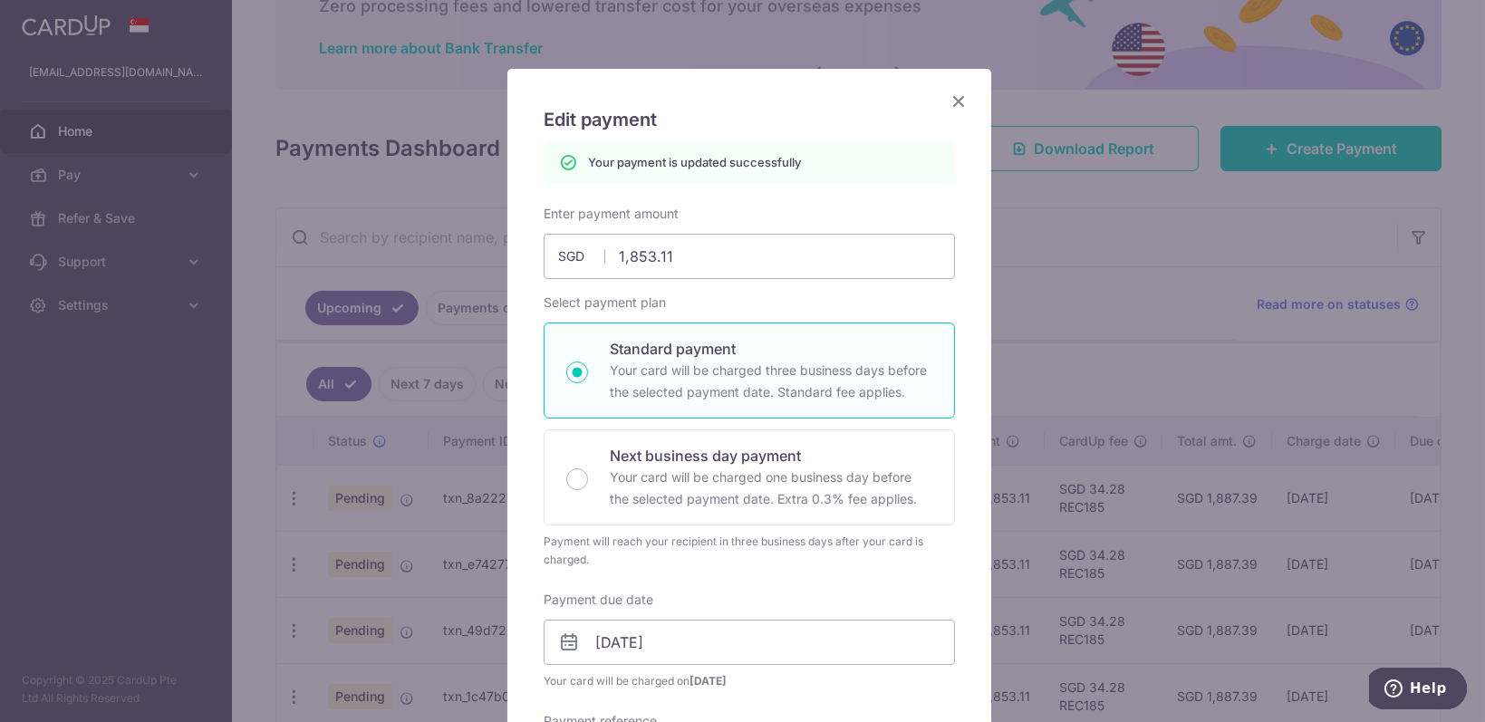
click at [957, 106] on icon "Close" at bounding box center [959, 101] width 22 height 23
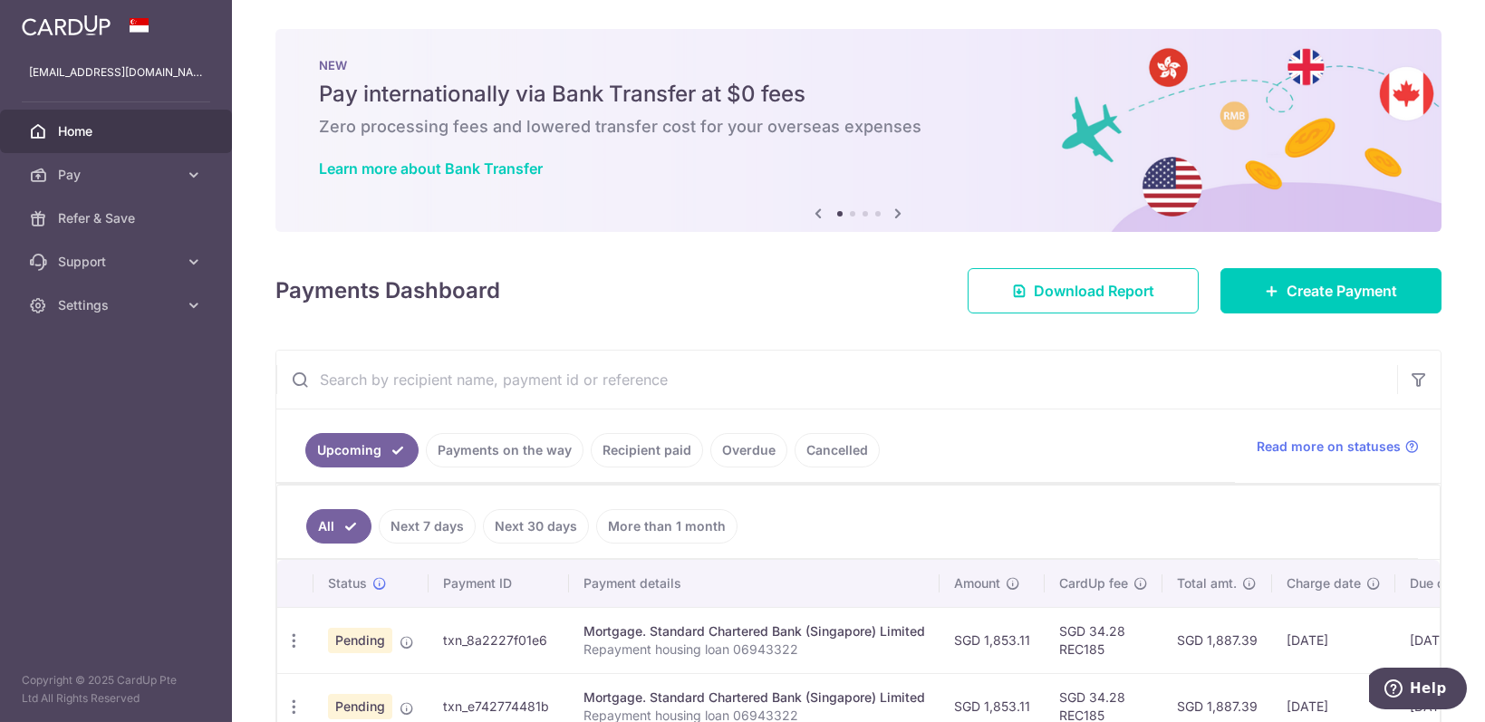
scroll to position [121, 0]
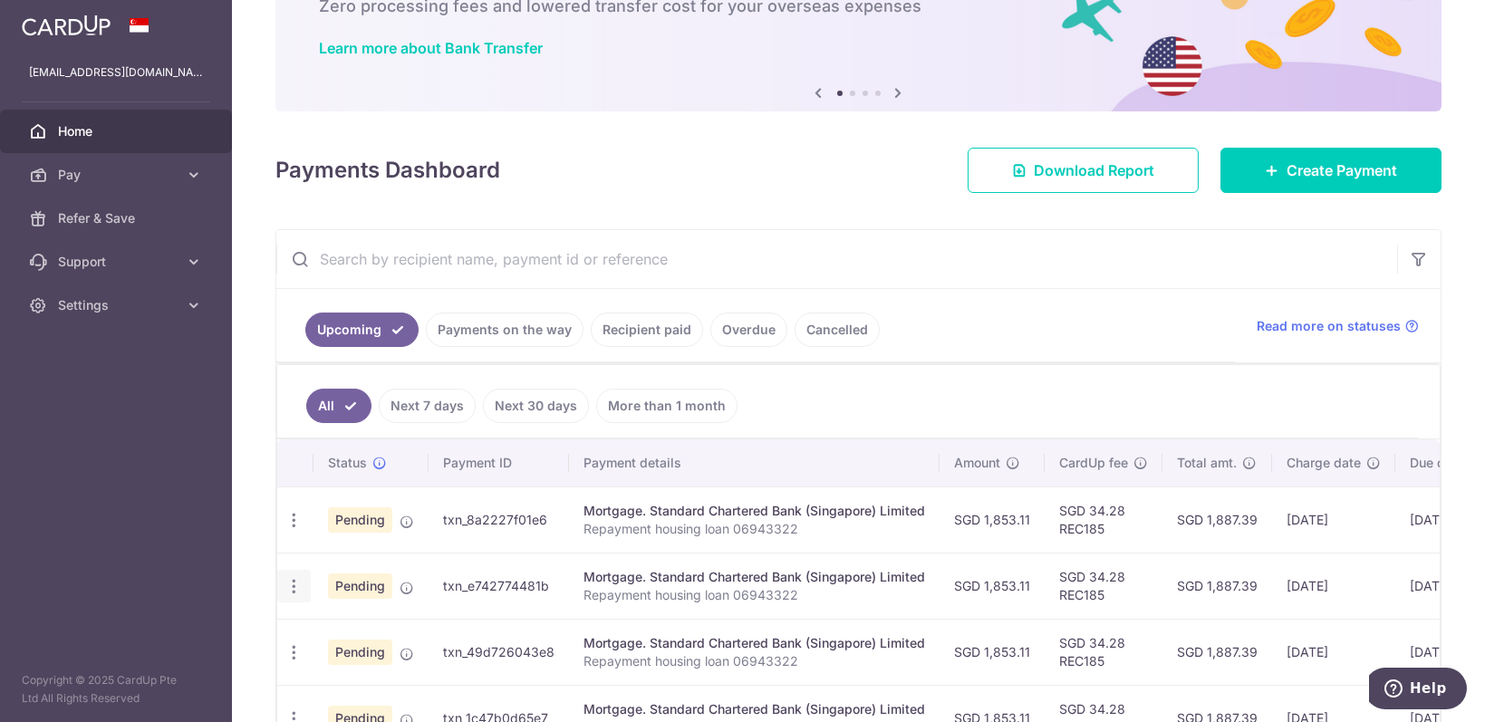
click at [288, 577] on icon "button" at bounding box center [294, 586] width 19 height 19
click at [362, 632] on span "Update payment" at bounding box center [390, 636] width 123 height 22
radio input "true"
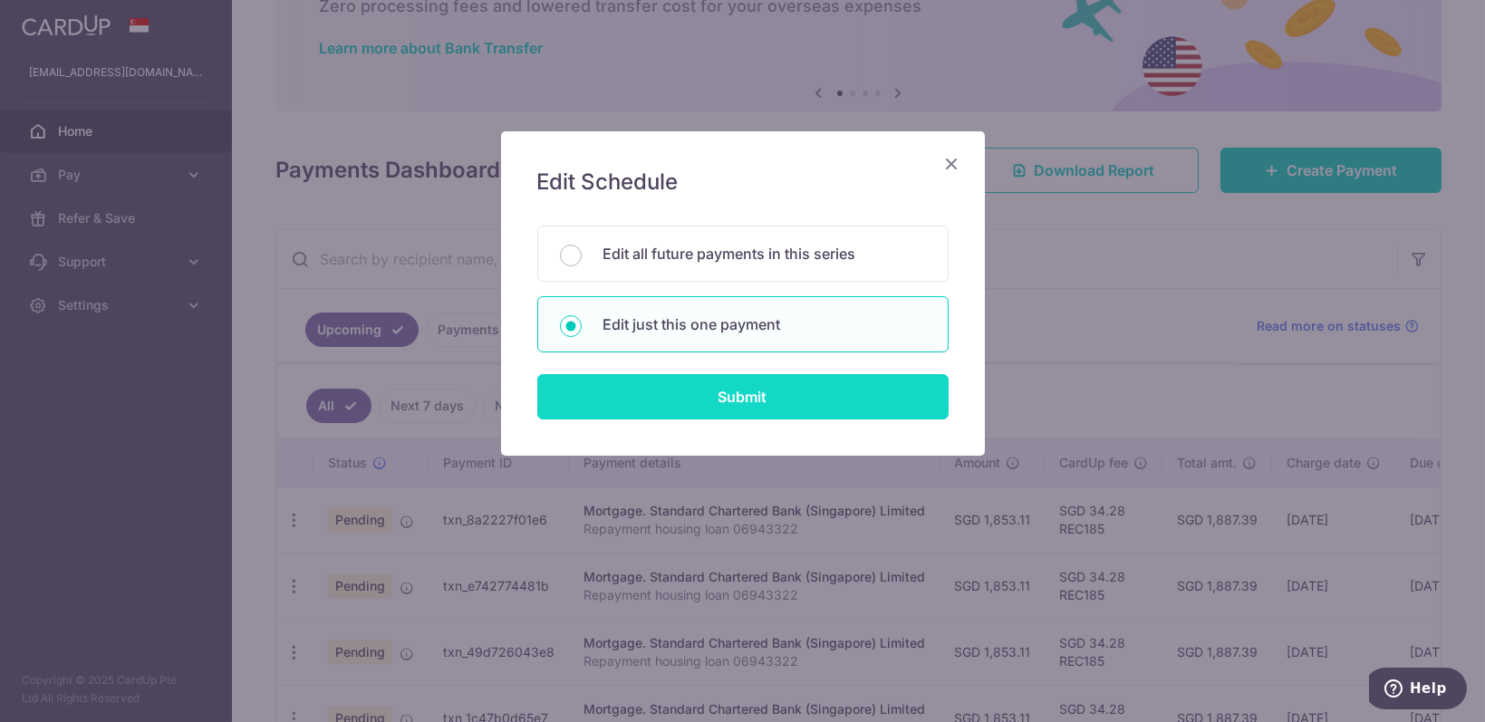
click at [717, 398] on input "Submit" at bounding box center [742, 396] width 411 height 45
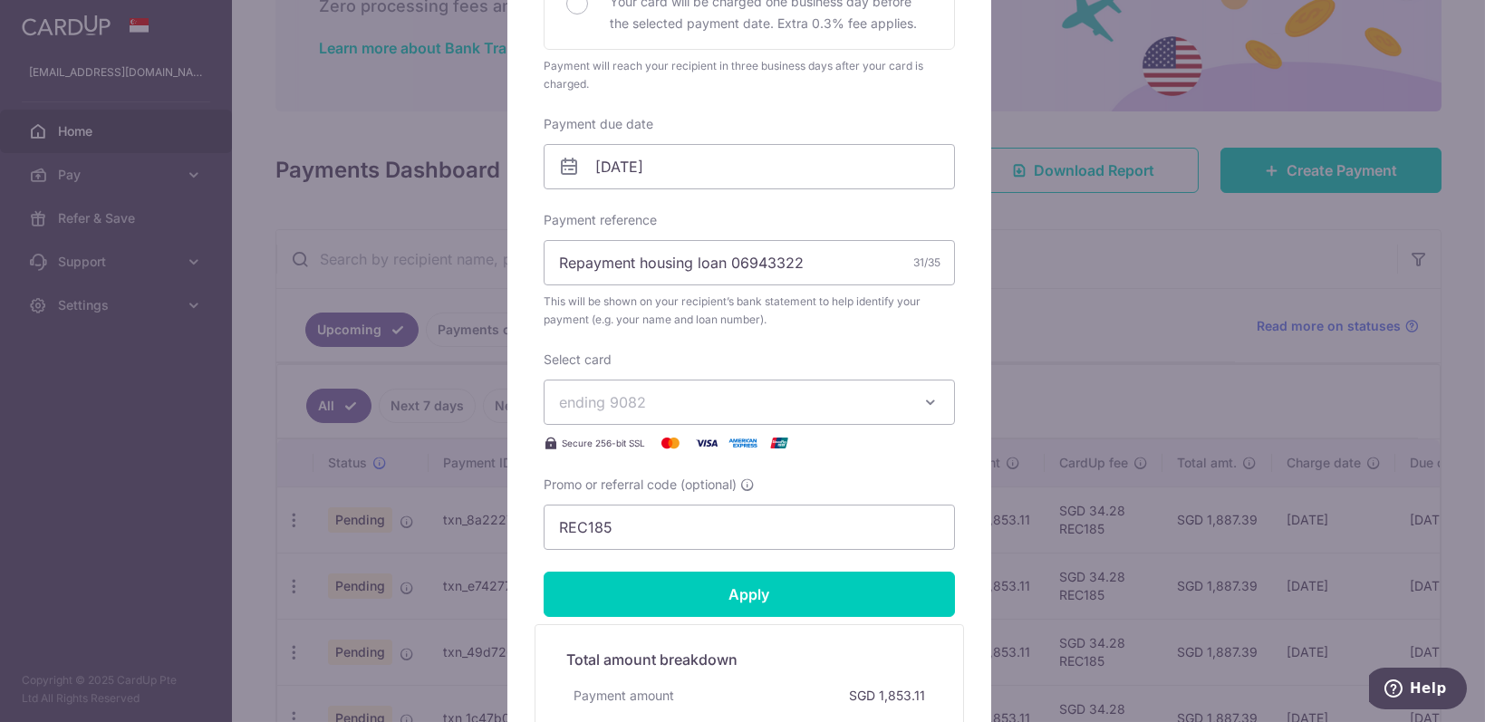
scroll to position [483, 0]
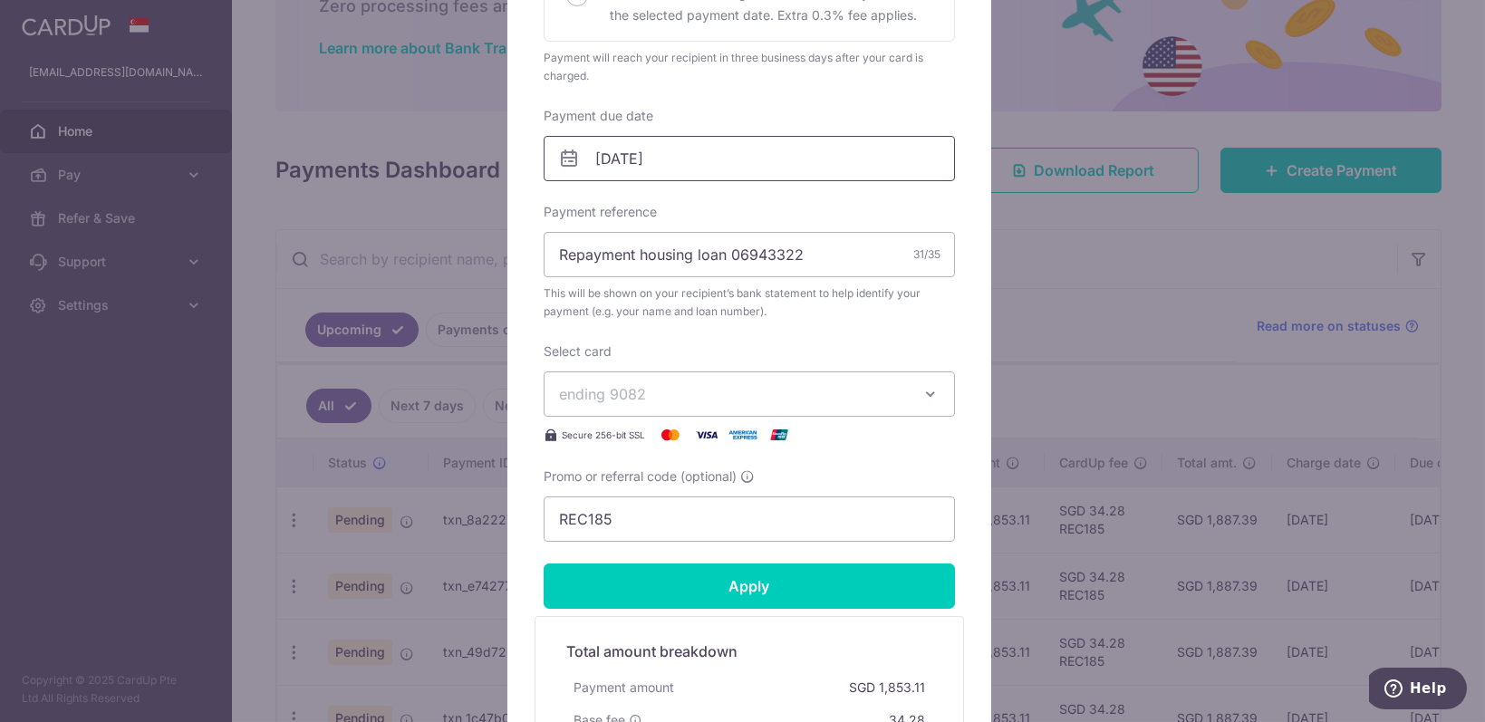
click at [762, 174] on input "30/11/2025" at bounding box center [749, 158] width 411 height 45
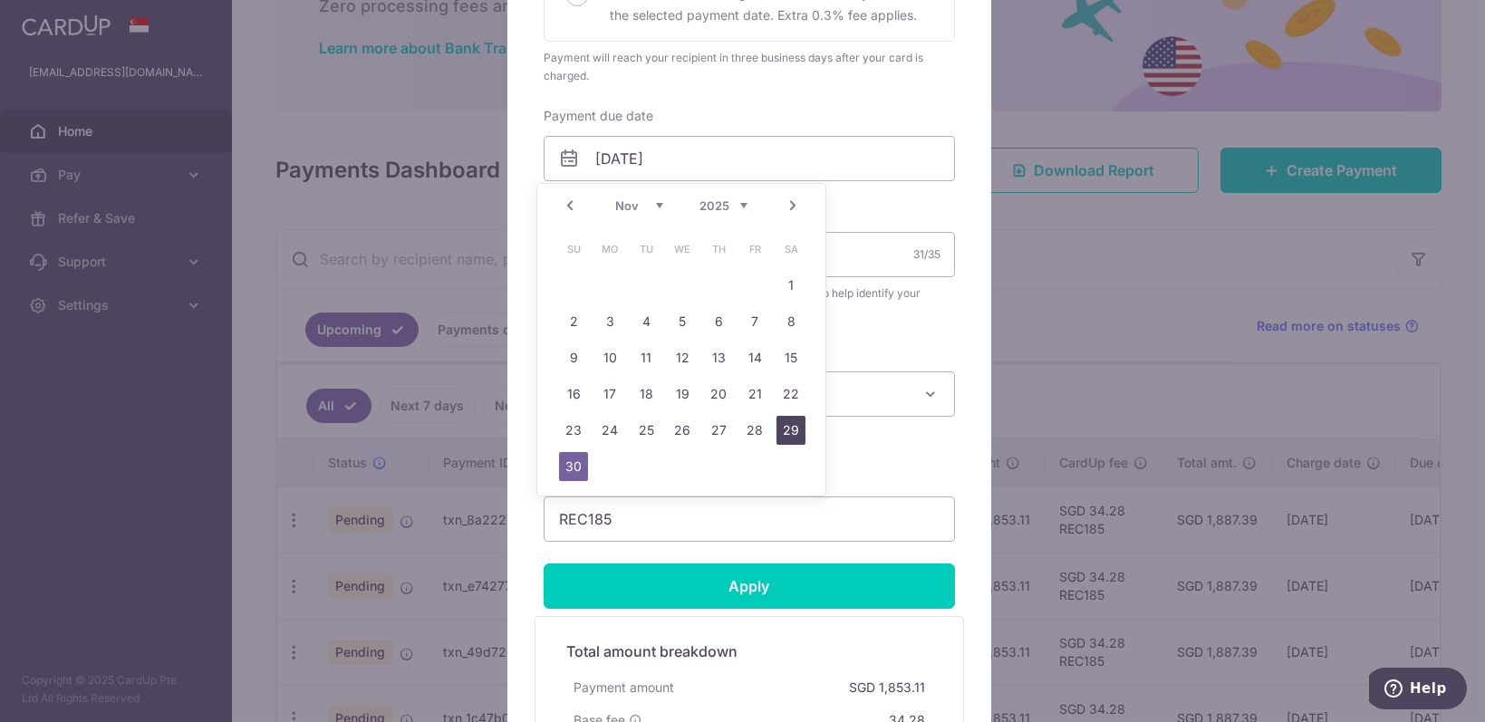
click at [784, 428] on link "29" at bounding box center [791, 430] width 29 height 29
type input "[DATE]"
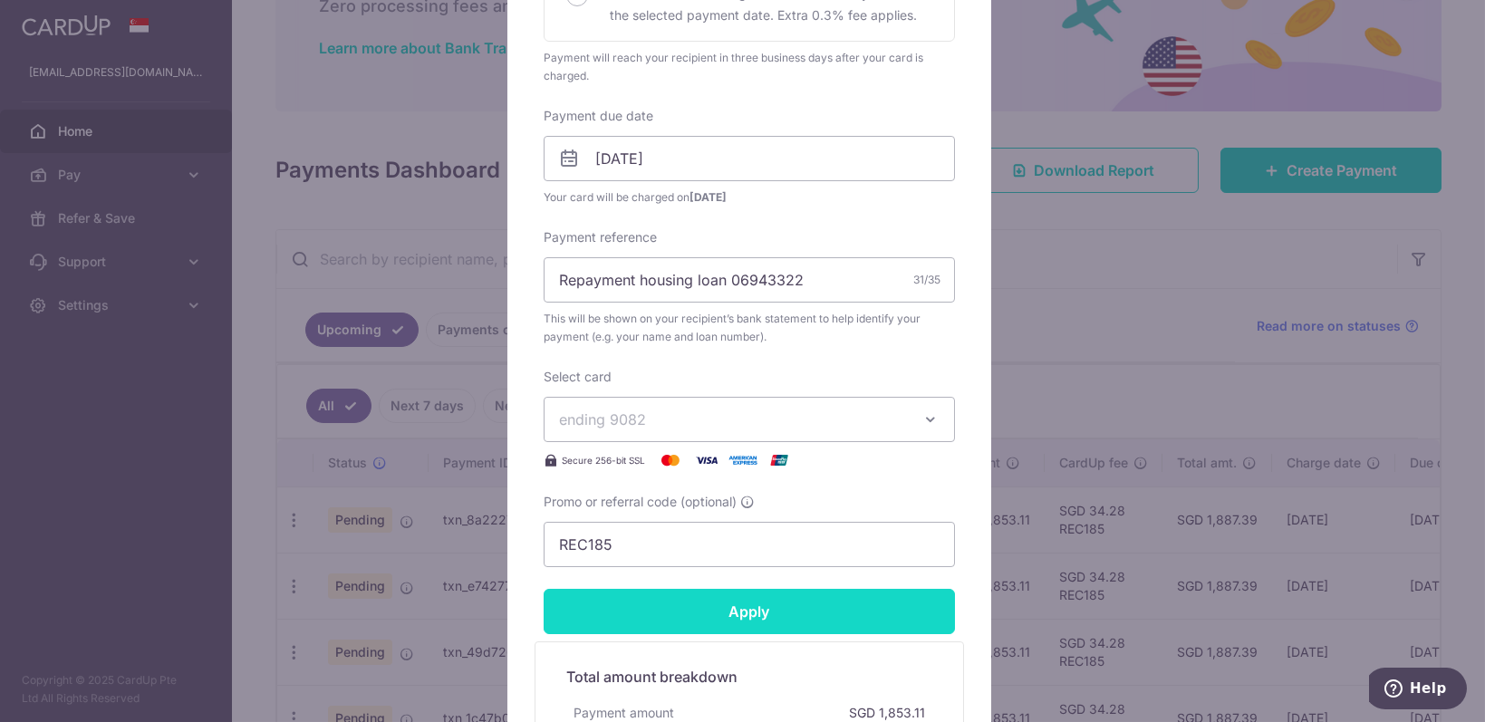
click at [789, 593] on input "Apply" at bounding box center [749, 611] width 411 height 45
type input "Successfully Applied"
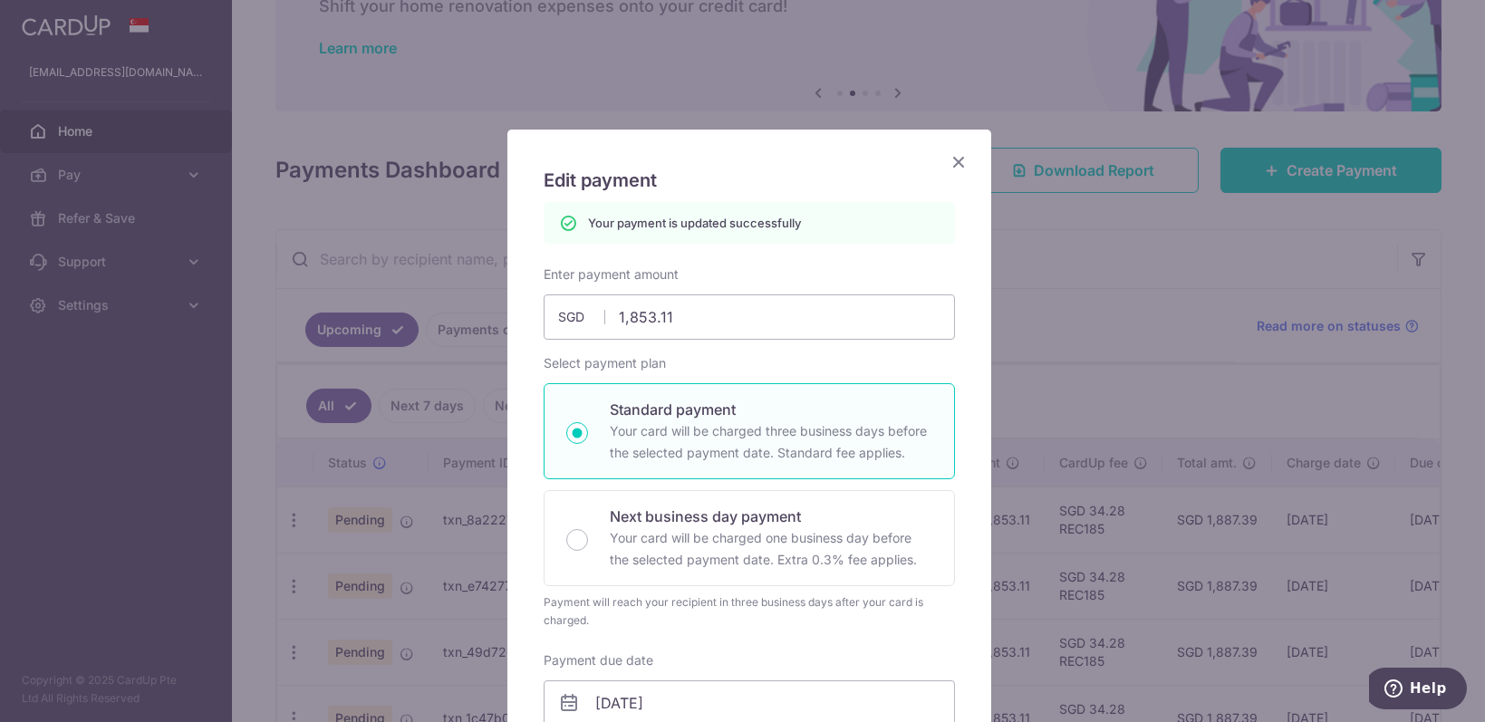
scroll to position [0, 0]
click at [948, 161] on icon "Close" at bounding box center [959, 163] width 22 height 23
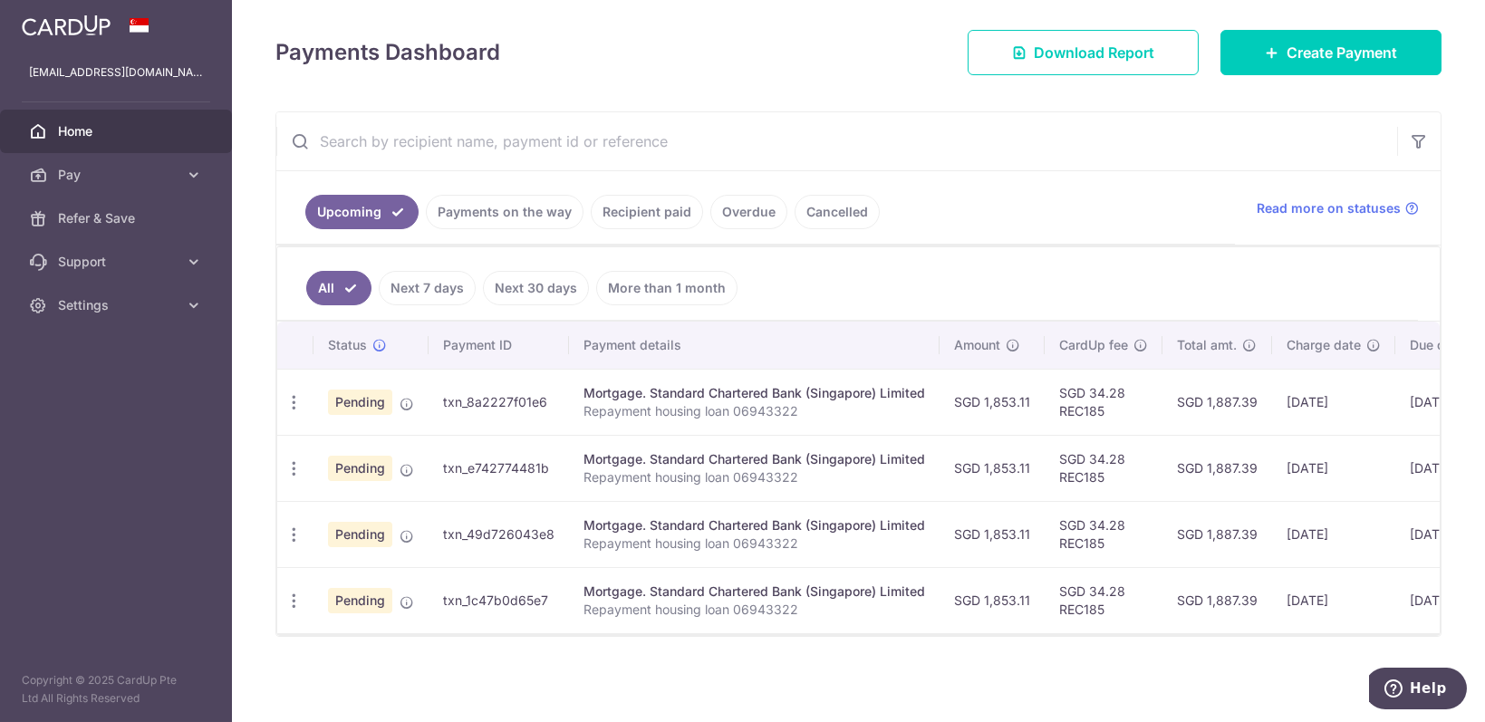
scroll to position [239, 0]
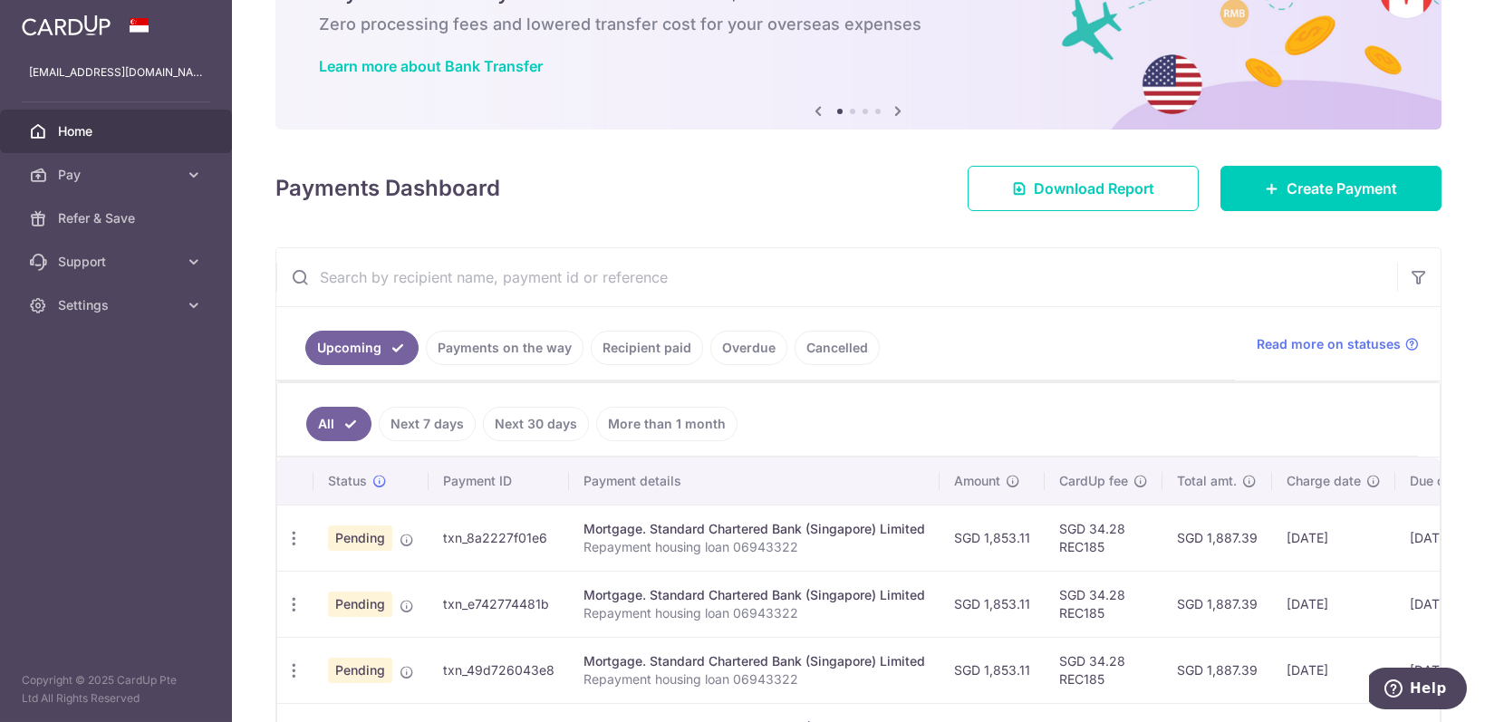
scroll to position [239, 0]
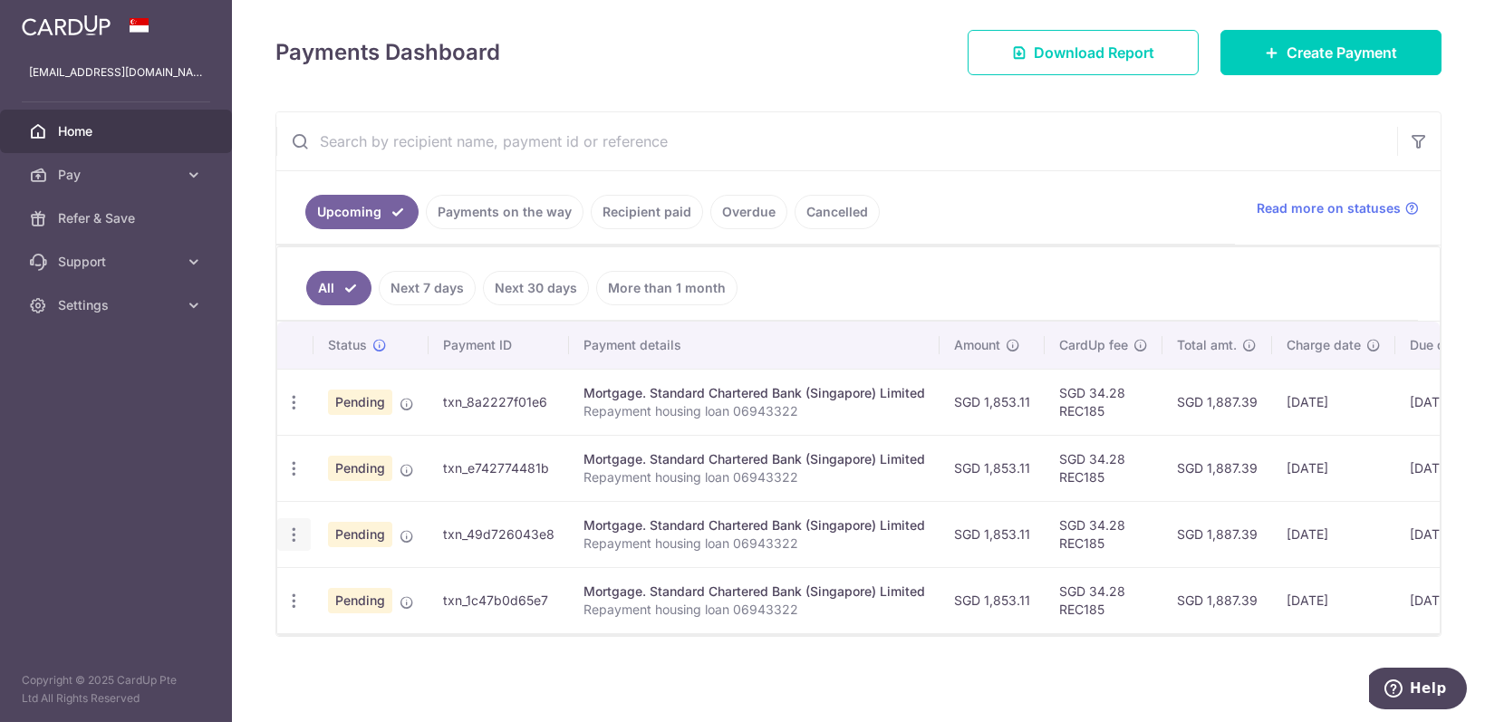
click at [295, 526] on icon "button" at bounding box center [294, 535] width 19 height 19
click at [378, 573] on span "Update payment" at bounding box center [390, 584] width 123 height 22
radio input "true"
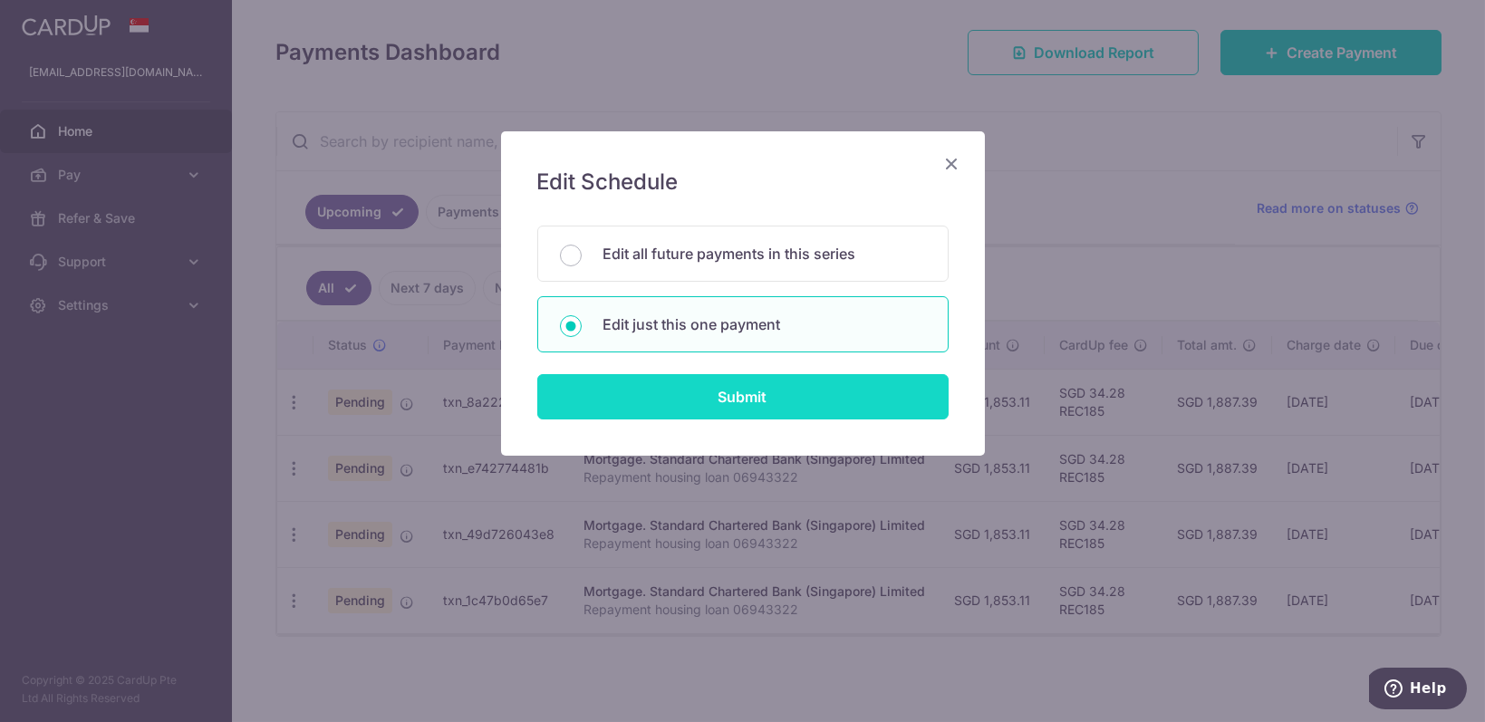
click at [734, 398] on input "Submit" at bounding box center [742, 396] width 411 height 45
radio input "true"
type input "1,853.11"
type input "[DATE]"
type input "Repayment housing loan 06943322"
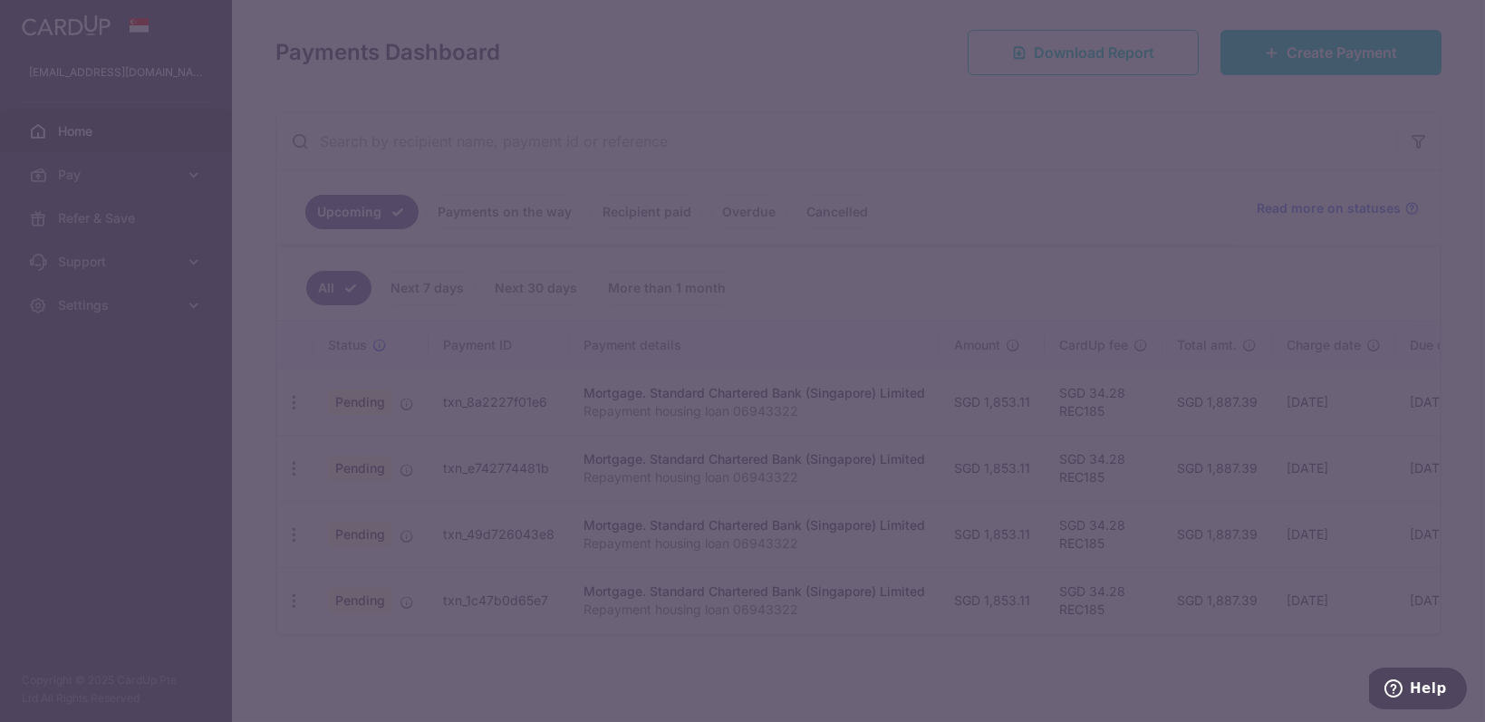
type input "REC185"
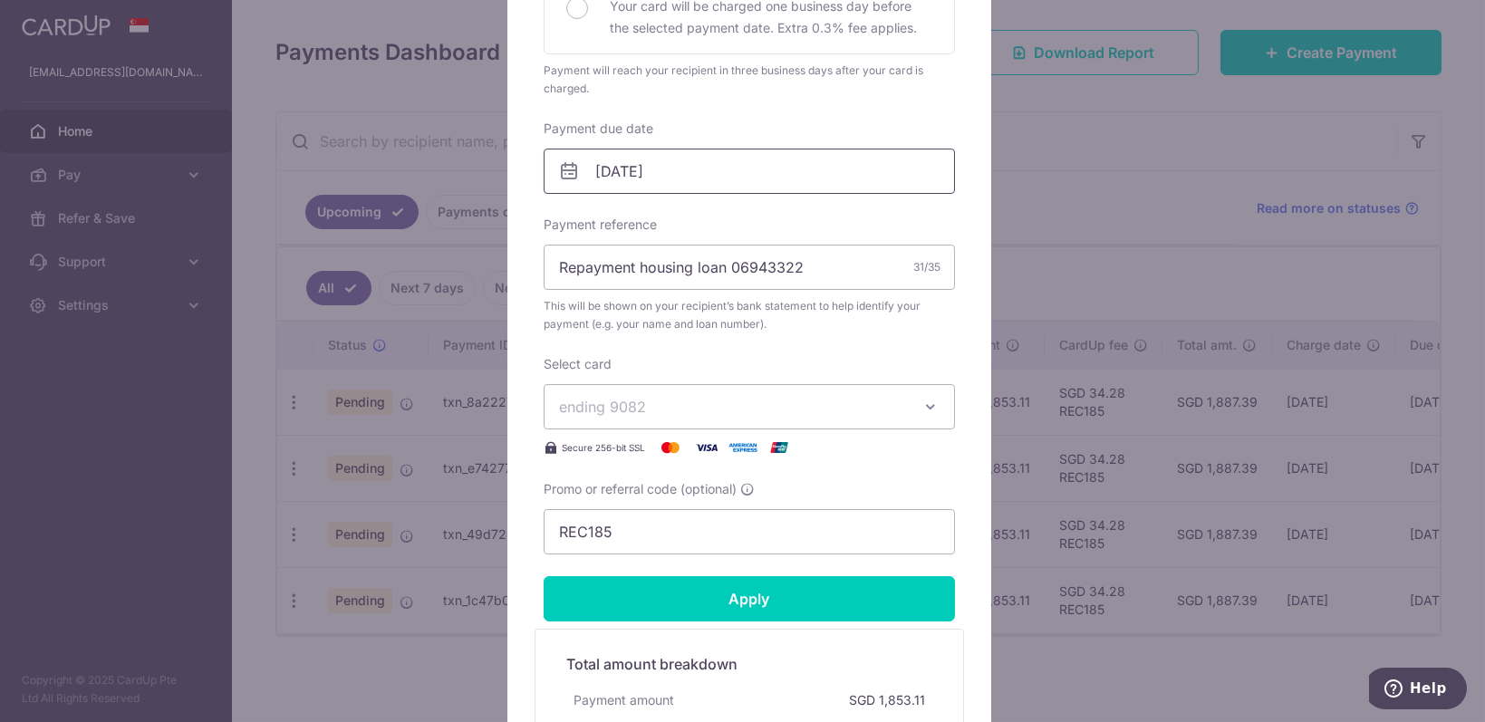
scroll to position [363, 0]
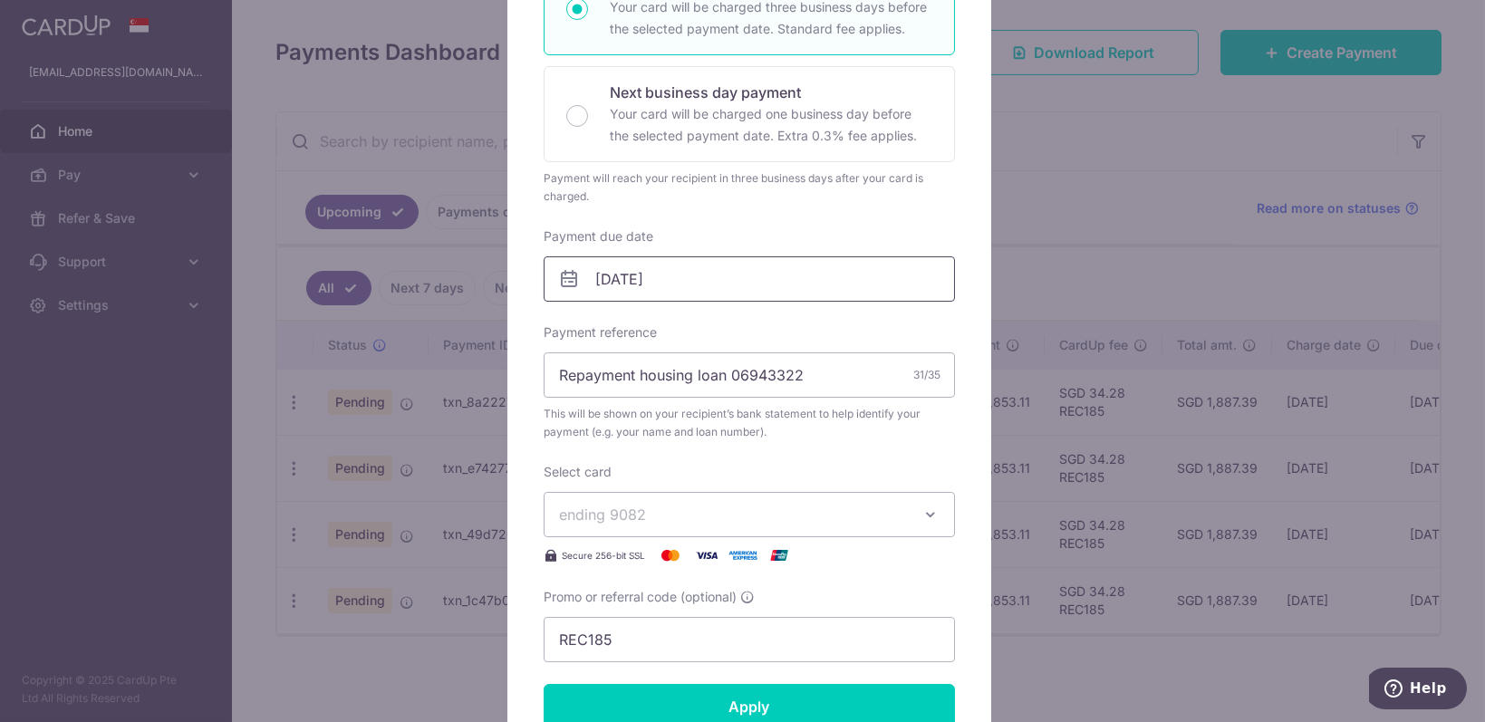
click at [846, 269] on input "[DATE]" at bounding box center [749, 278] width 411 height 45
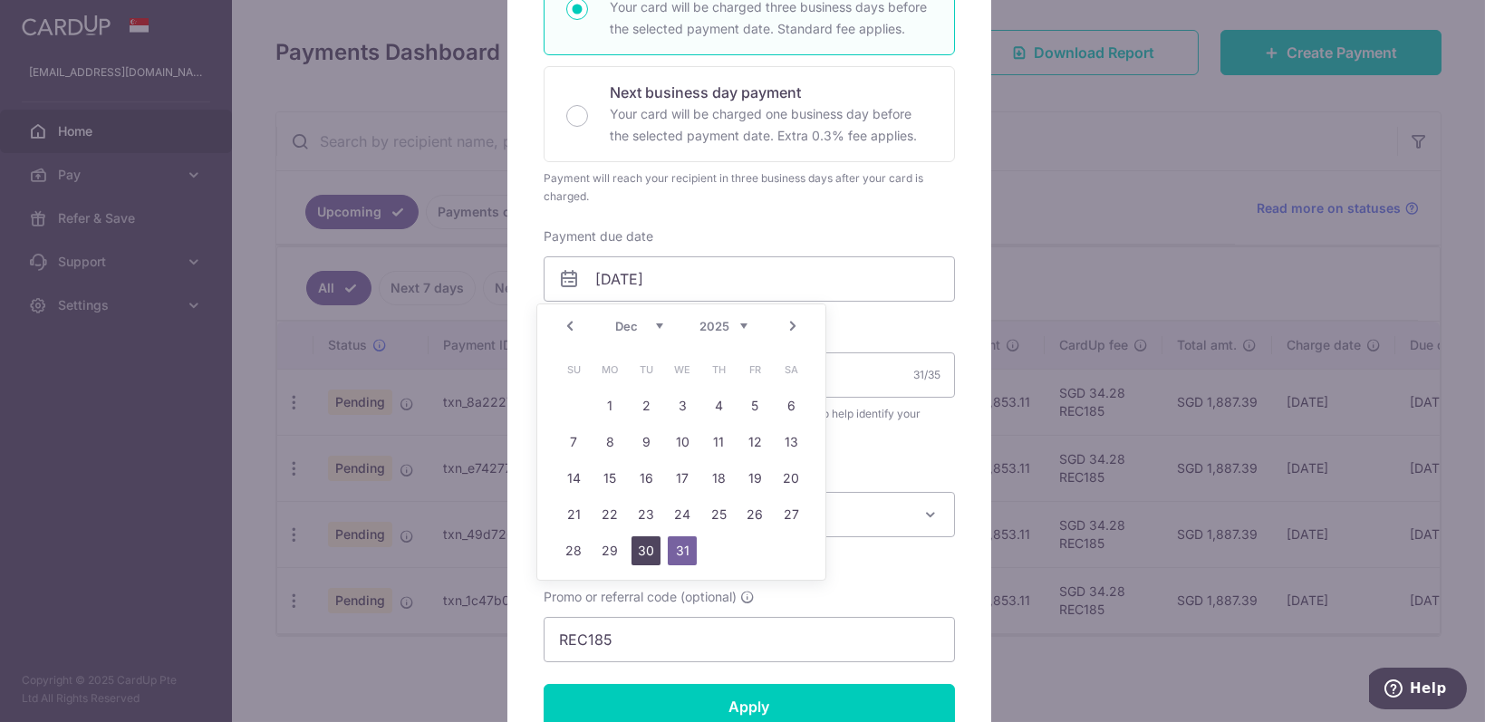
click at [647, 543] on link "30" at bounding box center [646, 551] width 29 height 29
type input "[DATE]"
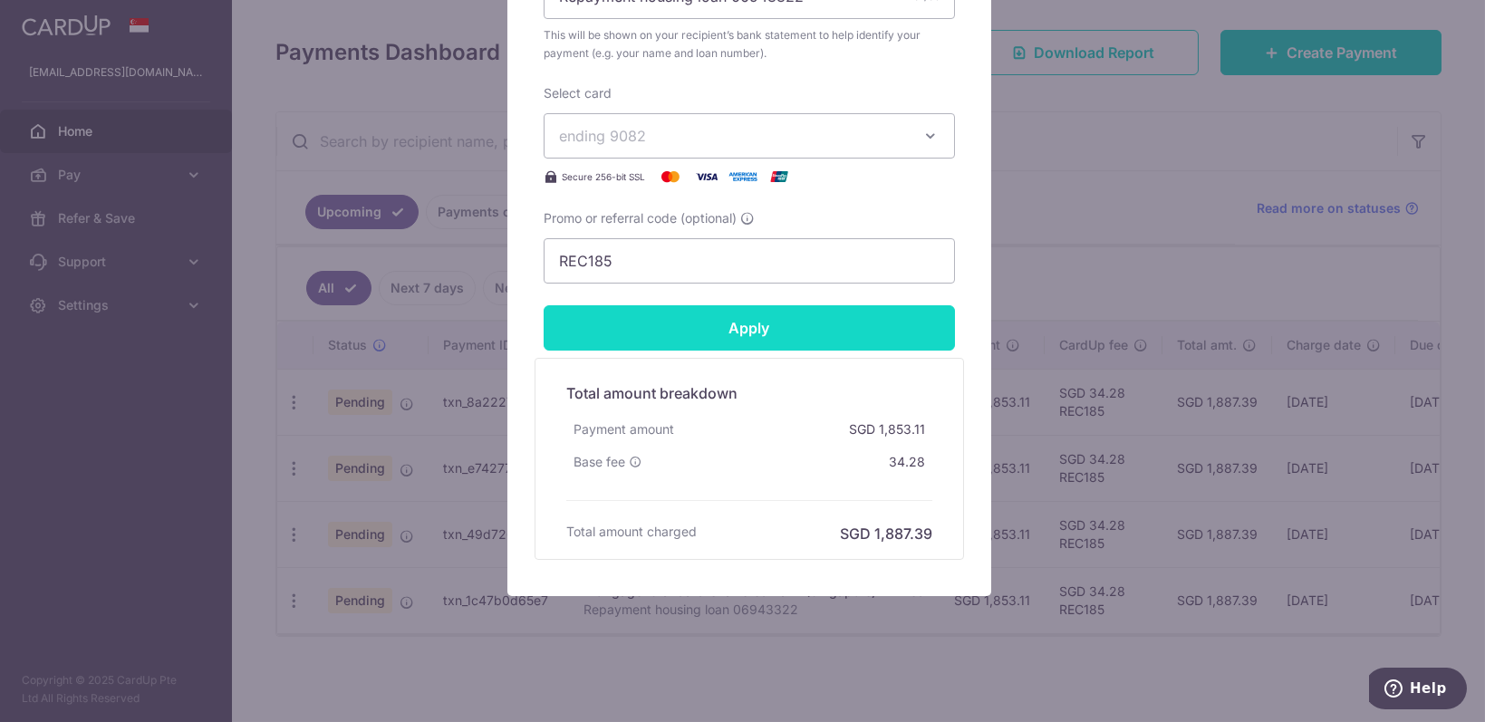
click at [778, 320] on input "Apply" at bounding box center [749, 327] width 411 height 45
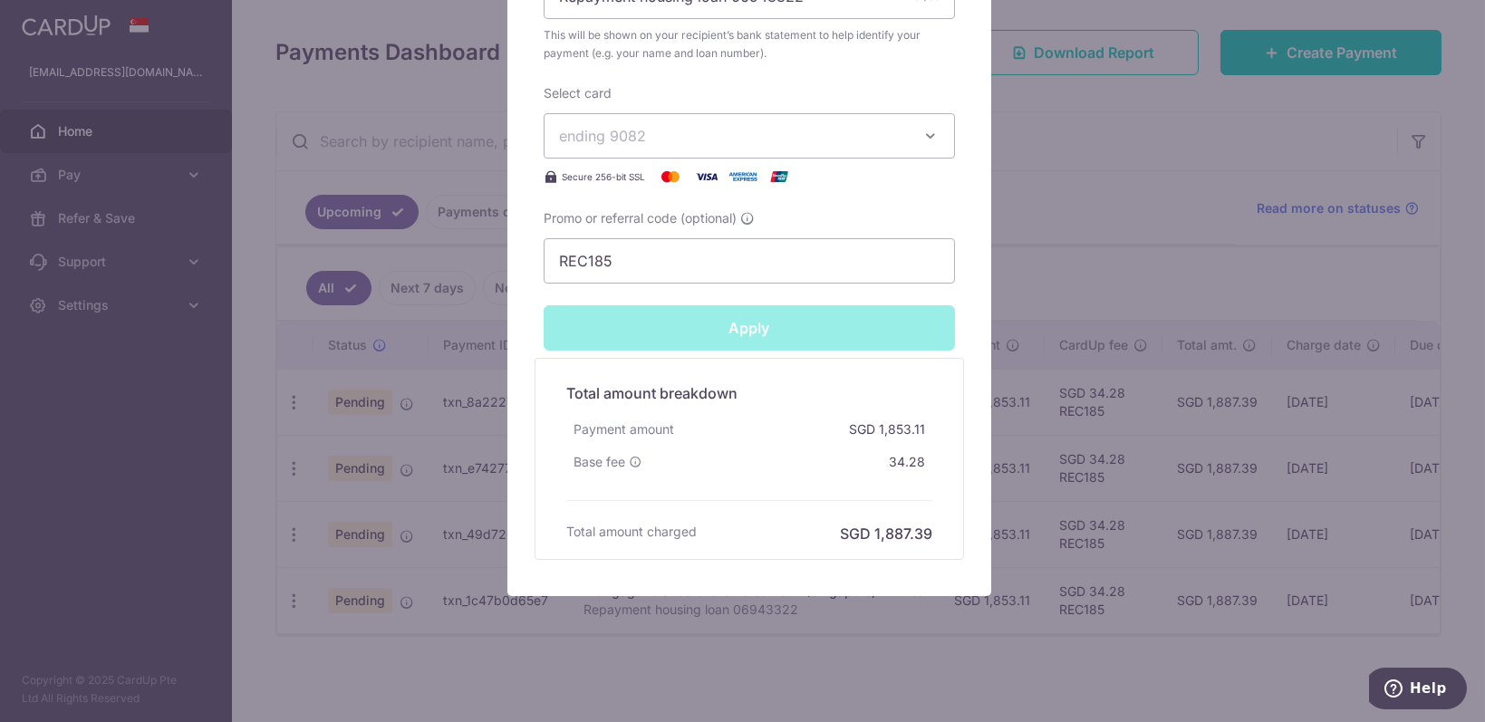
type input "Successfully Applied"
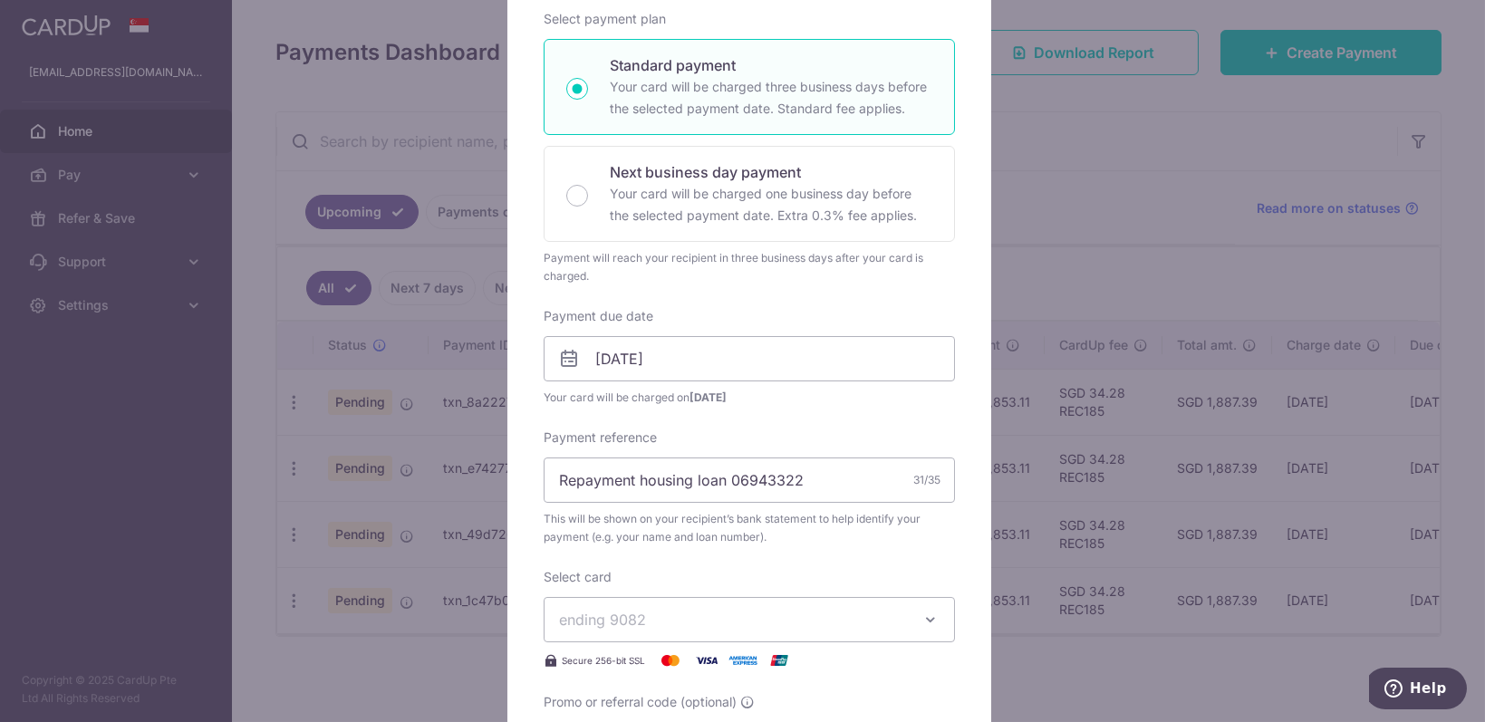
scroll to position [0, 0]
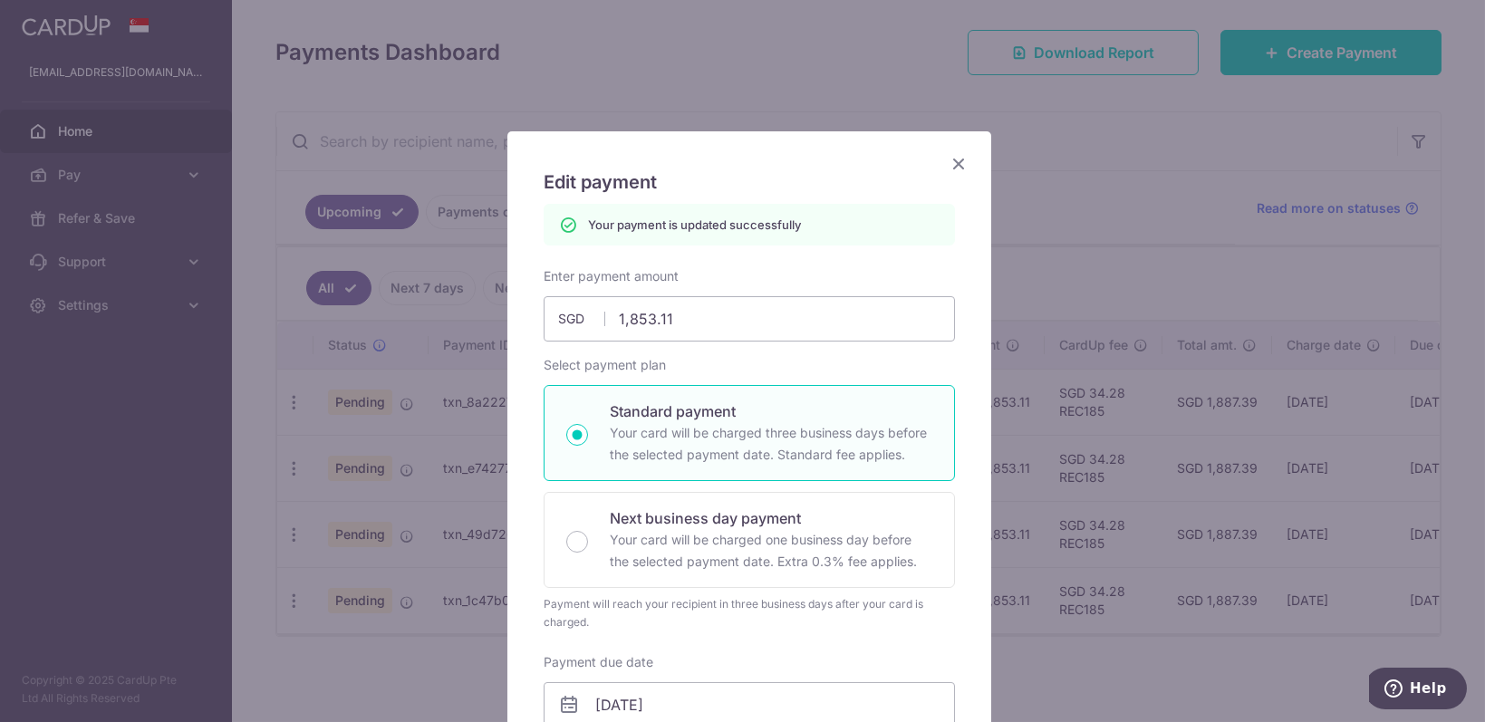
click at [955, 168] on icon "Close" at bounding box center [959, 163] width 22 height 23
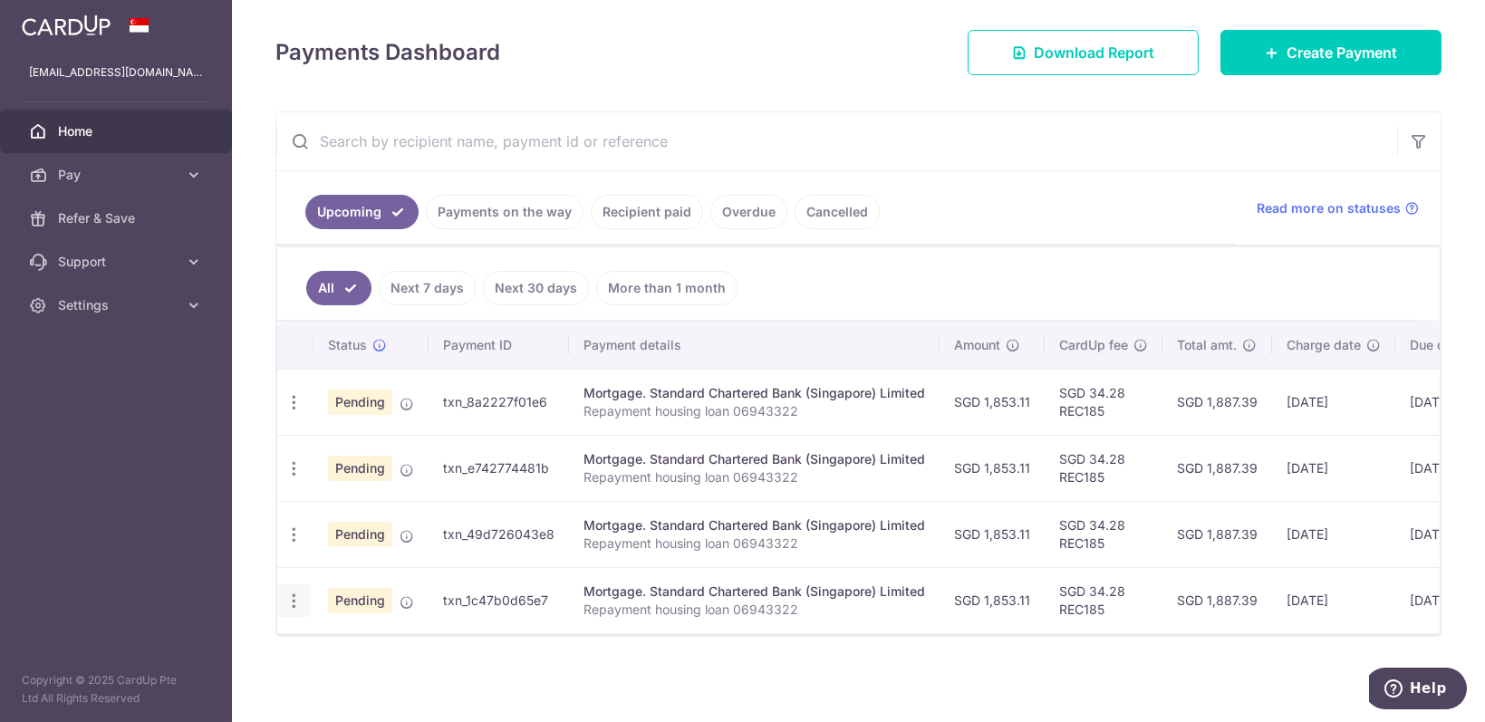
click at [288, 595] on icon "button" at bounding box center [294, 601] width 19 height 19
click at [402, 646] on span "Update payment" at bounding box center [390, 650] width 123 height 22
radio input "true"
type input "1,853.11"
type input "[DATE]"
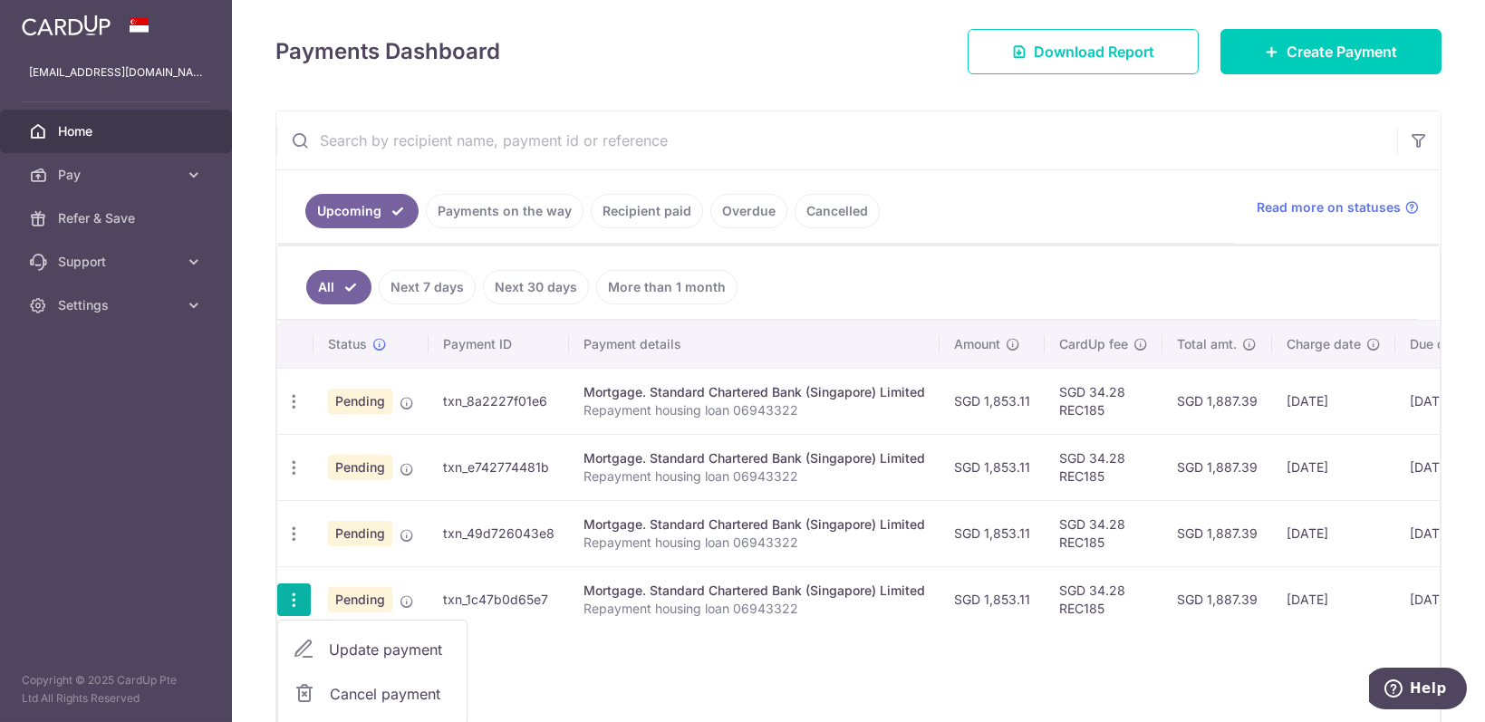
type input "Repayment housing loan 06943322"
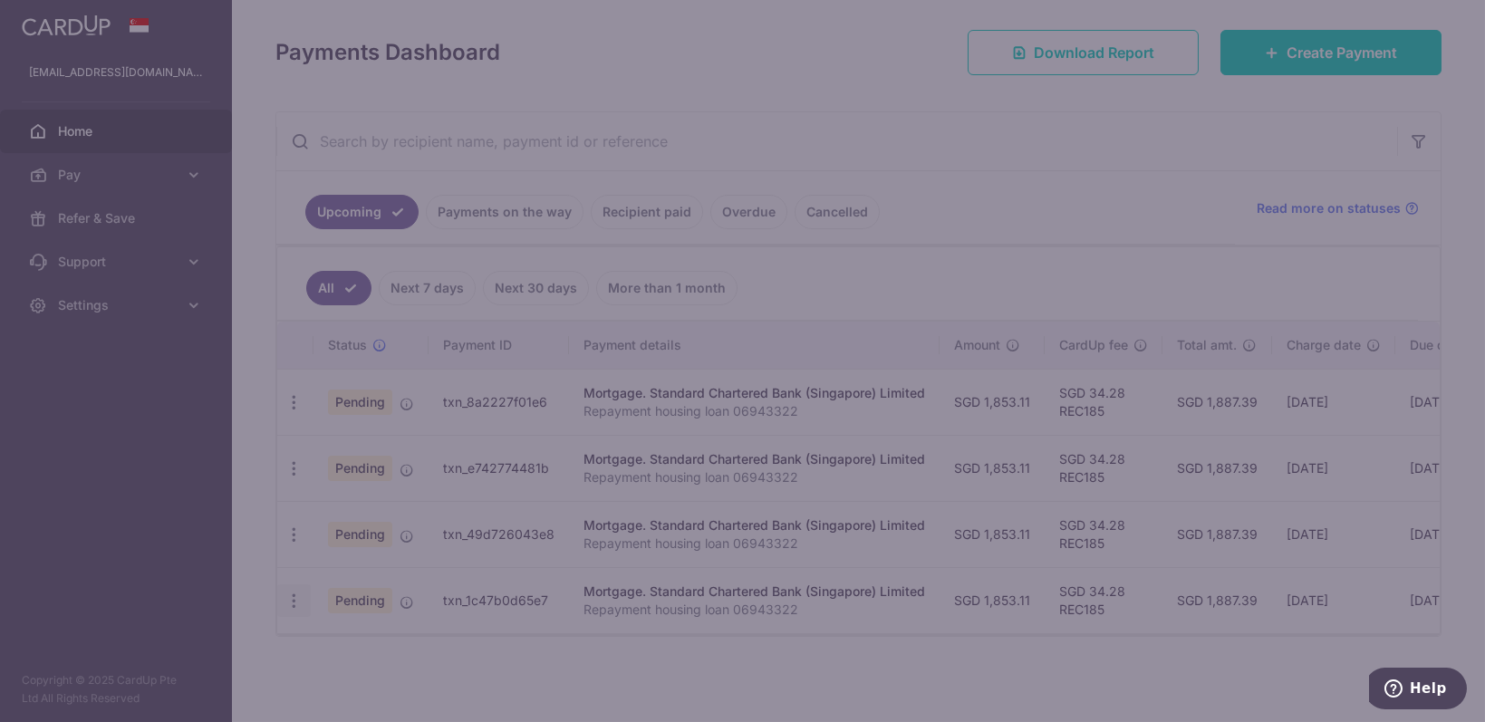
type input "REC185"
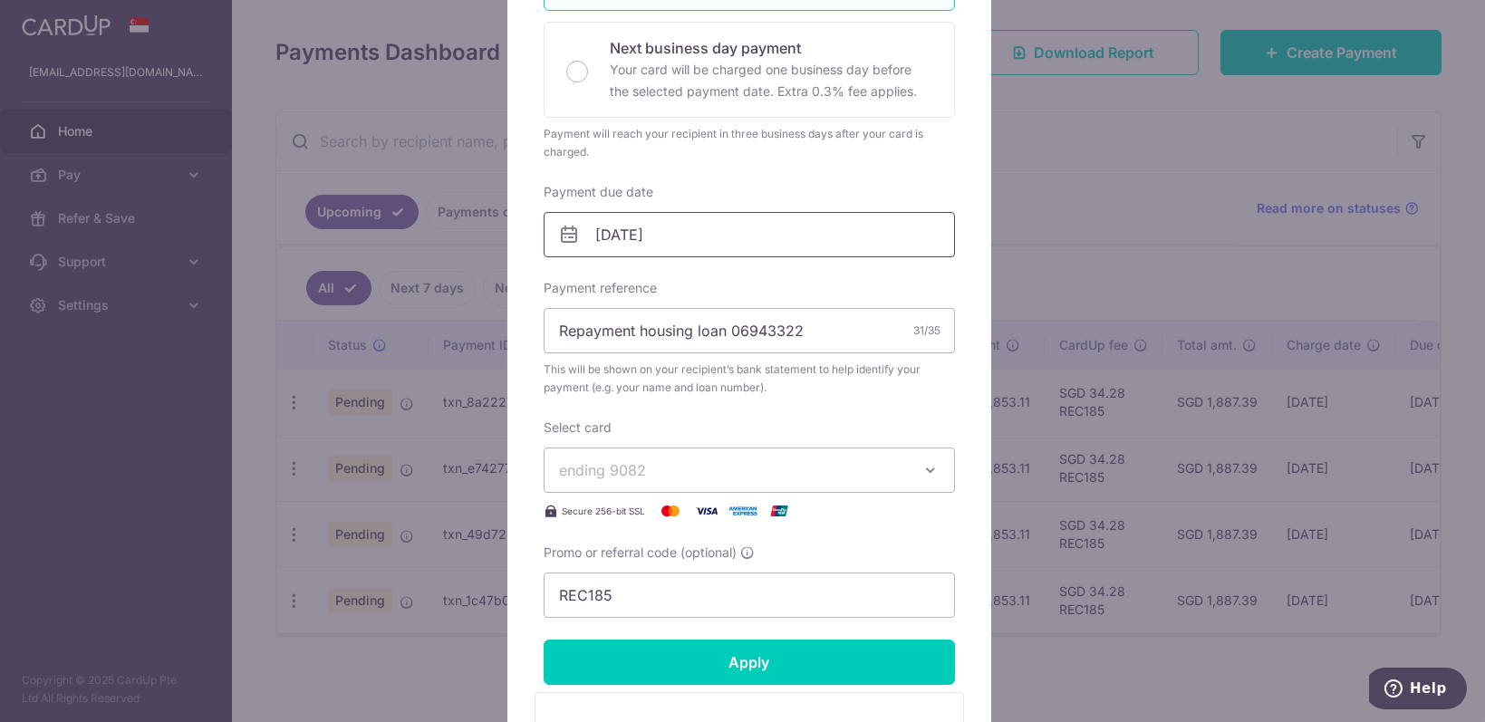
scroll to position [363, 0]
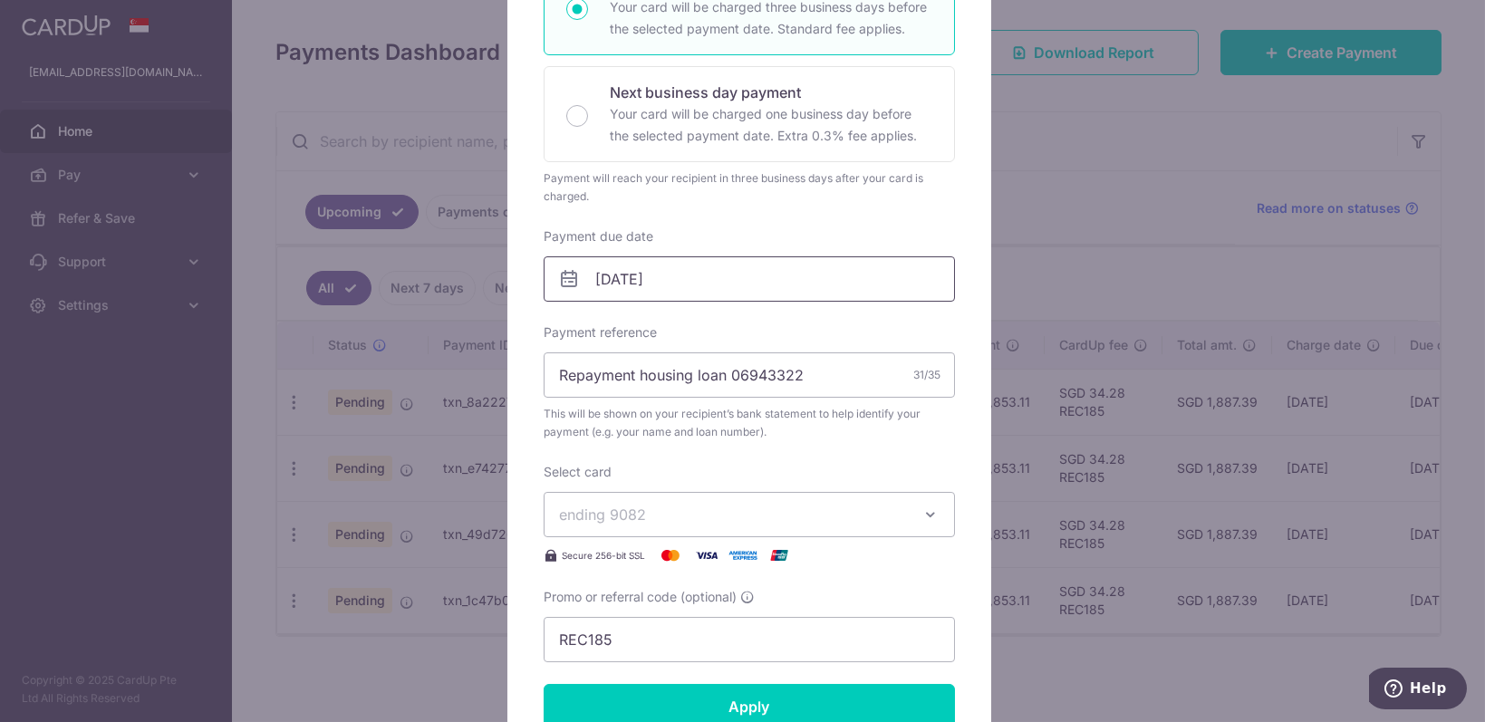
click at [835, 272] on input "[DATE]" at bounding box center [749, 278] width 411 height 45
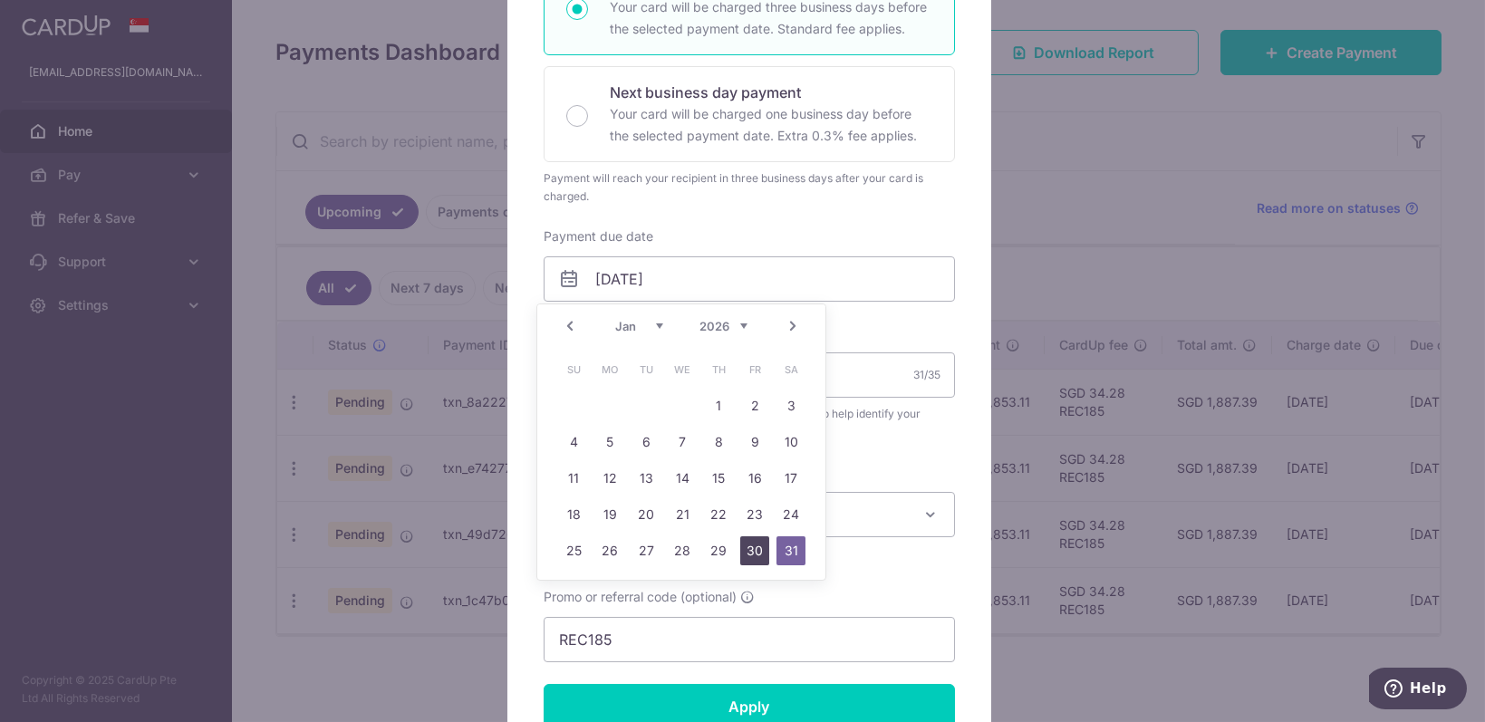
click at [750, 557] on link "30" at bounding box center [754, 551] width 29 height 29
type input "[DATE]"
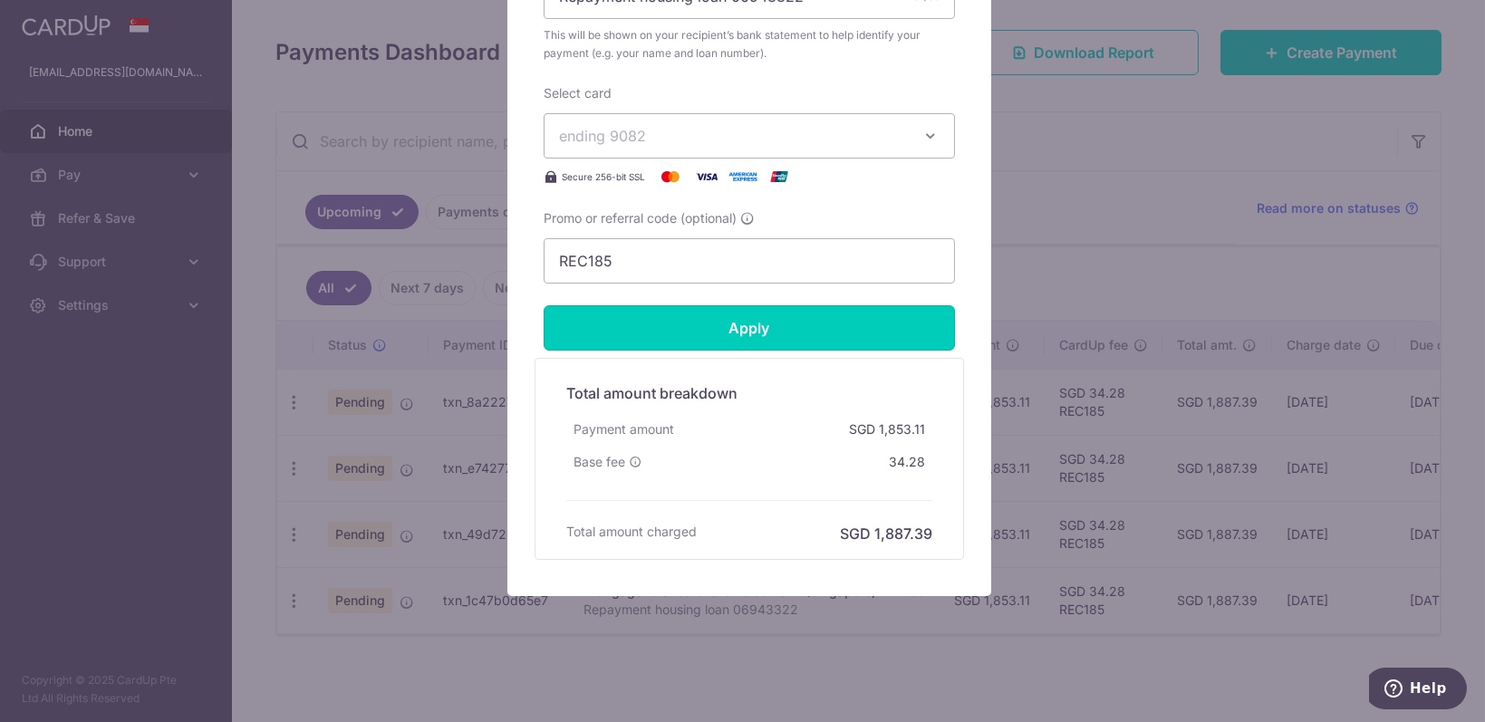
click at [883, 309] on input "Apply" at bounding box center [749, 327] width 411 height 45
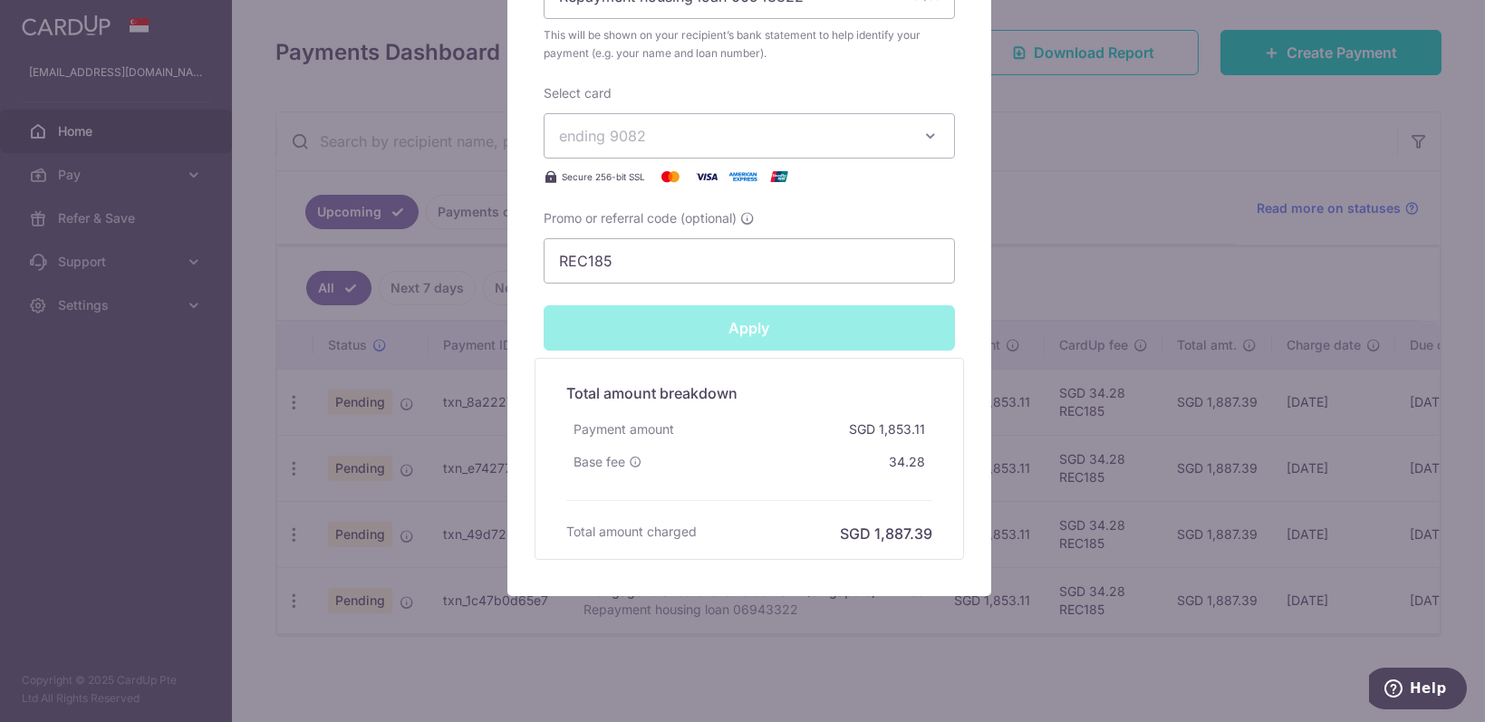
type input "Successfully Applied"
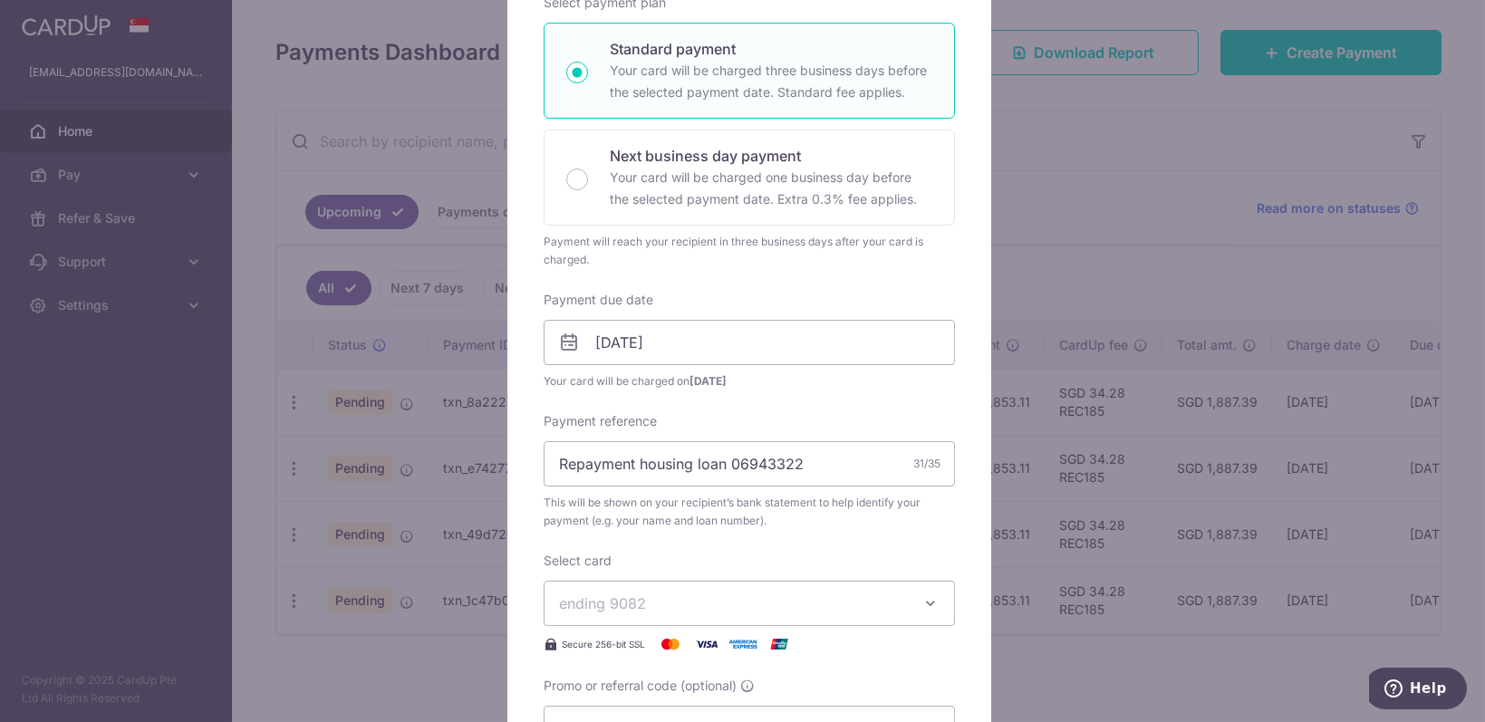
scroll to position [0, 0]
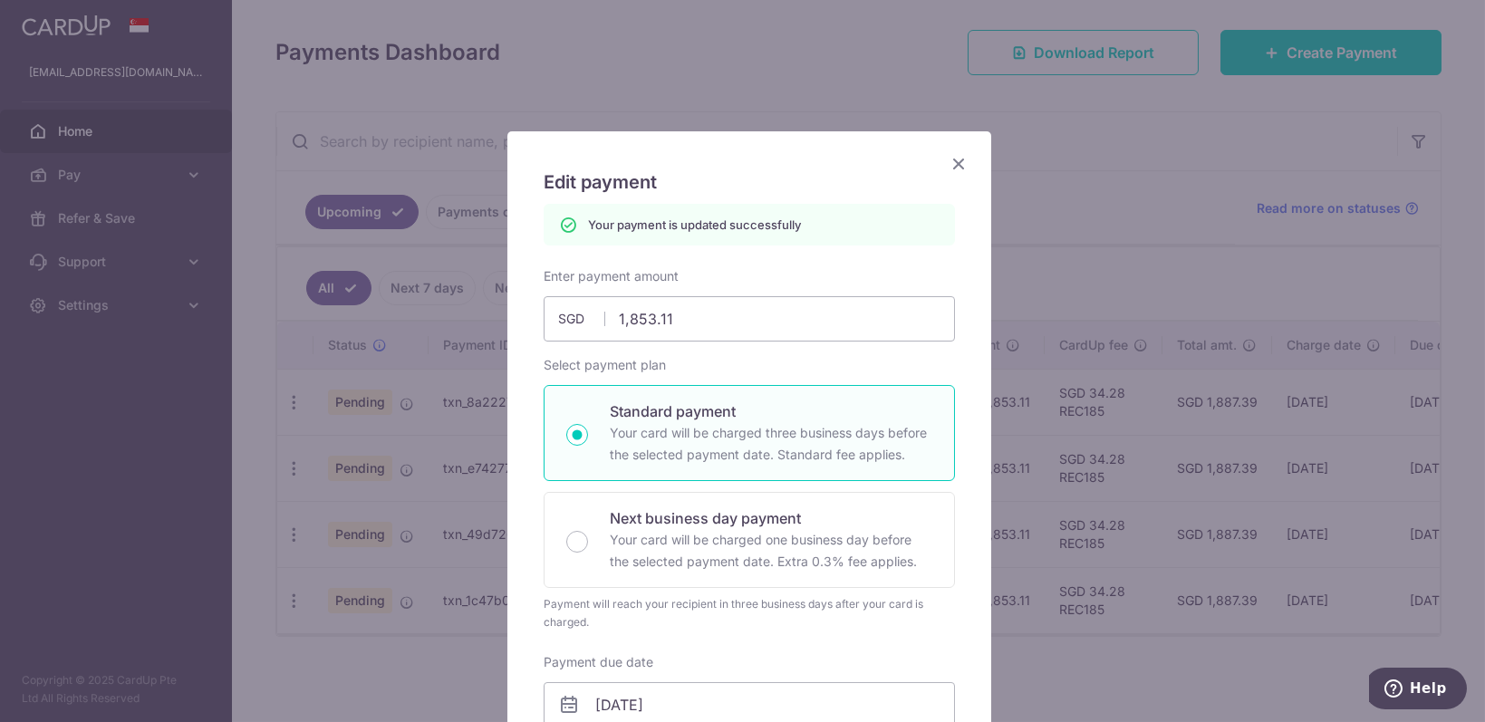
click at [952, 169] on icon "Close" at bounding box center [959, 163] width 22 height 23
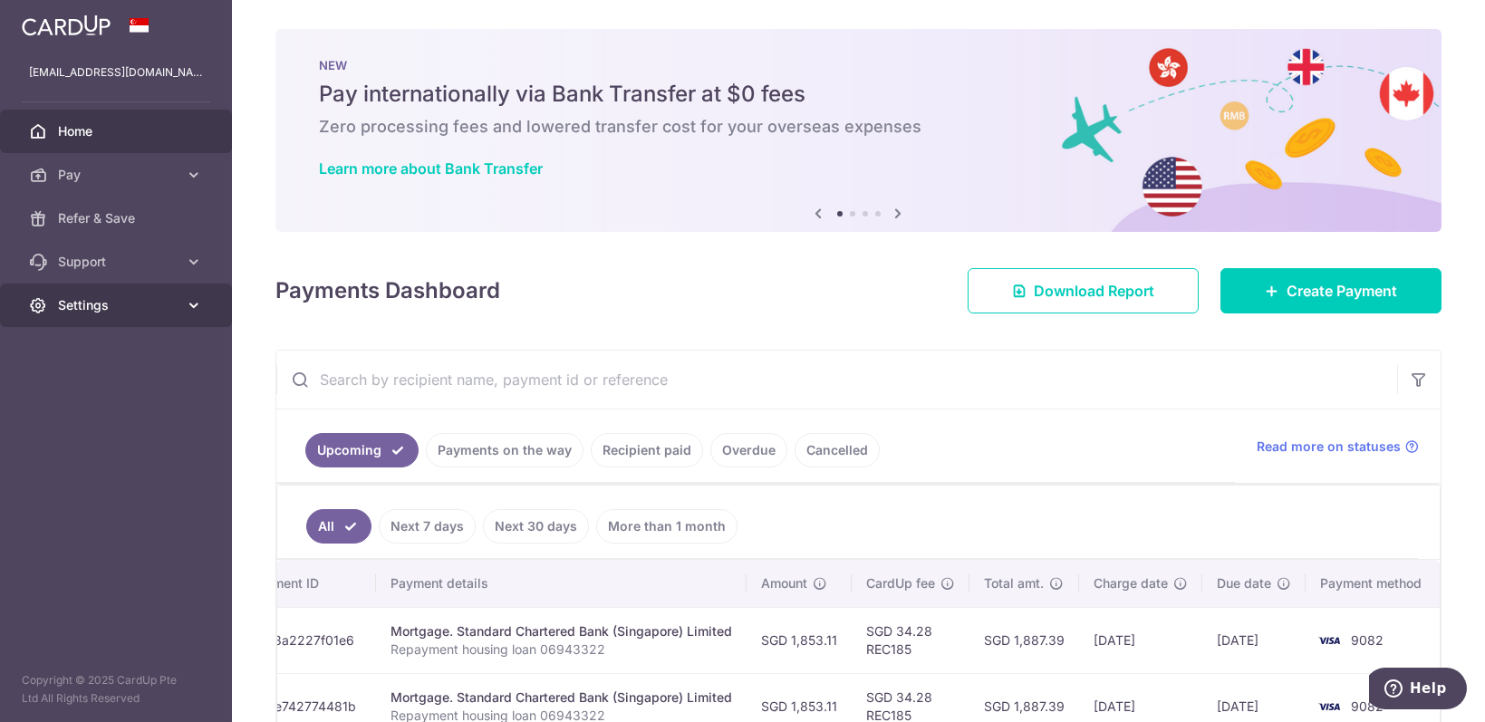
click at [160, 313] on span "Settings" at bounding box center [118, 305] width 120 height 18
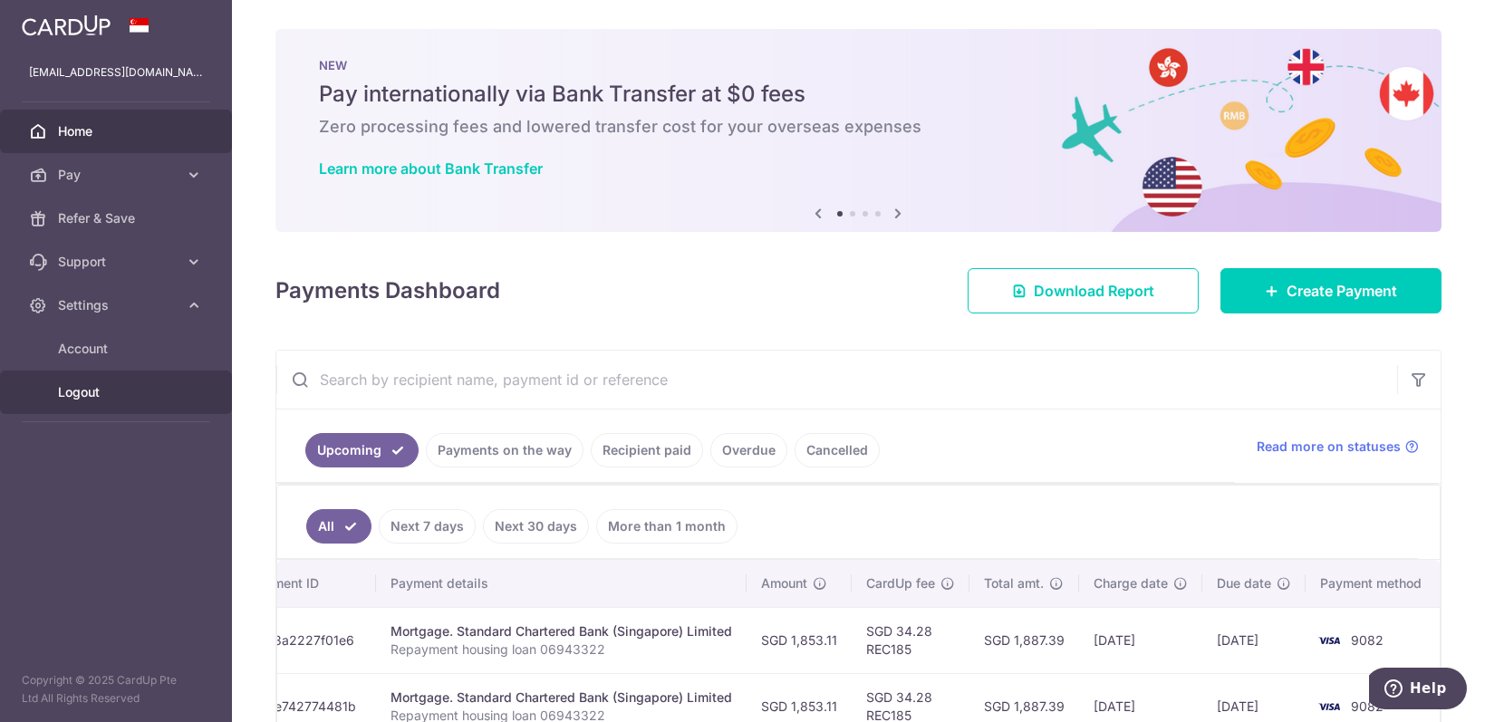
click at [120, 407] on link "Logout" at bounding box center [116, 393] width 232 height 44
